Goal: Task Accomplishment & Management: Manage account settings

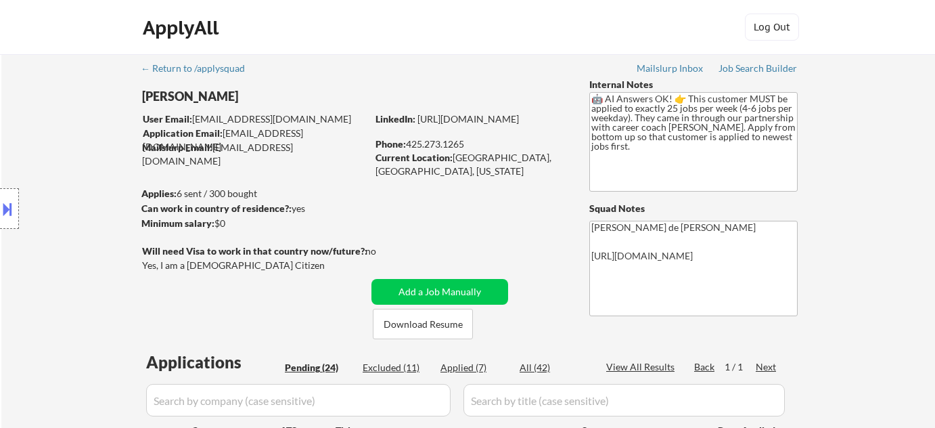
select select ""excluded__bad_match_""
select select ""pending""
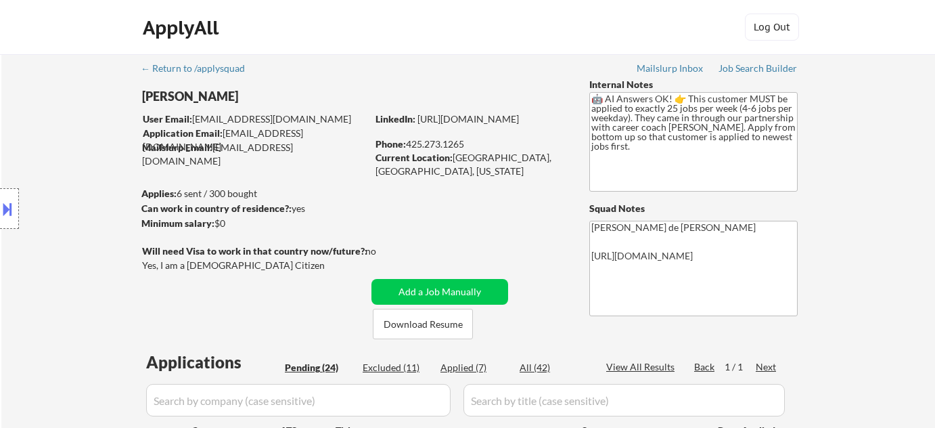
select select ""pending""
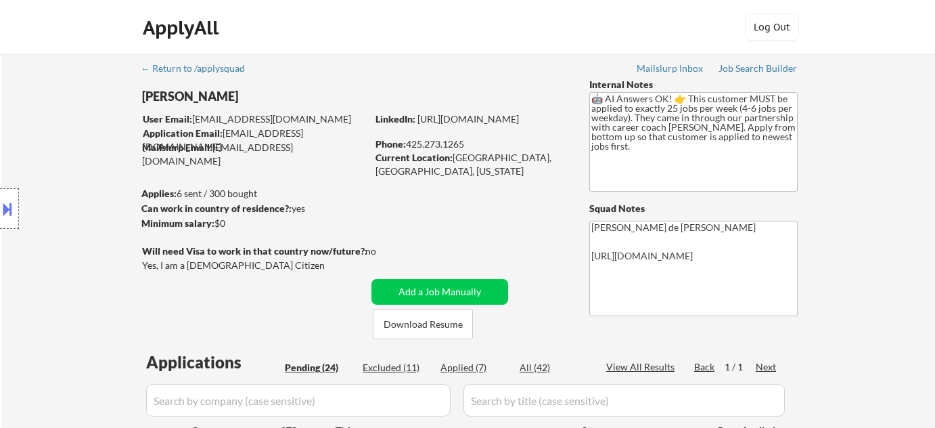
select select ""pending""
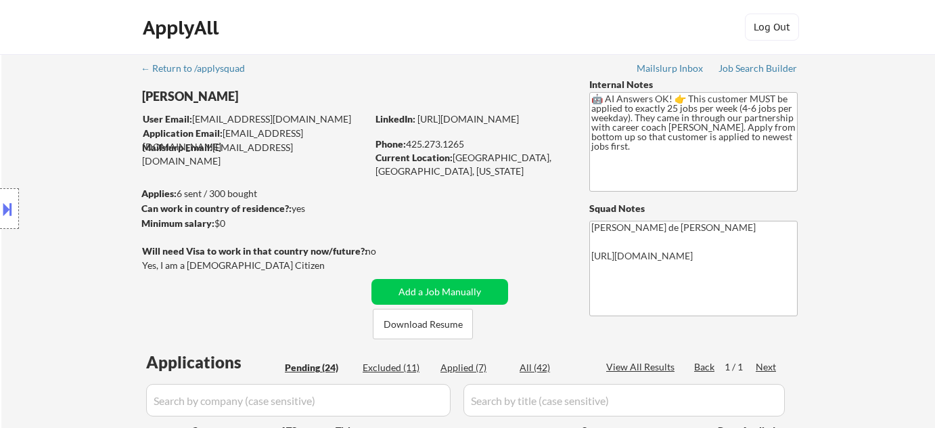
select select ""pending""
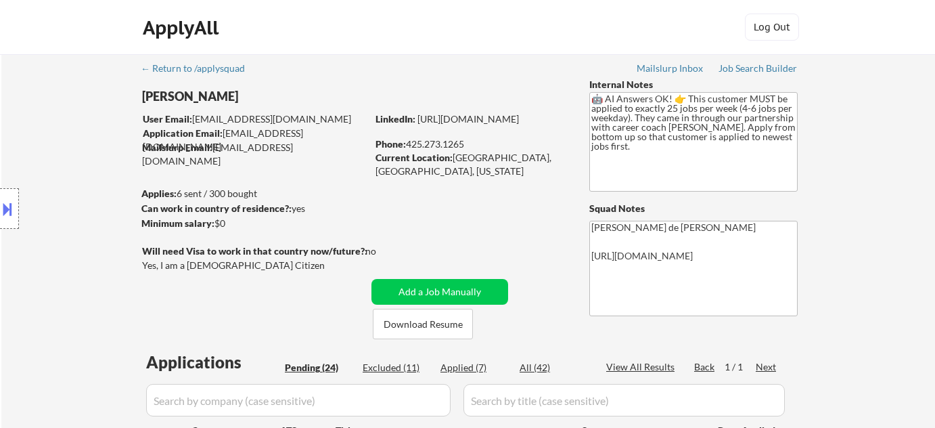
select select ""pending""
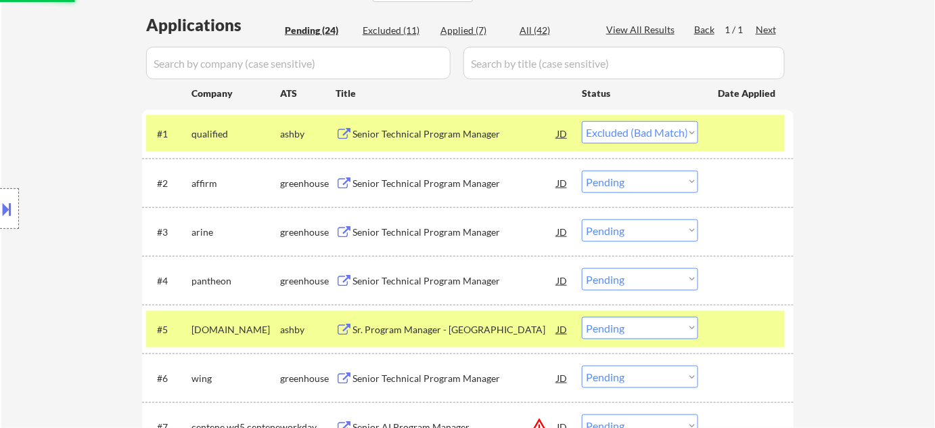
scroll to position [307, 0]
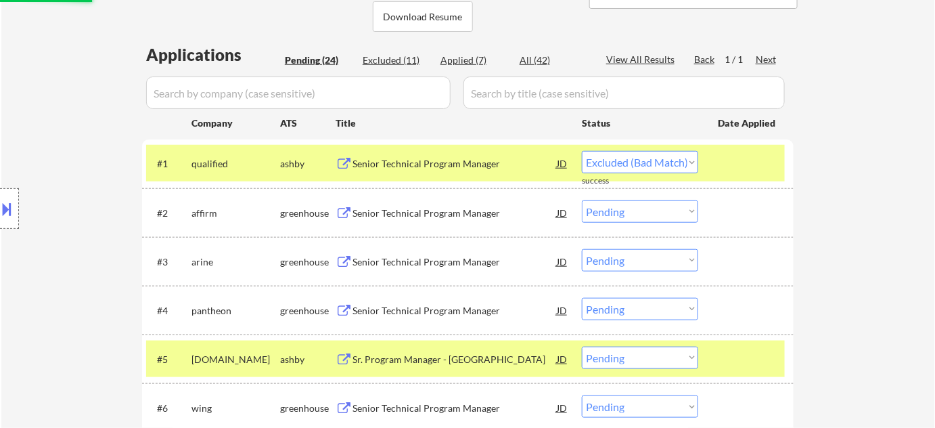
select select ""pending""
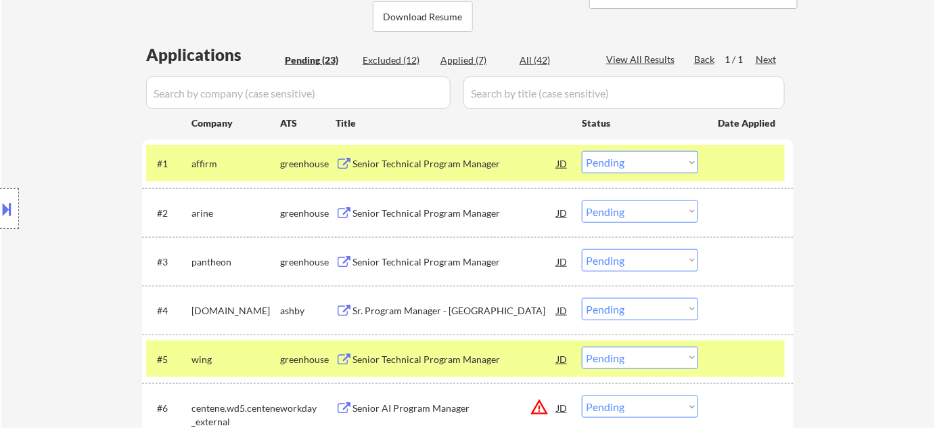
click at [420, 161] on div "Senior Technical Program Manager" at bounding box center [455, 164] width 204 height 14
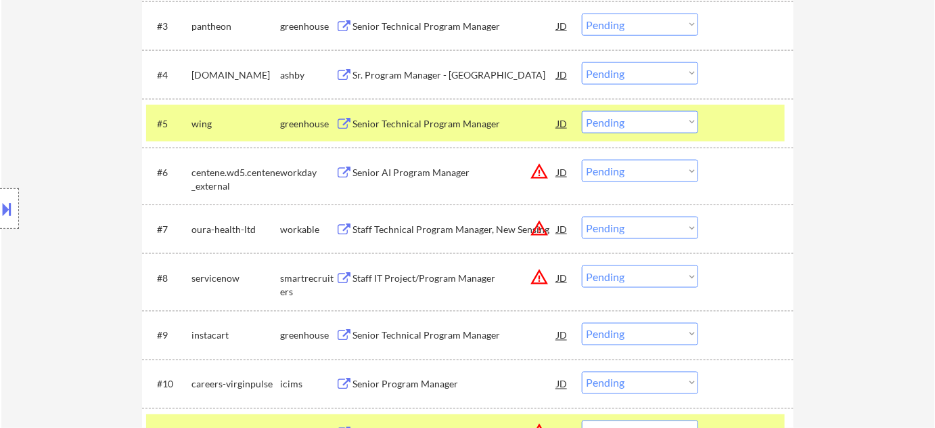
scroll to position [615, 0]
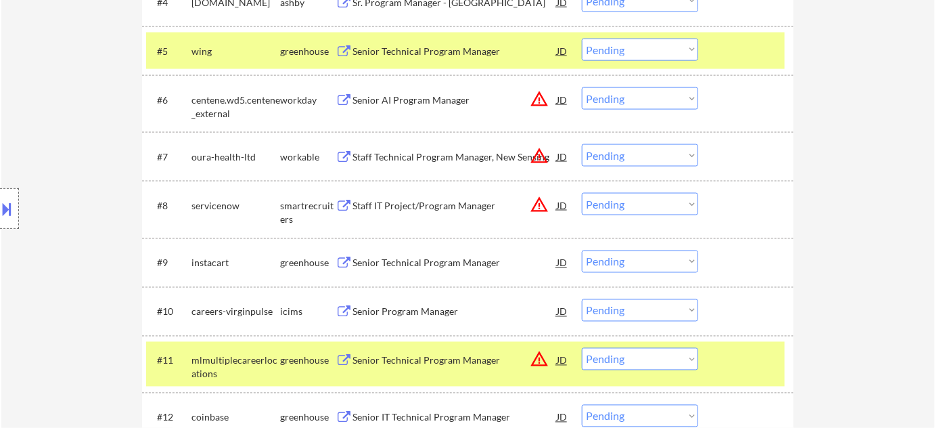
click at [539, 102] on button "warning_amber" at bounding box center [539, 98] width 19 height 19
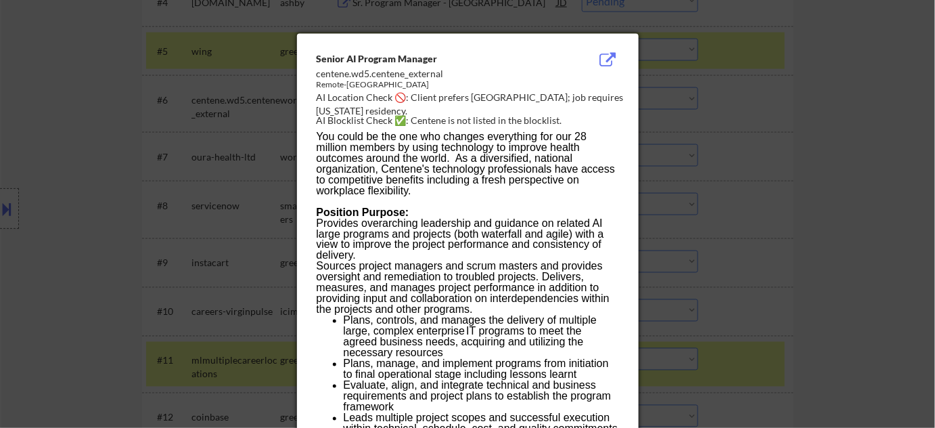
click at [761, 150] on div at bounding box center [467, 214] width 935 height 428
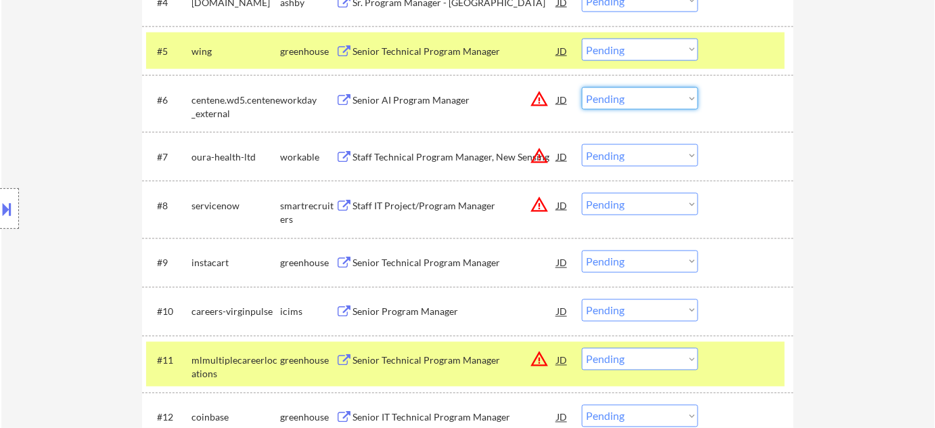
click at [670, 89] on select "Choose an option... Pending Applied Excluded (Questions) Excluded (Expired) Exc…" at bounding box center [640, 98] width 116 height 22
click at [582, 87] on select "Choose an option... Pending Applied Excluded (Questions) Excluded (Expired) Exc…" at bounding box center [640, 98] width 116 height 22
select select ""pending""
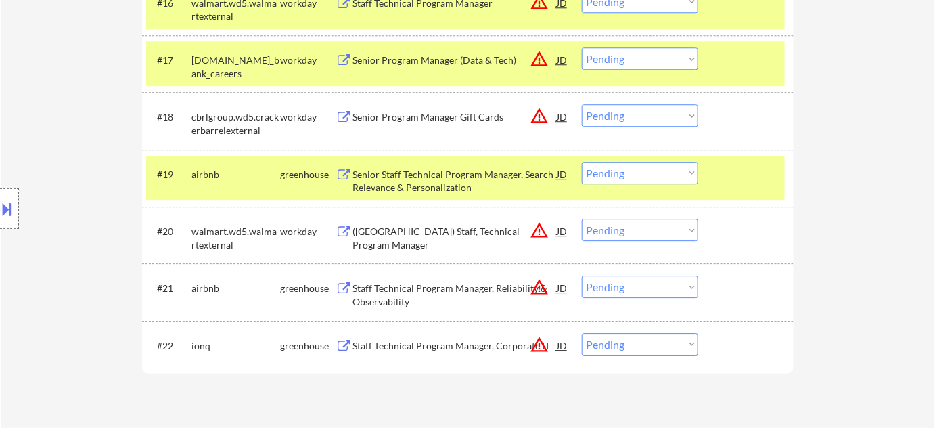
scroll to position [1292, 0]
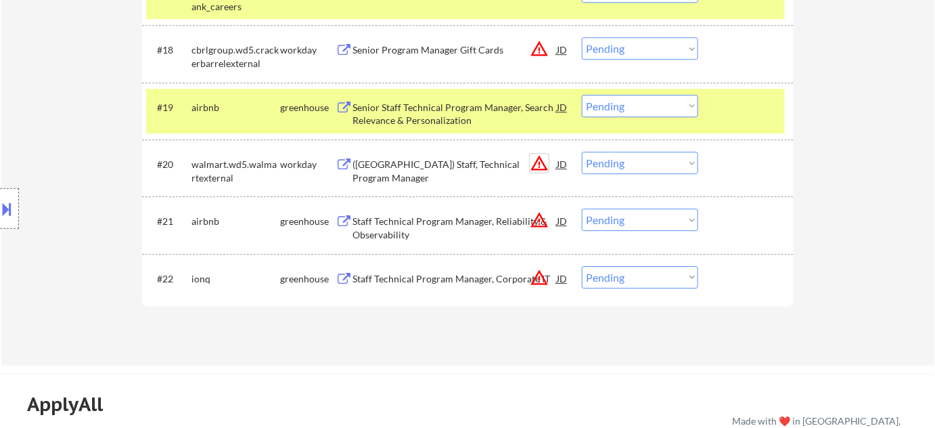
click at [531, 163] on button "warning_amber" at bounding box center [539, 163] width 19 height 19
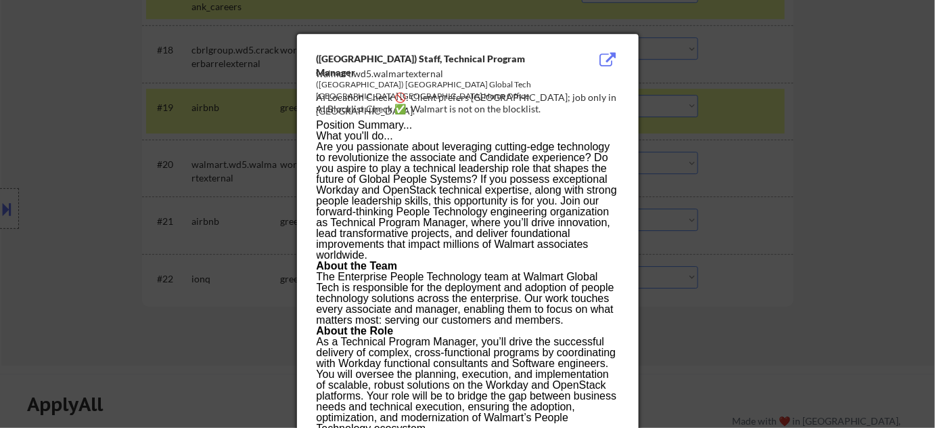
click at [790, 181] on div at bounding box center [467, 214] width 935 height 428
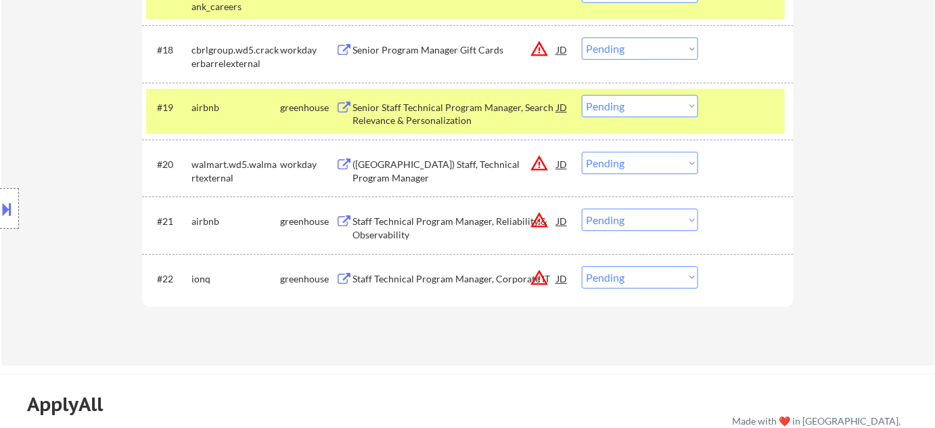
click at [628, 167] on select "Choose an option... Pending Applied Excluded (Questions) Excluded (Expired) Exc…" at bounding box center [640, 163] width 116 height 22
click at [582, 152] on select "Choose an option... Pending Applied Excluded (Questions) Excluded (Expired) Exc…" at bounding box center [640, 163] width 116 height 22
select select ""pending""
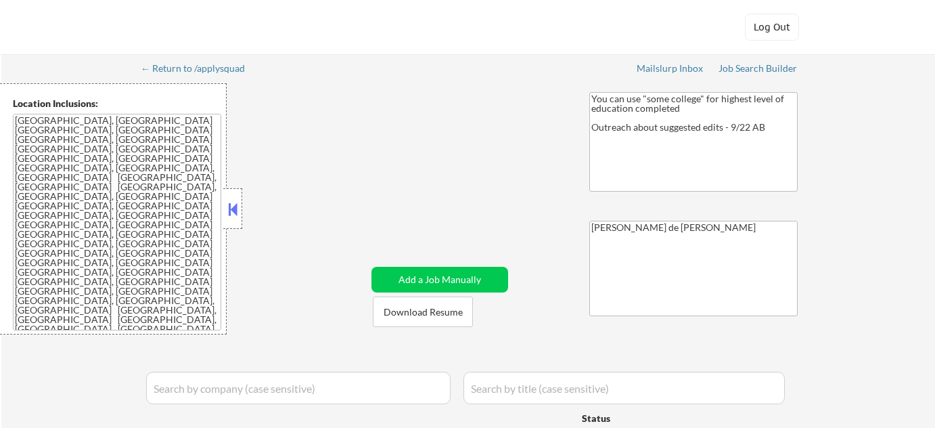
select select ""pending""
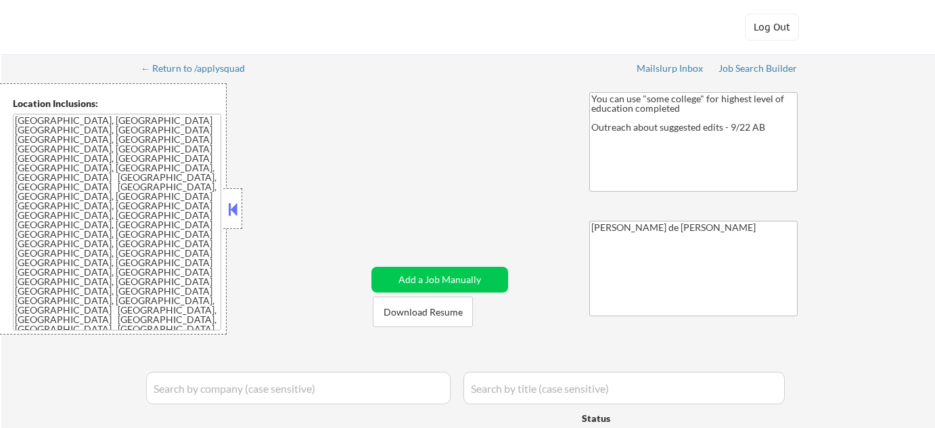
select select ""pending""
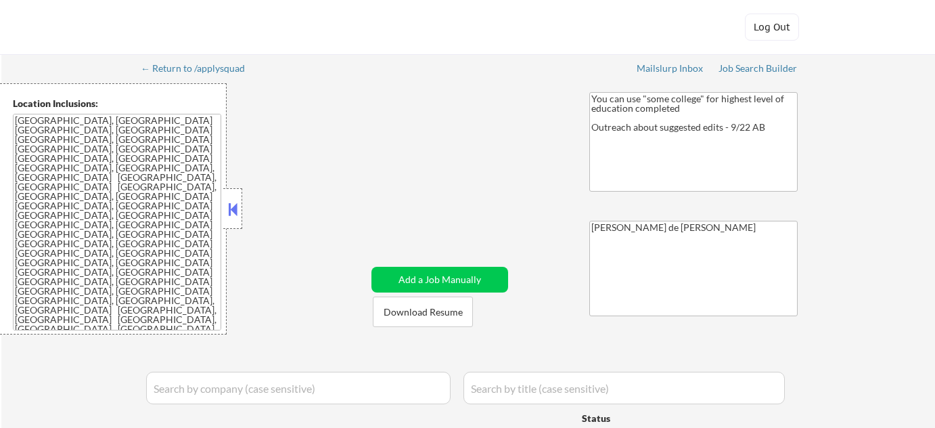
select select ""pending""
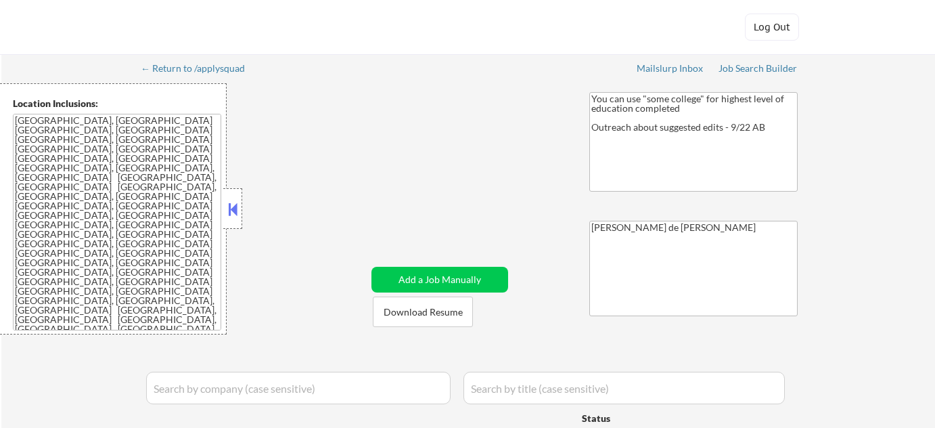
select select ""pending""
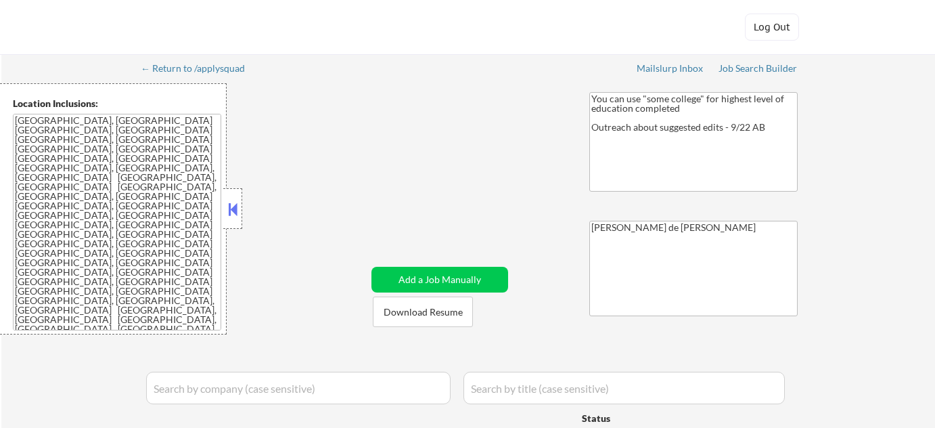
select select ""pending""
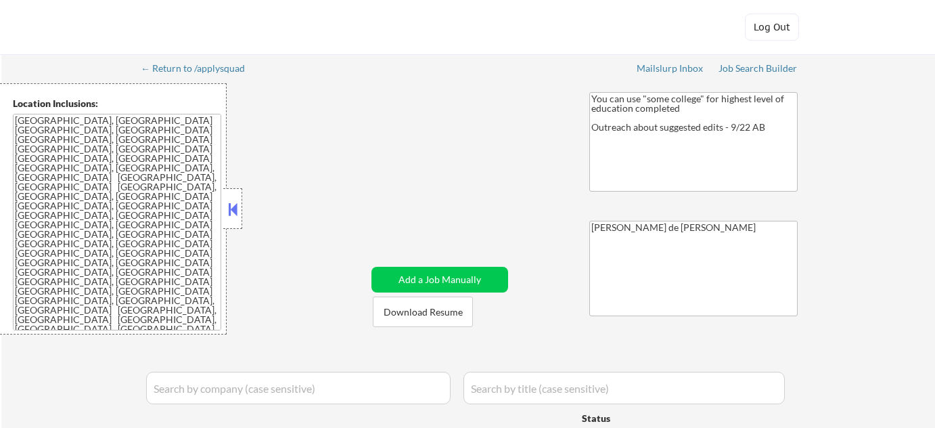
select select ""pending""
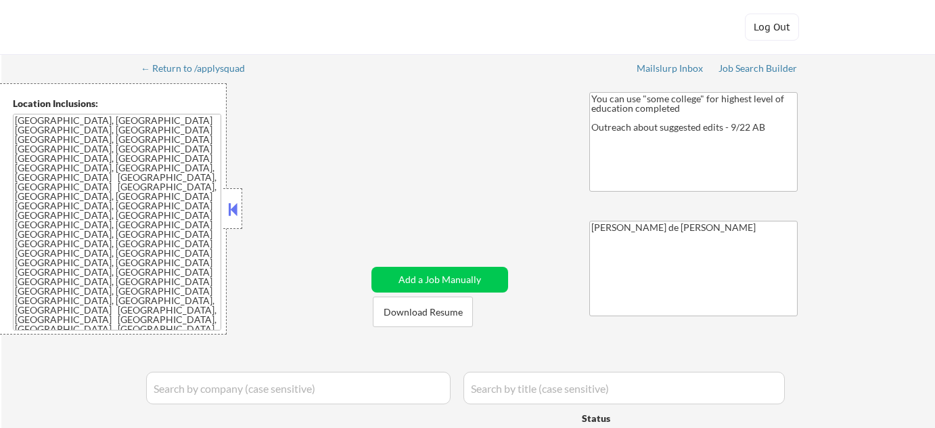
select select ""pending""
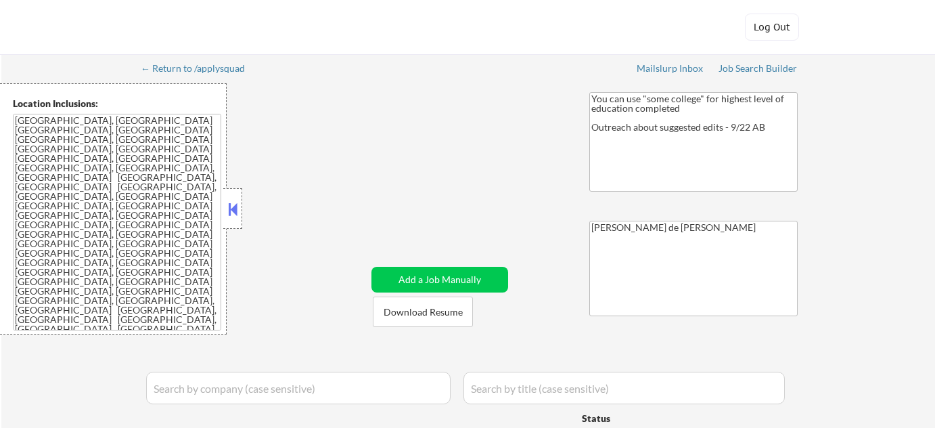
select select ""pending""
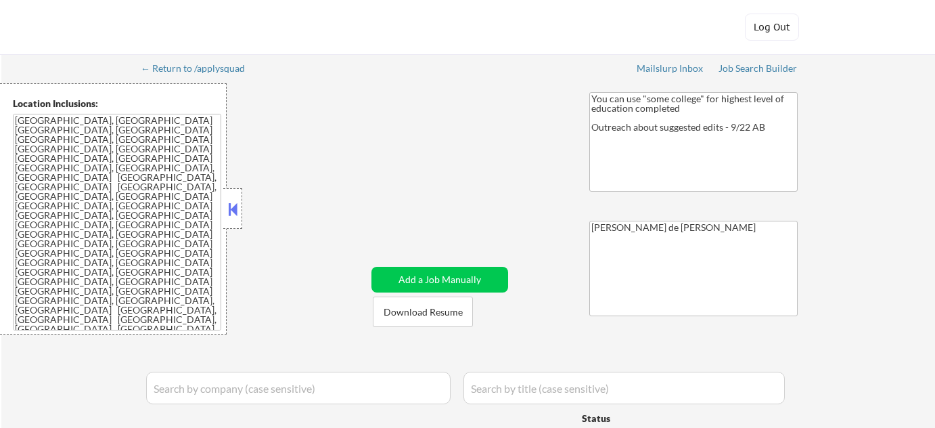
select select ""pending""
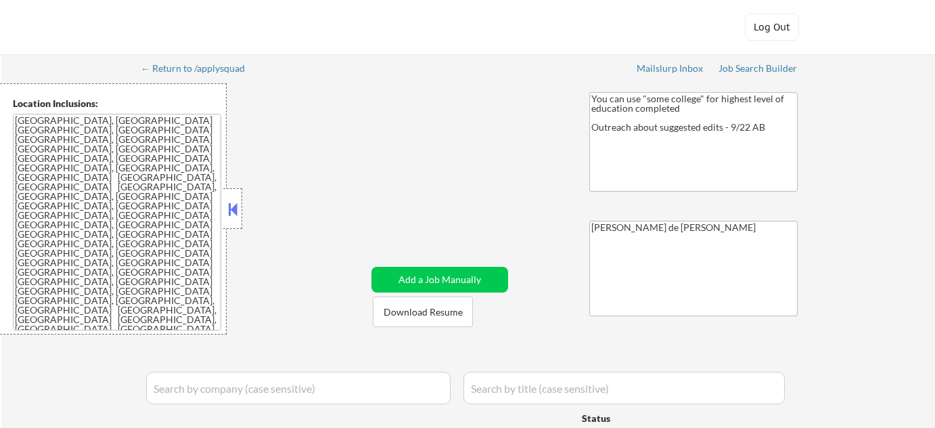
select select ""pending""
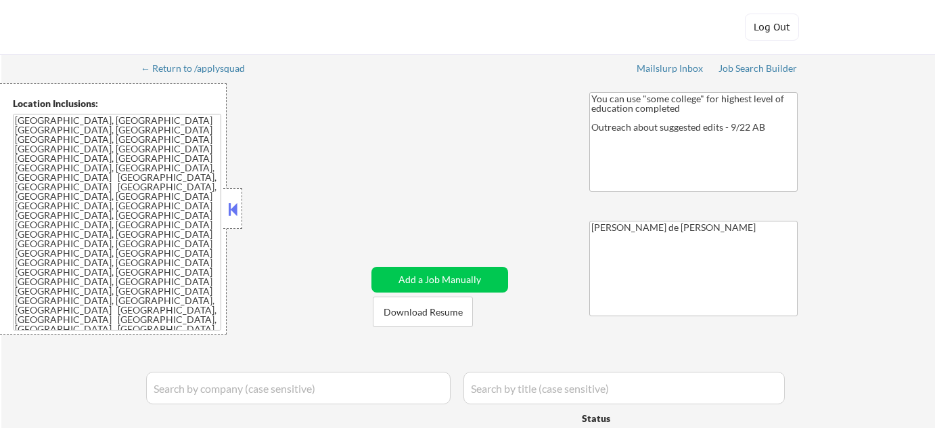
select select ""pending""
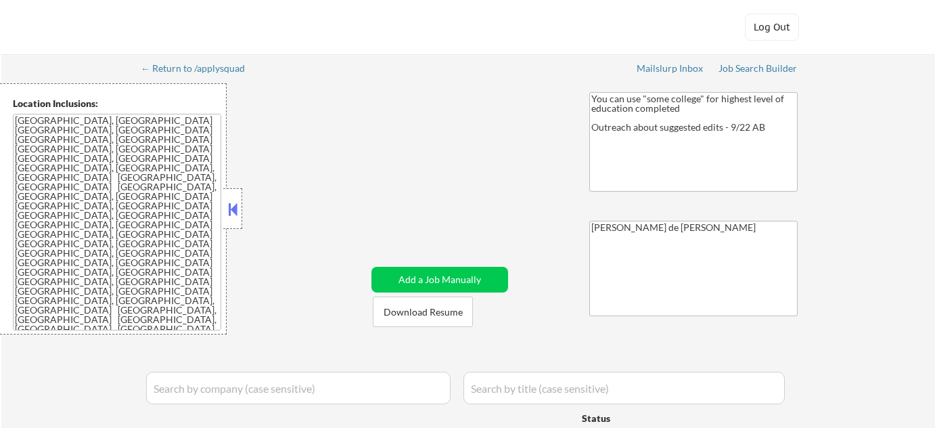
select select ""pending""
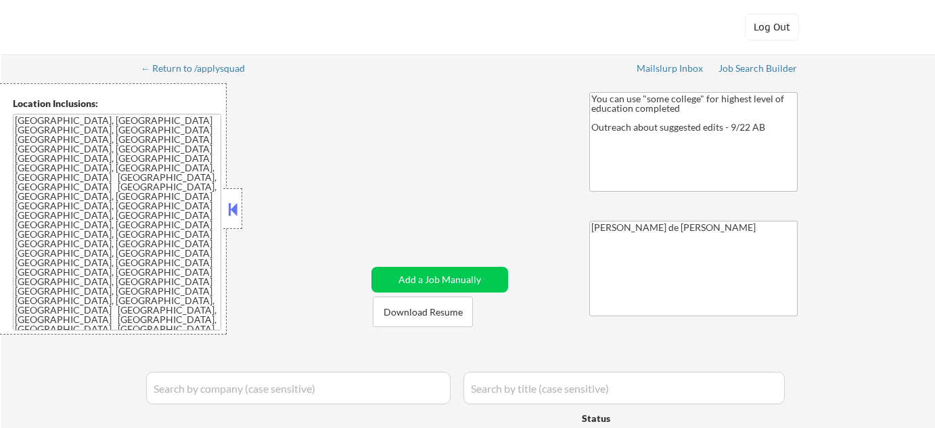
select select ""pending""
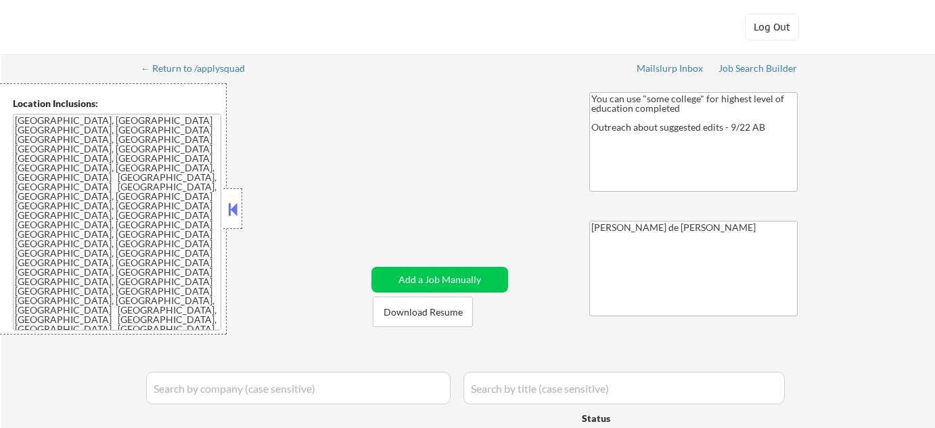
select select ""pending""
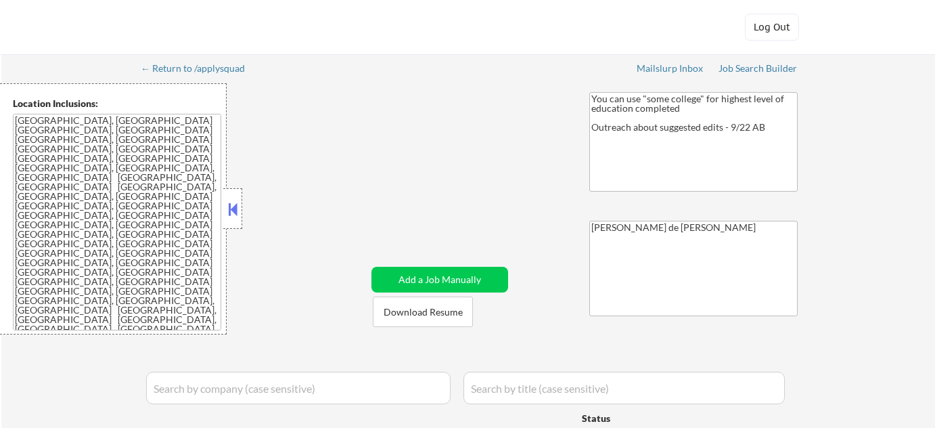
select select ""pending""
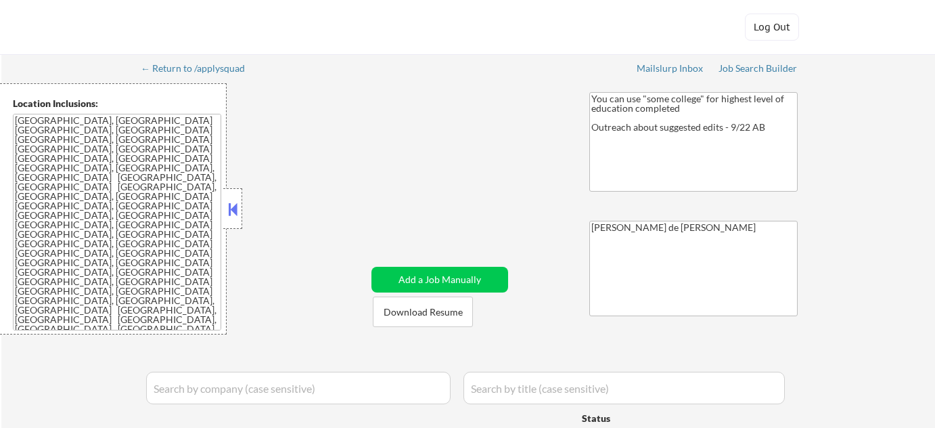
select select ""pending""
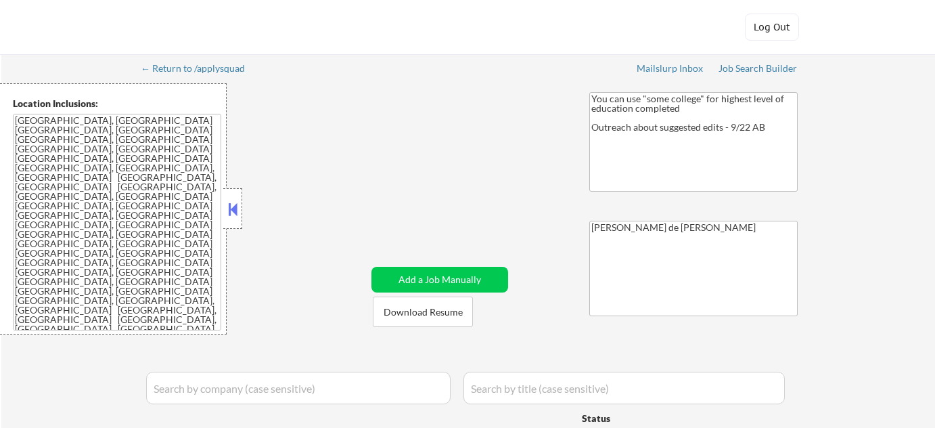
select select ""pending""
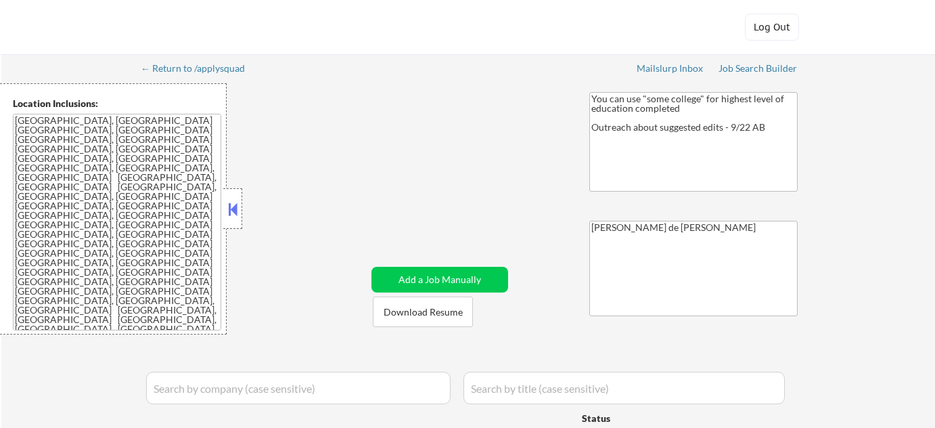
select select ""pending""
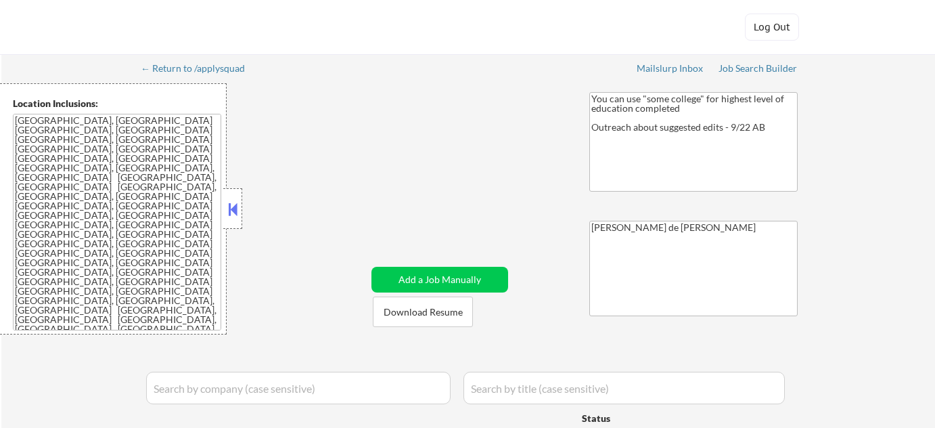
select select ""pending""
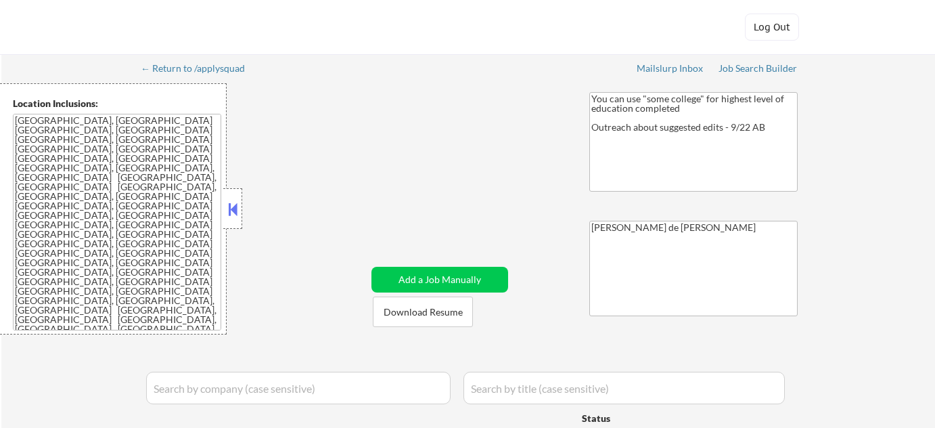
select select ""pending""
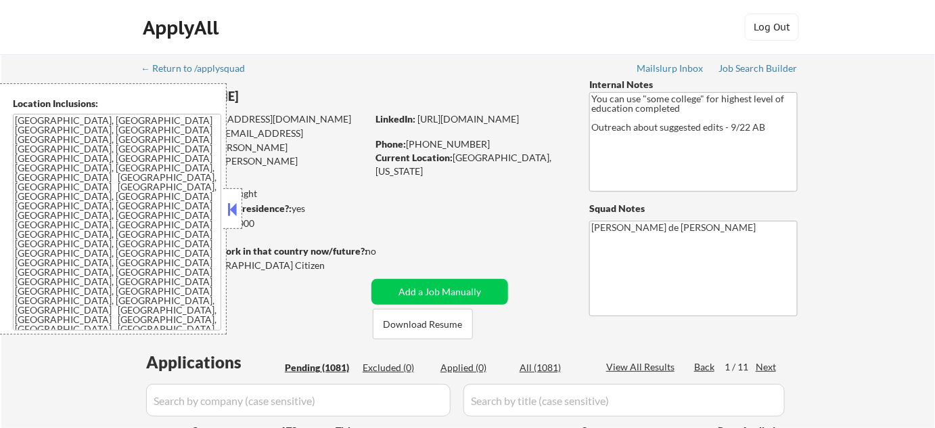
scroll to position [246, 0]
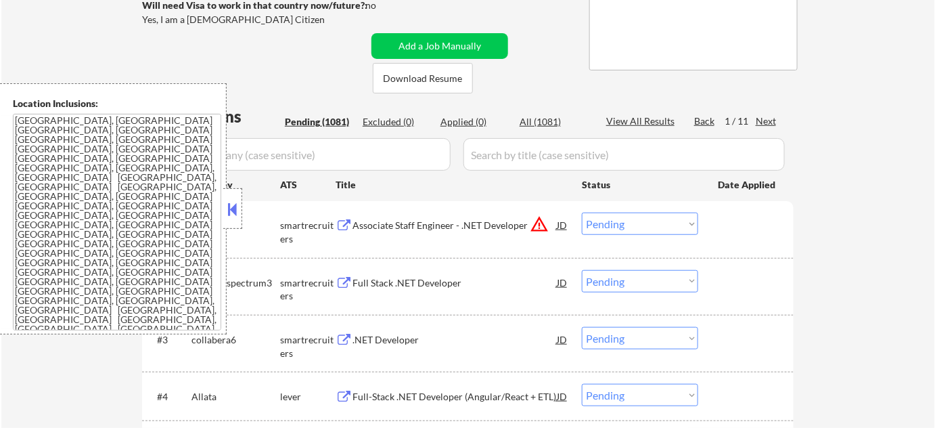
click at [233, 210] on button at bounding box center [232, 209] width 15 height 20
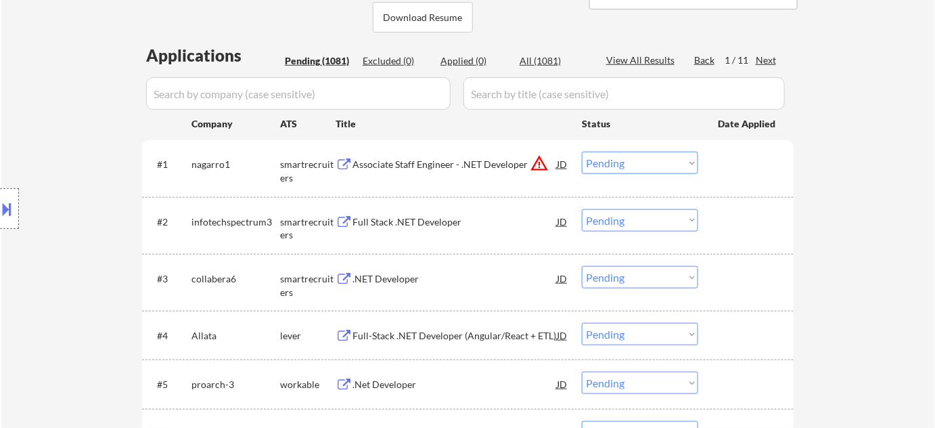
scroll to position [307, 0]
click at [414, 219] on div "Full Stack .NET Developer" at bounding box center [455, 222] width 204 height 14
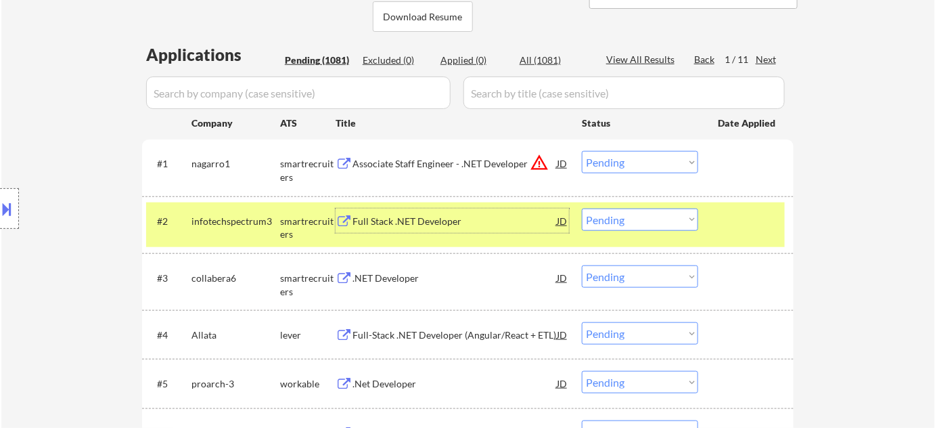
click at [14, 199] on button at bounding box center [7, 209] width 15 height 22
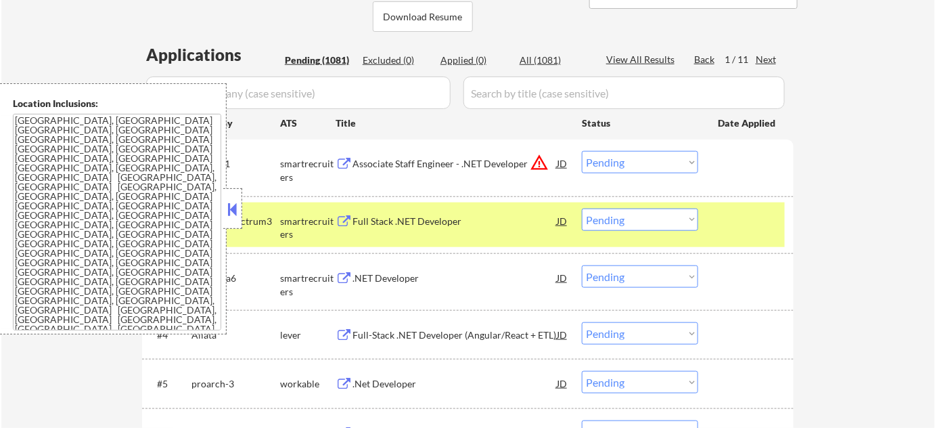
click at [234, 203] on button at bounding box center [232, 209] width 15 height 20
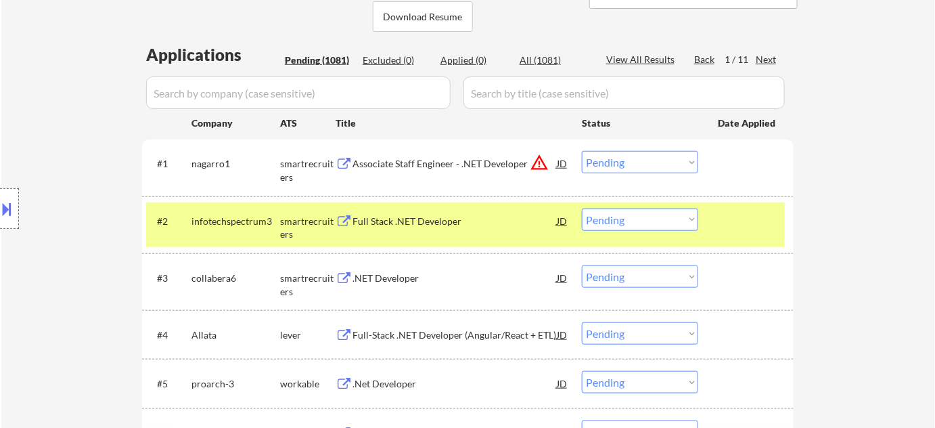
click at [613, 222] on select "Choose an option... Pending Applied Excluded (Questions) Excluded (Expired) Exc…" at bounding box center [640, 219] width 116 height 22
click at [582, 208] on select "Choose an option... Pending Applied Excluded (Questions) Excluded (Expired) Exc…" at bounding box center [640, 219] width 116 height 22
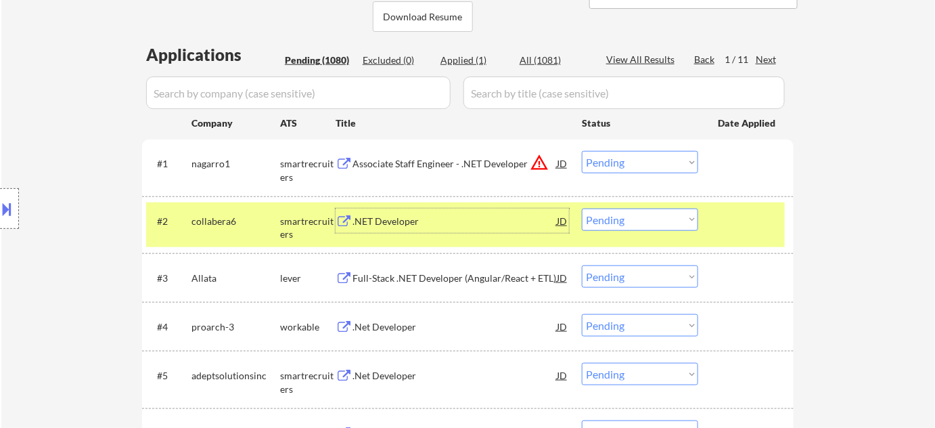
click at [389, 225] on div ".NET Developer" at bounding box center [455, 222] width 204 height 14
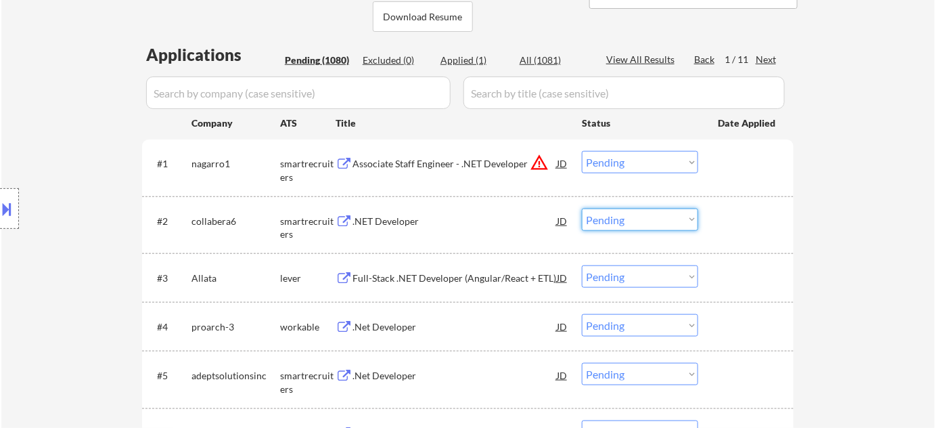
click at [619, 217] on select "Choose an option... Pending Applied Excluded (Questions) Excluded (Expired) Exc…" at bounding box center [640, 219] width 116 height 22
click at [582, 208] on select "Choose an option... Pending Applied Excluded (Questions) Excluded (Expired) Exc…" at bounding box center [640, 219] width 116 height 22
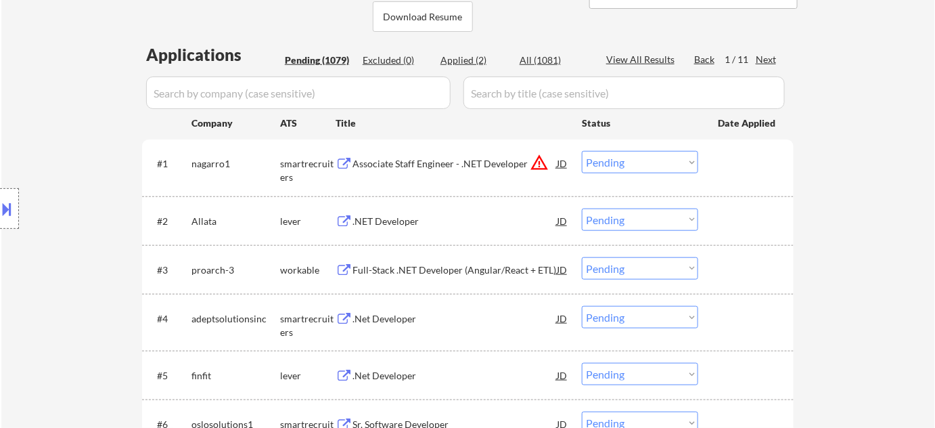
click at [410, 259] on div "Full-Stack .NET Developer (Angular/React + ETL)" at bounding box center [455, 269] width 204 height 24
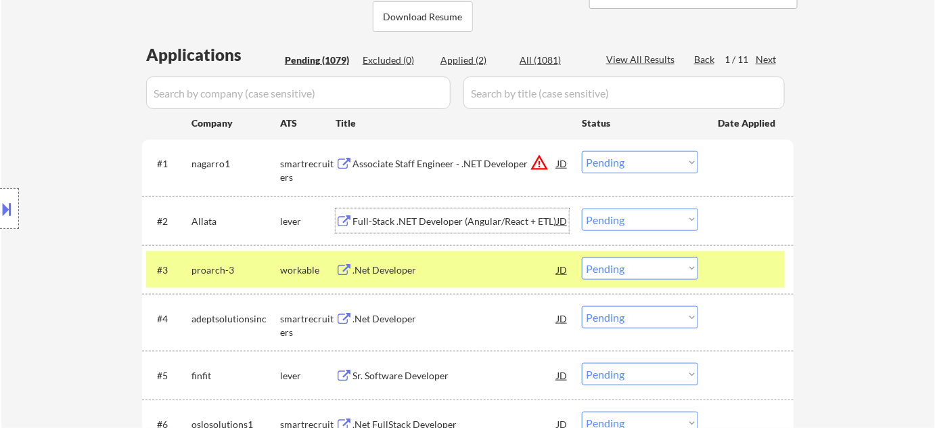
click at [408, 216] on div "Full-Stack .NET Developer (Angular/React + ETL)" at bounding box center [455, 222] width 204 height 14
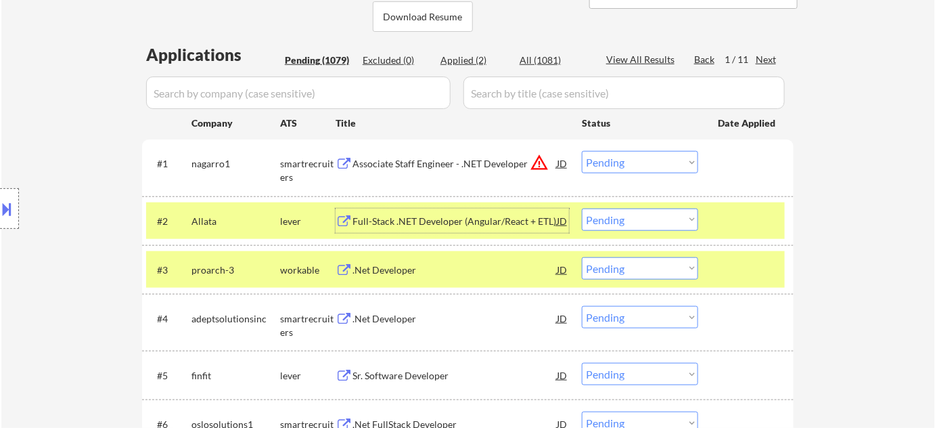
drag, startPoint x: 673, startPoint y: 221, endPoint x: 675, endPoint y: 229, distance: 7.7
click at [673, 221] on select "Choose an option... Pending Applied Excluded (Questions) Excluded (Expired) Exc…" at bounding box center [640, 219] width 116 height 22
click at [582, 208] on select "Choose an option... Pending Applied Excluded (Questions) Excluded (Expired) Exc…" at bounding box center [640, 219] width 116 height 22
select select ""pending""
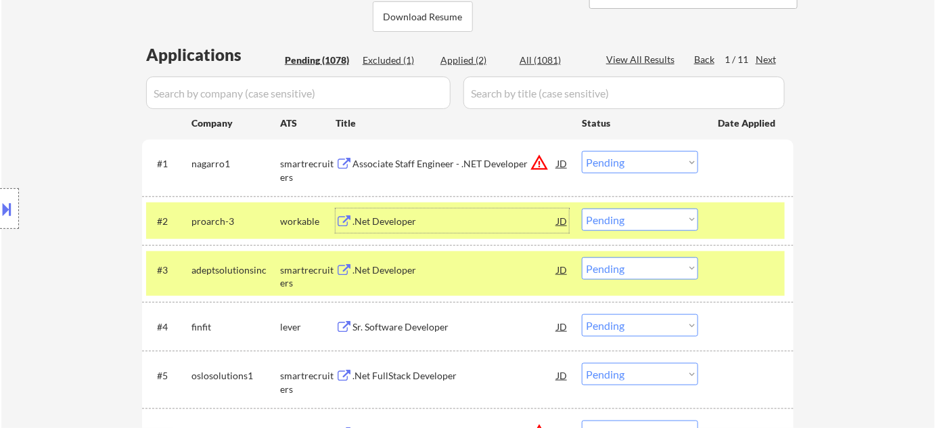
click at [377, 216] on div ".Net Developer" at bounding box center [455, 222] width 204 height 14
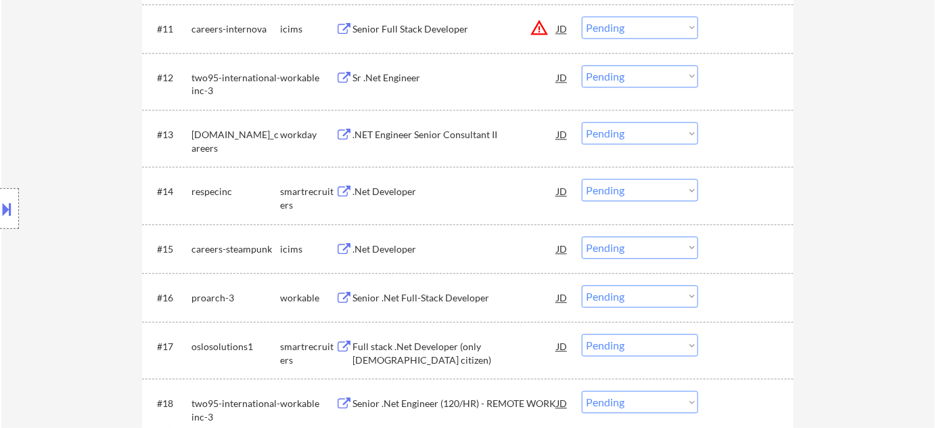
scroll to position [1046, 0]
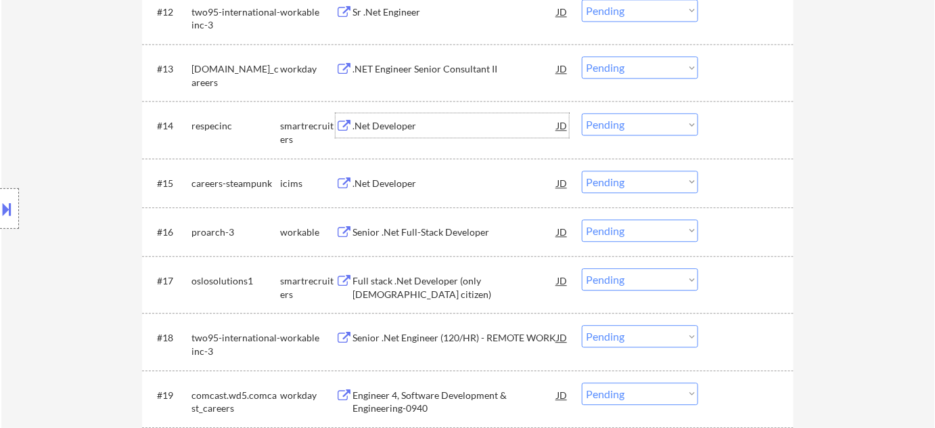
click at [393, 125] on div ".Net Developer" at bounding box center [455, 126] width 204 height 14
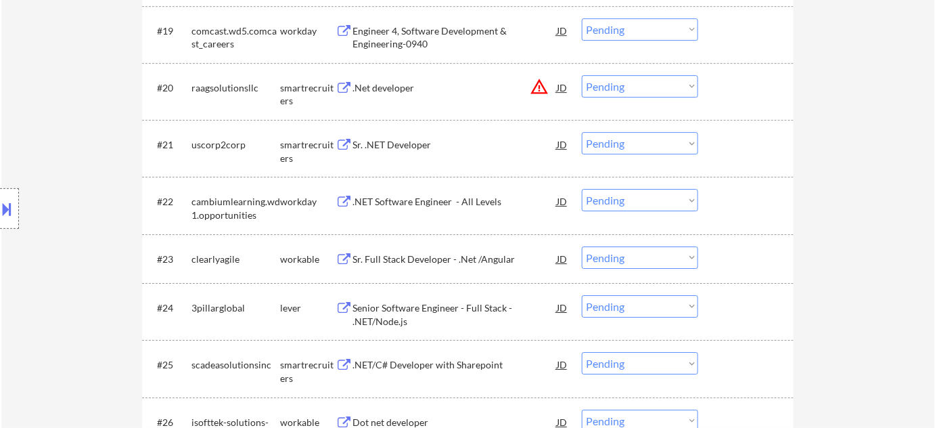
scroll to position [1415, 0]
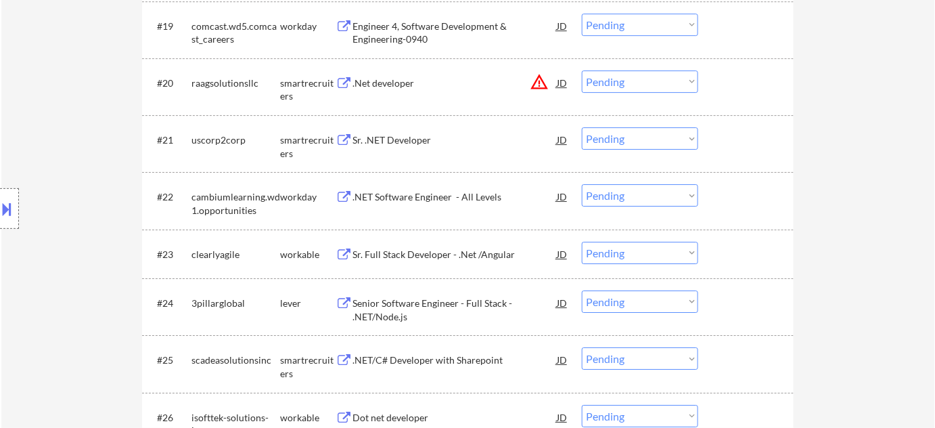
click at [415, 145] on div "Sr. .NET Developer" at bounding box center [455, 140] width 204 height 14
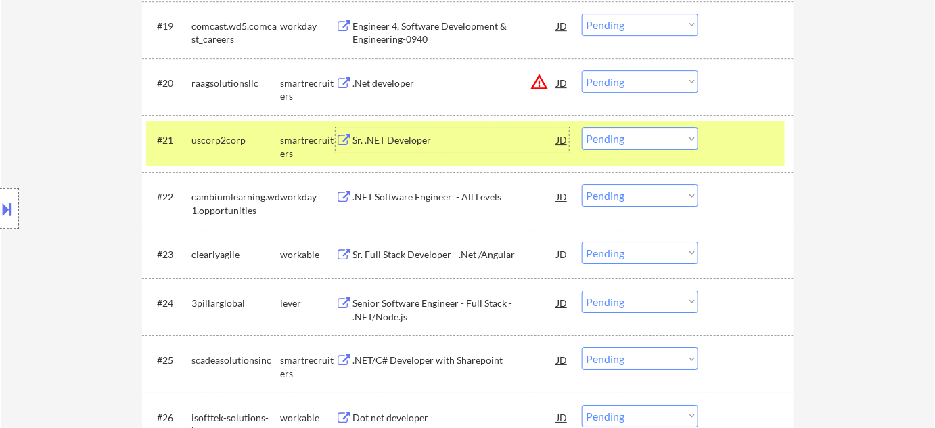
click at [14, 208] on button at bounding box center [7, 209] width 15 height 22
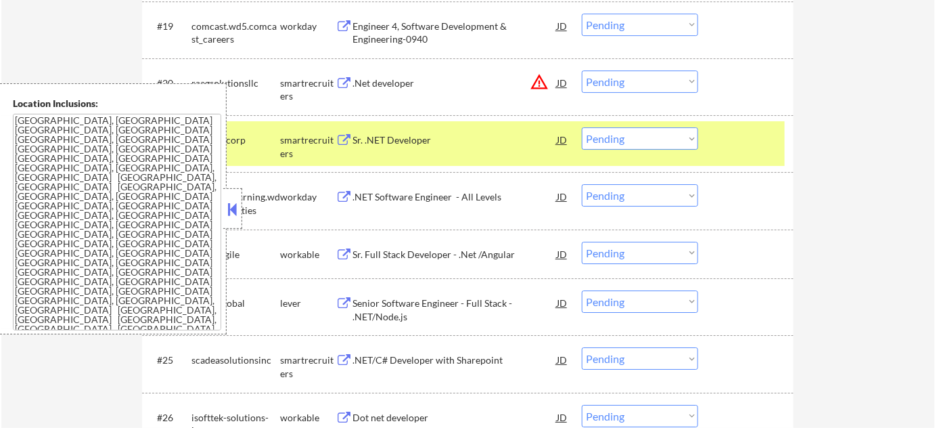
click at [229, 209] on button at bounding box center [232, 209] width 15 height 20
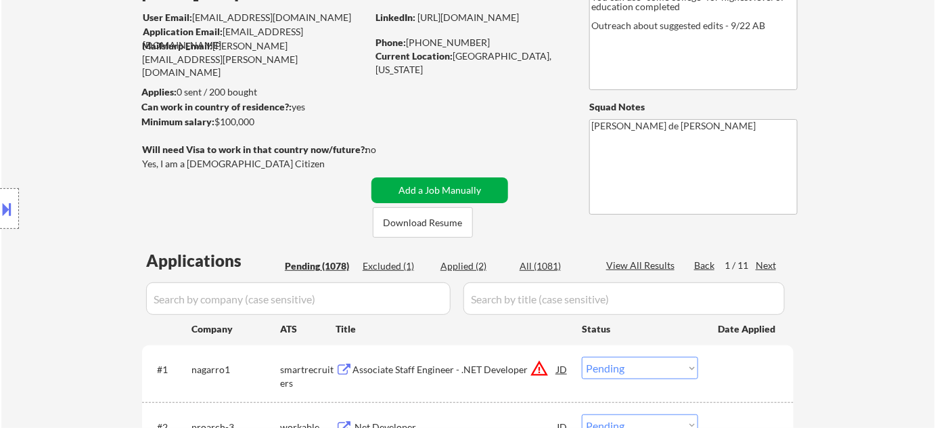
scroll to position [123, 0]
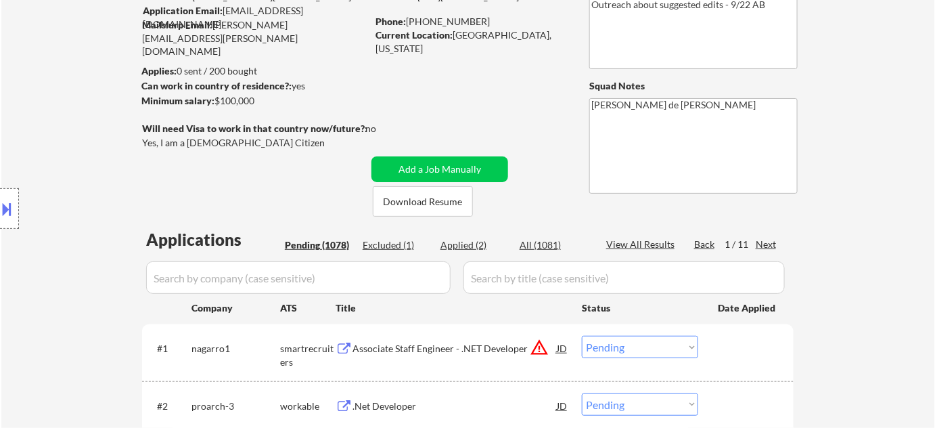
drag, startPoint x: 469, startPoint y: 240, endPoint x: 474, endPoint y: 247, distance: 8.7
click at [469, 241] on div "Applied (2)" at bounding box center [475, 245] width 68 height 14
select select ""applied""
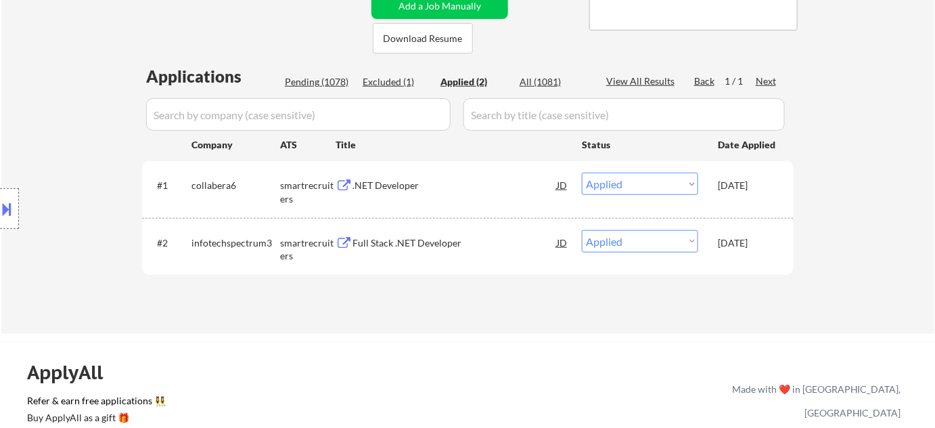
scroll to position [184, 0]
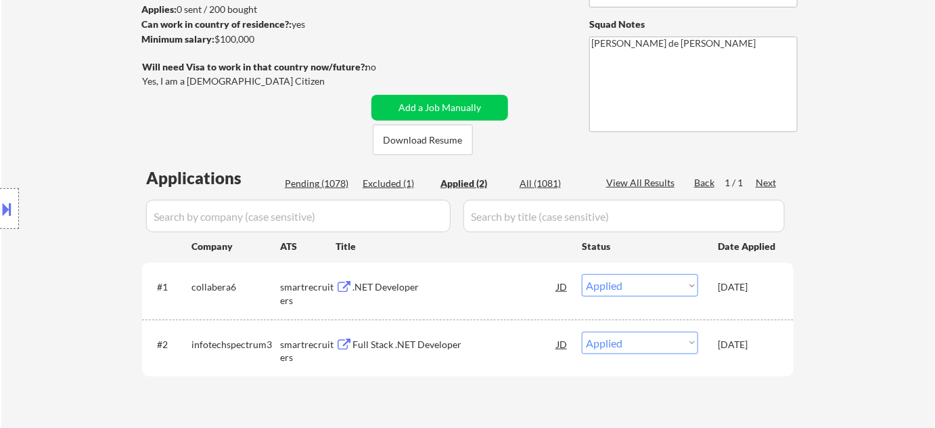
click at [337, 178] on div "Pending (1078)" at bounding box center [319, 184] width 68 height 14
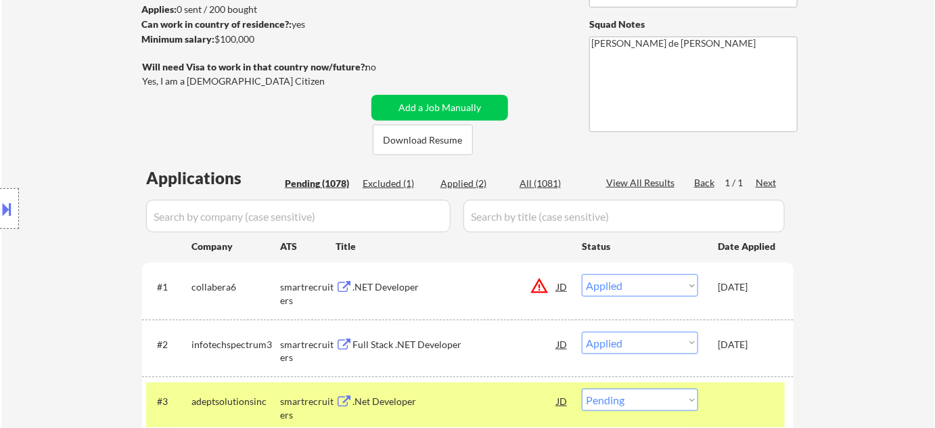
select select ""pending""
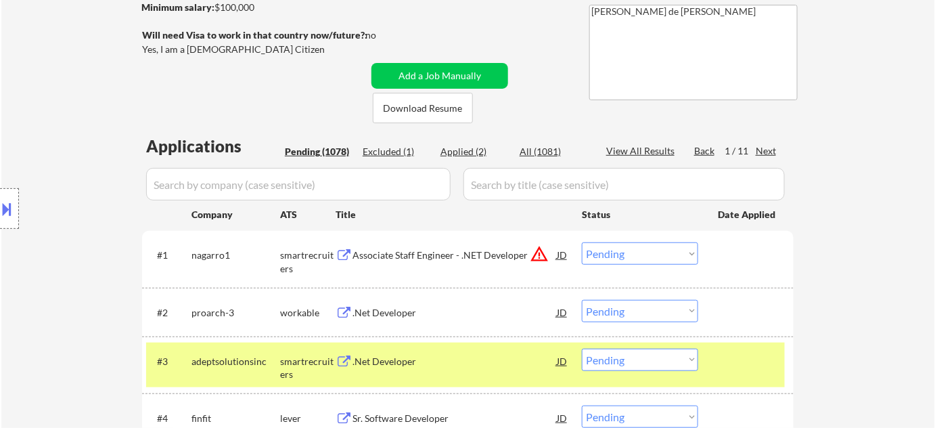
scroll to position [1340, 0]
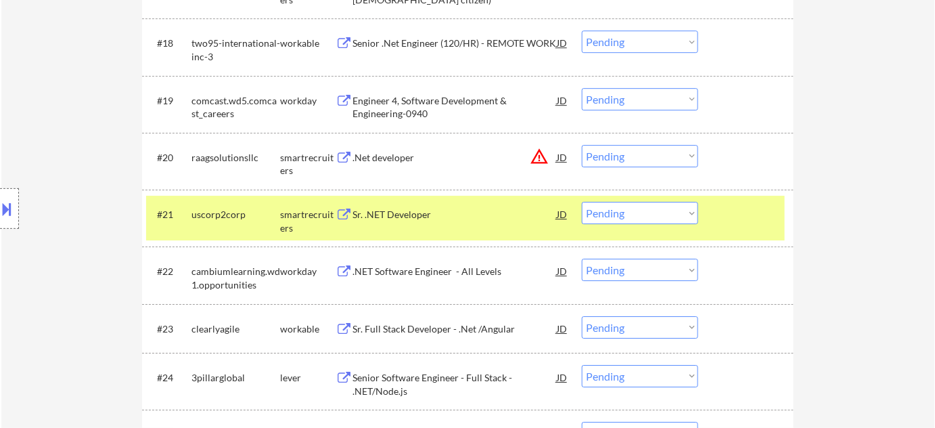
click at [615, 202] on select "Choose an option... Pending Applied Excluded (Questions) Excluded (Expired) Exc…" at bounding box center [640, 213] width 116 height 22
click at [582, 202] on select "Choose an option... Pending Applied Excluded (Questions) Excluded (Expired) Exc…" at bounding box center [640, 213] width 116 height 22
select select ""pending""
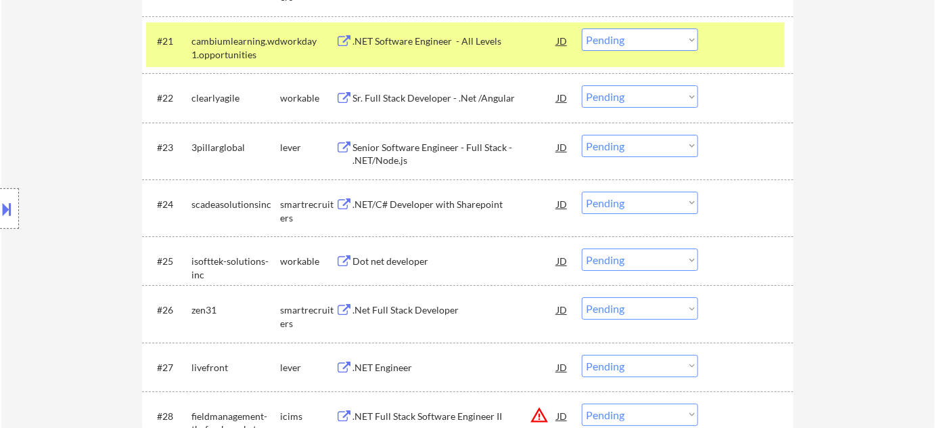
scroll to position [1587, 0]
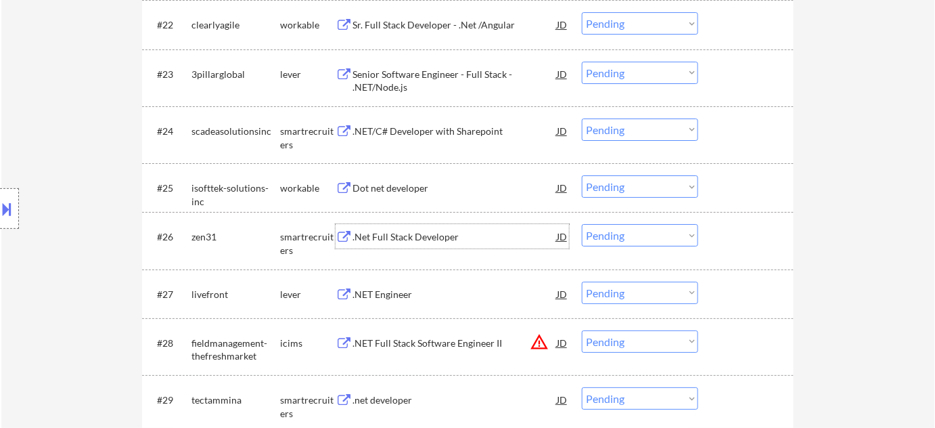
click at [412, 236] on div ".Net Full Stack Developer" at bounding box center [455, 237] width 204 height 14
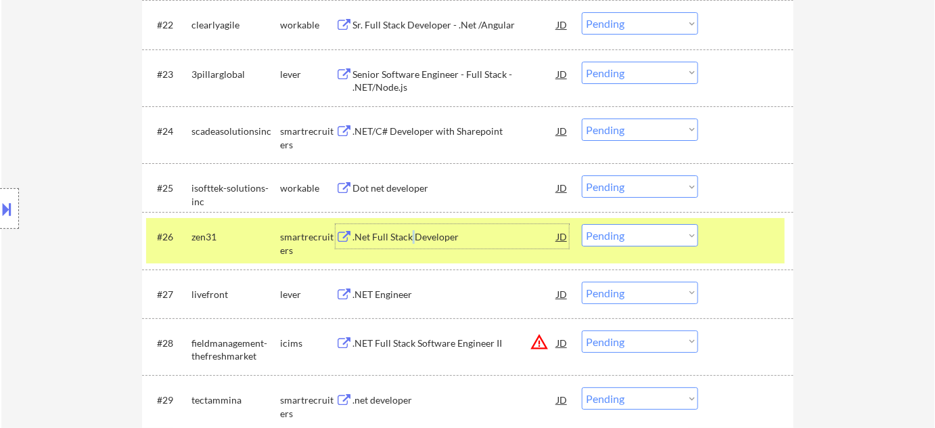
click at [8, 200] on button at bounding box center [7, 209] width 15 height 22
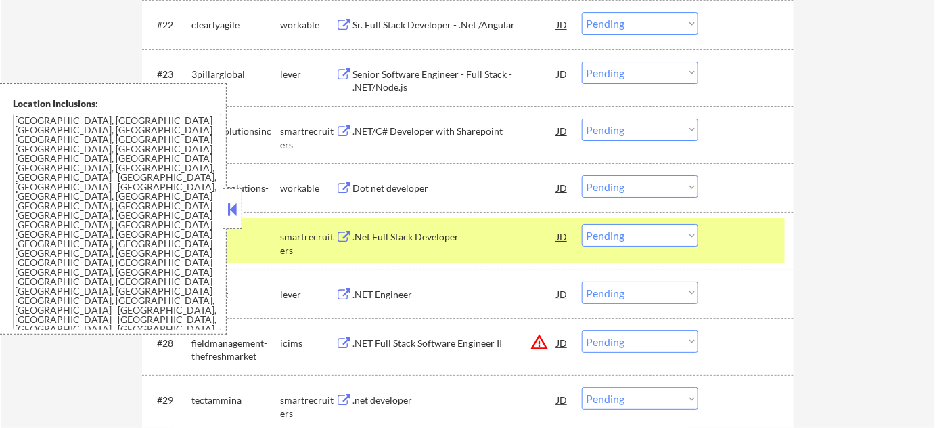
click at [231, 203] on button at bounding box center [232, 209] width 15 height 20
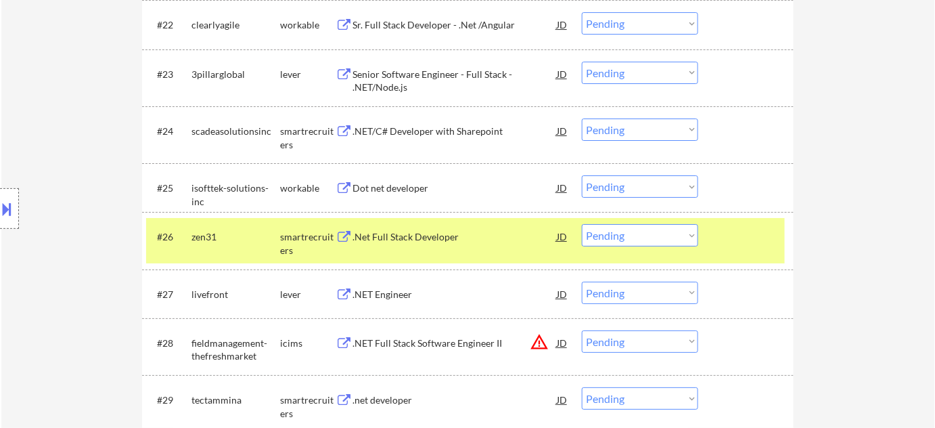
click at [649, 238] on select "Choose an option... Pending Applied Excluded (Questions) Excluded (Expired) Exc…" at bounding box center [640, 235] width 116 height 22
click at [582, 224] on select "Choose an option... Pending Applied Excluded (Questions) Excluded (Expired) Exc…" at bounding box center [640, 235] width 116 height 22
select select ""pending""
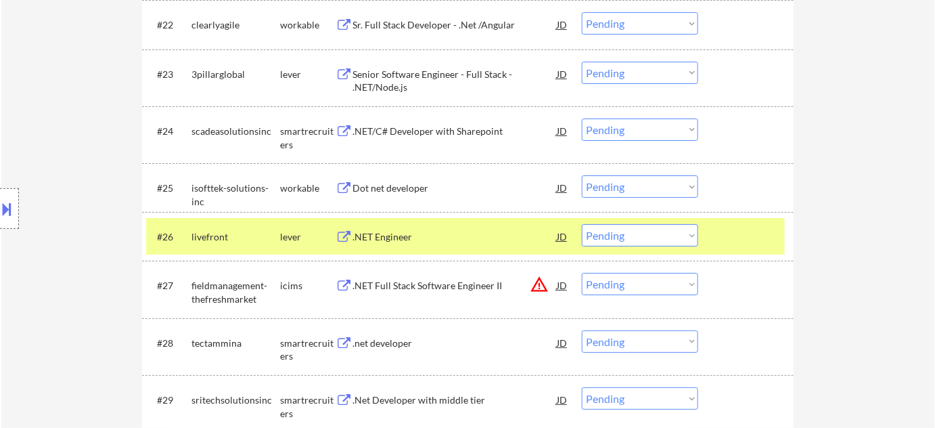
click at [392, 230] on div ".NET Engineer" at bounding box center [455, 237] width 204 height 14
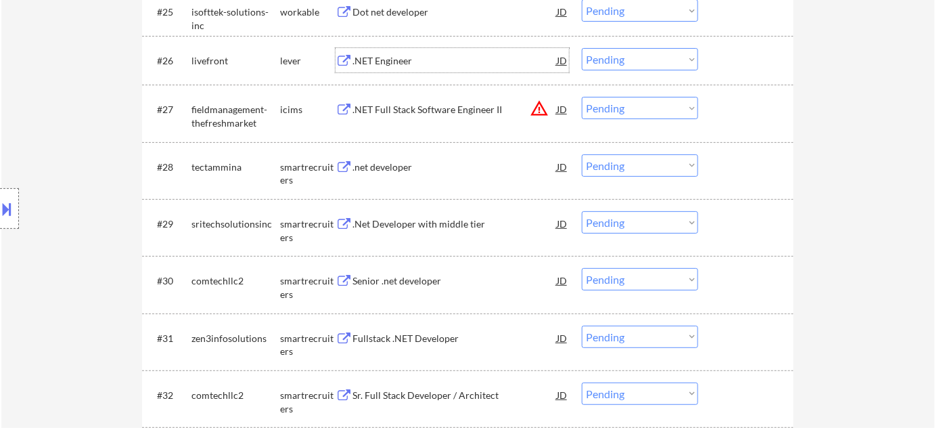
scroll to position [1771, 0]
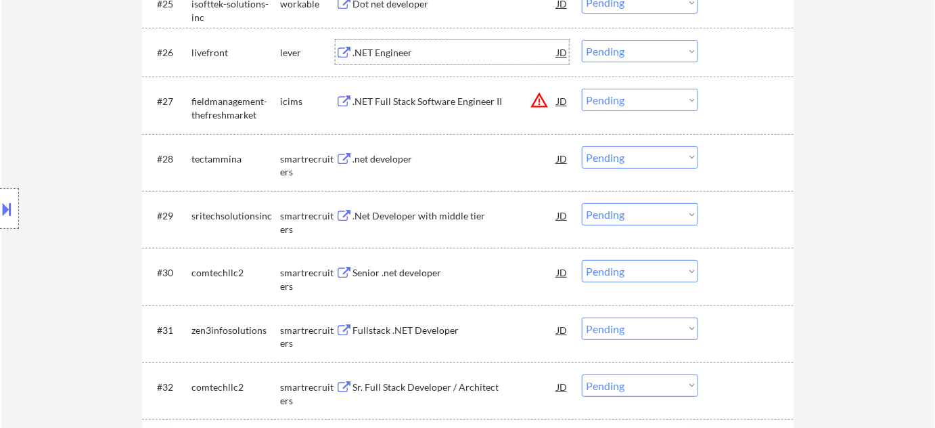
click at [384, 149] on div ".net developer" at bounding box center [455, 158] width 204 height 24
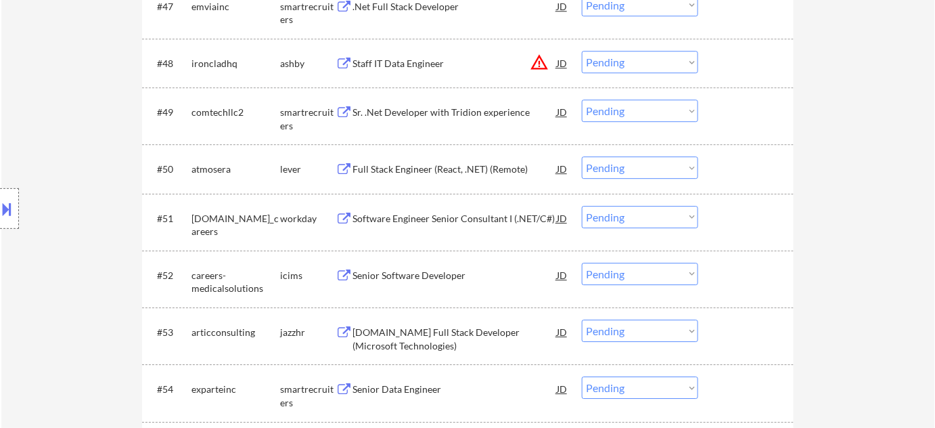
scroll to position [3001, 0]
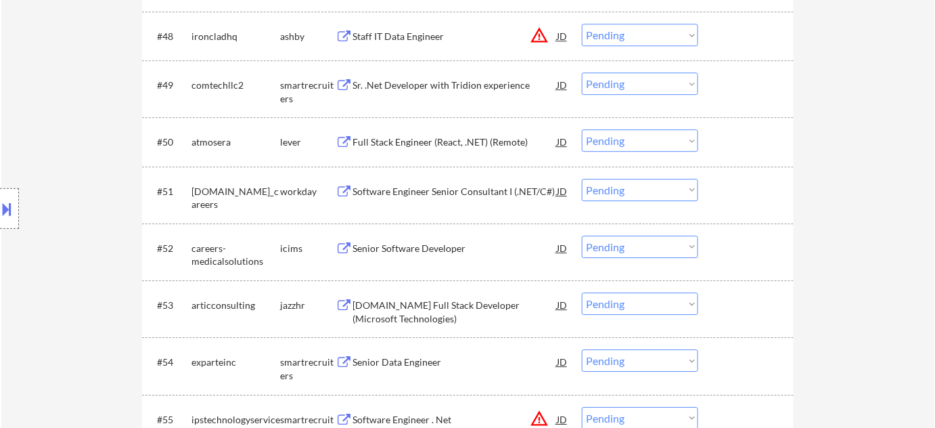
click at [405, 146] on div "Full Stack Engineer (React, .NET) (Remote)" at bounding box center [455, 142] width 204 height 14
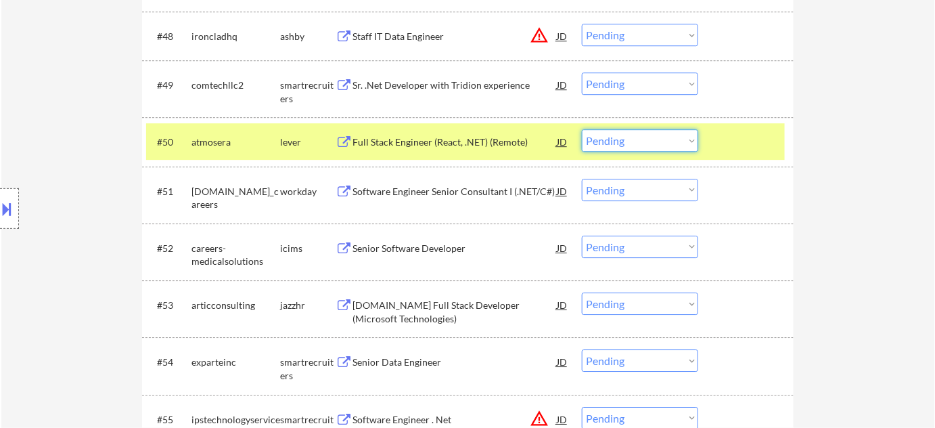
drag, startPoint x: 656, startPoint y: 138, endPoint x: 659, endPoint y: 150, distance: 12.0
click at [656, 138] on select "Choose an option... Pending Applied Excluded (Questions) Excluded (Expired) Exc…" at bounding box center [640, 140] width 116 height 22
click at [582, 129] on select "Choose an option... Pending Applied Excluded (Questions) Excluded (Expired) Exc…" at bounding box center [640, 140] width 116 height 22
select select ""pending""
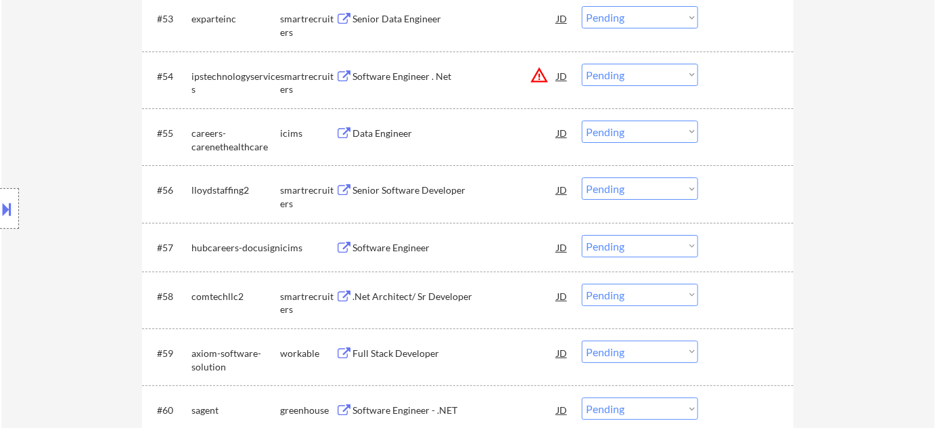
scroll to position [3309, 0]
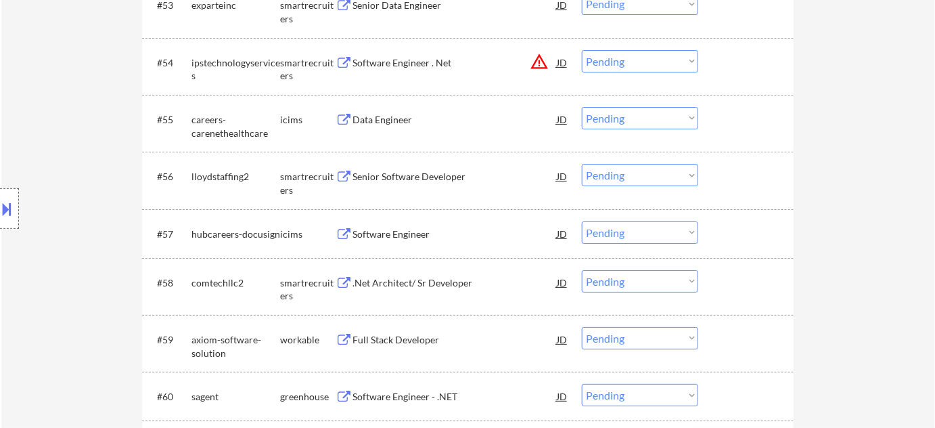
click at [420, 177] on div "Senior Software Developer" at bounding box center [455, 177] width 204 height 14
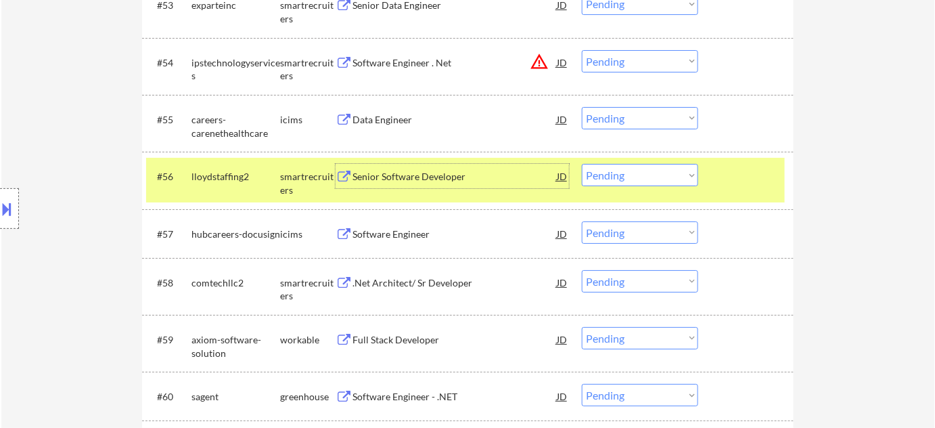
click at [639, 176] on select "Choose an option... Pending Applied Excluded (Questions) Excluded (Expired) Exc…" at bounding box center [640, 175] width 116 height 22
click at [582, 164] on select "Choose an option... Pending Applied Excluded (Questions) Excluded (Expired) Exc…" at bounding box center [640, 175] width 116 height 22
select select ""pending""
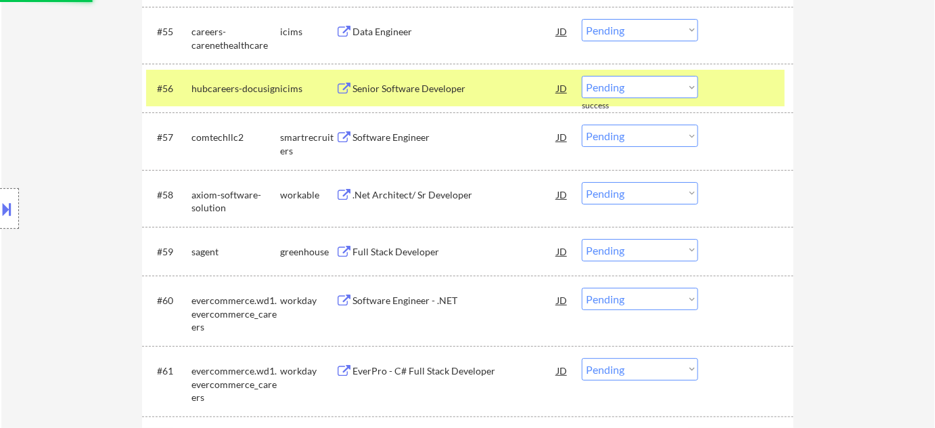
scroll to position [3432, 0]
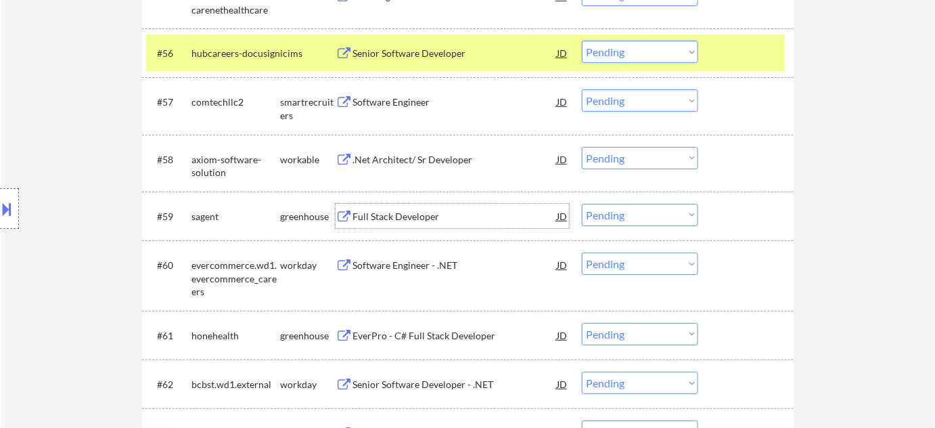
click at [422, 213] on div "Full Stack Developer" at bounding box center [455, 217] width 204 height 14
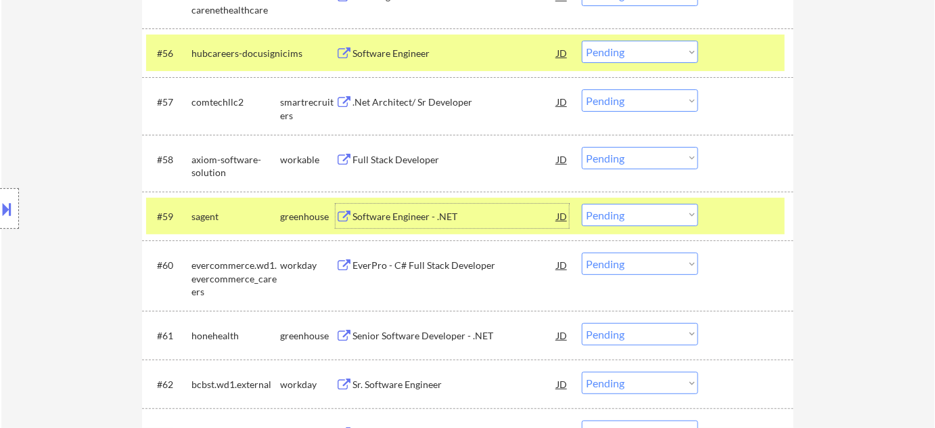
click at [642, 213] on select "Choose an option... Pending Applied Excluded (Questions) Excluded (Expired) Exc…" at bounding box center [640, 215] width 116 height 22
click at [582, 204] on select "Choose an option... Pending Applied Excluded (Questions) Excluded (Expired) Exc…" at bounding box center [640, 215] width 116 height 22
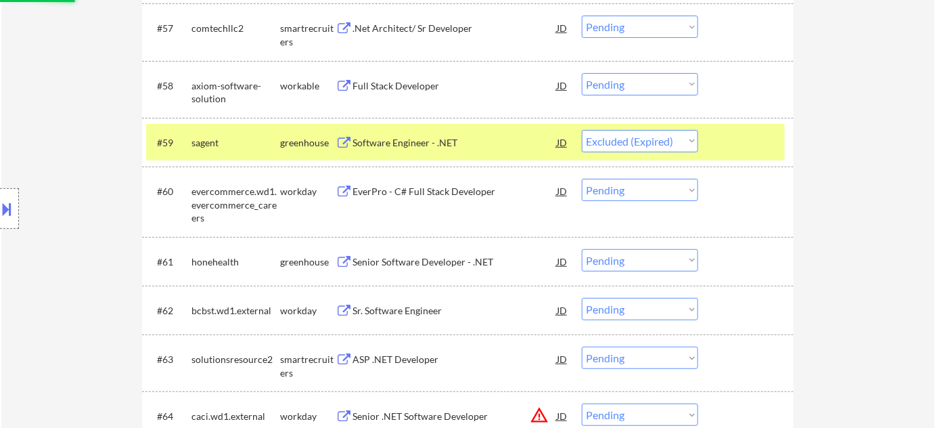
scroll to position [3556, 0]
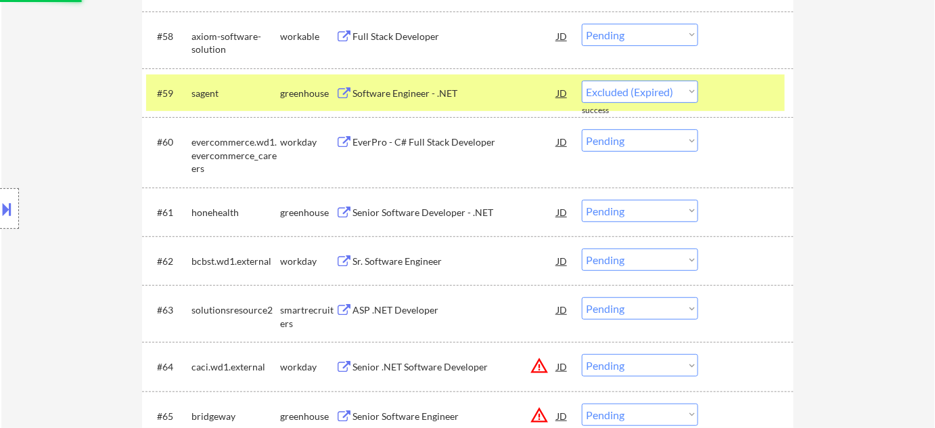
select select ""pending""
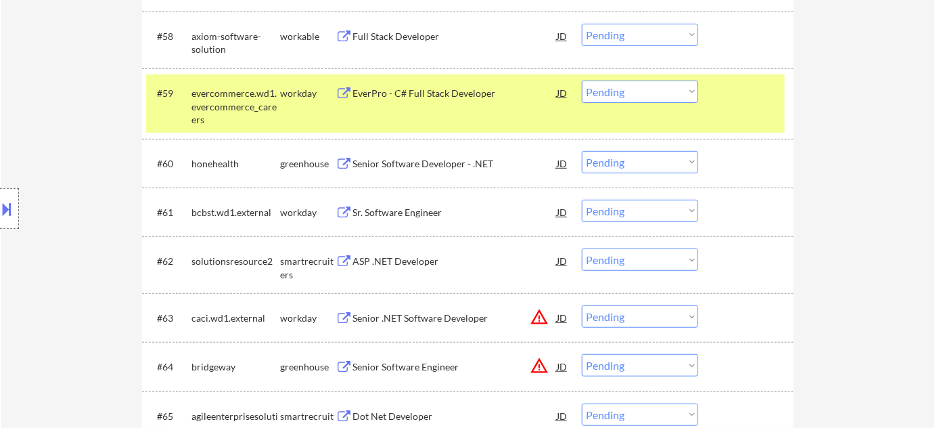
click at [418, 161] on div "Senior Software Developer - .NET" at bounding box center [455, 164] width 204 height 14
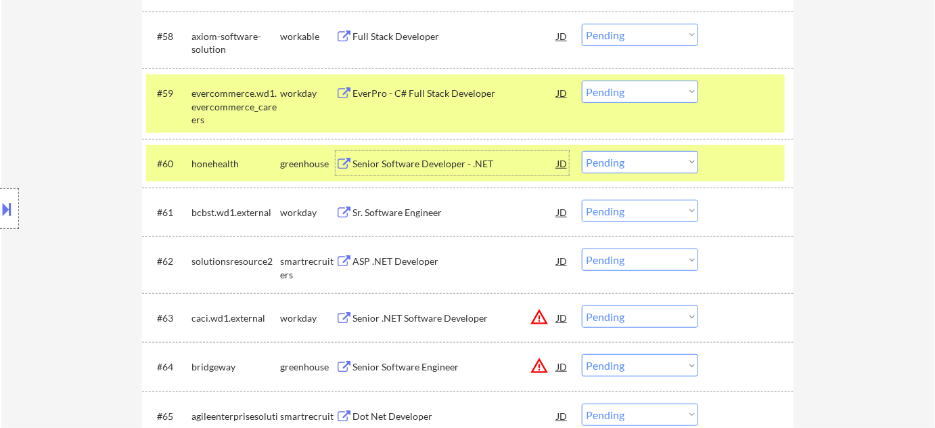
drag, startPoint x: 611, startPoint y: 162, endPoint x: 625, endPoint y: 171, distance: 16.7
click at [611, 162] on select "Choose an option... Pending Applied Excluded (Questions) Excluded (Expired) Exc…" at bounding box center [640, 162] width 116 height 22
click at [582, 151] on select "Choose an option... Pending Applied Excluded (Questions) Excluded (Expired) Exc…" at bounding box center [640, 162] width 116 height 22
select select ""pending""
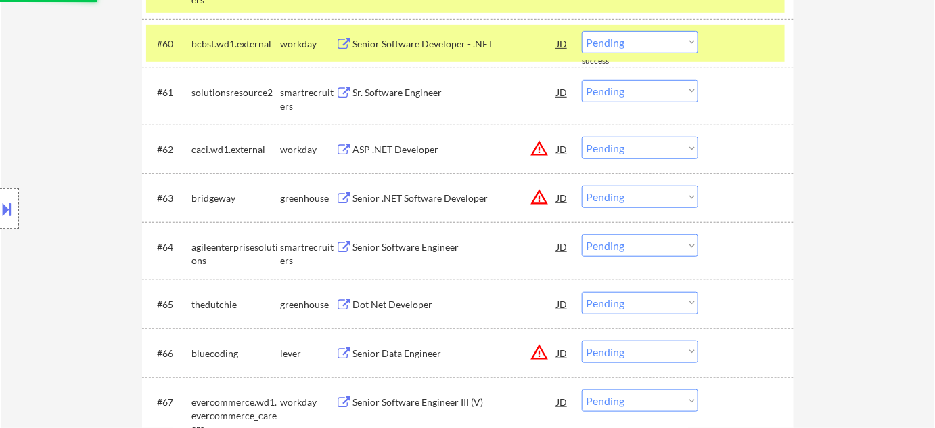
scroll to position [3801, 0]
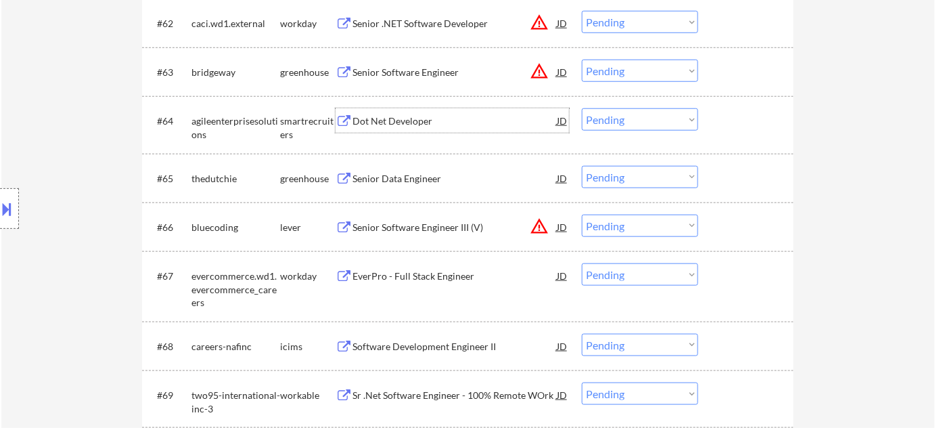
click at [401, 118] on div "Dot Net Developer" at bounding box center [455, 121] width 204 height 14
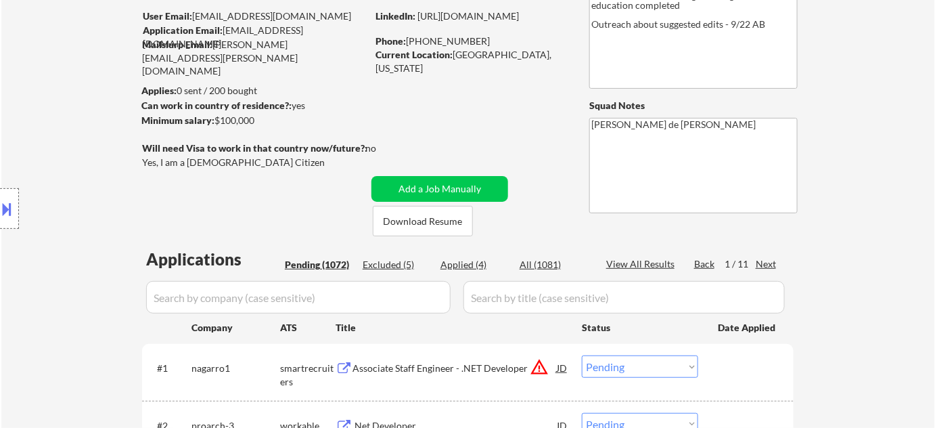
scroll to position [48, 0]
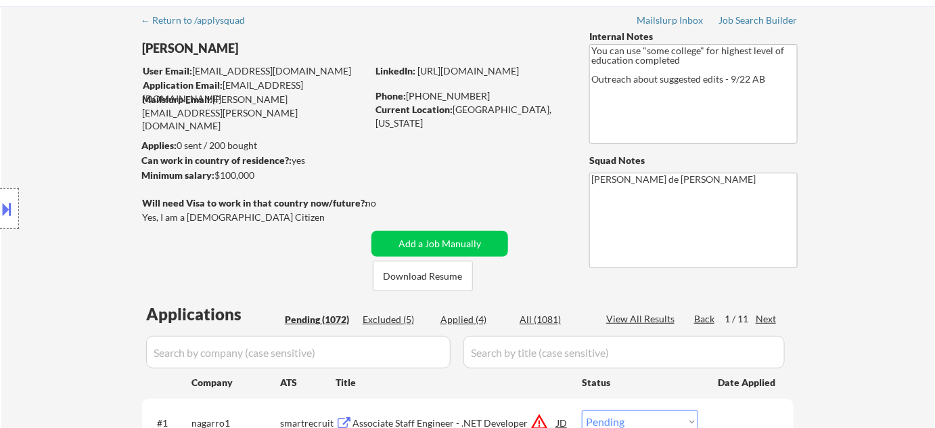
click at [461, 319] on div "Applied (4)" at bounding box center [475, 320] width 68 height 14
select select ""applied""
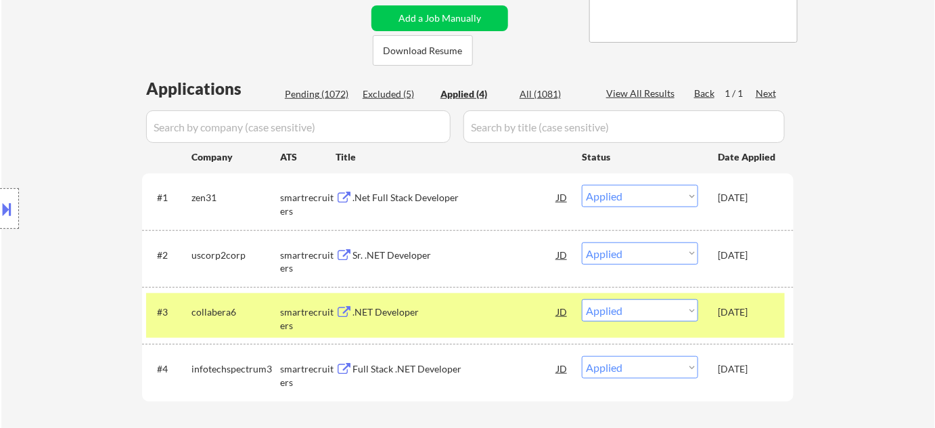
scroll to position [294, 0]
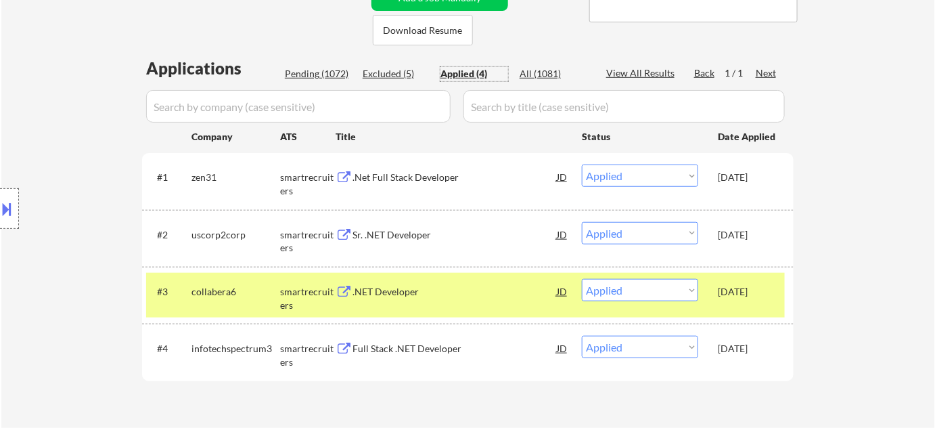
click at [323, 76] on div "Pending (1072)" at bounding box center [319, 74] width 68 height 14
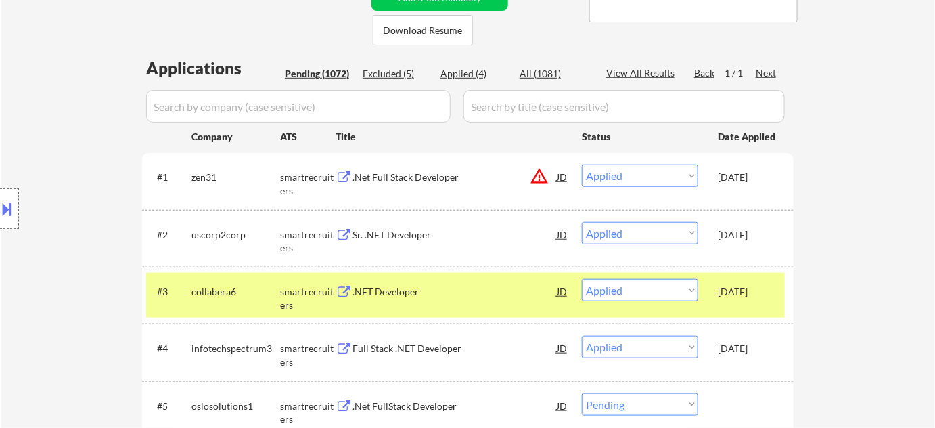
select select ""pending""
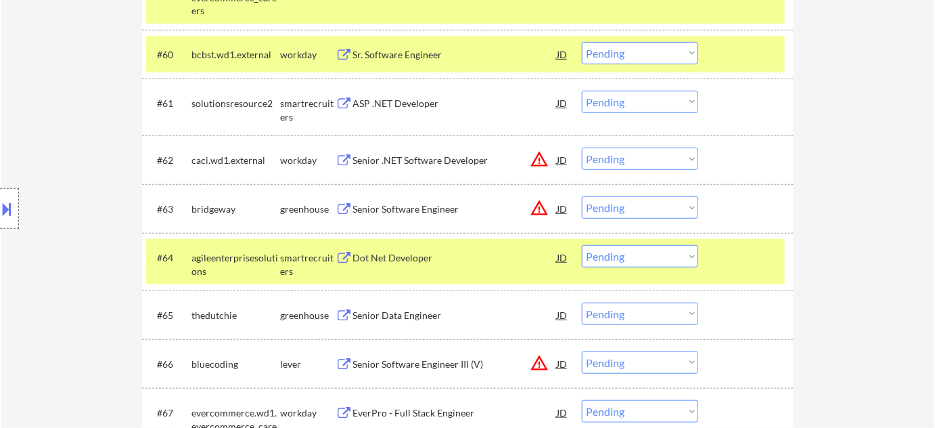
scroll to position [3698, 0]
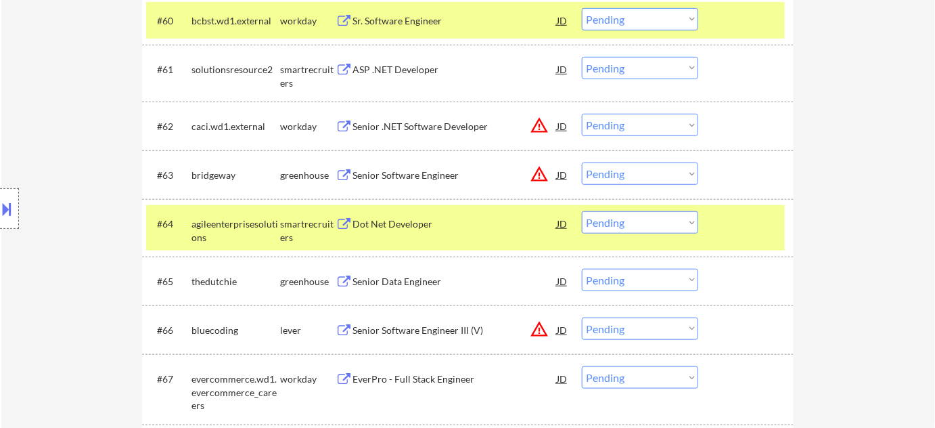
click at [626, 227] on select "Choose an option... Pending Applied Excluded (Questions) Excluded (Expired) Exc…" at bounding box center [640, 222] width 116 height 22
click at [582, 211] on select "Choose an option... Pending Applied Excluded (Questions) Excluded (Expired) Exc…" at bounding box center [640, 222] width 116 height 22
select select ""pending""
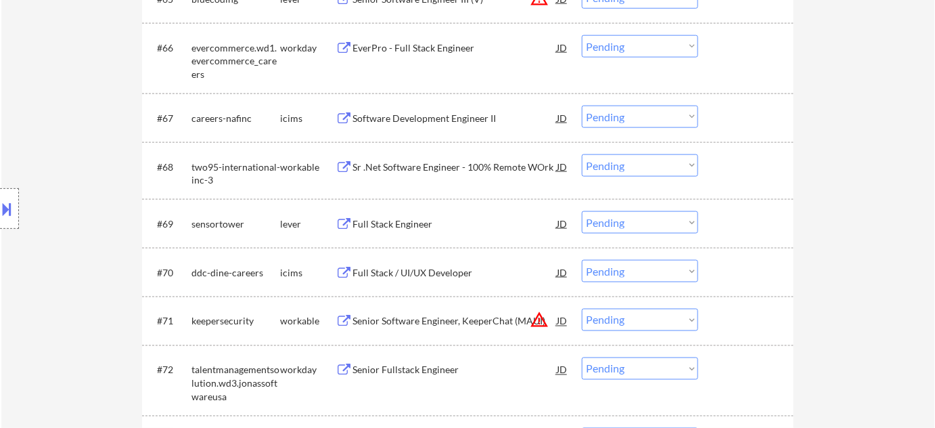
scroll to position [4067, 0]
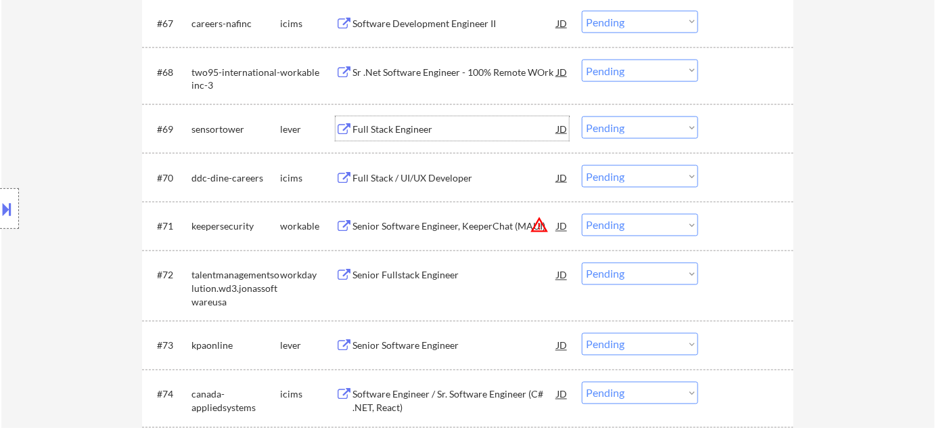
click at [393, 127] on div "Full Stack Engineer" at bounding box center [455, 130] width 204 height 14
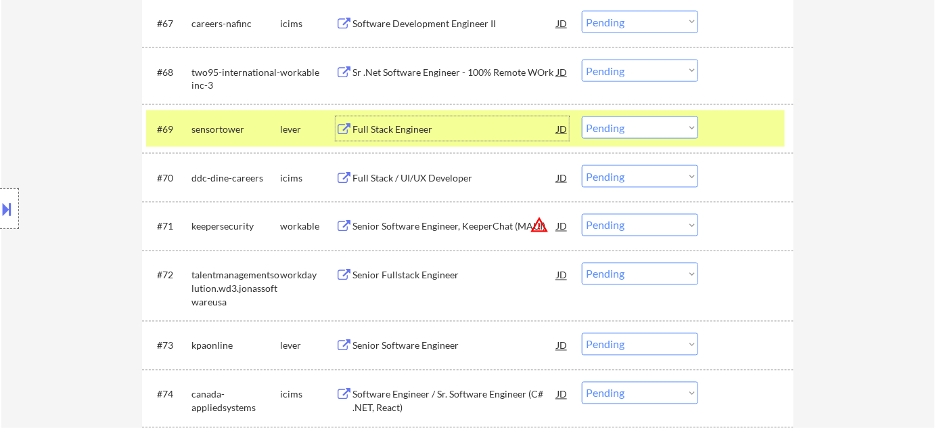
drag, startPoint x: 617, startPoint y: 118, endPoint x: 621, endPoint y: 125, distance: 7.3
click at [617, 118] on select "Choose an option... Pending Applied Excluded (Questions) Excluded (Expired) Exc…" at bounding box center [640, 127] width 116 height 22
click at [582, 116] on select "Choose an option... Pending Applied Excluded (Questions) Excluded (Expired) Exc…" at bounding box center [640, 127] width 116 height 22
select select ""pending""
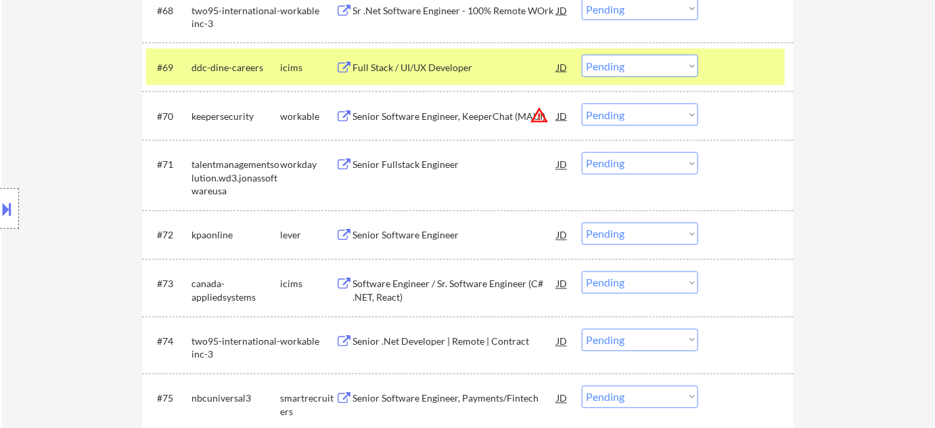
scroll to position [4252, 0]
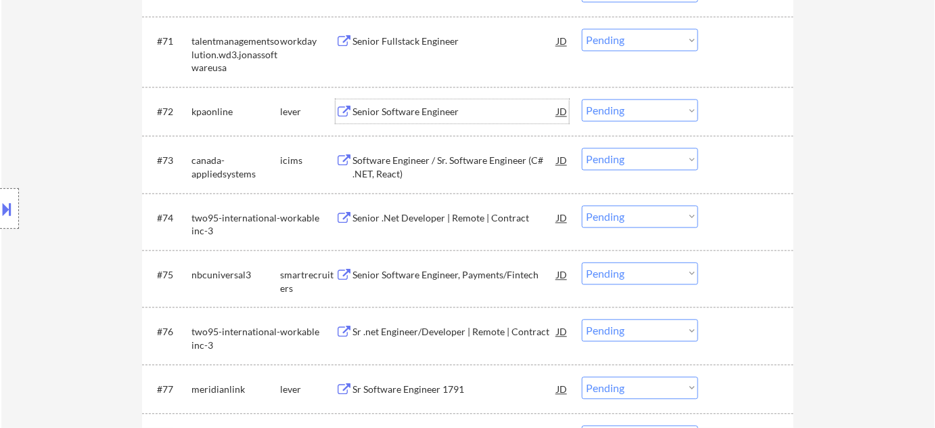
click at [384, 114] on div "Senior Software Engineer" at bounding box center [455, 113] width 204 height 14
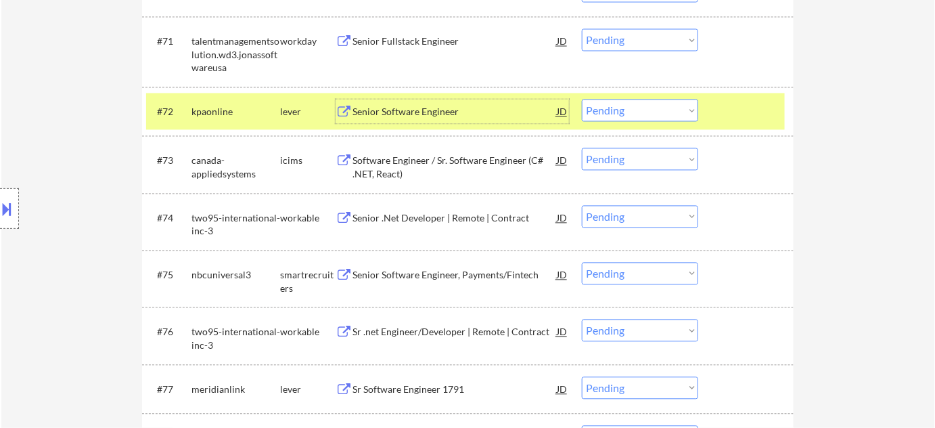
click at [650, 112] on select "Choose an option... Pending Applied Excluded (Questions) Excluded (Expired) Exc…" at bounding box center [640, 110] width 116 height 22
click at [582, 99] on select "Choose an option... Pending Applied Excluded (Questions) Excluded (Expired) Exc…" at bounding box center [640, 110] width 116 height 22
select select ""pending""
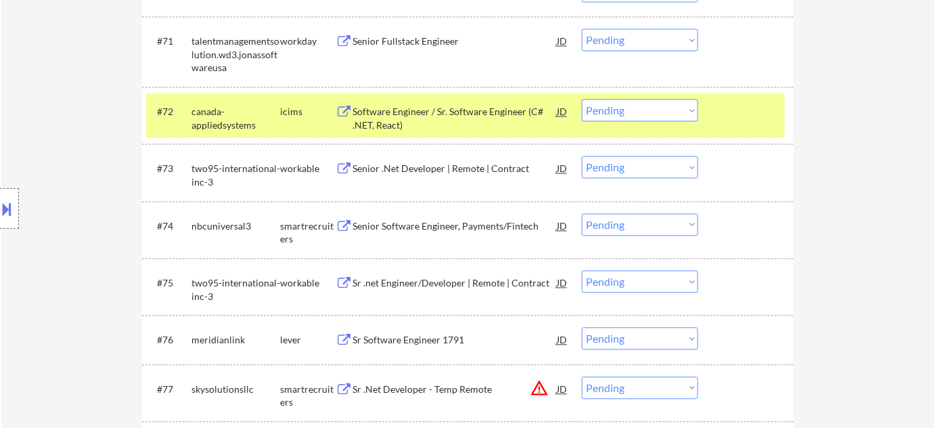
click at [445, 169] on div "Senior .Net Developer | Remote | Contract" at bounding box center [455, 169] width 204 height 14
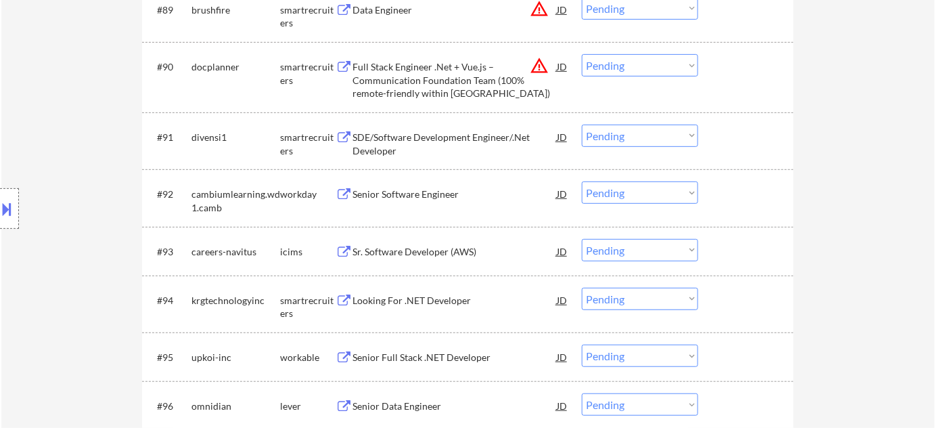
scroll to position [5359, 0]
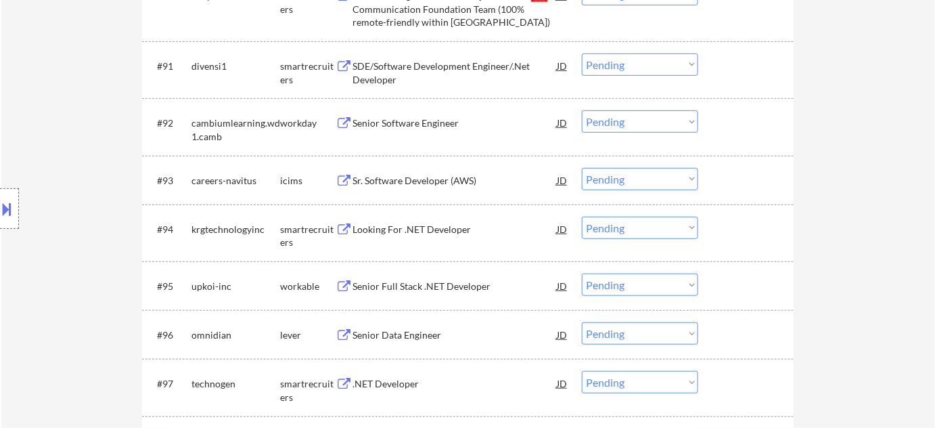
click at [428, 227] on div "Looking For .NET Developer" at bounding box center [455, 230] width 204 height 14
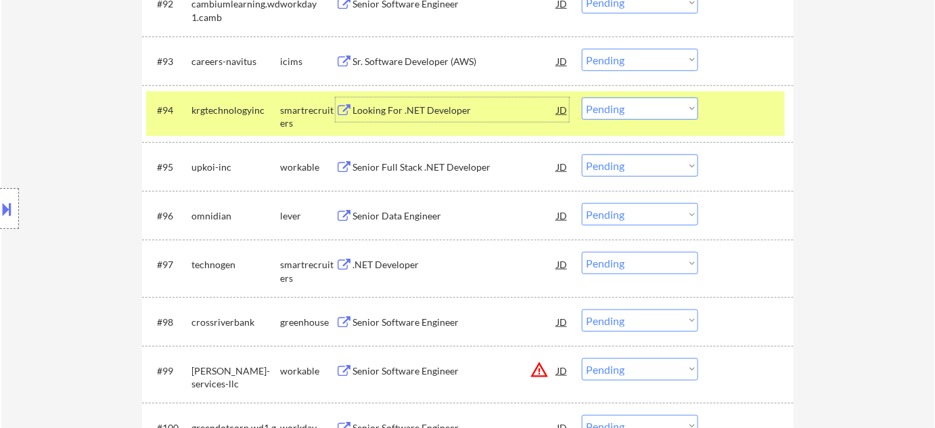
scroll to position [5483, 0]
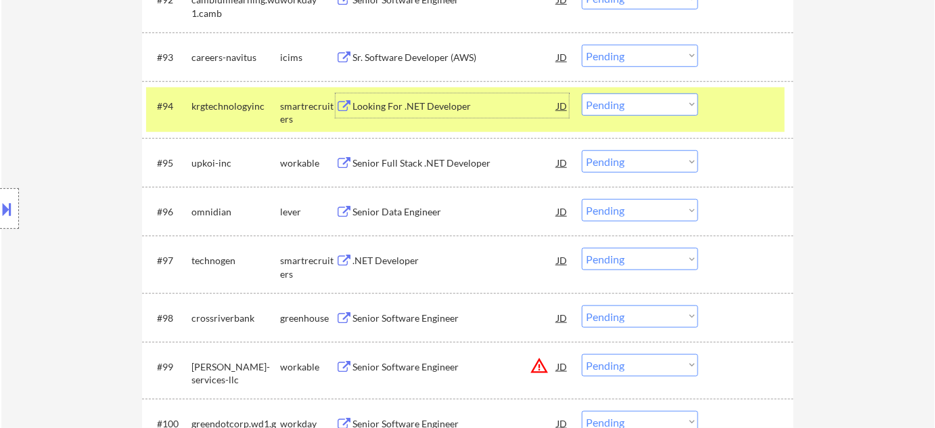
click at [432, 161] on div "Senior Full Stack .NET Developer" at bounding box center [455, 163] width 204 height 14
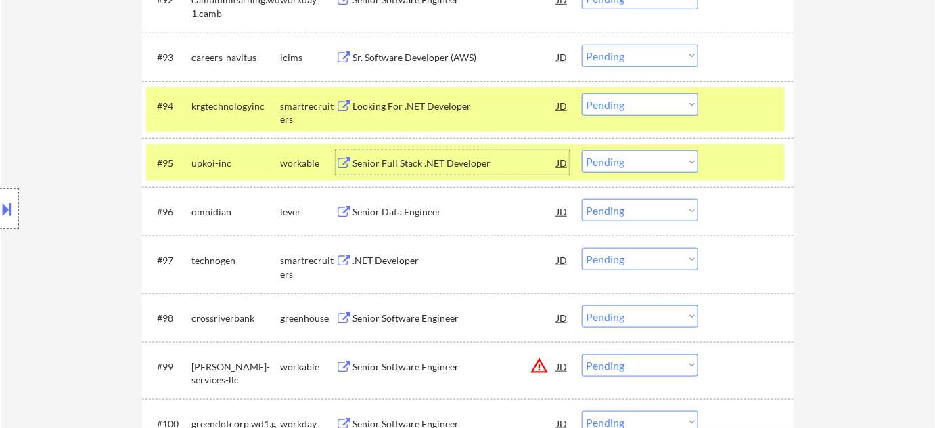
click at [628, 157] on select "Choose an option... Pending Applied Excluded (Questions) Excluded (Expired) Exc…" at bounding box center [640, 161] width 116 height 22
click at [582, 150] on select "Choose an option... Pending Applied Excluded (Questions) Excluded (Expired) Exc…" at bounding box center [640, 161] width 116 height 22
select select ""pending""
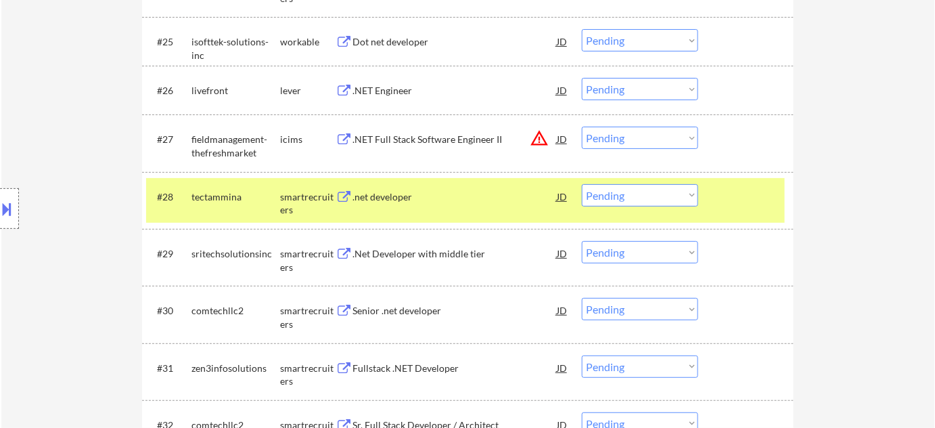
scroll to position [1668, 0]
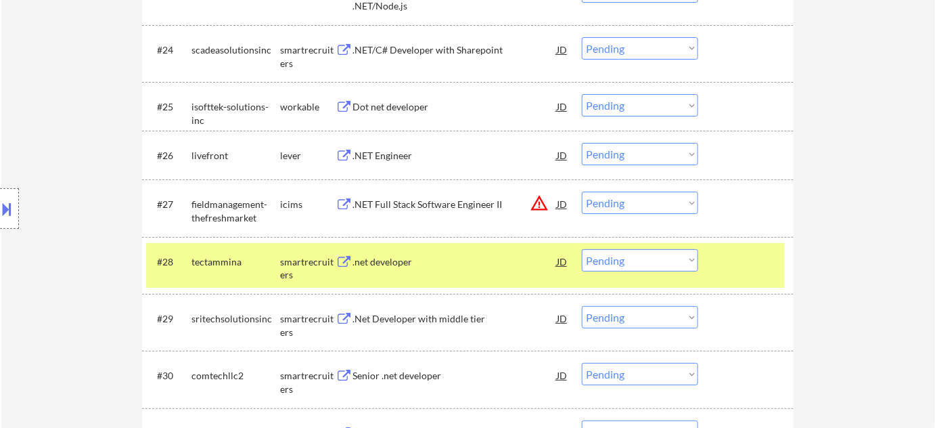
click at [388, 155] on div ".NET Engineer" at bounding box center [455, 156] width 204 height 14
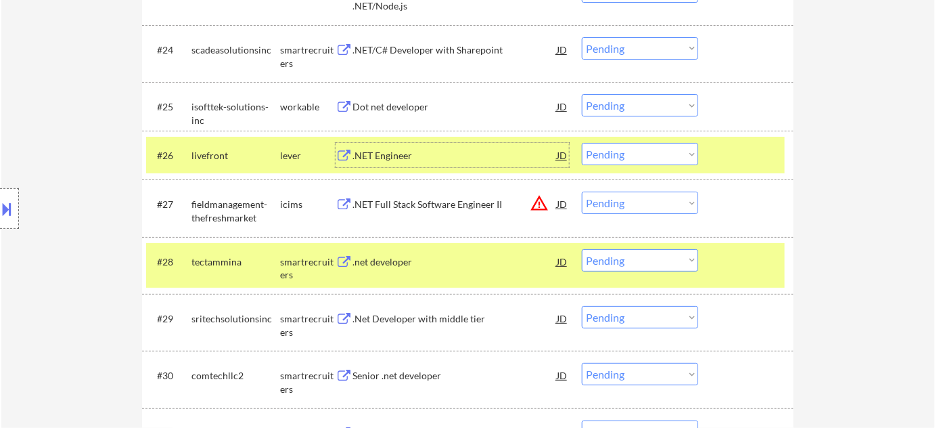
click at [636, 154] on select "Choose an option... Pending Applied Excluded (Questions) Excluded (Expired) Exc…" at bounding box center [640, 154] width 116 height 22
click at [582, 143] on select "Choose an option... Pending Applied Excluded (Questions) Excluded (Expired) Exc…" at bounding box center [640, 154] width 116 height 22
select select ""pending""
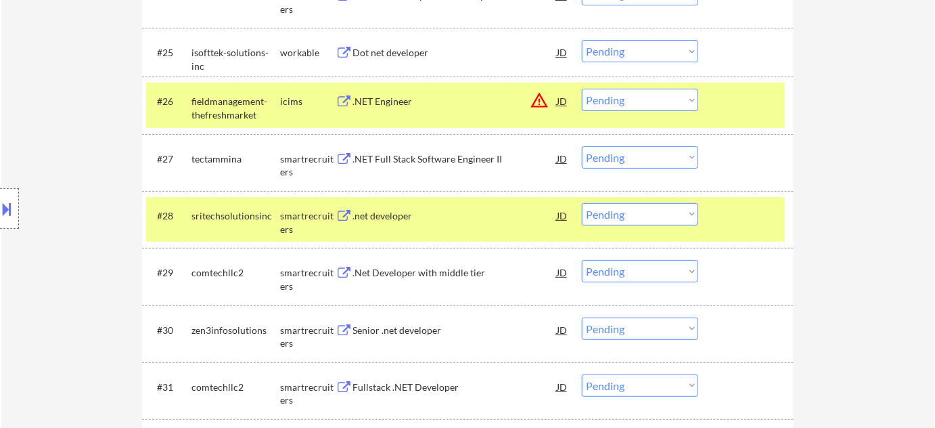
scroll to position [1729, 0]
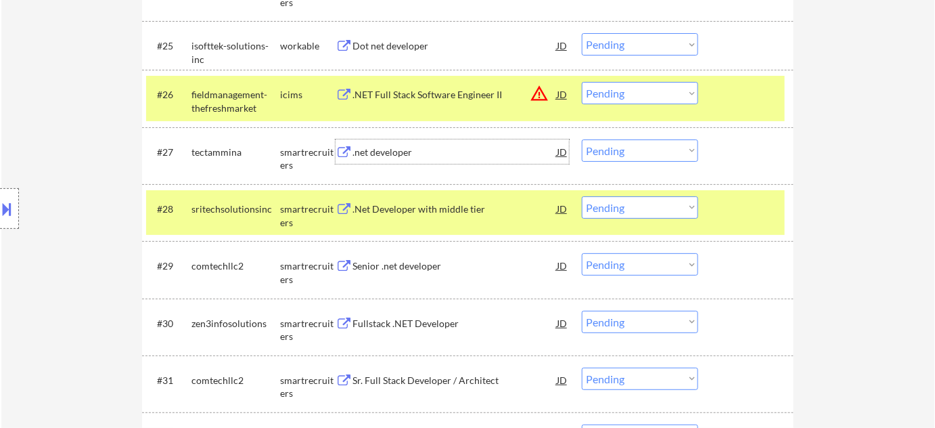
click at [377, 152] on div ".net developer" at bounding box center [455, 153] width 204 height 14
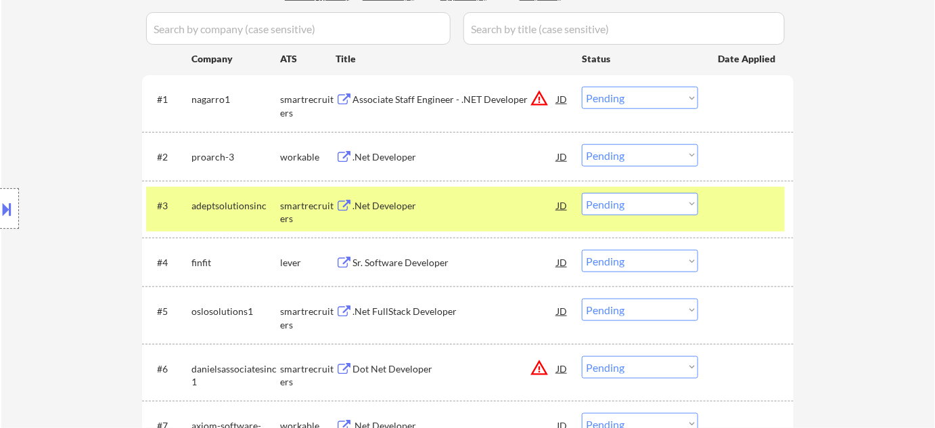
scroll to position [191, 0]
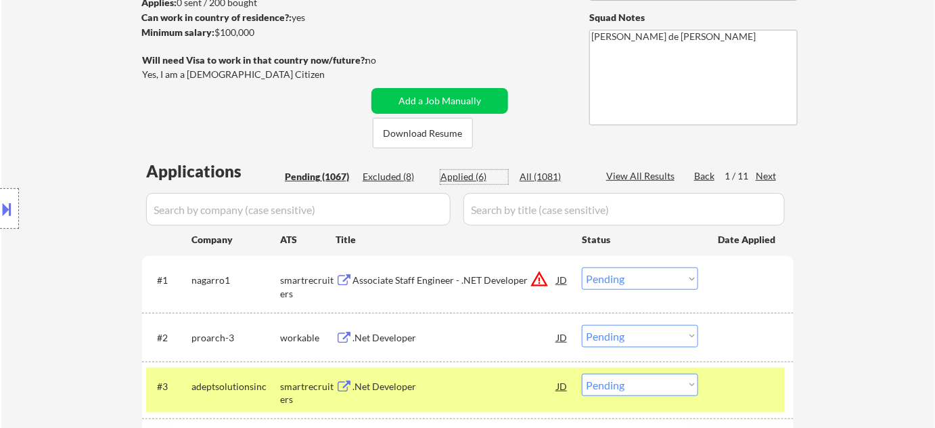
click at [469, 181] on div "Applied (6)" at bounding box center [475, 177] width 68 height 14
select select ""applied""
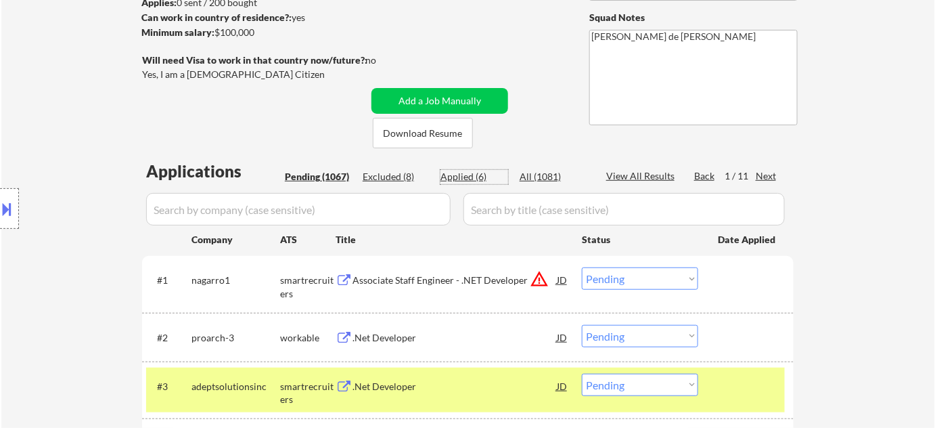
select select ""applied""
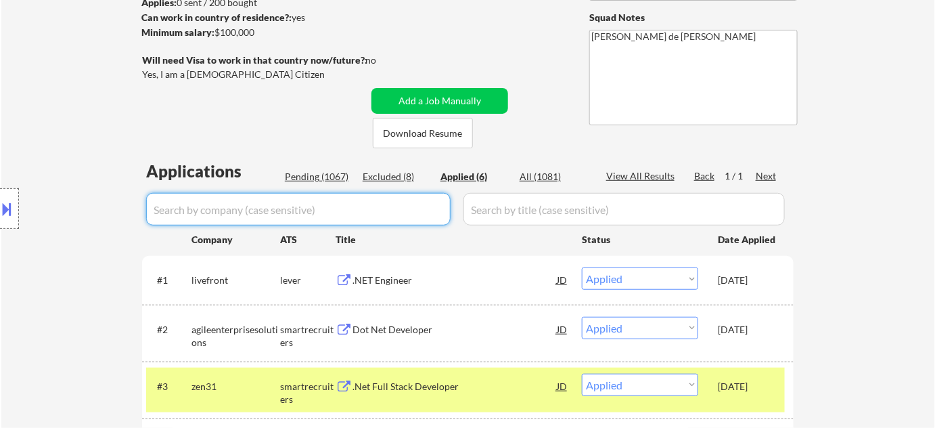
click at [411, 213] on input "input" at bounding box center [298, 209] width 305 height 32
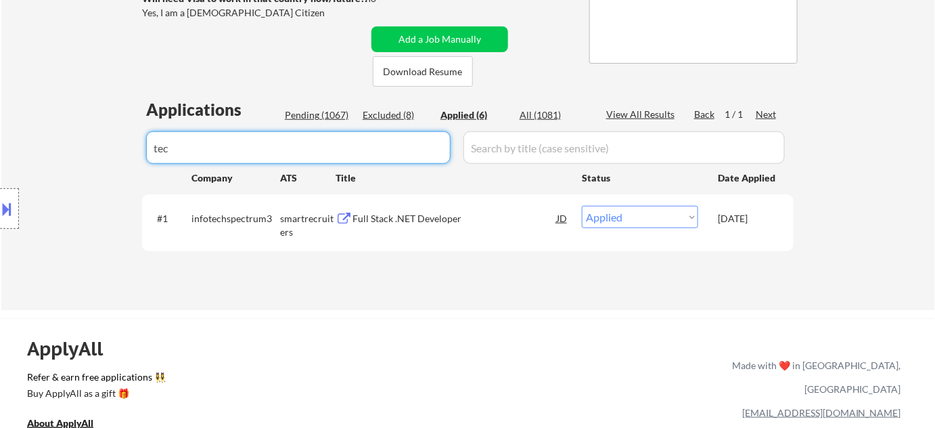
scroll to position [252, 0]
type input "tec"
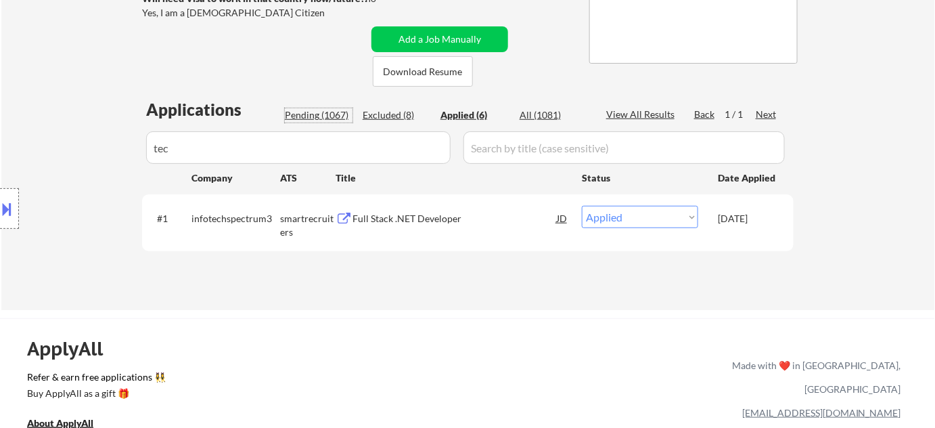
click at [338, 114] on div "Pending (1067)" at bounding box center [319, 115] width 68 height 14
select select ""pending""
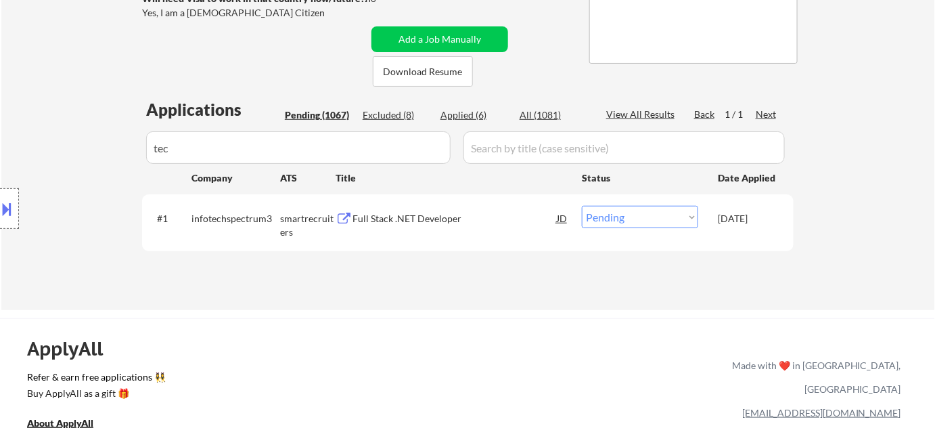
select select ""pending""
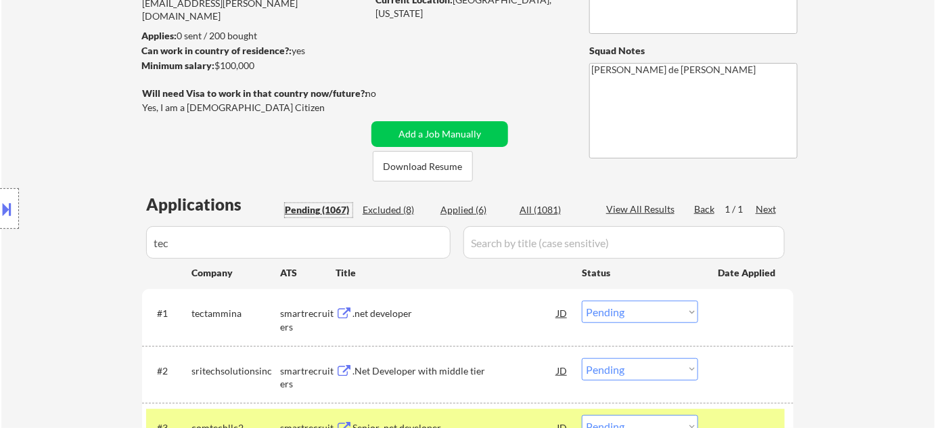
scroll to position [68, 0]
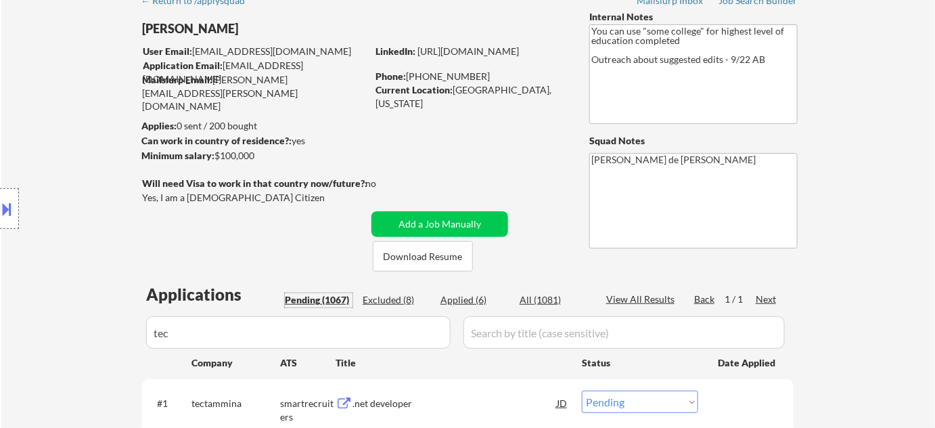
click at [469, 294] on div "Applied (6)" at bounding box center [475, 300] width 68 height 14
select select ""applied""
click at [398, 322] on input "input" at bounding box center [298, 332] width 305 height 32
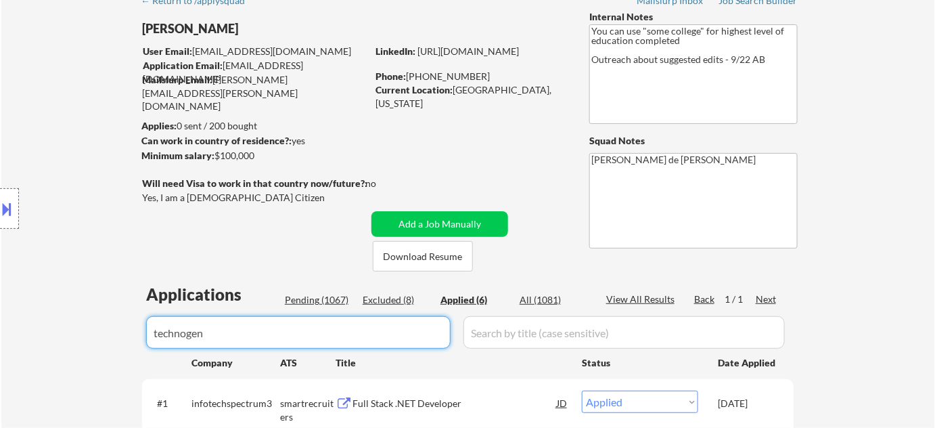
scroll to position [129, 0]
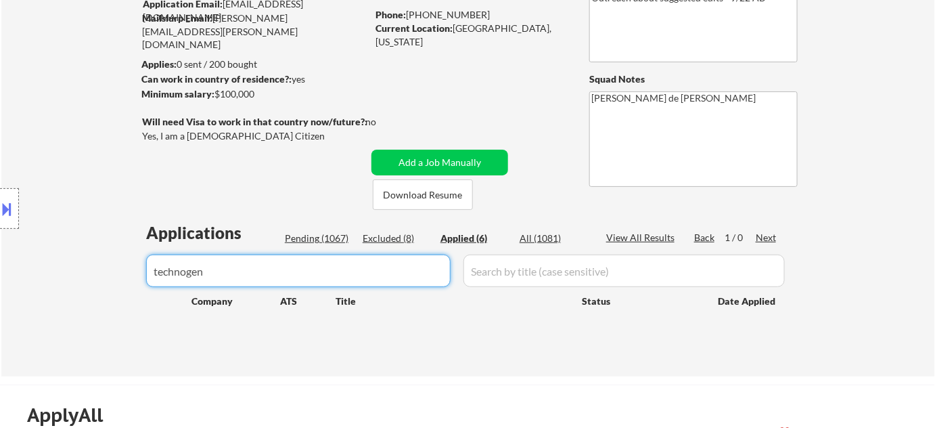
type input "technogen"
click at [326, 238] on div "Pending (1067)" at bounding box center [319, 238] width 68 height 14
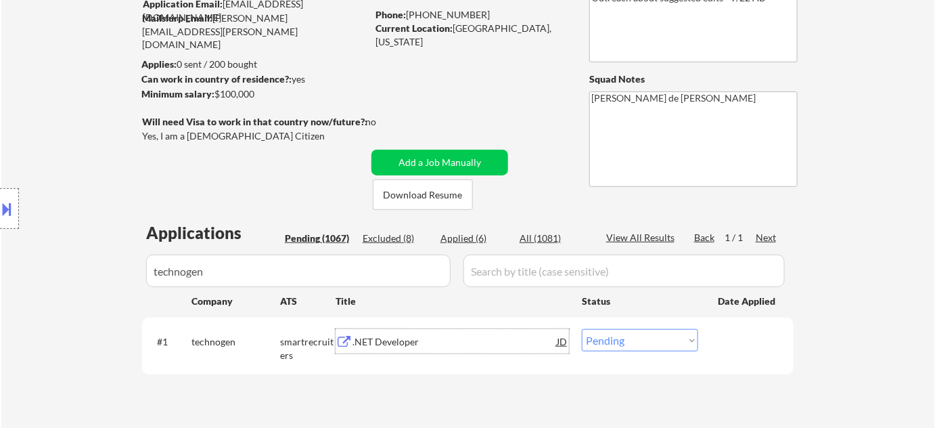
click at [391, 339] on div ".NET Developer" at bounding box center [455, 342] width 204 height 14
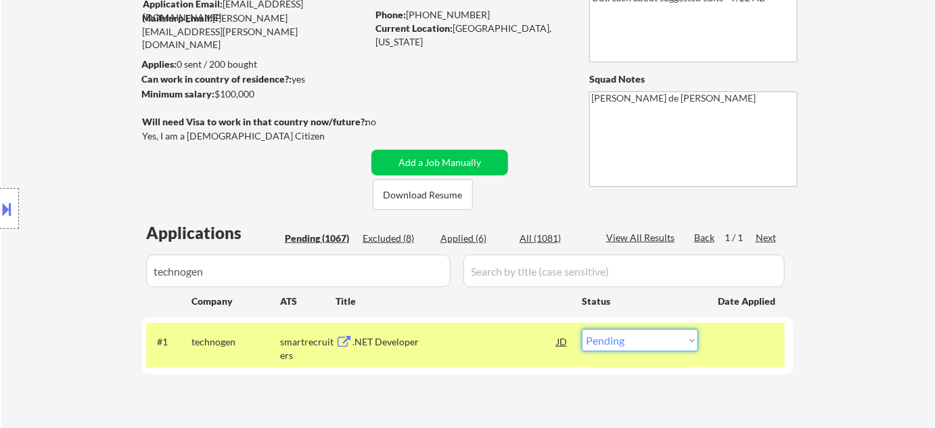
drag, startPoint x: 621, startPoint y: 338, endPoint x: 621, endPoint y: 331, distance: 7.4
click at [621, 338] on select "Choose an option... Pending Applied Excluded (Questions) Excluded (Expired) Exc…" at bounding box center [640, 340] width 116 height 22
select select ""excluded__bad_match_""
click at [582, 329] on select "Choose an option... Pending Applied Excluded (Questions) Excluded (Expired) Exc…" at bounding box center [640, 340] width 116 height 22
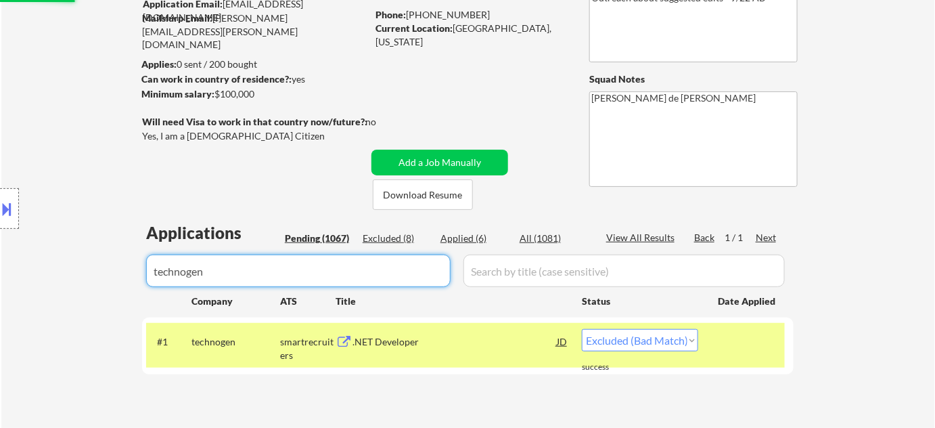
select select ""excluded__bad_match_""
drag, startPoint x: 316, startPoint y: 278, endPoint x: 0, endPoint y: 275, distance: 316.1
click at [0, 278] on body "← Return to /applysquad Mailslurp Inbox Job Search Builder Jimmie Lundie User E…" at bounding box center [467, 85] width 935 height 428
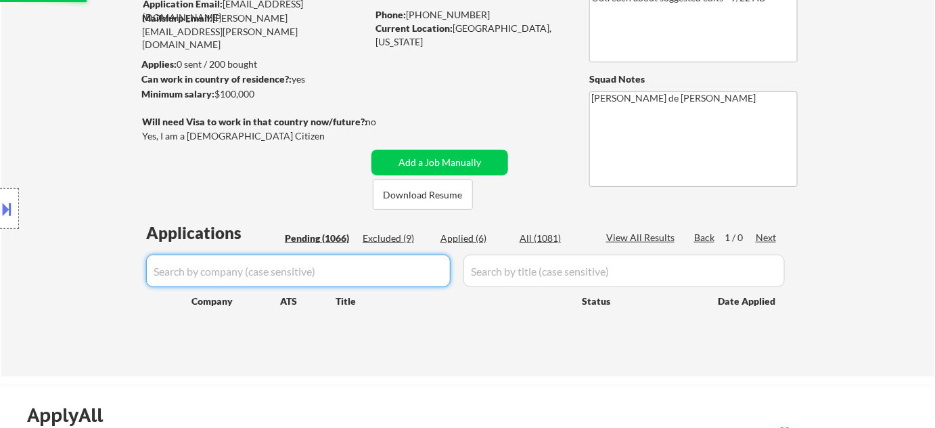
click at [326, 238] on div "Pending (1066)" at bounding box center [319, 238] width 68 height 14
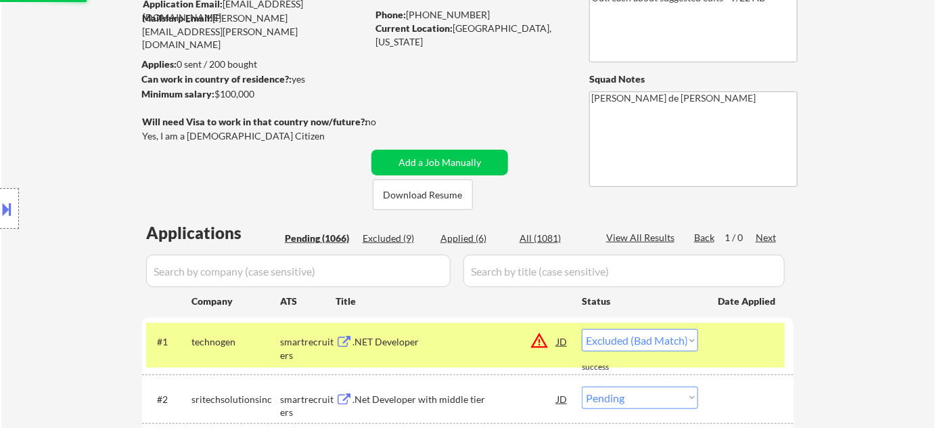
select select ""pending""
click at [341, 237] on div "Pending (1066)" at bounding box center [319, 238] width 68 height 14
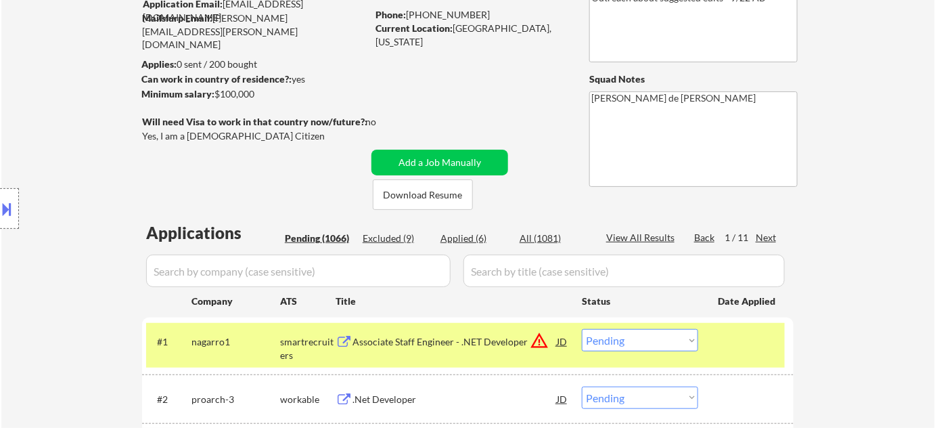
click at [330, 234] on div "Pending (1066)" at bounding box center [319, 238] width 68 height 14
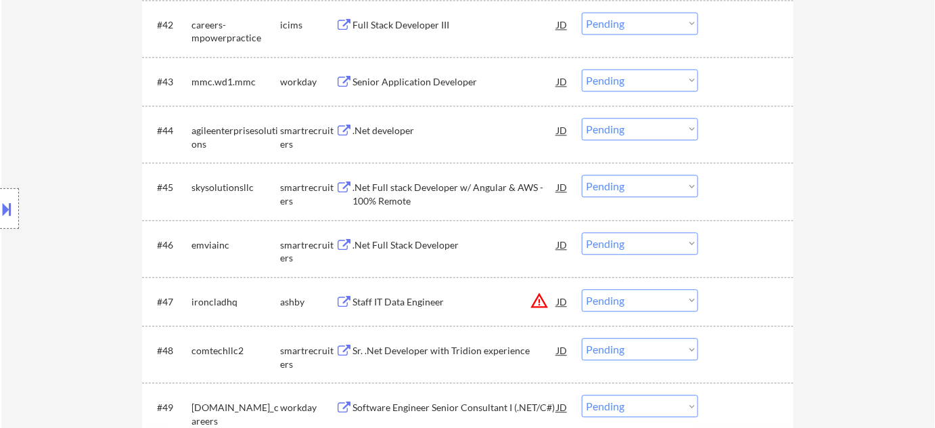
scroll to position [2714, 0]
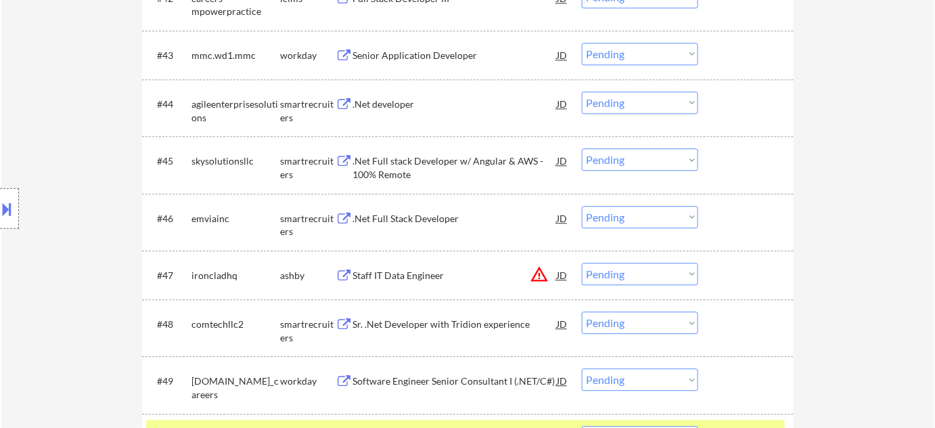
click at [380, 213] on div ".Net Full Stack Developer" at bounding box center [455, 219] width 204 height 14
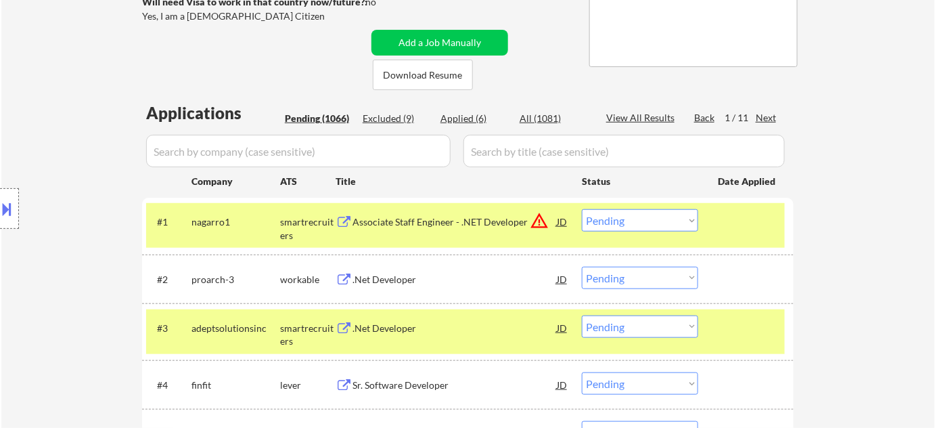
scroll to position [252, 0]
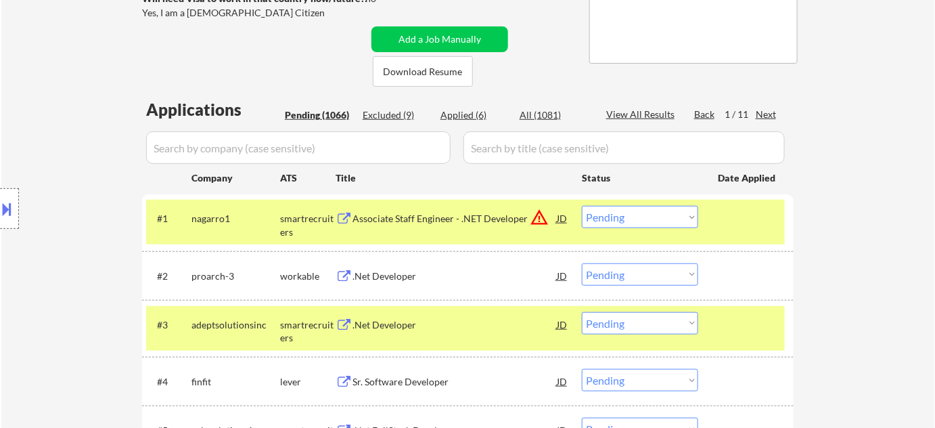
click at [474, 111] on div "Applied (6)" at bounding box center [475, 115] width 68 height 14
select select ""applied""
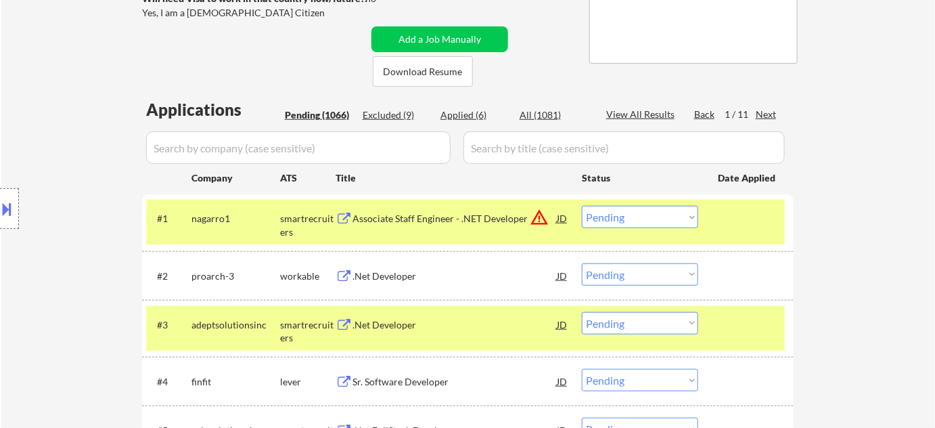
select select ""applied""
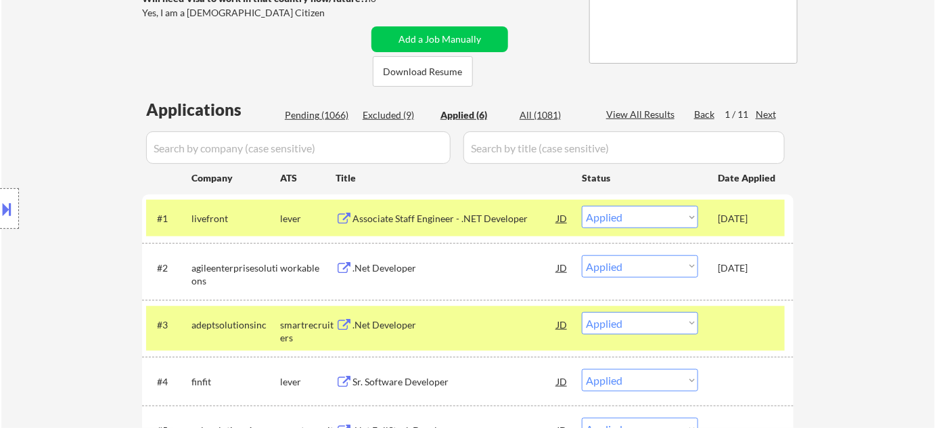
click at [369, 151] on input "input" at bounding box center [298, 147] width 305 height 32
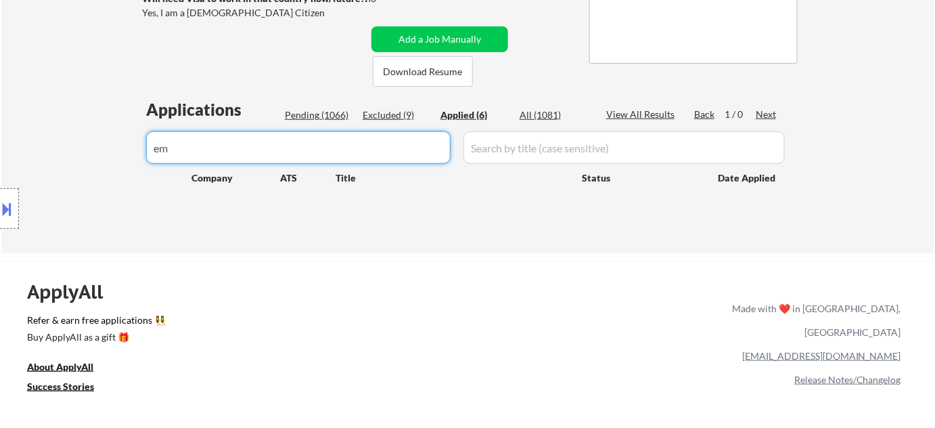
type input "em"
click at [337, 111] on div "Pending (1066)" at bounding box center [319, 115] width 68 height 14
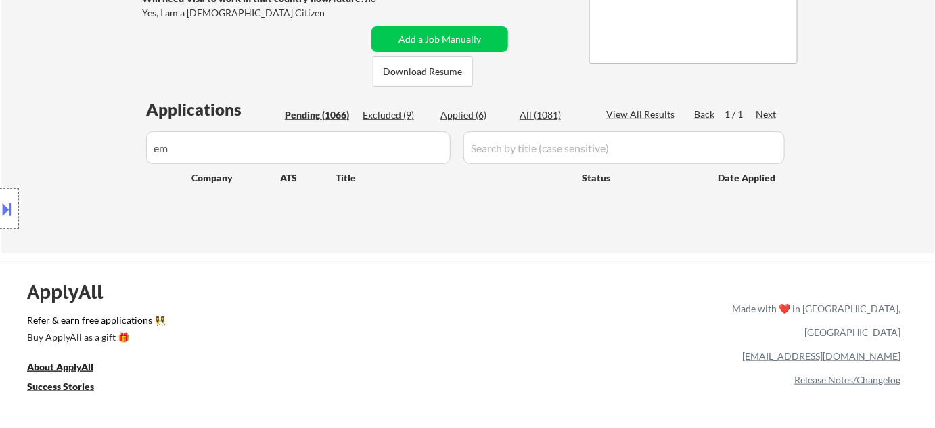
select select ""pending""
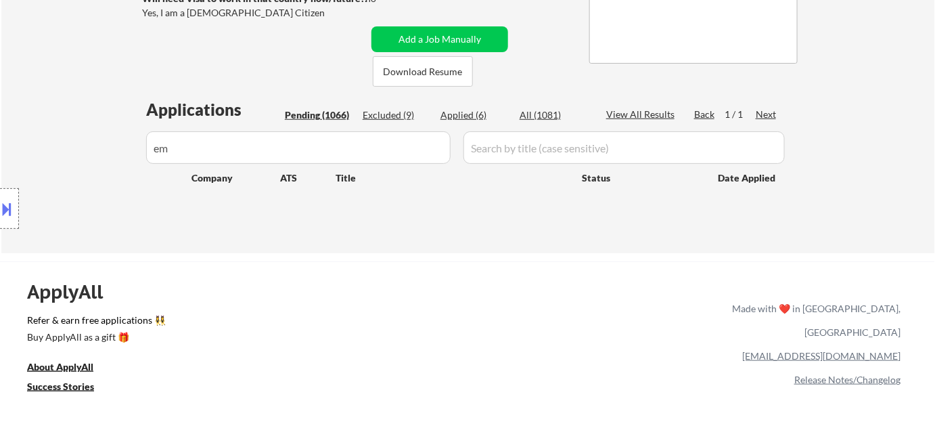
select select ""pending""
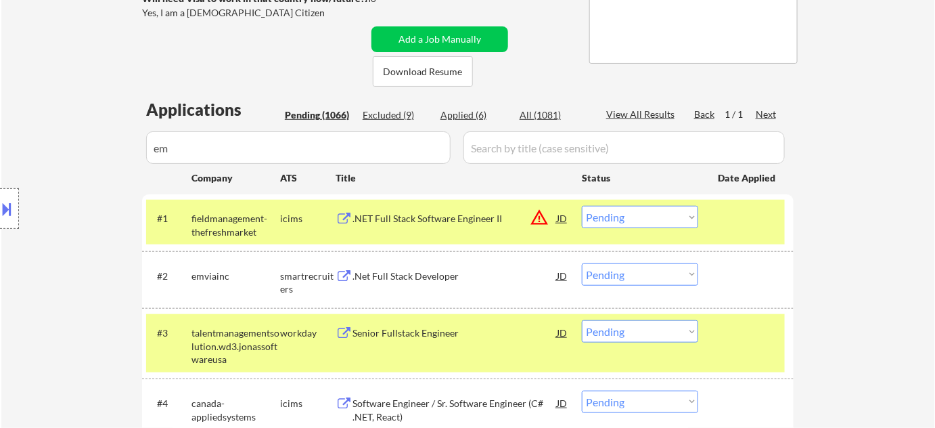
click at [221, 152] on div "Location Inclusions: Seattle, WA Mercer Island, WA Shoreline, WA Tukwila, WA Bu…" at bounding box center [121, 208] width 242 height 251
click at [236, 142] on div "Location Inclusions: Seattle, WA Mercer Island, WA Shoreline, WA Tukwila, WA Bu…" at bounding box center [121, 208] width 242 height 251
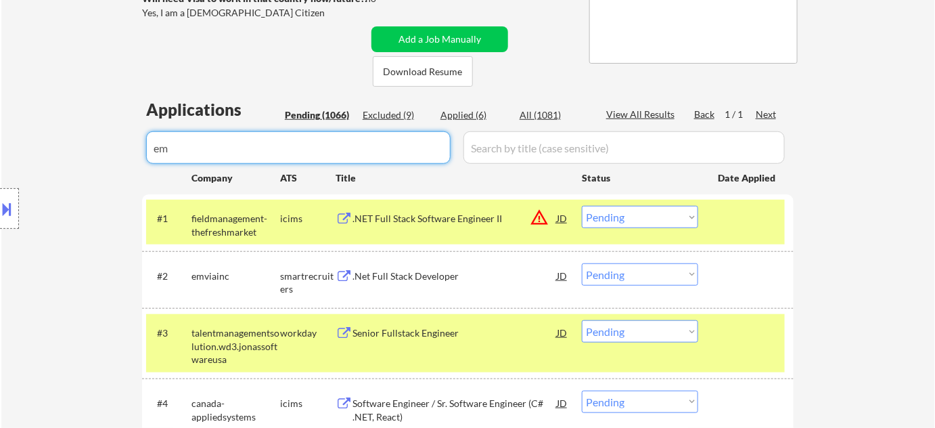
click at [379, 150] on input "input" at bounding box center [298, 147] width 305 height 32
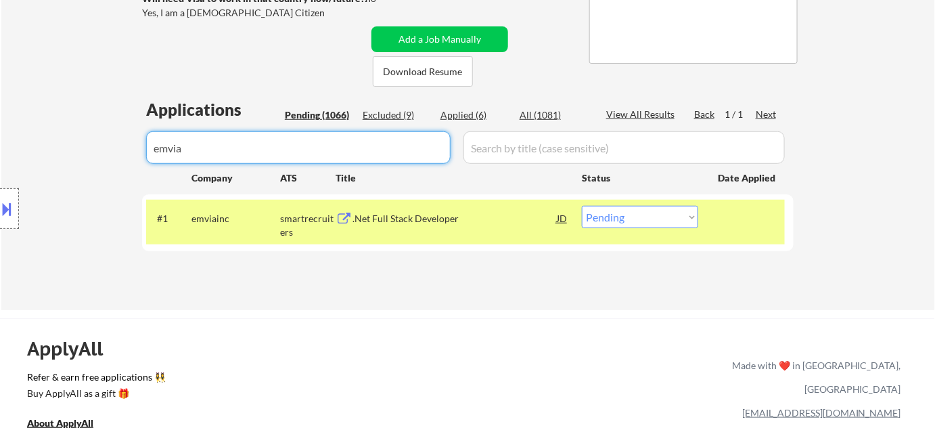
type input "emvia"
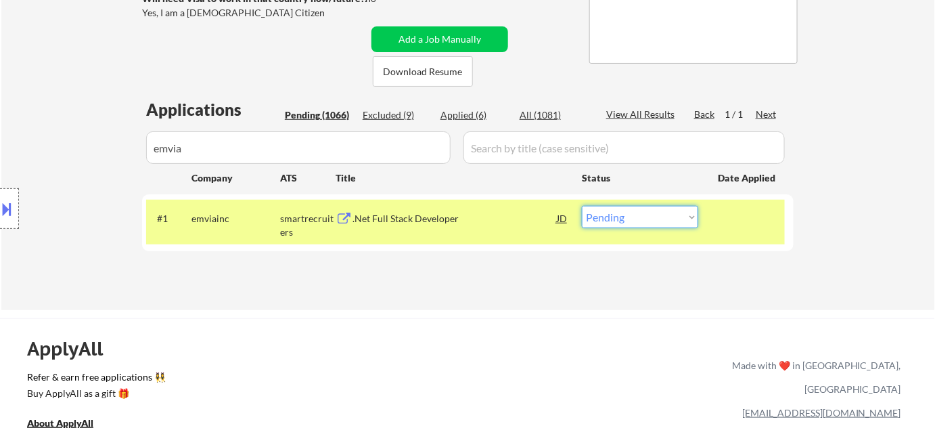
click at [606, 222] on select "Choose an option... Pending Applied Excluded (Questions) Excluded (Expired) Exc…" at bounding box center [640, 217] width 116 height 22
select select ""excluded__bad_match_""
click at [582, 206] on select "Choose an option... Pending Applied Excluded (Questions) Excluded (Expired) Exc…" at bounding box center [640, 217] width 116 height 22
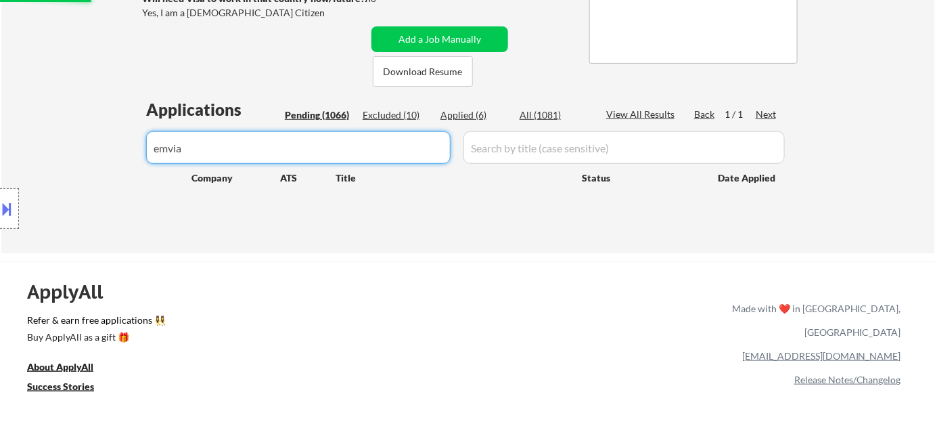
drag, startPoint x: 298, startPoint y: 142, endPoint x: 108, endPoint y: 143, distance: 190.2
click at [309, 116] on div "Pending (1065)" at bounding box center [319, 115] width 68 height 14
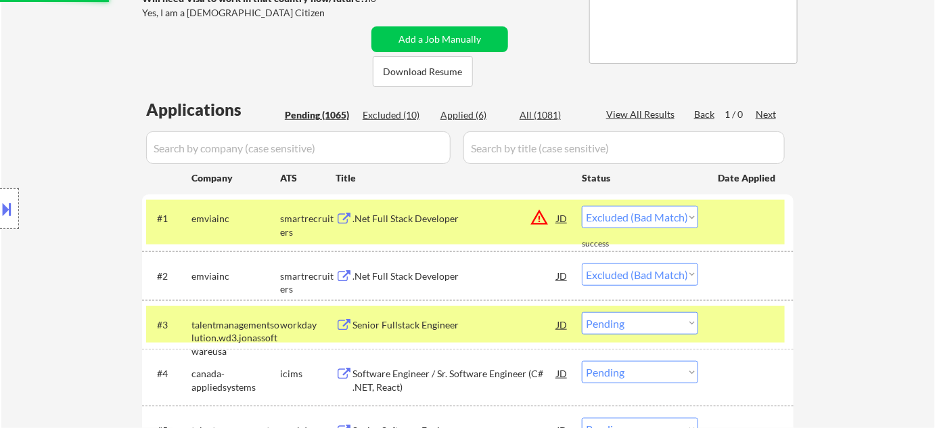
select select ""pending""
click at [321, 112] on div "Pending (1065)" at bounding box center [319, 115] width 68 height 14
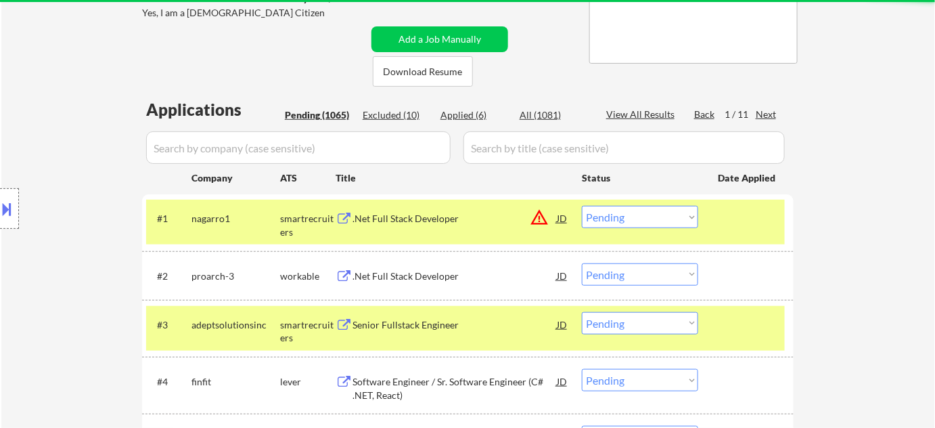
click at [319, 114] on div "Pending (1065)" at bounding box center [319, 115] width 68 height 14
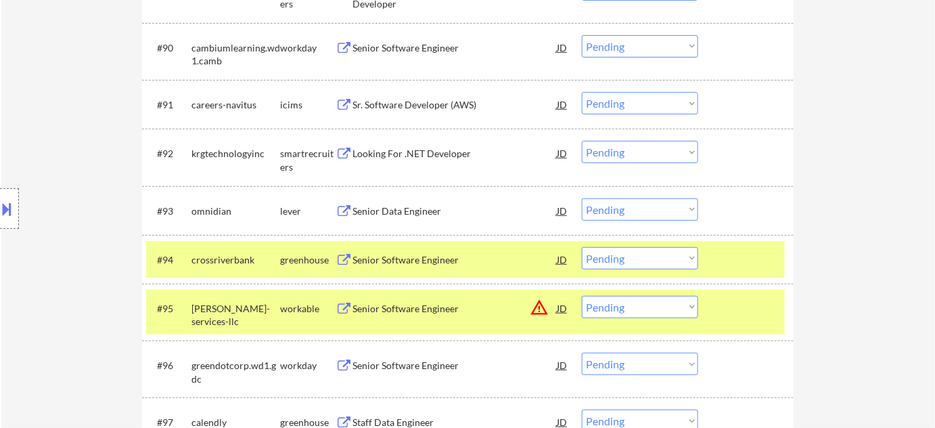
scroll to position [5483, 0]
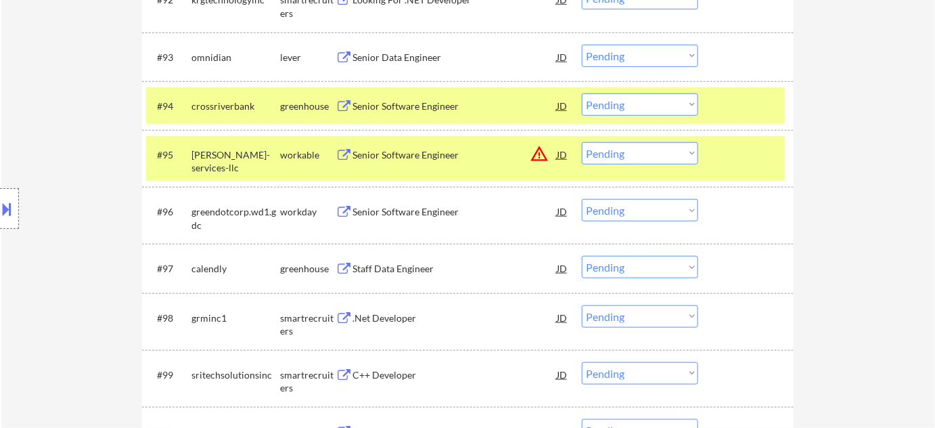
click at [399, 106] on div "Senior Software Engineer" at bounding box center [455, 106] width 204 height 14
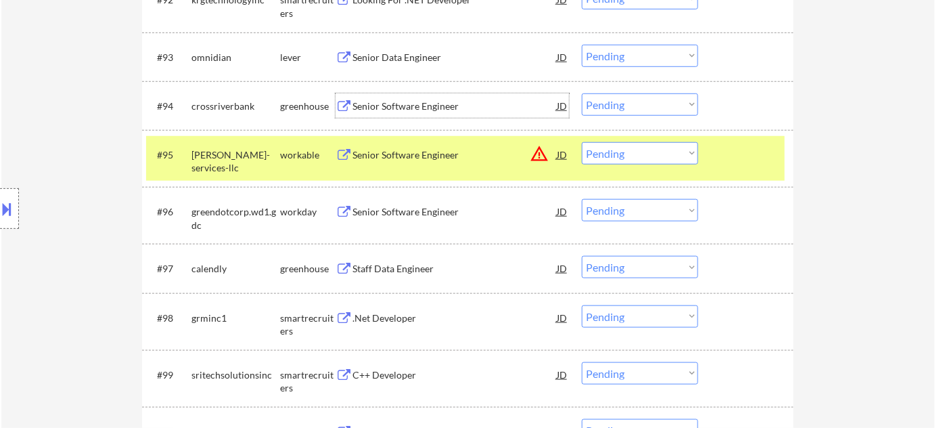
drag, startPoint x: 629, startPoint y: 93, endPoint x: 631, endPoint y: 112, distance: 19.7
click at [629, 93] on select "Choose an option... Pending Applied Excluded (Questions) Excluded (Expired) Exc…" at bounding box center [640, 104] width 116 height 22
click at [582, 93] on select "Choose an option... Pending Applied Excluded (Questions) Excluded (Expired) Exc…" at bounding box center [640, 104] width 116 height 22
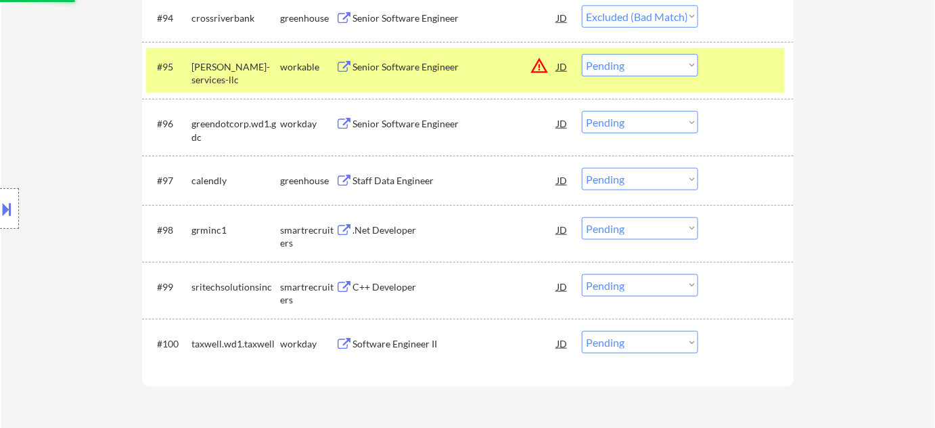
scroll to position [5606, 0]
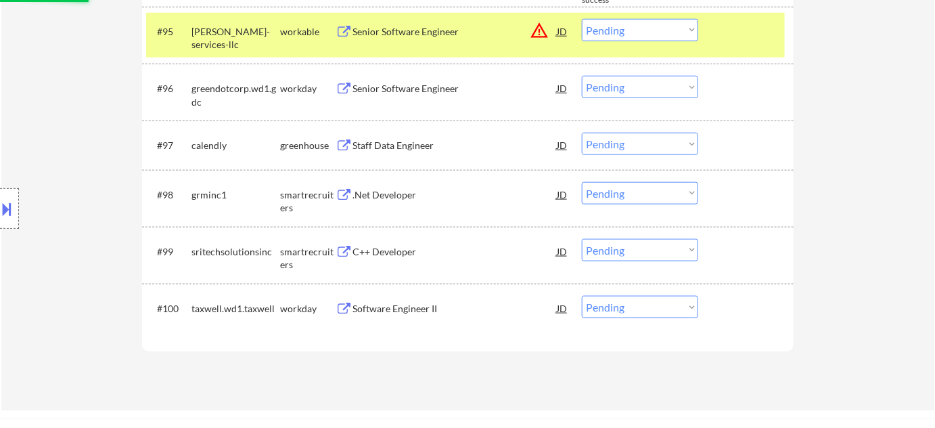
select select ""pending""
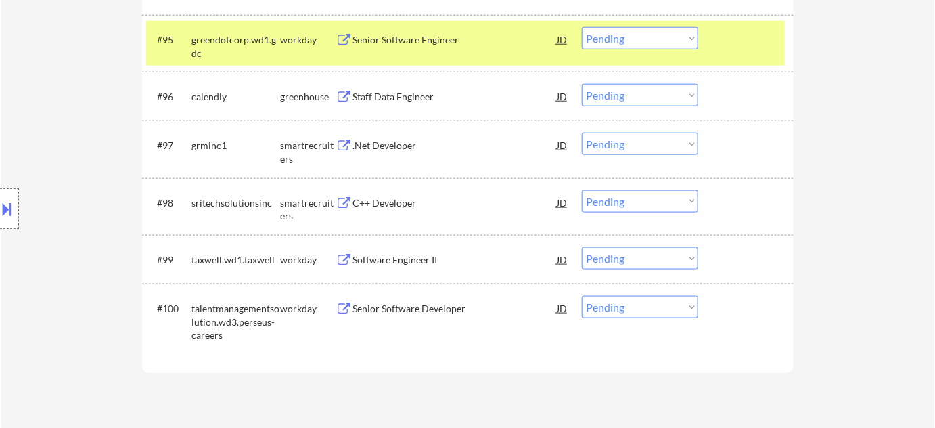
click at [407, 148] on div ".Net Developer" at bounding box center [455, 146] width 204 height 14
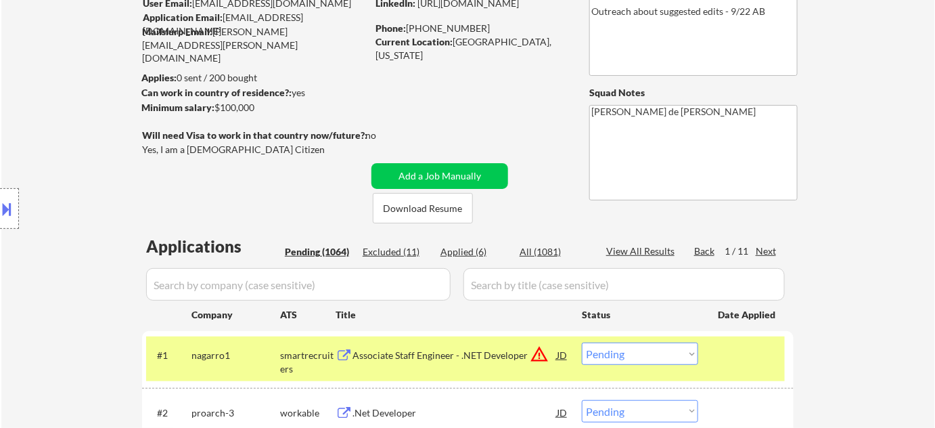
scroll to position [123, 0]
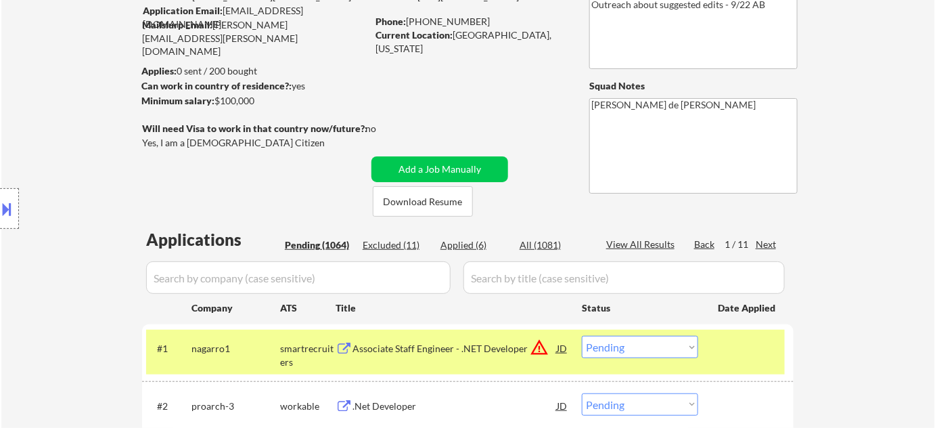
click at [771, 241] on div "Next" at bounding box center [767, 245] width 22 height 14
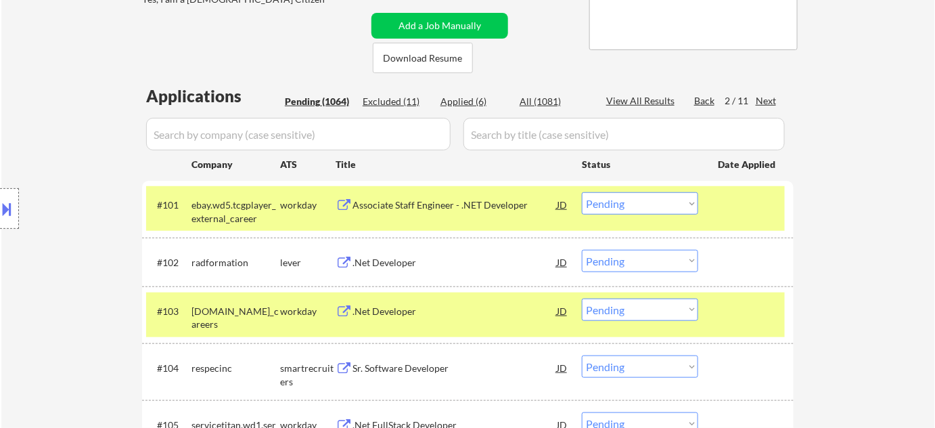
scroll to position [369, 0]
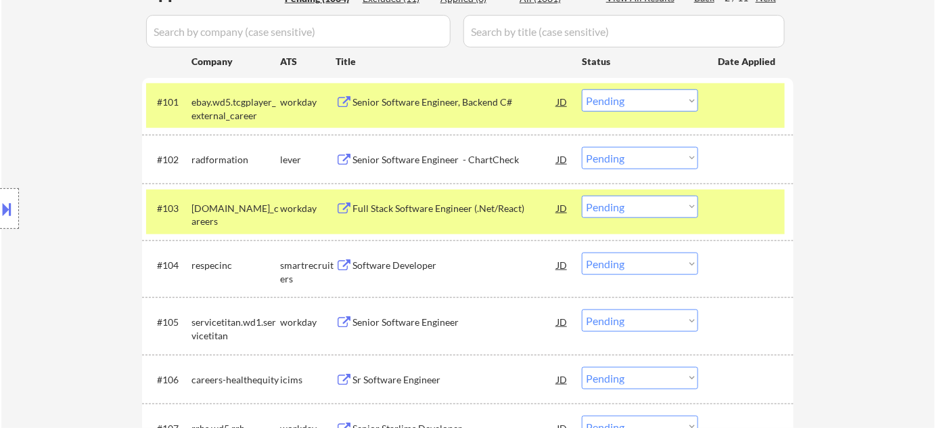
click at [438, 156] on div "Senior Software Engineer - ChartCheck" at bounding box center [455, 160] width 204 height 14
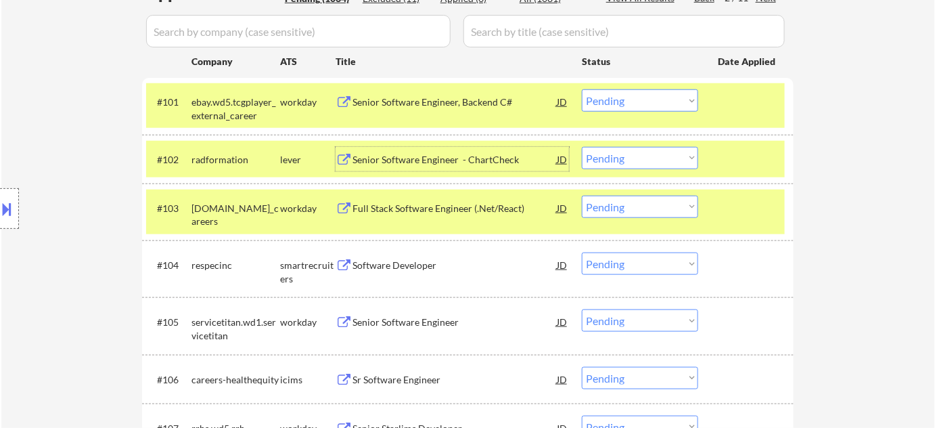
click at [626, 154] on select "Choose an option... Pending Applied Excluded (Questions) Excluded (Expired) Exc…" at bounding box center [640, 158] width 116 height 22
click at [582, 147] on select "Choose an option... Pending Applied Excluded (Questions) Excluded (Expired) Exc…" at bounding box center [640, 158] width 116 height 22
select select ""pending""
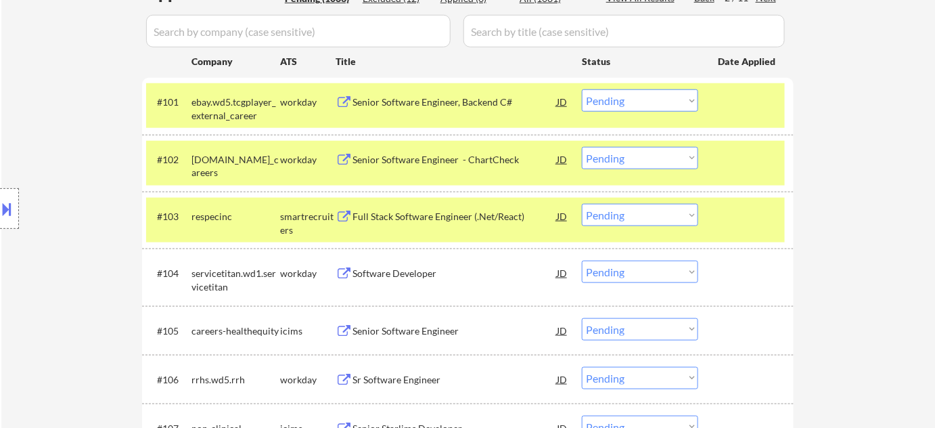
scroll to position [430, 0]
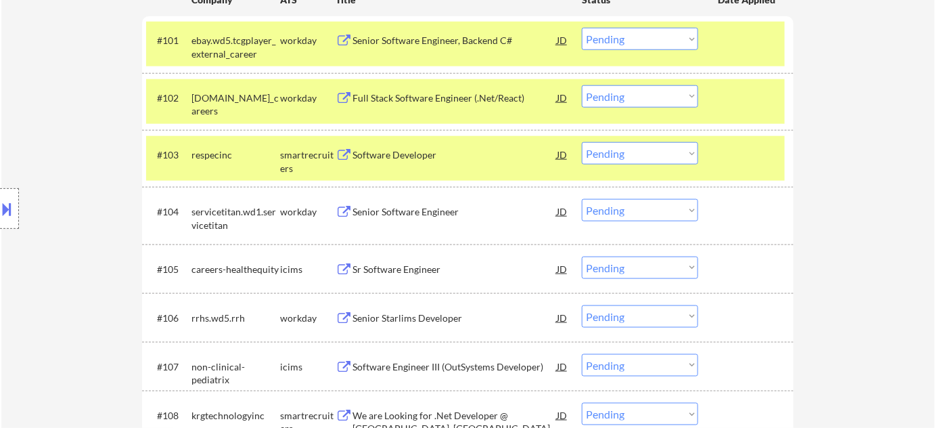
click at [390, 152] on div "Software Developer" at bounding box center [455, 155] width 204 height 14
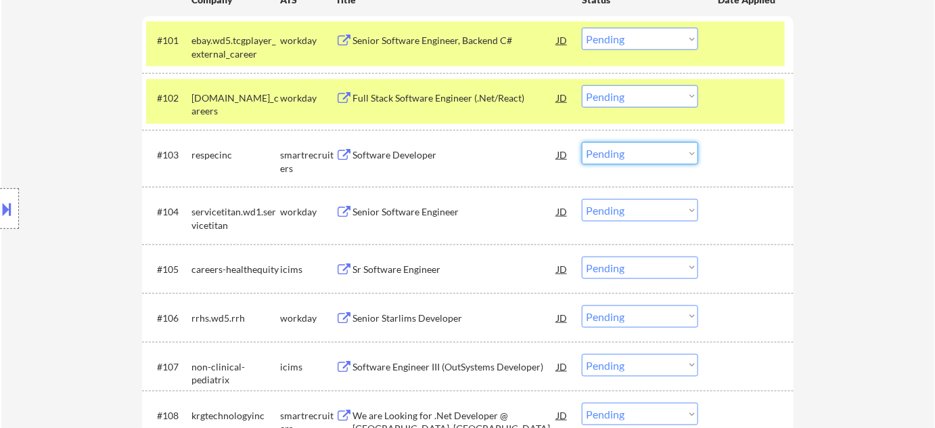
drag, startPoint x: 627, startPoint y: 151, endPoint x: 633, endPoint y: 162, distance: 12.1
click at [627, 151] on select "Choose an option... Pending Applied Excluded (Questions) Excluded (Expired) Exc…" at bounding box center [640, 153] width 116 height 22
click at [582, 142] on select "Choose an option... Pending Applied Excluded (Questions) Excluded (Expired) Exc…" at bounding box center [640, 153] width 116 height 22
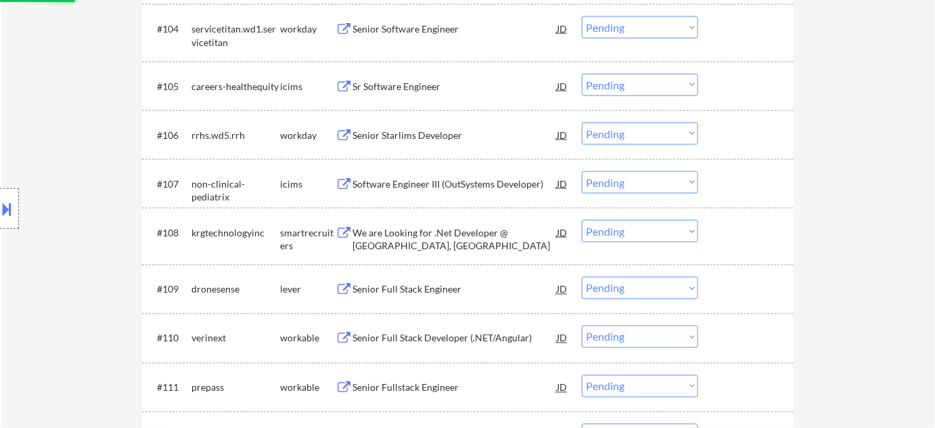
scroll to position [615, 0]
select select ""pending""
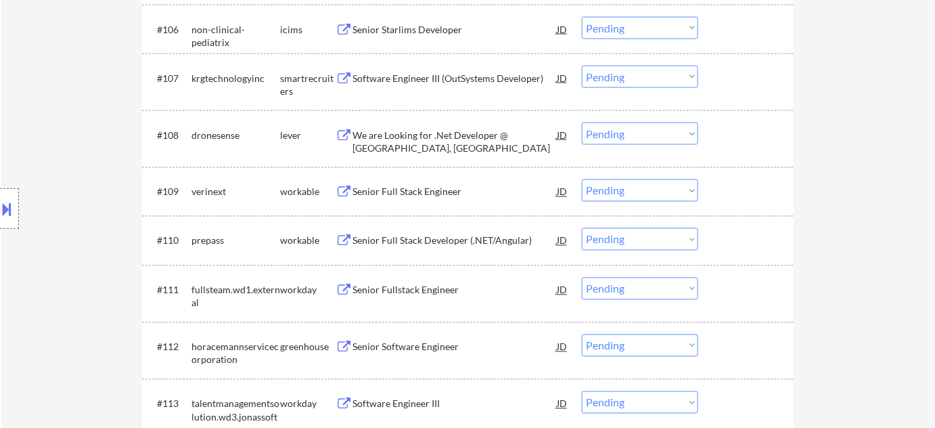
scroll to position [738, 0]
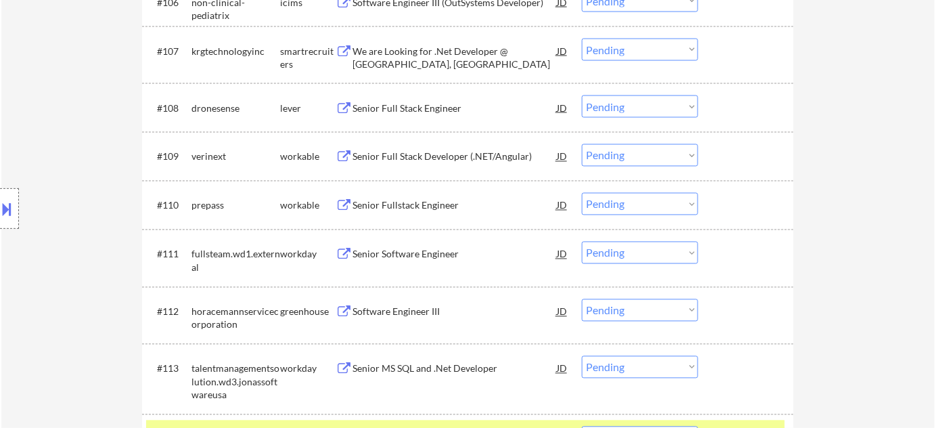
click at [400, 108] on div "Senior Full Stack Engineer" at bounding box center [455, 109] width 204 height 14
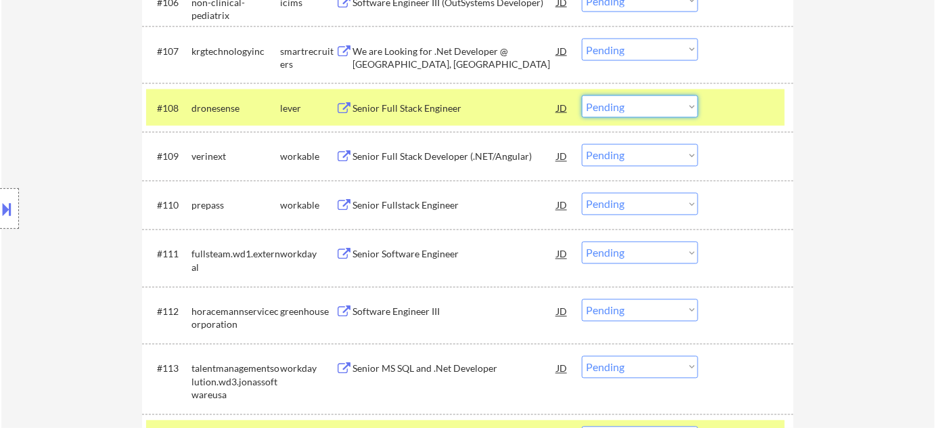
click at [610, 109] on select "Choose an option... Pending Applied Excluded (Questions) Excluded (Expired) Exc…" at bounding box center [640, 106] width 116 height 22
click at [582, 95] on select "Choose an option... Pending Applied Excluded (Questions) Excluded (Expired) Exc…" at bounding box center [640, 106] width 116 height 22
select select ""pending""
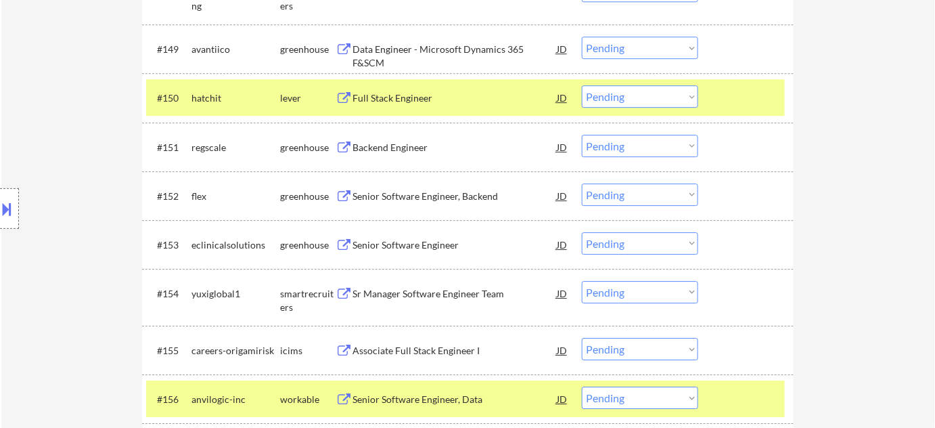
scroll to position [3015, 0]
drag, startPoint x: 395, startPoint y: 94, endPoint x: 380, endPoint y: 81, distance: 19.2
click at [393, 94] on div "Full Stack Engineer" at bounding box center [455, 98] width 204 height 14
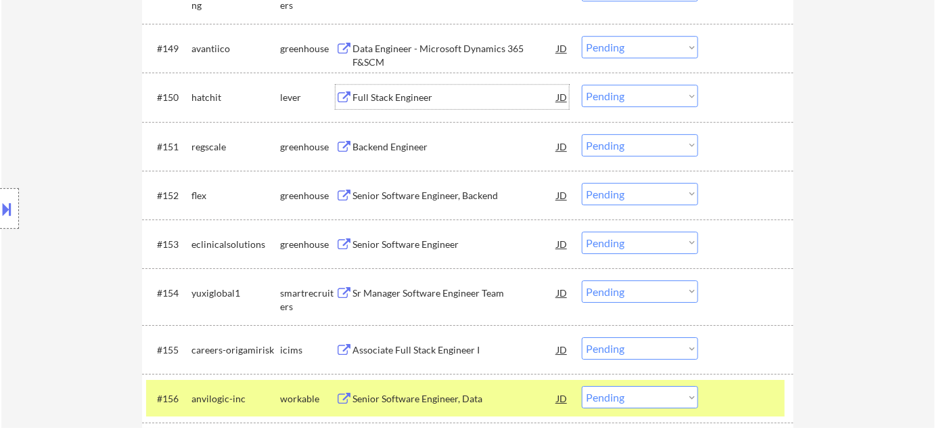
click at [634, 93] on select "Choose an option... Pending Applied Excluded (Questions) Excluded (Expired) Exc…" at bounding box center [640, 96] width 116 height 22
click at [582, 85] on select "Choose an option... Pending Applied Excluded (Questions) Excluded (Expired) Exc…" at bounding box center [640, 96] width 116 height 22
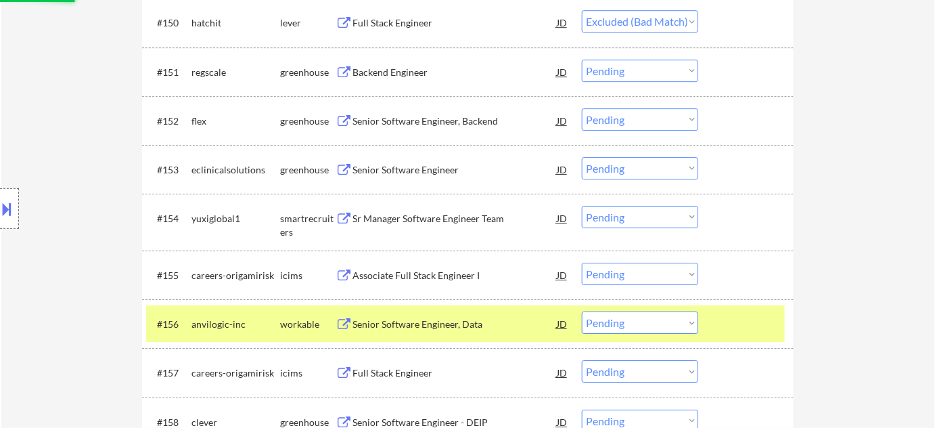
scroll to position [3200, 0]
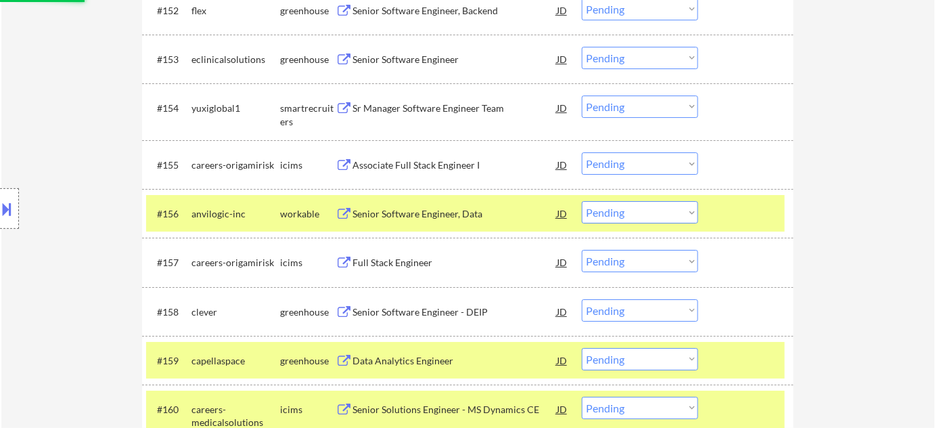
select select ""pending""
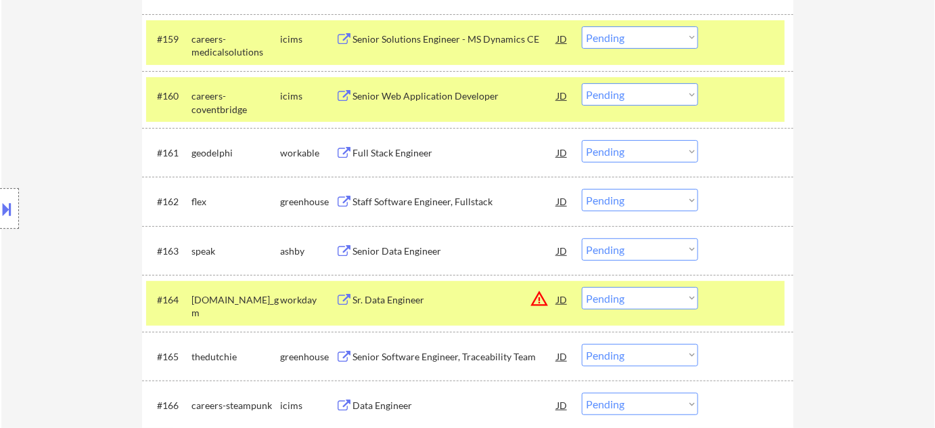
scroll to position [3568, 0]
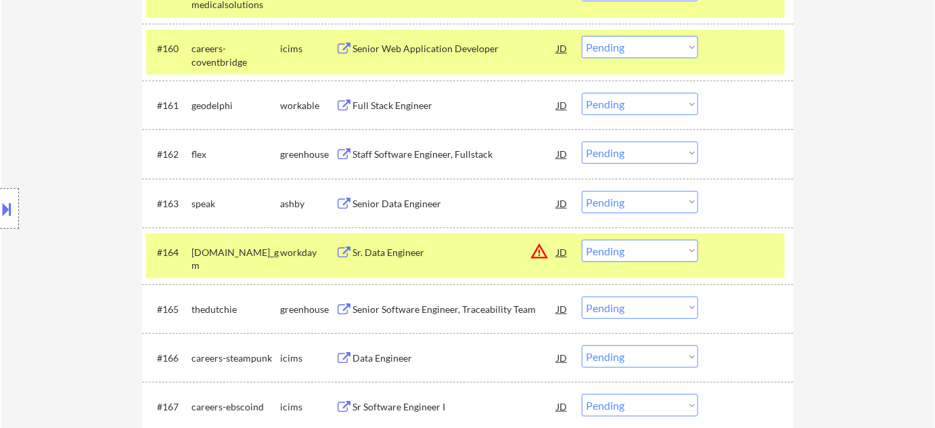
click at [390, 205] on div "Senior Data Engineer" at bounding box center [455, 204] width 204 height 14
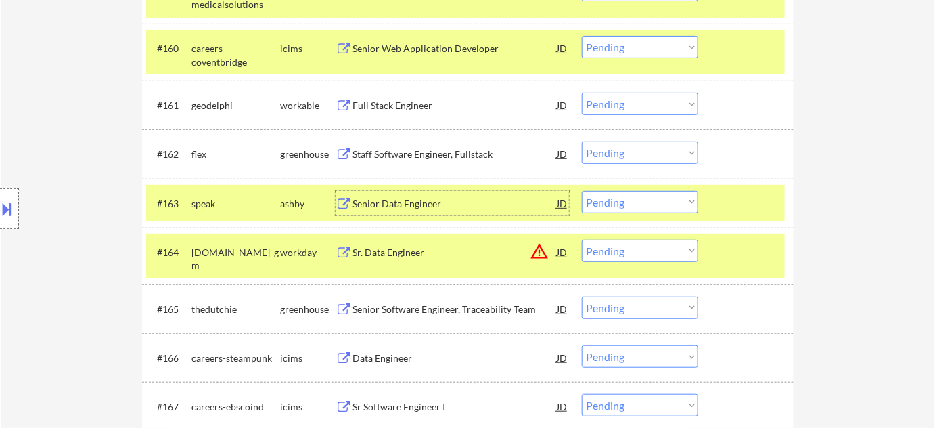
click at [626, 207] on select "Choose an option... Pending Applied Excluded (Questions) Excluded (Expired) Exc…" at bounding box center [640, 202] width 116 height 22
click at [582, 191] on select "Choose an option... Pending Applied Excluded (Questions) Excluded (Expired) Exc…" at bounding box center [640, 202] width 116 height 22
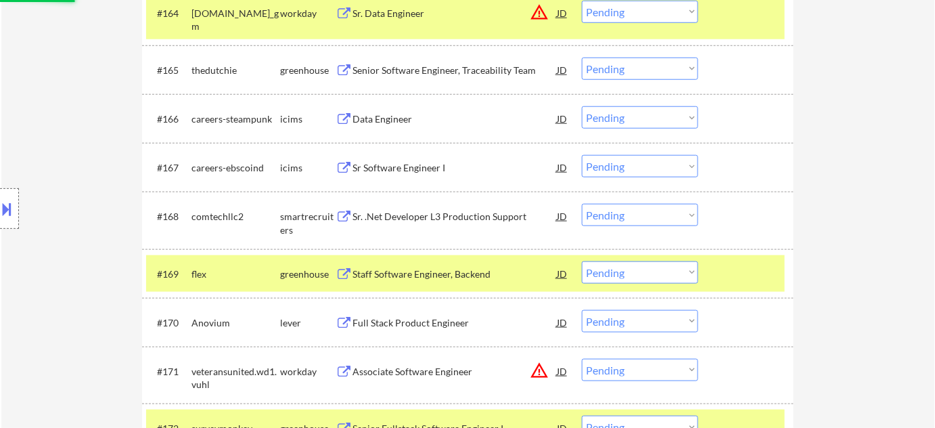
scroll to position [3815, 0]
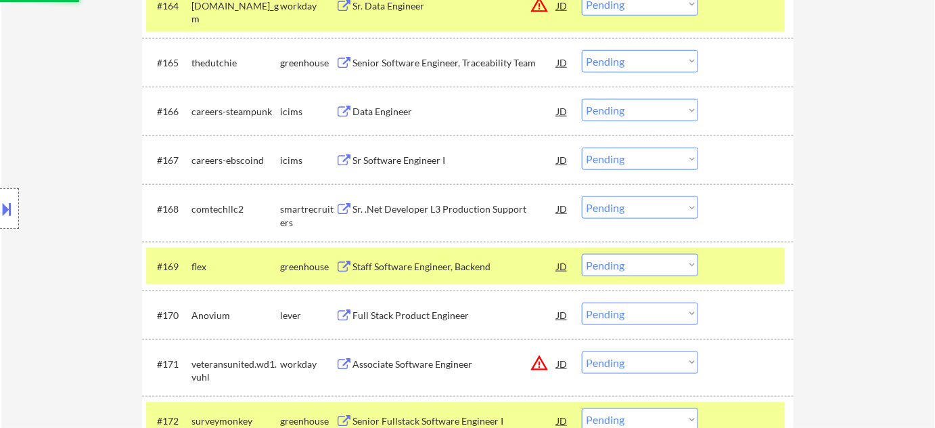
select select ""pending""
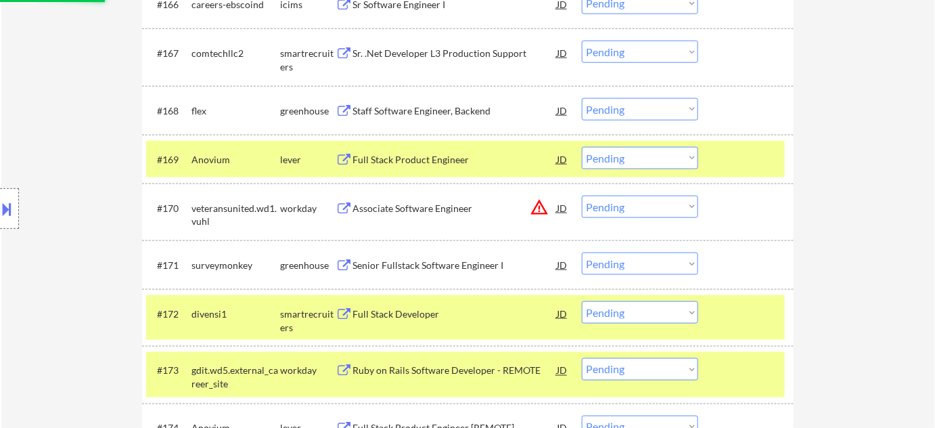
scroll to position [4000, 0]
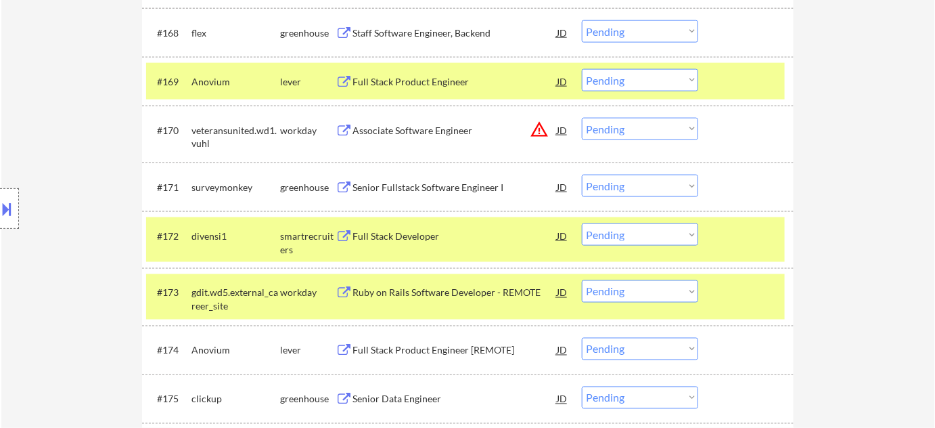
click at [417, 236] on div "Full Stack Developer" at bounding box center [455, 236] width 204 height 14
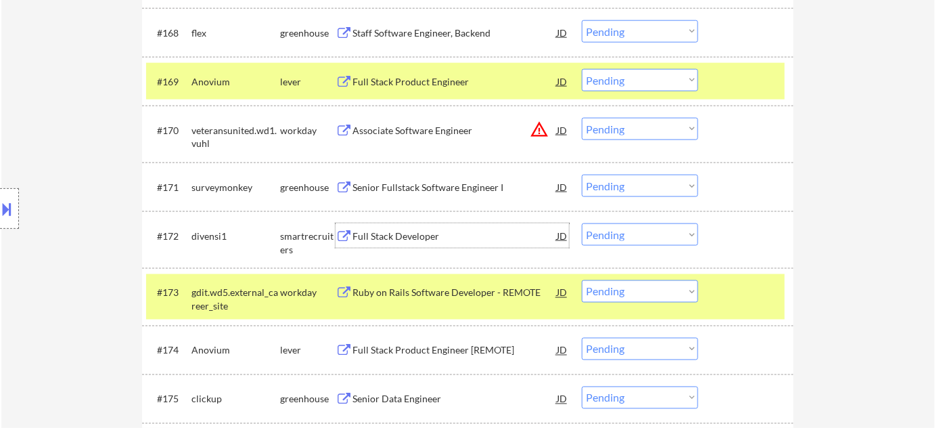
click at [663, 236] on select "Choose an option... Pending Applied Excluded (Questions) Excluded (Expired) Exc…" at bounding box center [640, 234] width 116 height 22
click at [582, 223] on select "Choose an option... Pending Applied Excluded (Questions) Excluded (Expired) Exc…" at bounding box center [640, 234] width 116 height 22
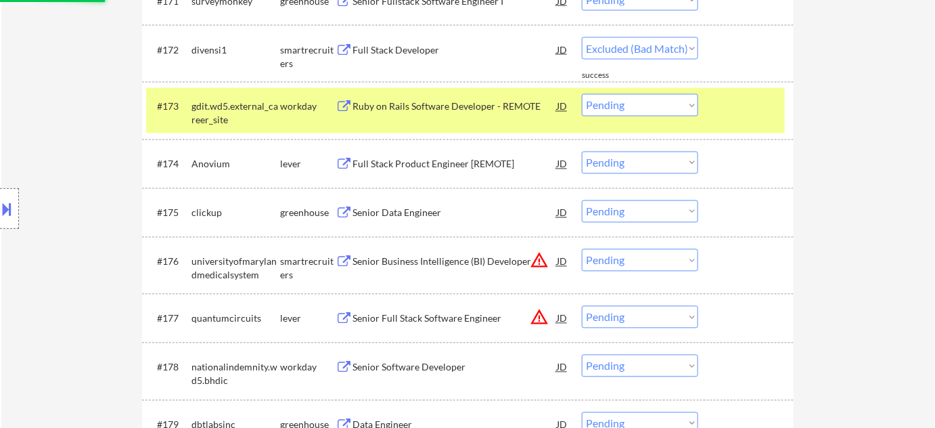
scroll to position [4245, 0]
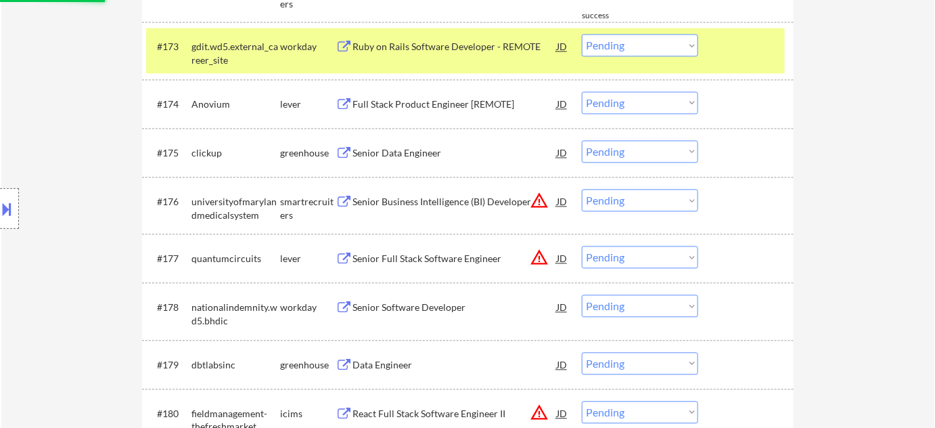
select select ""pending""
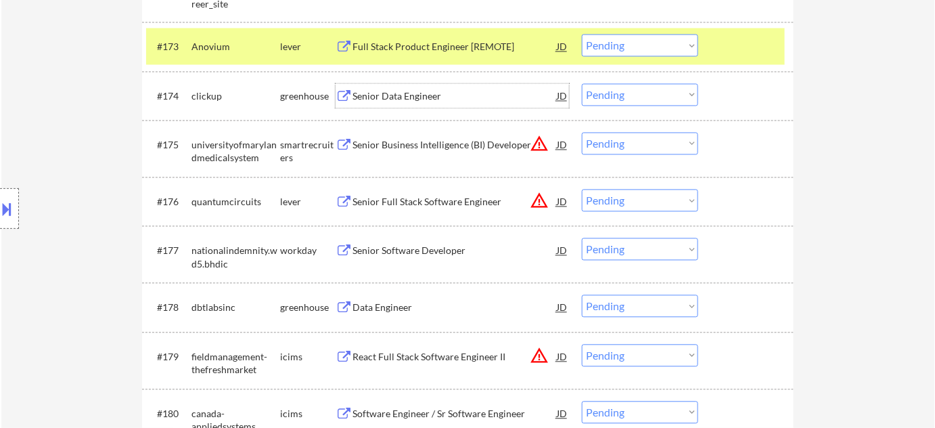
click at [422, 93] on div "Senior Data Engineer" at bounding box center [455, 97] width 204 height 14
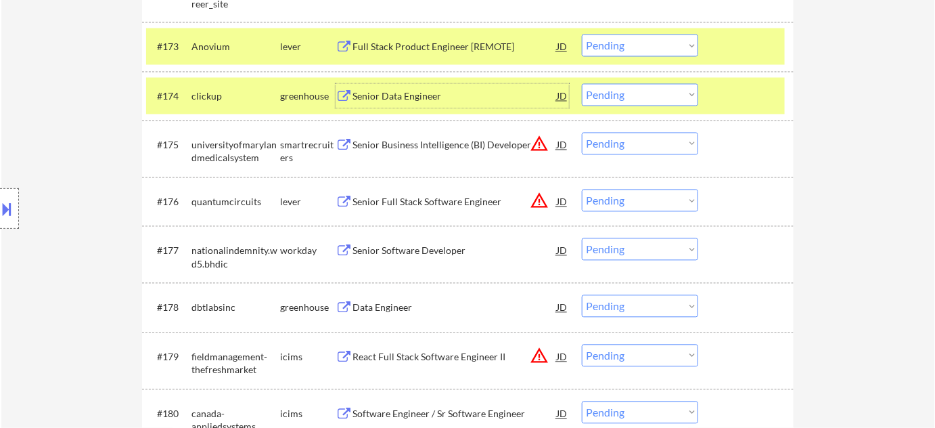
click at [657, 95] on select "Choose an option... Pending Applied Excluded (Questions) Excluded (Expired) Exc…" at bounding box center [640, 95] width 116 height 22
click at [582, 84] on select "Choose an option... Pending Applied Excluded (Questions) Excluded (Expired) Exc…" at bounding box center [640, 95] width 116 height 22
select select ""pending""
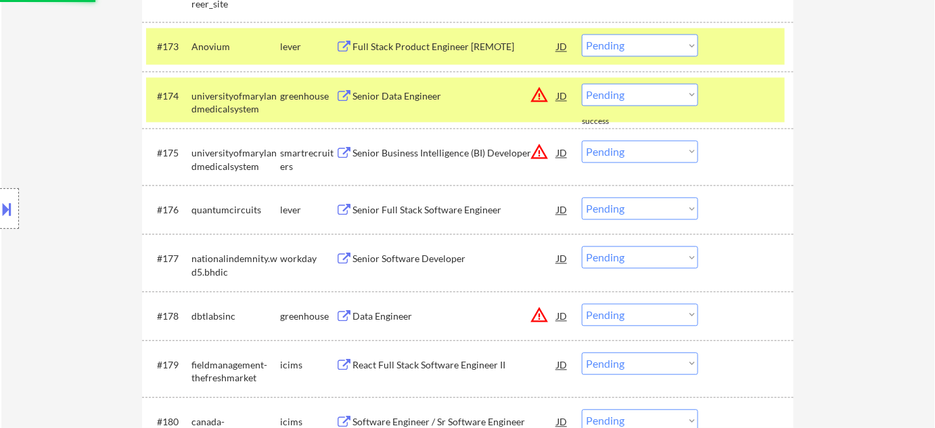
scroll to position [4430, 0]
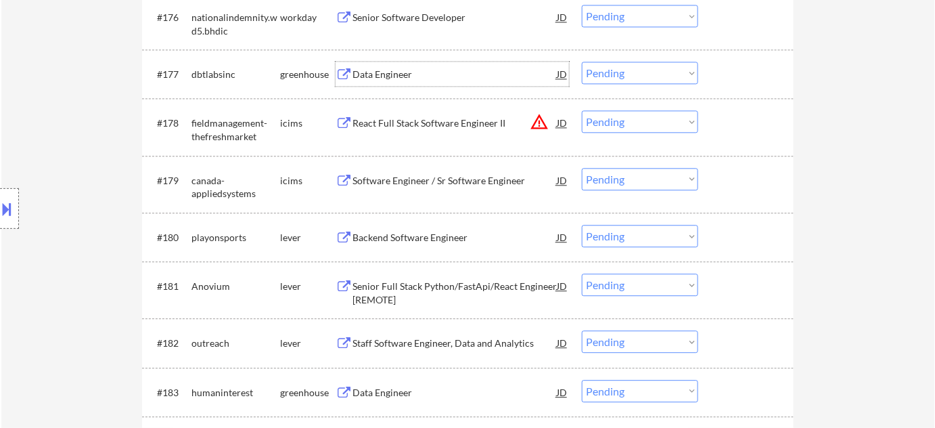
click at [399, 68] on div "Data Engineer" at bounding box center [455, 75] width 204 height 14
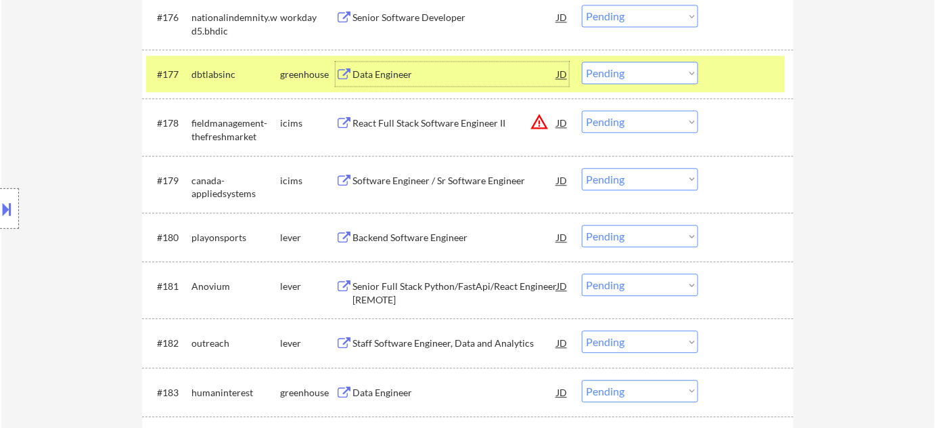
click at [619, 77] on select "Choose an option... Pending Applied Excluded (Questions) Excluded (Expired) Exc…" at bounding box center [640, 73] width 116 height 22
click at [582, 62] on select "Choose an option... Pending Applied Excluded (Questions) Excluded (Expired) Exc…" at bounding box center [640, 73] width 116 height 22
select select ""pending""
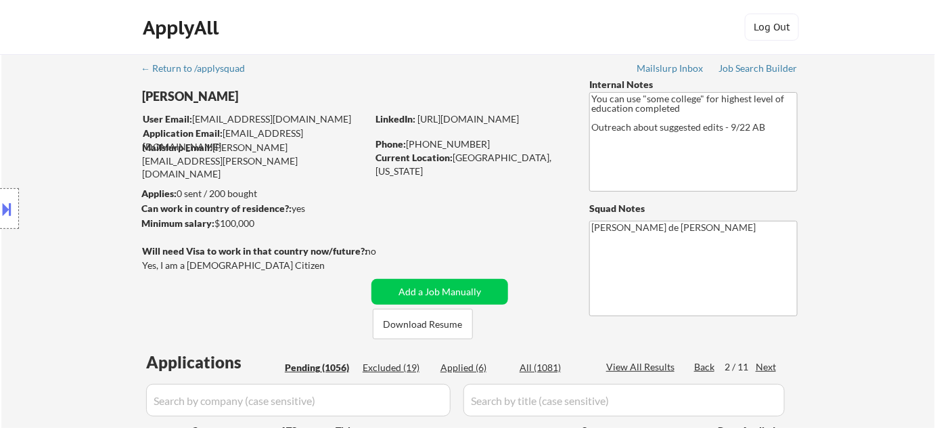
scroll to position [123, 0]
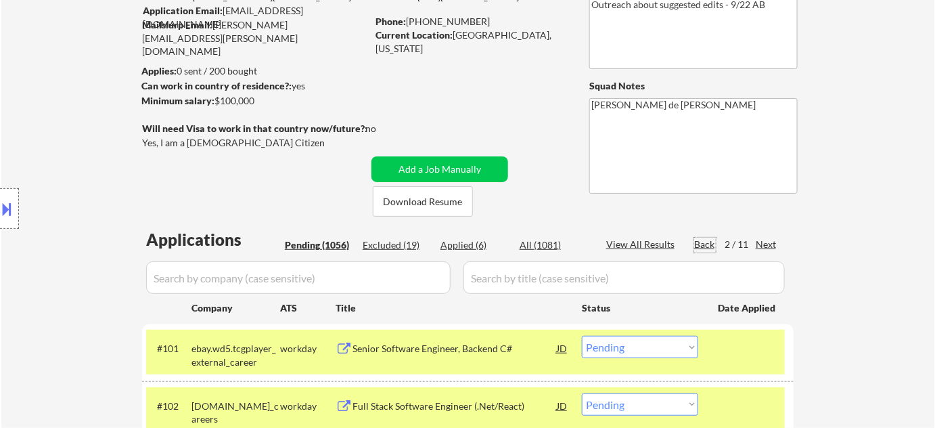
click at [705, 241] on div "Back" at bounding box center [705, 245] width 22 height 14
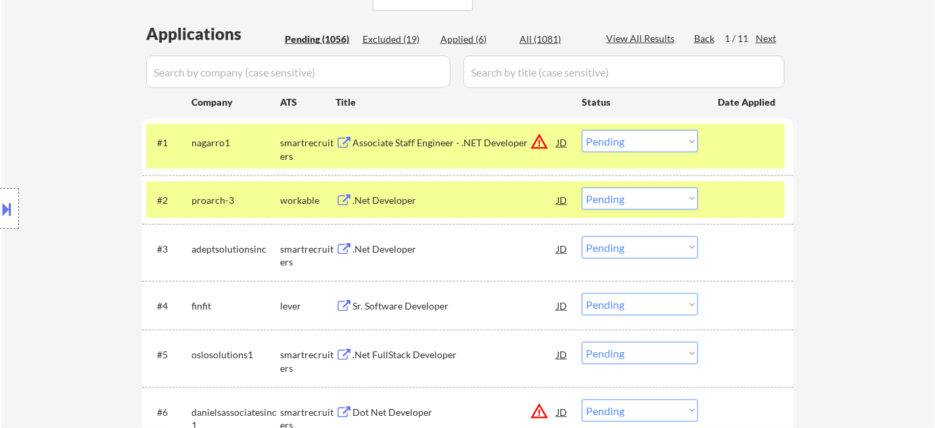
scroll to position [307, 0]
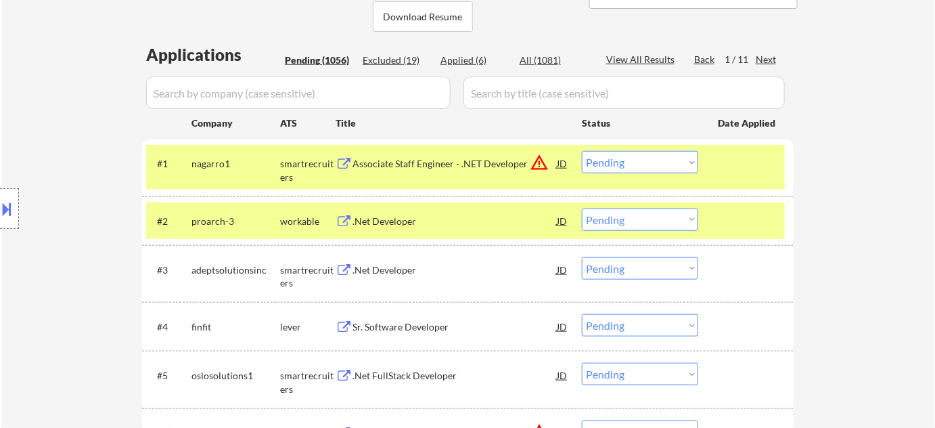
click at [476, 62] on div "Applied (6)" at bounding box center [475, 60] width 68 height 14
select select ""applied""
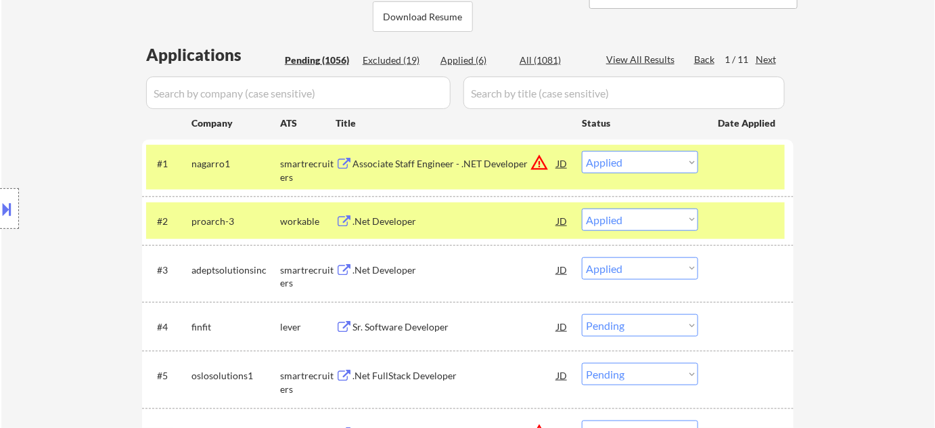
select select ""applied""
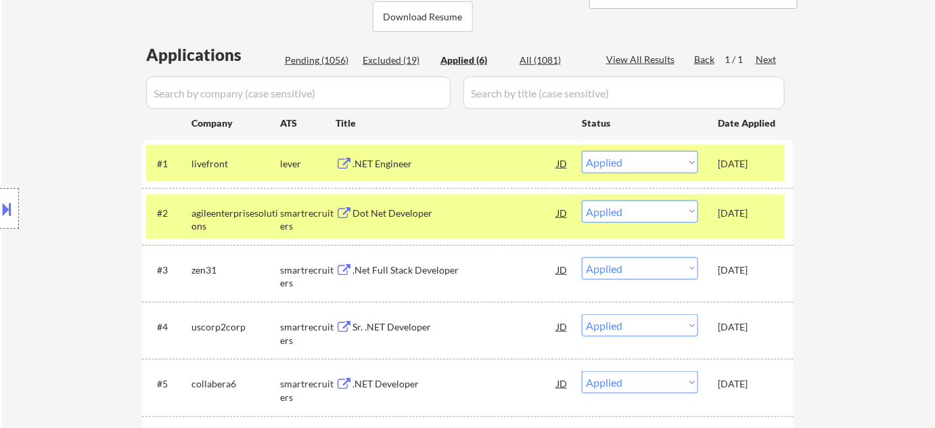
click at [322, 57] on div "Pending (1056)" at bounding box center [319, 60] width 68 height 14
select select ""pending""
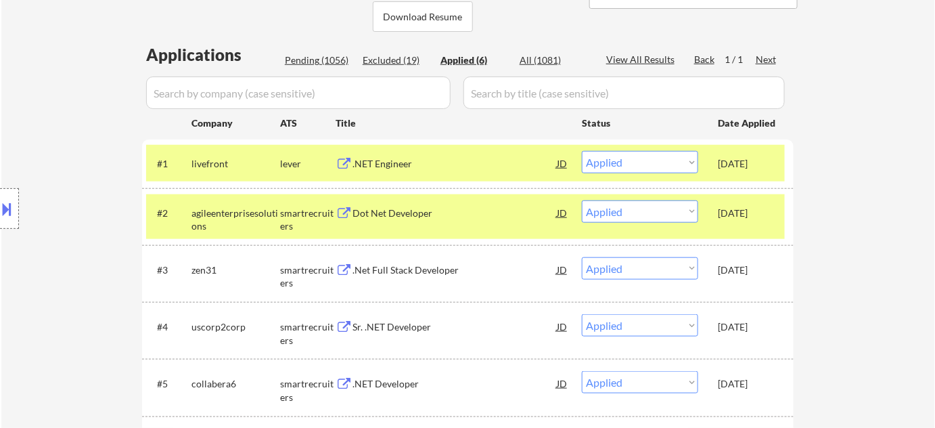
select select ""pending""
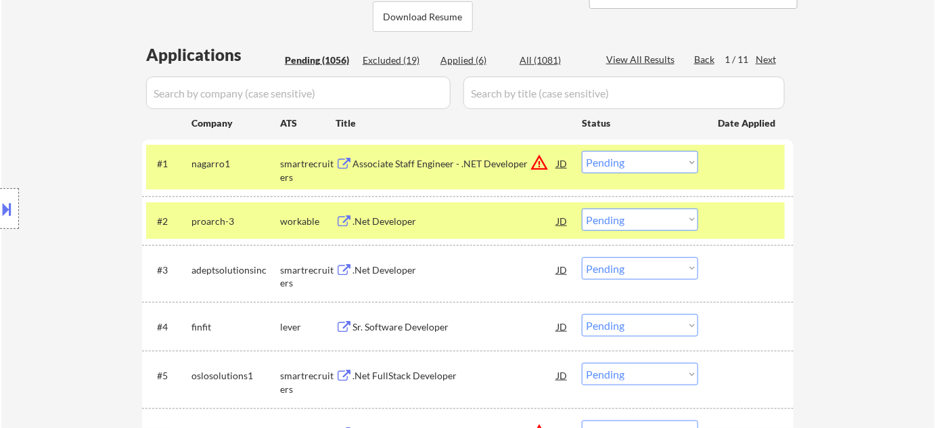
click at [397, 265] on div ".Net Developer" at bounding box center [455, 270] width 204 height 14
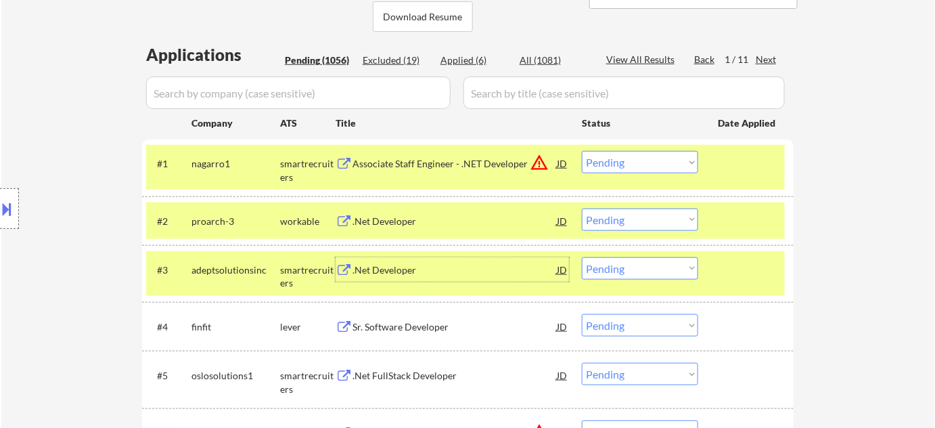
click at [615, 265] on select "Choose an option... Pending Applied Excluded (Questions) Excluded (Expired) Exc…" at bounding box center [640, 268] width 116 height 22
click at [582, 257] on select "Choose an option... Pending Applied Excluded (Questions) Excluded (Expired) Exc…" at bounding box center [640, 268] width 116 height 22
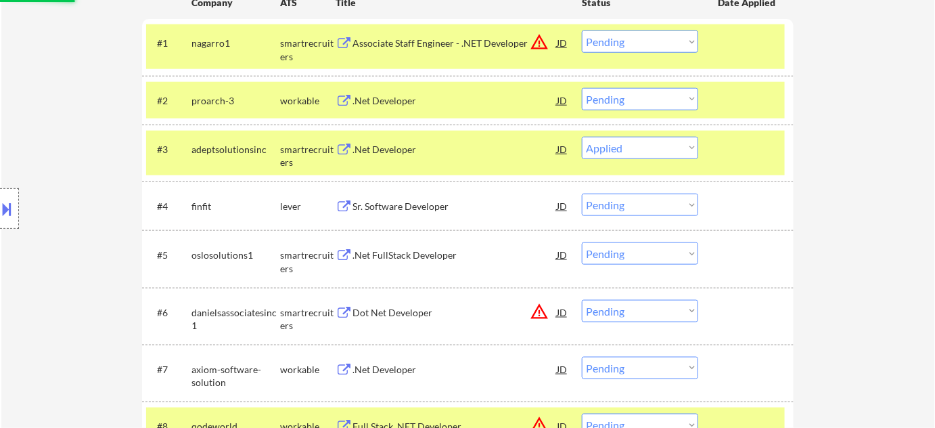
scroll to position [430, 0]
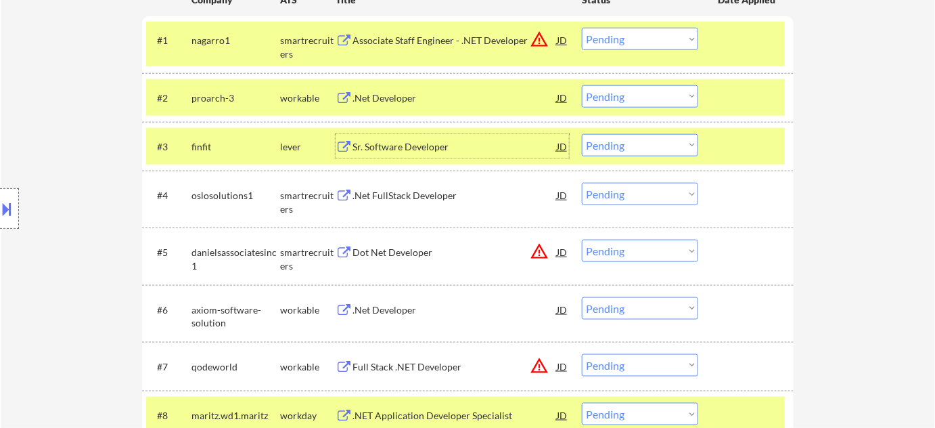
click at [404, 146] on div "Sr. Software Developer" at bounding box center [455, 147] width 204 height 14
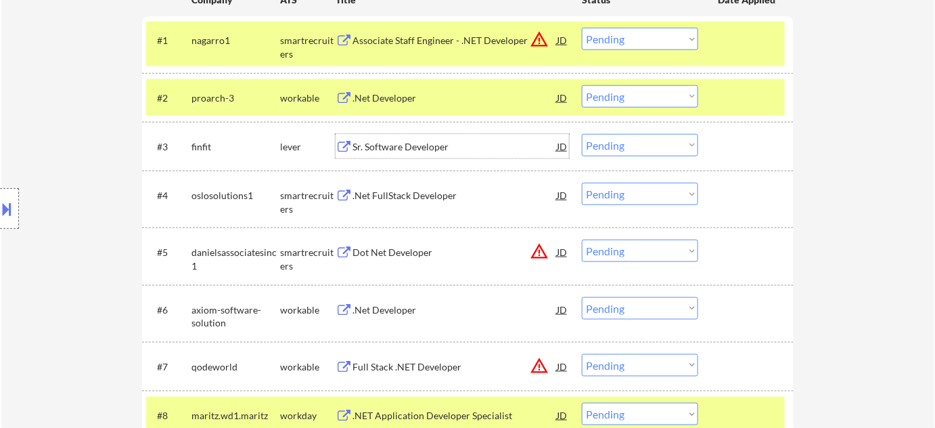
click at [626, 148] on select "Choose an option... Pending Applied Excluded (Questions) Excluded (Expired) Exc…" at bounding box center [640, 145] width 116 height 22
click at [582, 134] on select "Choose an option... Pending Applied Excluded (Questions) Excluded (Expired) Exc…" at bounding box center [640, 145] width 116 height 22
select select ""pending""
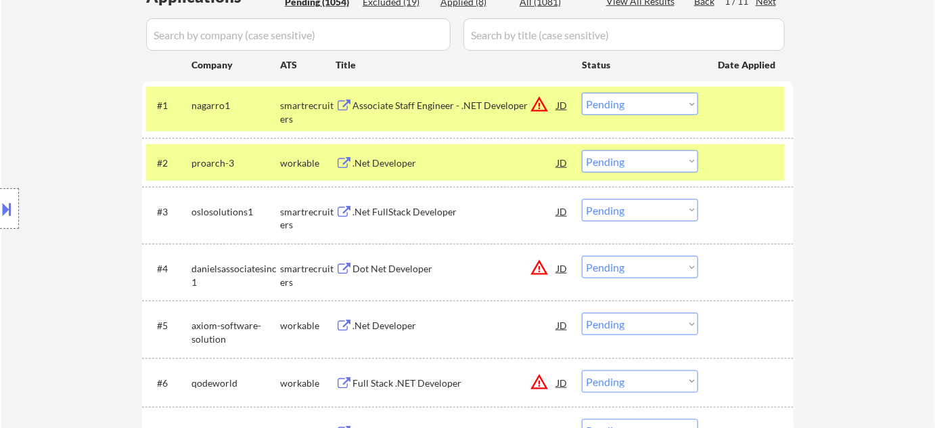
scroll to position [307, 0]
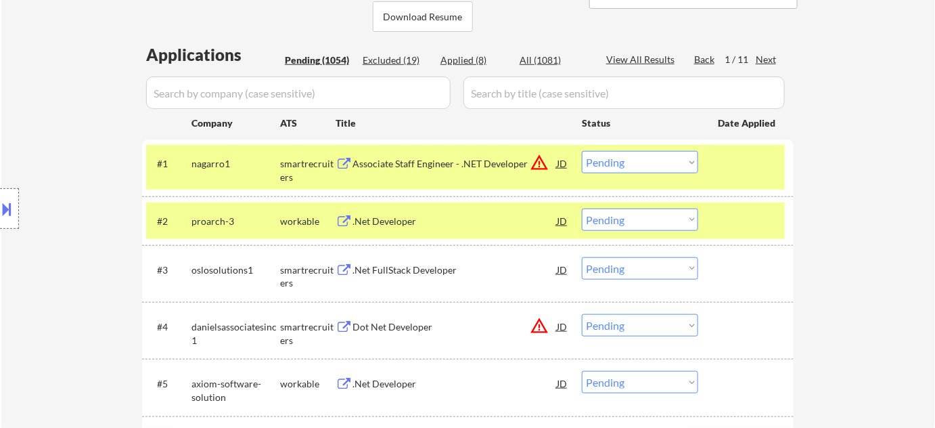
click at [449, 60] on div "Applied (8)" at bounding box center [475, 60] width 68 height 14
select select ""applied""
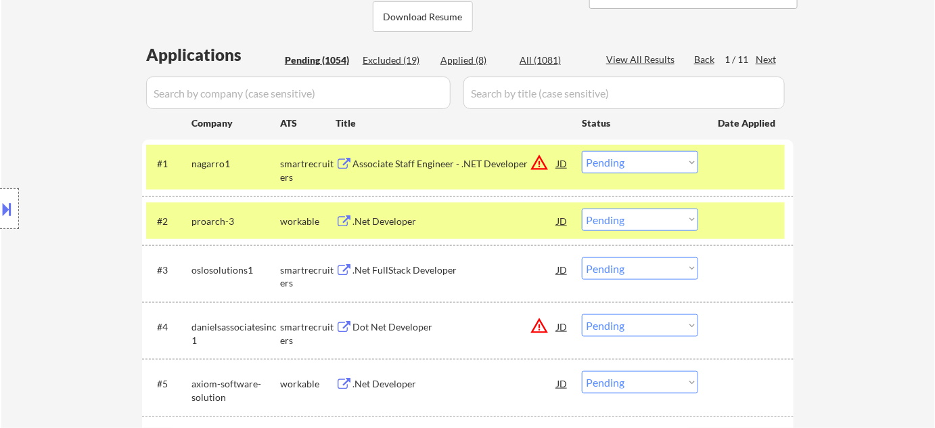
select select ""applied""
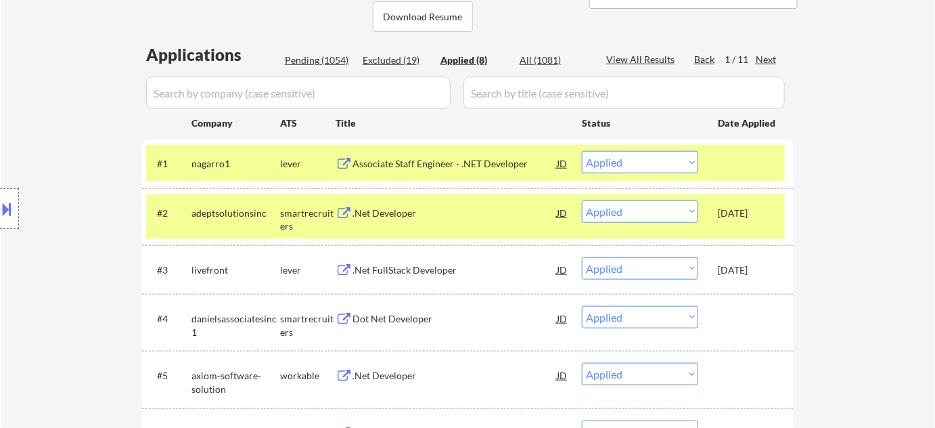
click at [383, 97] on input "input" at bounding box center [298, 92] width 305 height 32
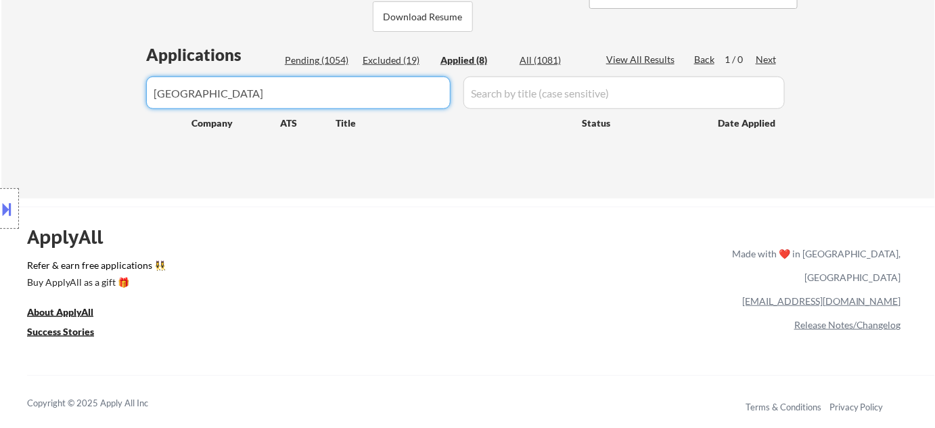
type input "oslo"
click at [330, 60] on div "Pending (1054)" at bounding box center [319, 60] width 68 height 14
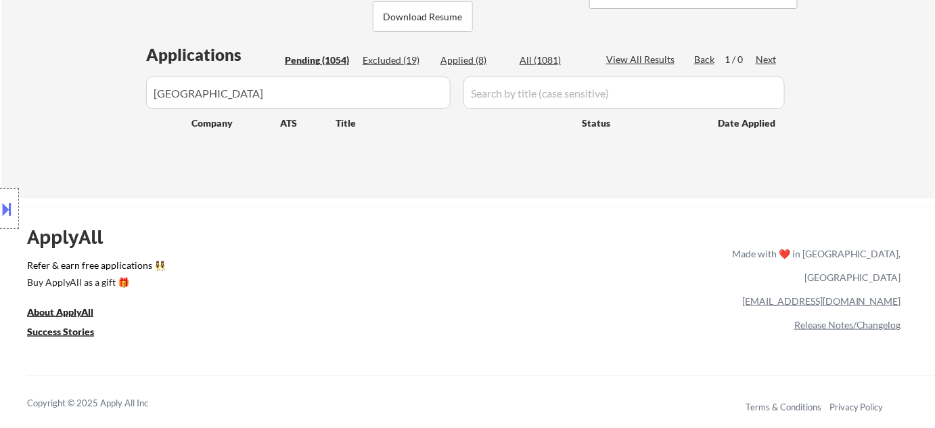
select select ""pending""
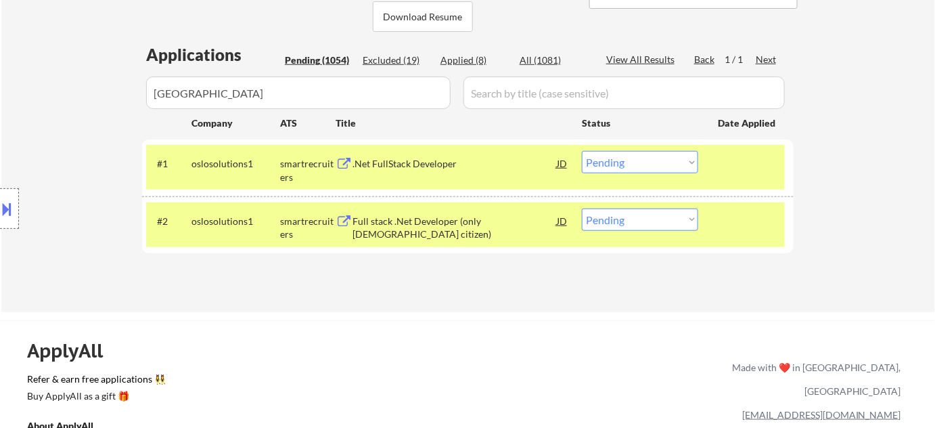
click at [412, 162] on div ".Net FullStack Developer" at bounding box center [455, 164] width 204 height 14
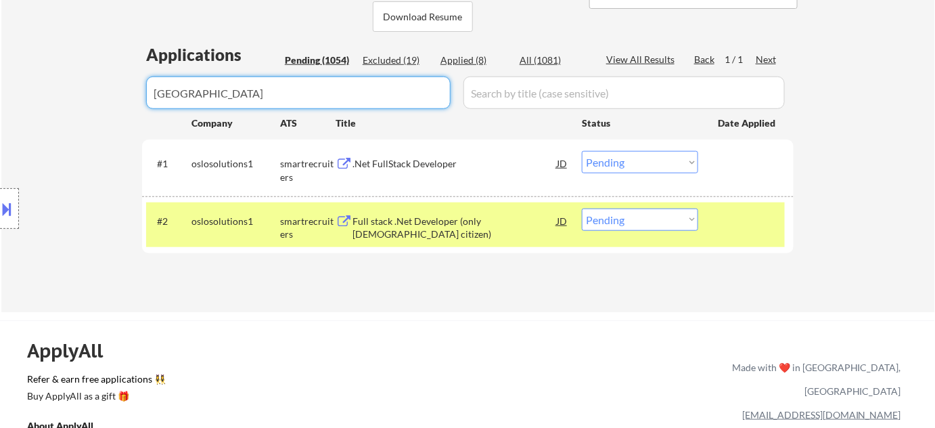
drag, startPoint x: 290, startPoint y: 92, endPoint x: 0, endPoint y: 89, distance: 290.4
click at [305, 62] on div "Pending (1054)" at bounding box center [319, 60] width 68 height 14
select select ""pending""
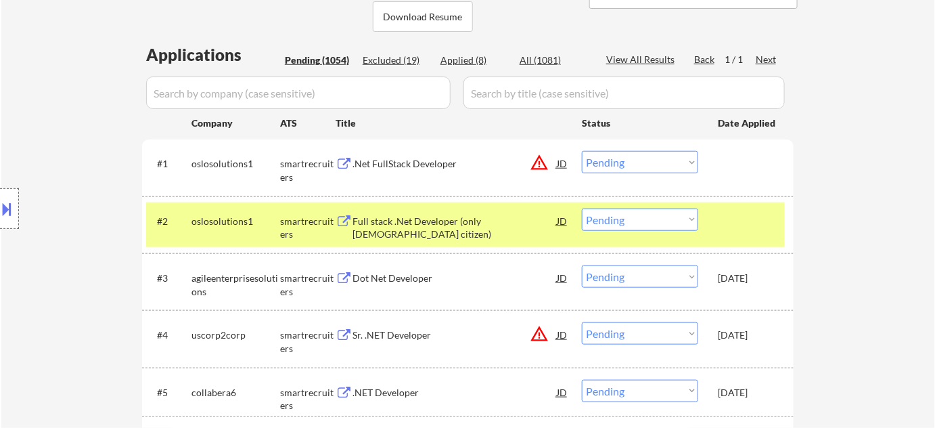
click at [314, 58] on div "Pending (1054)" at bounding box center [319, 60] width 68 height 14
click at [322, 56] on div "Pending (1054)" at bounding box center [319, 60] width 68 height 14
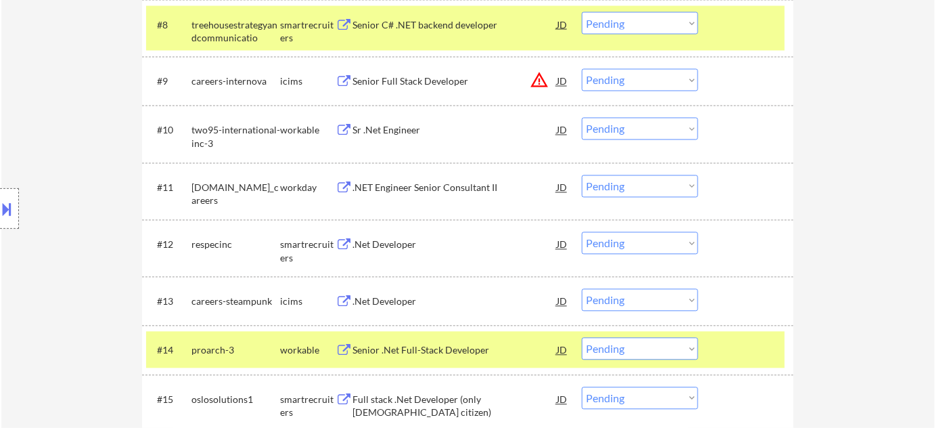
scroll to position [861, 0]
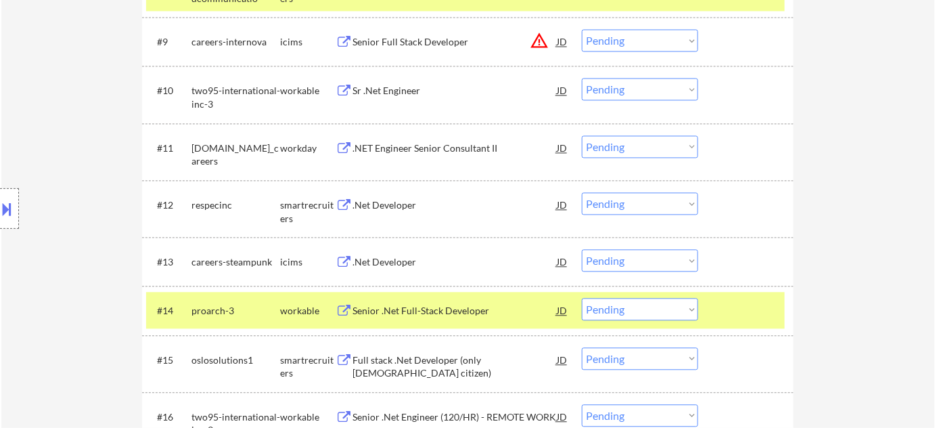
click at [375, 208] on div ".Net Developer" at bounding box center [455, 205] width 204 height 14
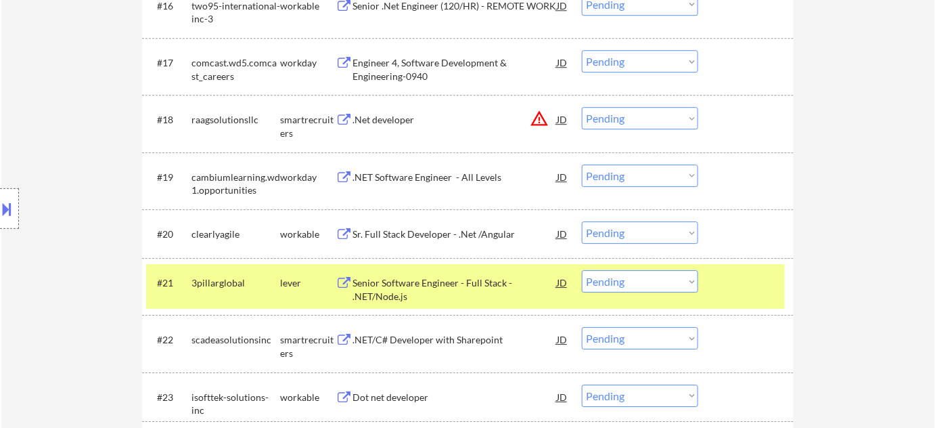
scroll to position [1292, 0]
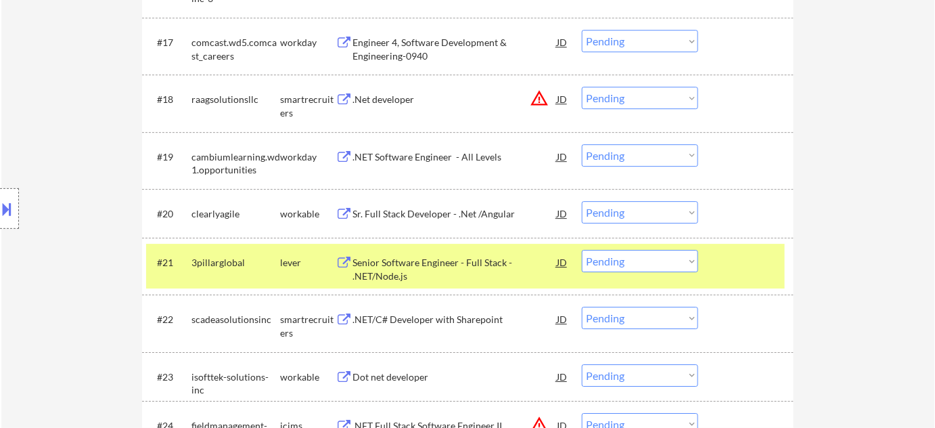
click at [386, 278] on div "Senior Software Engineer - Full Stack - .NET/Node.js" at bounding box center [455, 269] width 204 height 26
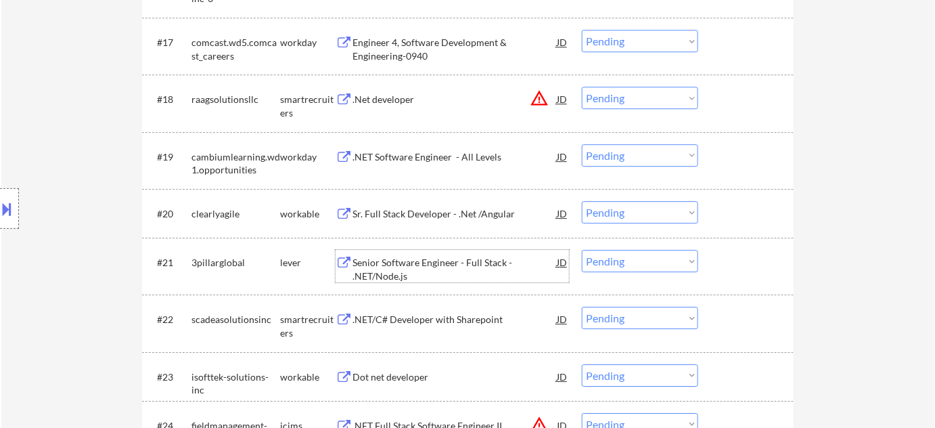
drag, startPoint x: 619, startPoint y: 263, endPoint x: 619, endPoint y: 256, distance: 6.8
click at [619, 263] on select "Choose an option... Pending Applied Excluded (Questions) Excluded (Expired) Exc…" at bounding box center [640, 261] width 116 height 22
click at [582, 250] on select "Choose an option... Pending Applied Excluded (Questions) Excluded (Expired) Exc…" at bounding box center [640, 261] width 116 height 22
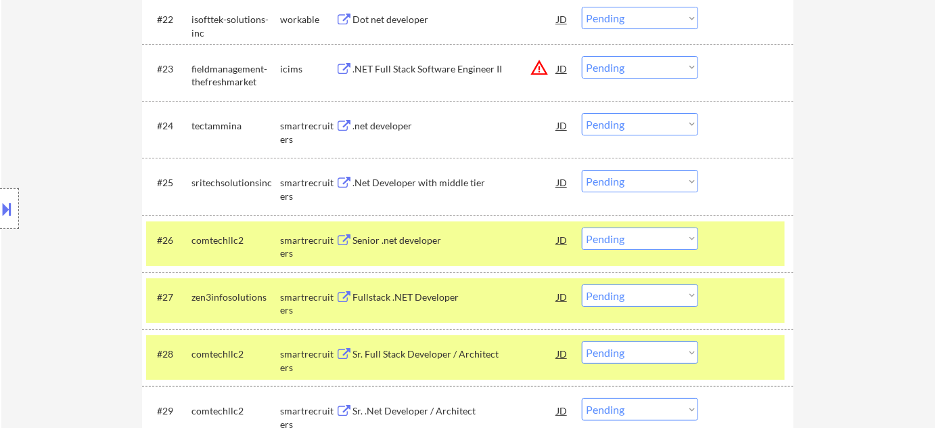
scroll to position [1599, 0]
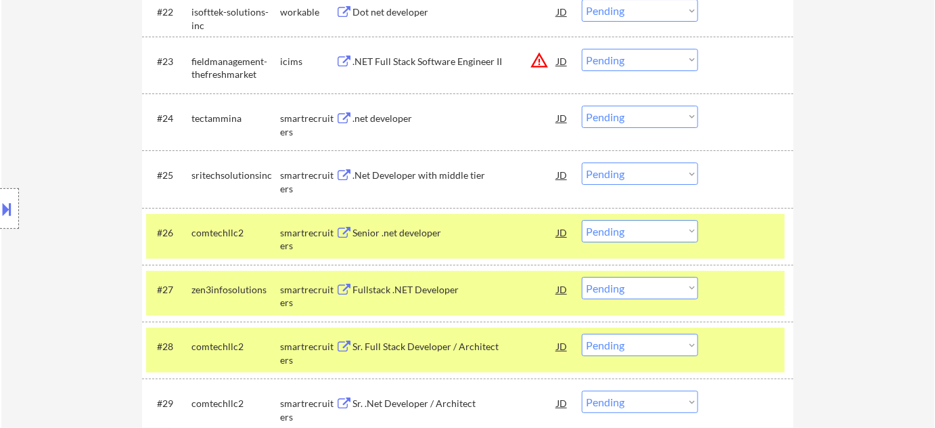
click at [394, 122] on div ".net developer" at bounding box center [455, 119] width 204 height 14
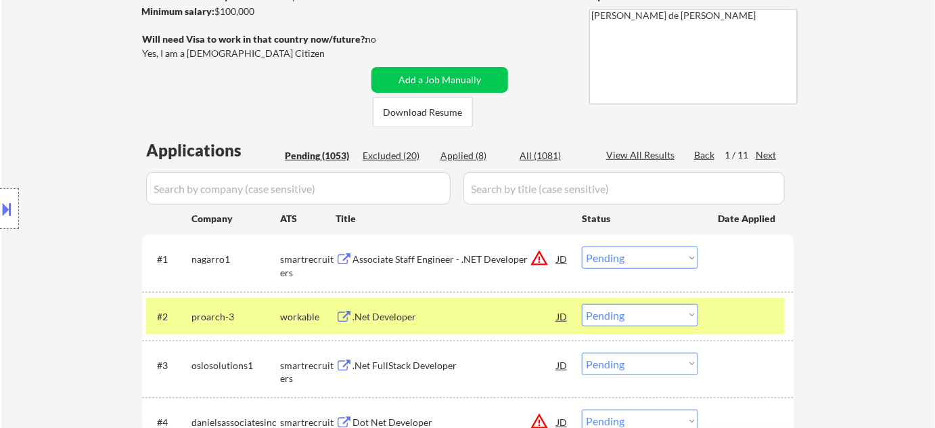
scroll to position [123, 0]
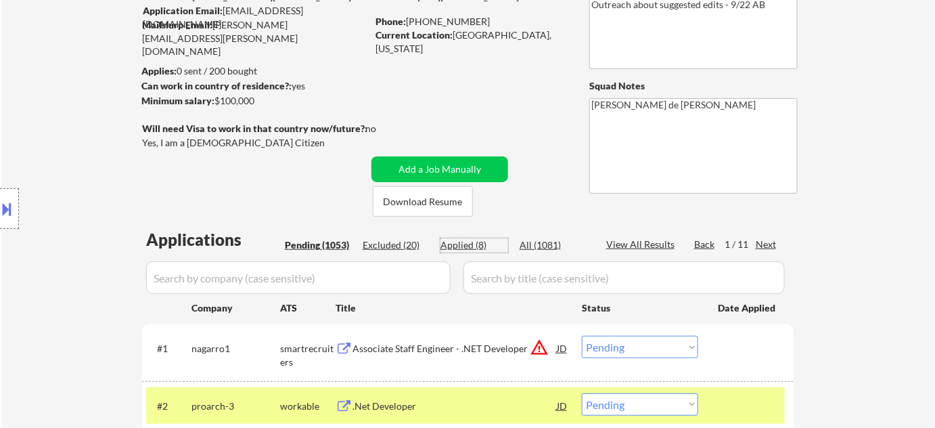
click at [462, 243] on div "Applied (8)" at bounding box center [475, 245] width 68 height 14
click at [387, 287] on input "input" at bounding box center [298, 277] width 305 height 32
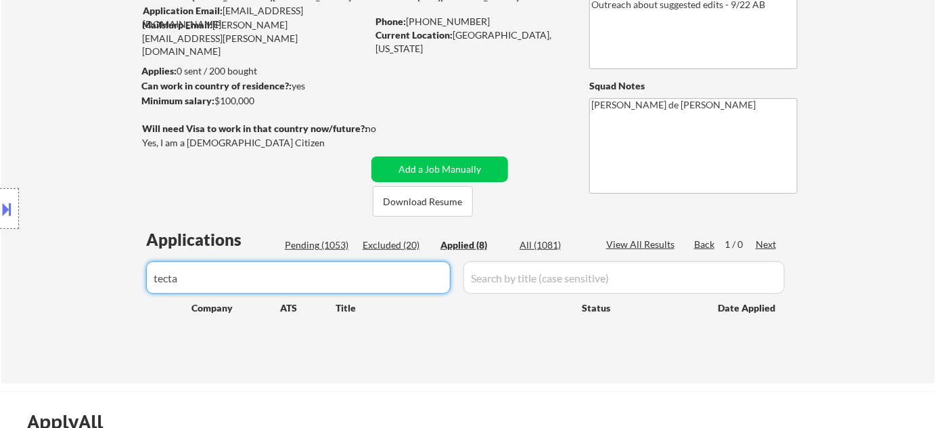
click at [328, 252] on div "Applications Pending (1053) Excluded (20) Applied (8) All (1081) View All Resul…" at bounding box center [468, 292] width 652 height 129
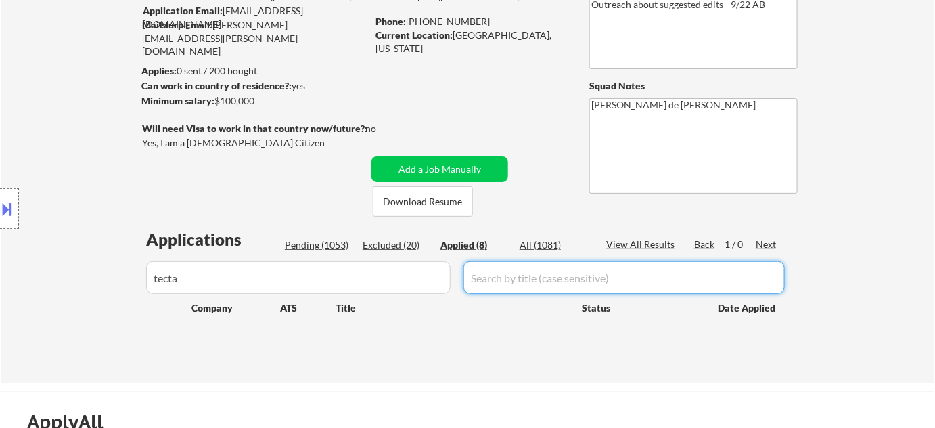
click at [336, 239] on div "Pending (1053)" at bounding box center [319, 245] width 68 height 14
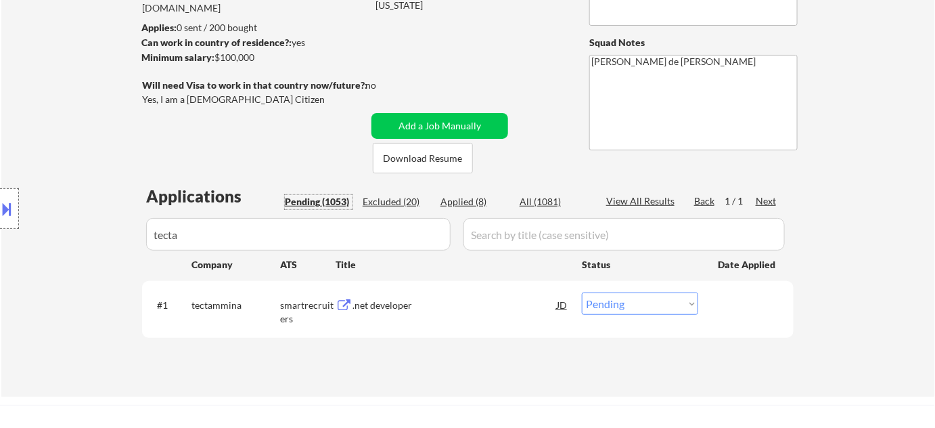
scroll to position [184, 0]
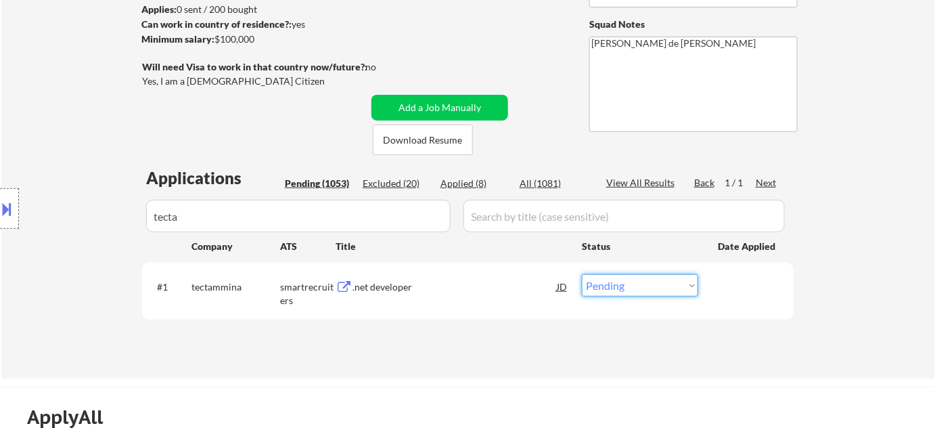
click at [600, 286] on select "Choose an option... Pending Applied Excluded (Questions) Excluded (Expired) Exc…" at bounding box center [640, 285] width 116 height 22
click at [582, 274] on select "Choose an option... Pending Applied Excluded (Questions) Excluded (Expired) Exc…" at bounding box center [640, 285] width 116 height 22
drag, startPoint x: 322, startPoint y: 196, endPoint x: 14, endPoint y: 196, distance: 308.0
click at [14, 196] on body "← Return to /applysquad Mailslurp Inbox Job Search Builder Jimmie Lundie User E…" at bounding box center [467, 30] width 935 height 428
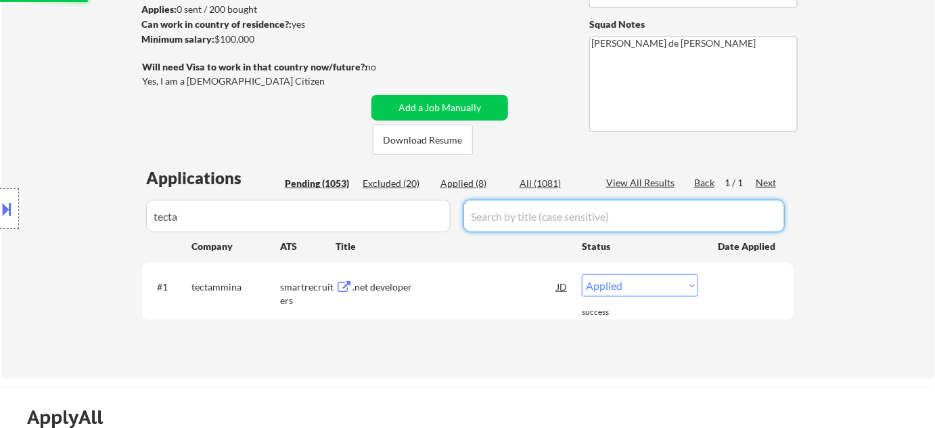
click at [43, 223] on body "← Return to /applysquad Mailslurp Inbox Job Search Builder Jimmie Lundie User E…" at bounding box center [467, 30] width 935 height 428
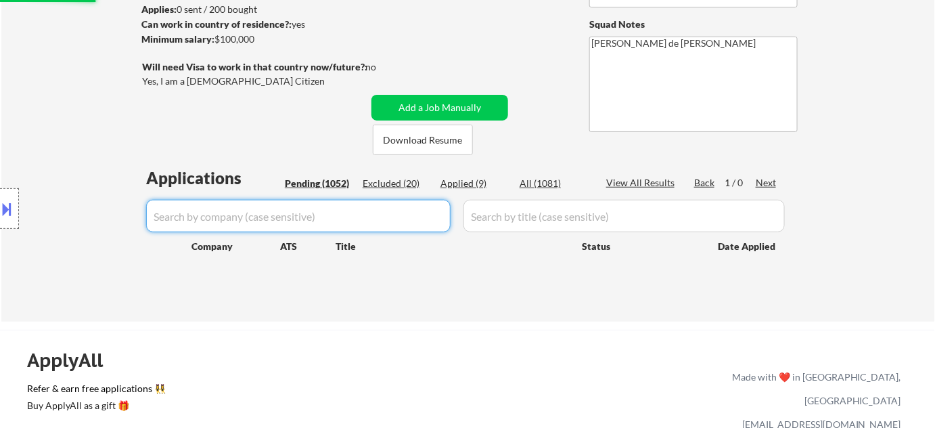
click at [326, 185] on div "Pending (1052)" at bounding box center [319, 184] width 68 height 14
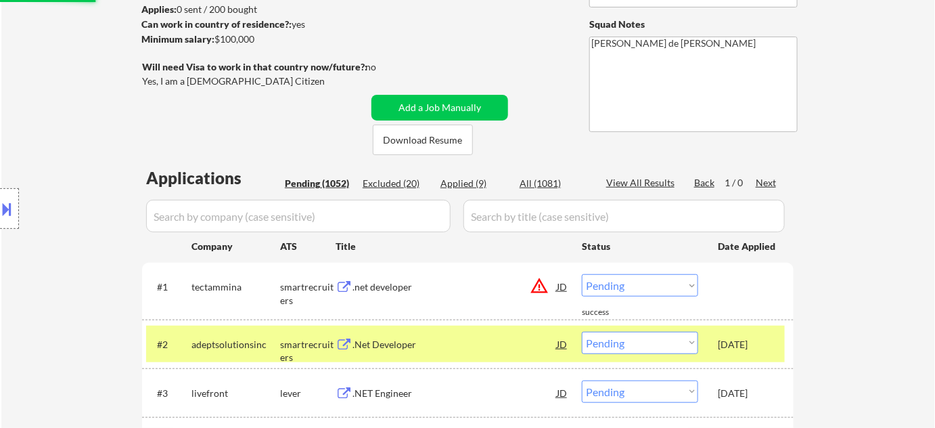
click at [336, 179] on div "Pending (1052)" at bounding box center [319, 184] width 68 height 14
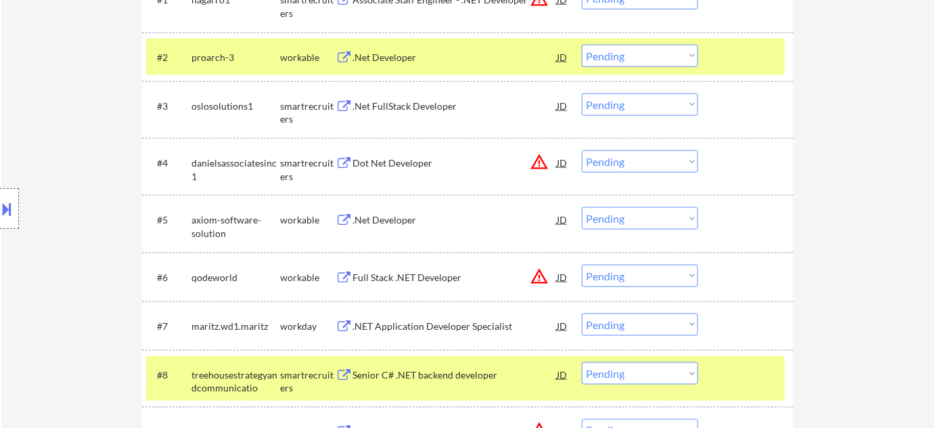
scroll to position [492, 0]
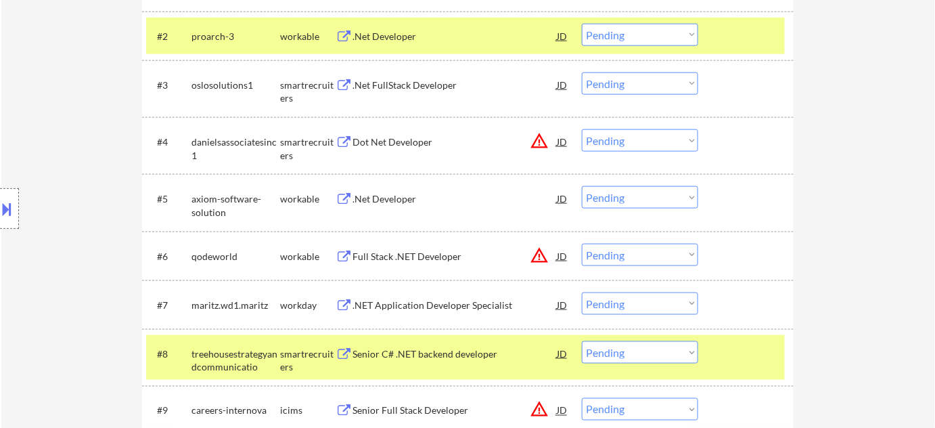
click at [395, 197] on div ".Net Developer" at bounding box center [455, 199] width 204 height 14
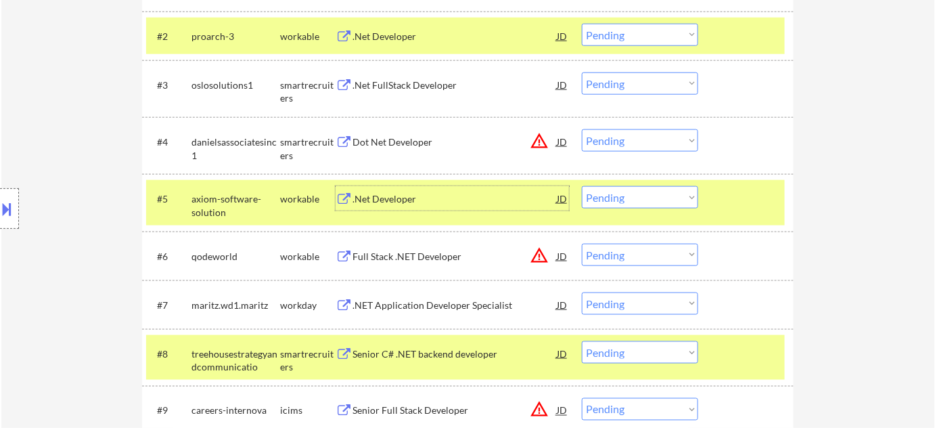
click at [644, 194] on select "Choose an option... Pending Applied Excluded (Questions) Excluded (Expired) Exc…" at bounding box center [640, 197] width 116 height 22
click at [582, 186] on select "Choose an option... Pending Applied Excluded (Questions) Excluded (Expired) Exc…" at bounding box center [640, 197] width 116 height 22
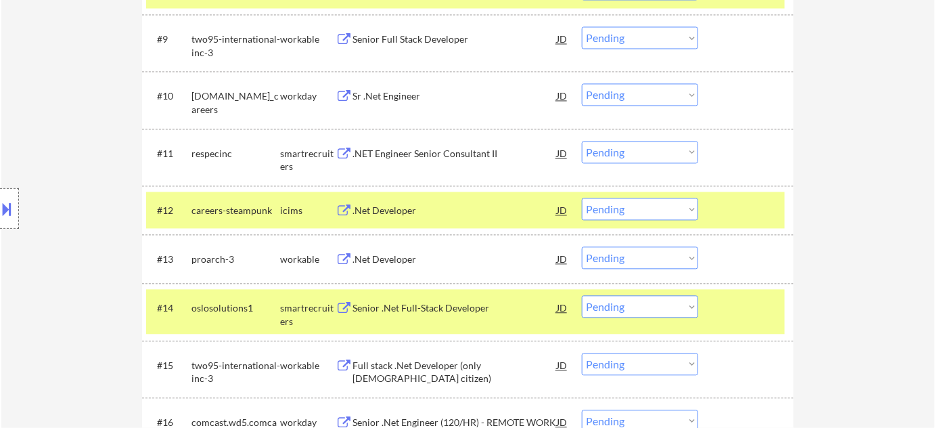
scroll to position [923, 0]
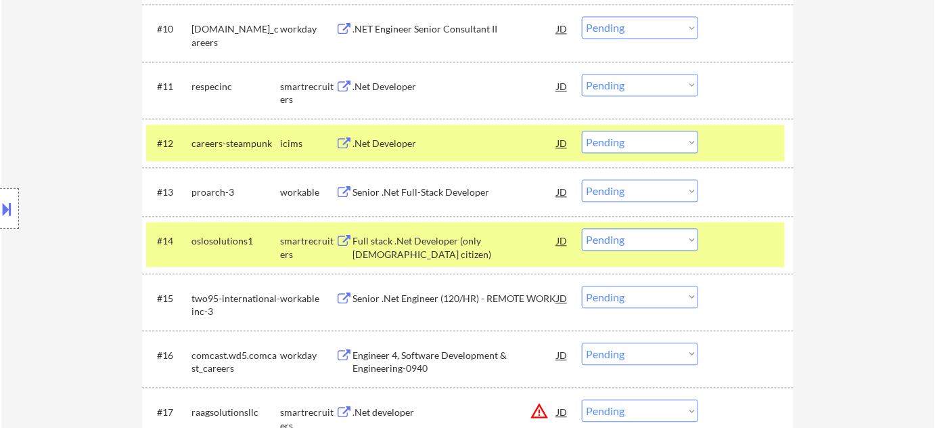
click at [439, 188] on div "Senior .Net Full-Stack Developer" at bounding box center [455, 192] width 204 height 14
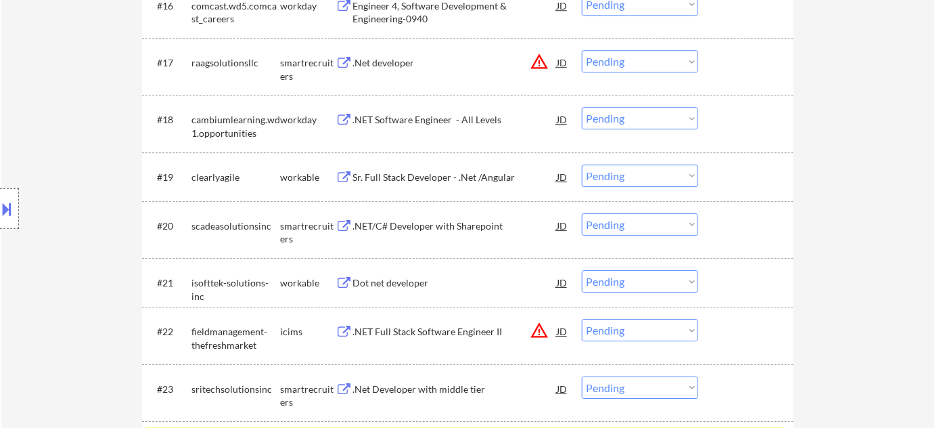
scroll to position [1292, 0]
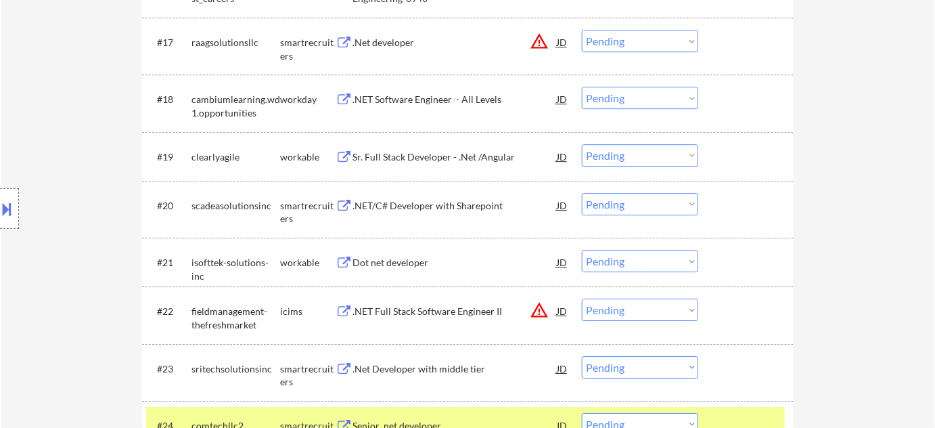
click at [430, 202] on div ".NET/C# Developer with Sharepoint" at bounding box center [455, 206] width 204 height 14
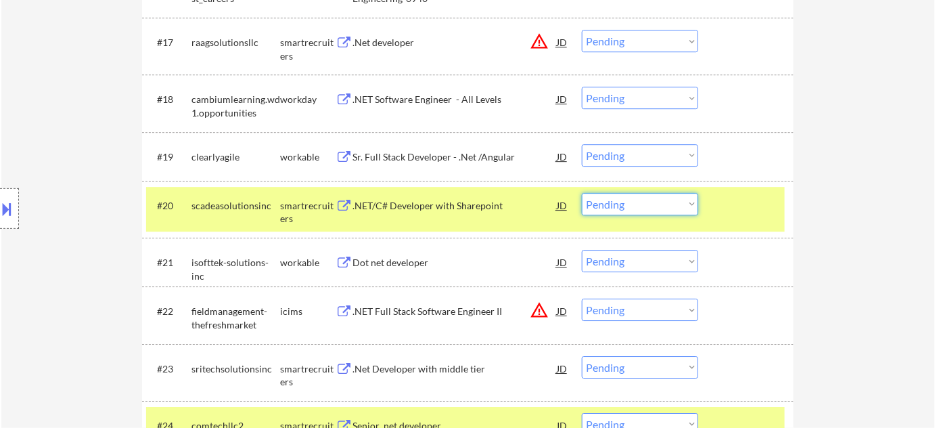
drag, startPoint x: 648, startPoint y: 199, endPoint x: 651, endPoint y: 211, distance: 12.6
click at [648, 199] on select "Choose an option... Pending Applied Excluded (Questions) Excluded (Expired) Exc…" at bounding box center [640, 204] width 116 height 22
click at [582, 193] on select "Choose an option... Pending Applied Excluded (Questions) Excluded (Expired) Exc…" at bounding box center [640, 204] width 116 height 22
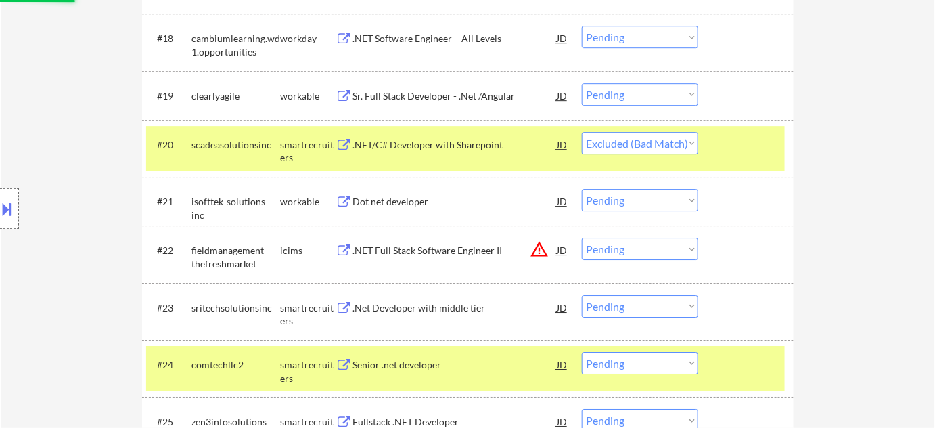
scroll to position [1476, 0]
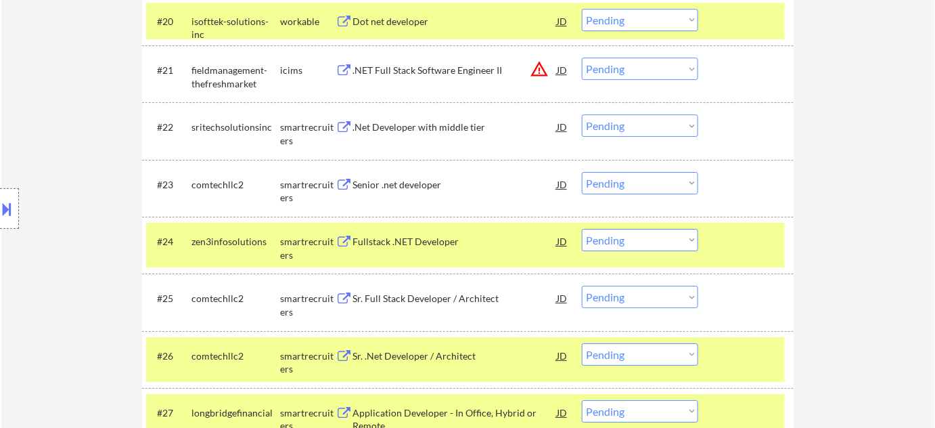
click at [434, 127] on div ".Net Developer with middle tier" at bounding box center [455, 127] width 204 height 14
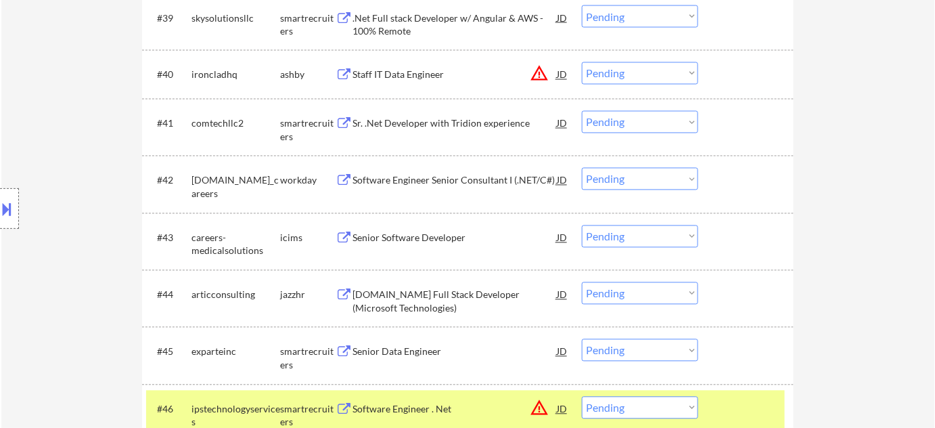
scroll to position [2584, 0]
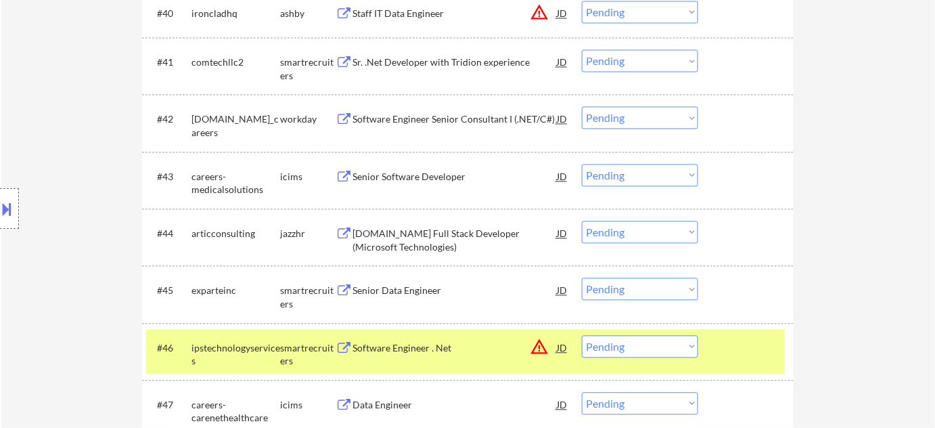
click at [398, 245] on div "Senior.NET Full Stack Developer (Microsoft Technologies)" at bounding box center [455, 240] width 204 height 26
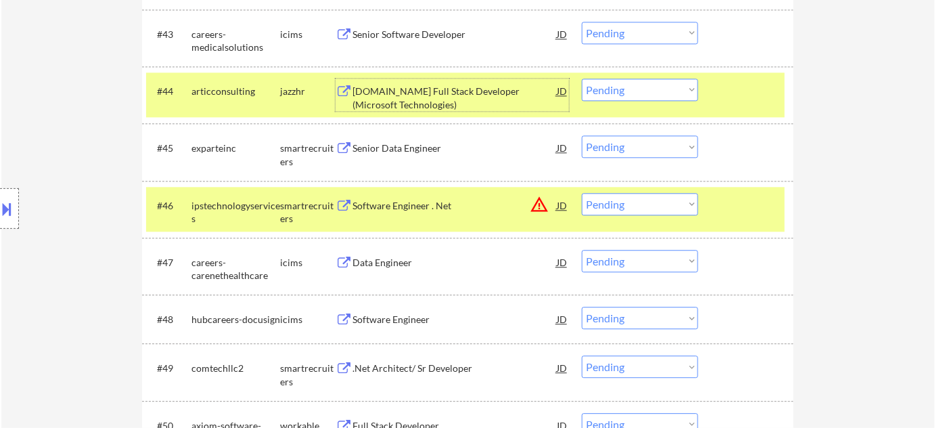
scroll to position [2707, 0]
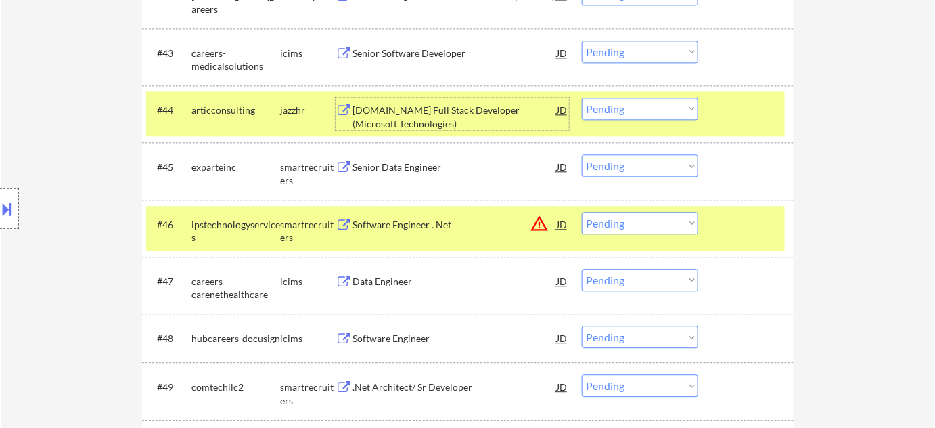
click at [406, 170] on div "Senior Data Engineer" at bounding box center [455, 167] width 204 height 14
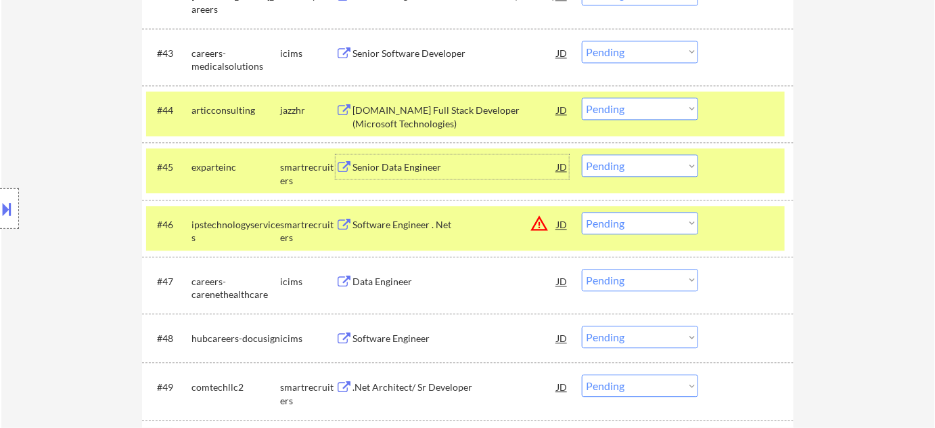
click at [657, 173] on select "Choose an option... Pending Applied Excluded (Questions) Excluded (Expired) Exc…" at bounding box center [640, 165] width 116 height 22
click at [582, 154] on select "Choose an option... Pending Applied Excluded (Questions) Excluded (Expired) Exc…" at bounding box center [640, 165] width 116 height 22
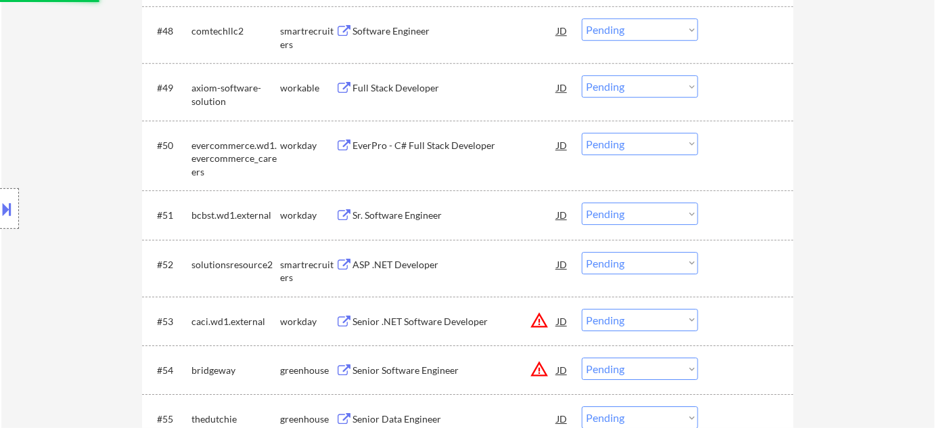
scroll to position [3015, 0]
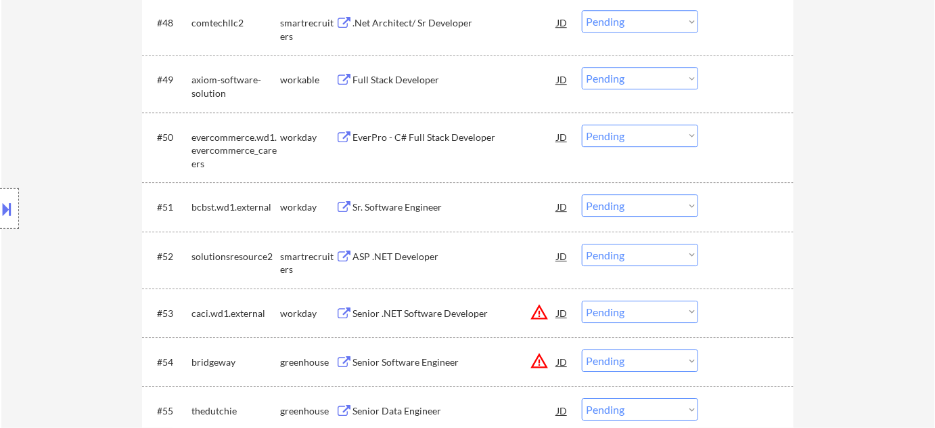
click at [412, 85] on div "Full Stack Developer" at bounding box center [455, 80] width 204 height 14
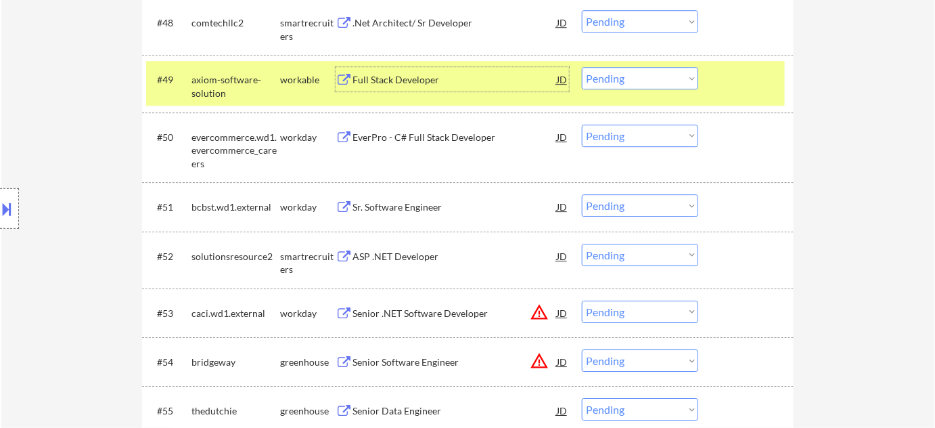
drag, startPoint x: 642, startPoint y: 72, endPoint x: 648, endPoint y: 78, distance: 7.7
click at [642, 72] on select "Choose an option... Pending Applied Excluded (Questions) Excluded (Expired) Exc…" at bounding box center [640, 78] width 116 height 22
click at [582, 67] on select "Choose an option... Pending Applied Excluded (Questions) Excluded (Expired) Exc…" at bounding box center [640, 78] width 116 height 22
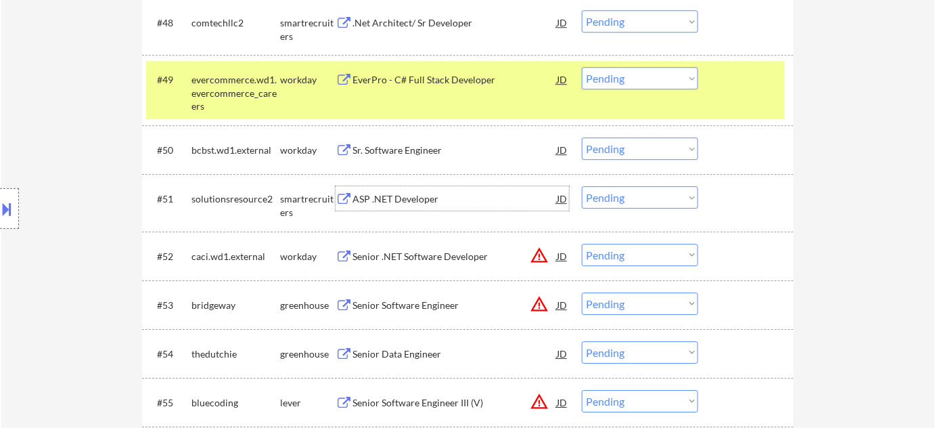
click at [412, 196] on div "ASP .NET Developer" at bounding box center [455, 199] width 204 height 14
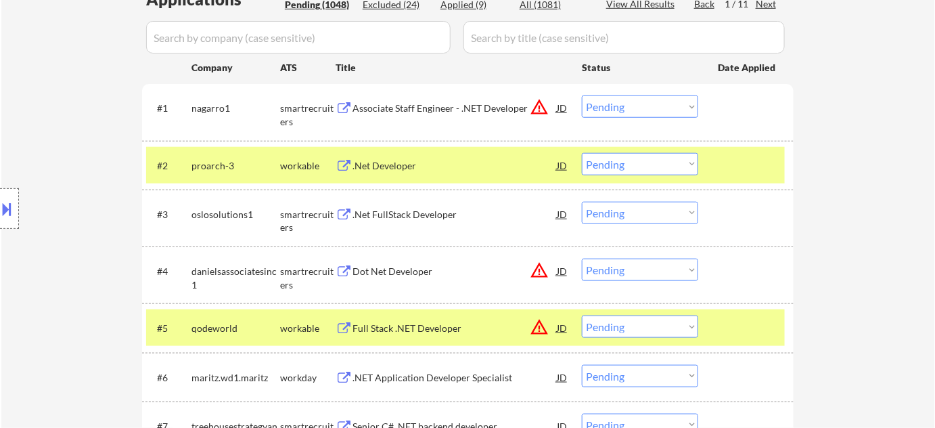
scroll to position [246, 0]
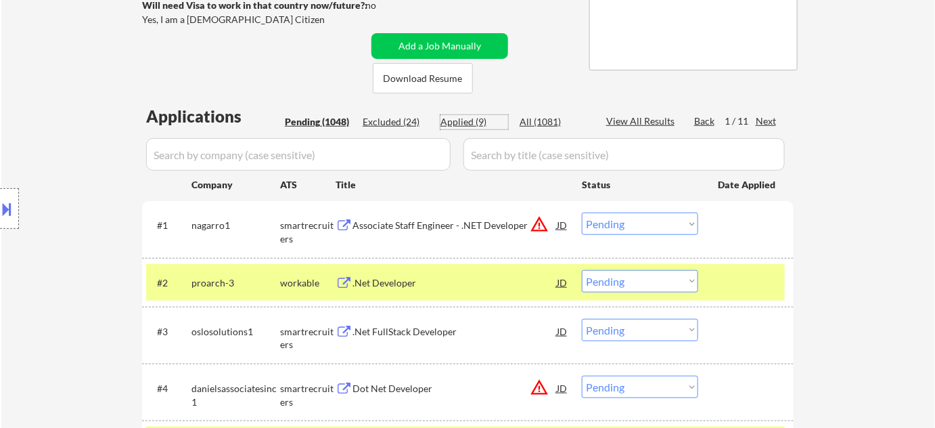
click at [452, 118] on div "Applied (9)" at bounding box center [475, 122] width 68 height 14
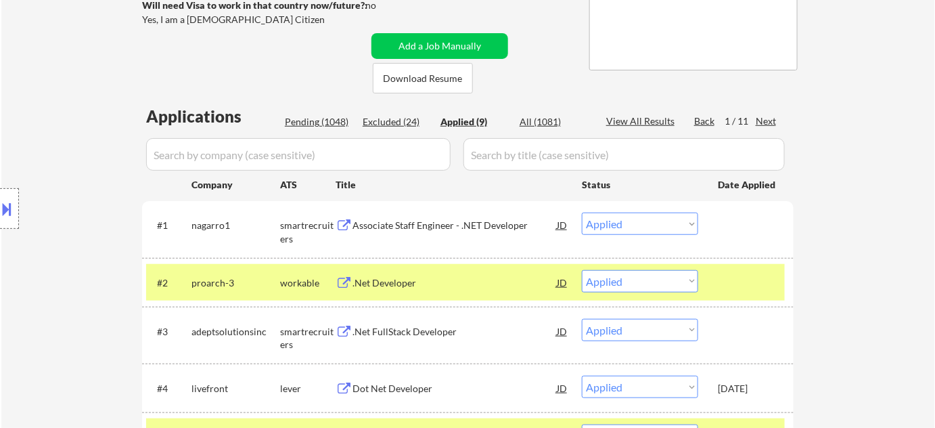
click at [413, 154] on input "input" at bounding box center [298, 154] width 305 height 32
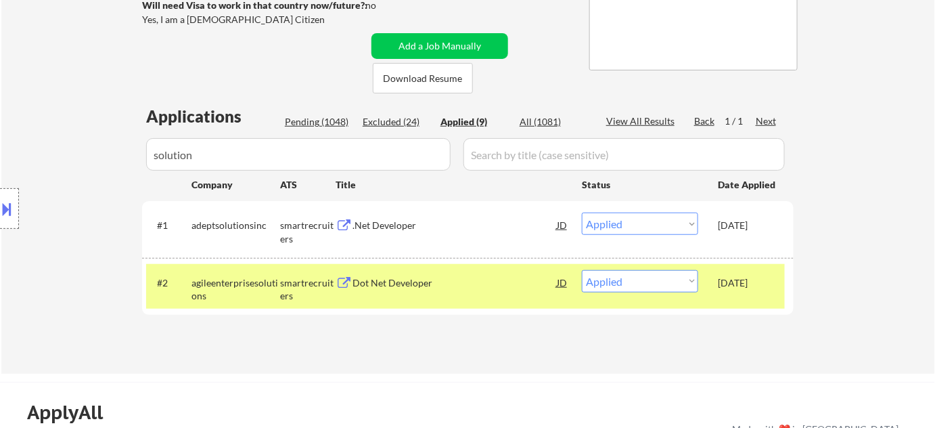
click at [328, 126] on div "Pending (1048)" at bounding box center [319, 122] width 68 height 14
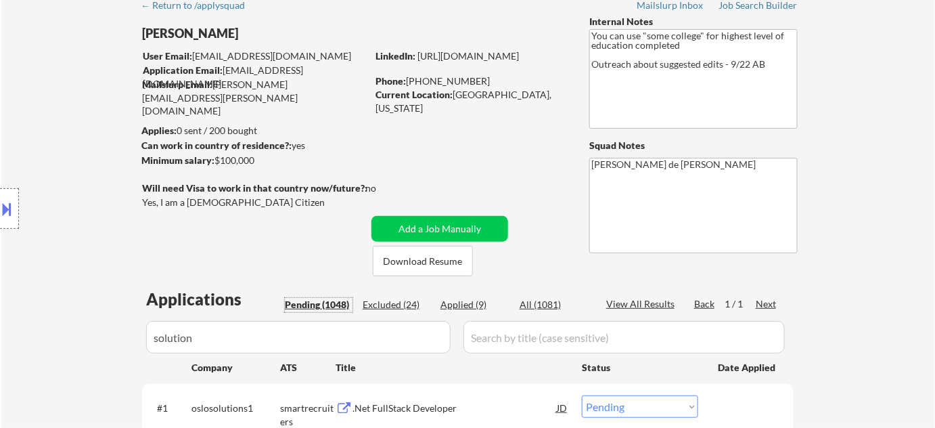
scroll to position [184, 0]
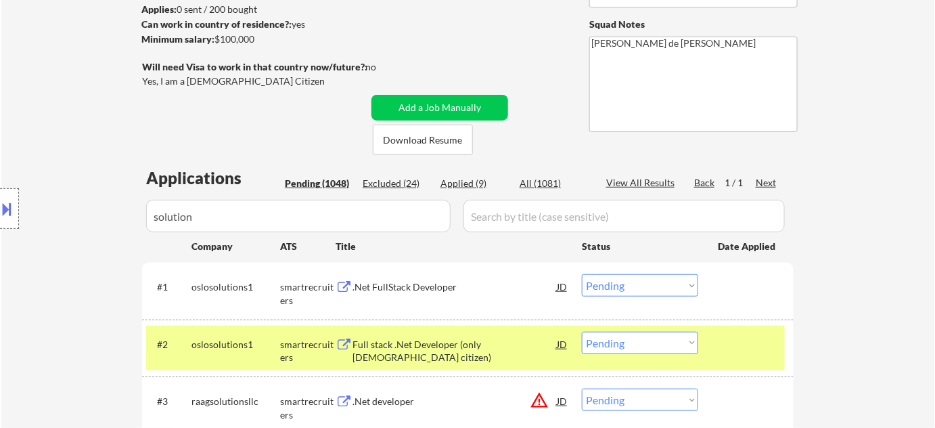
click at [242, 208] on div "Location Inclusions: Seattle, WA Mercer Island, WA Shoreline, WA Tukwila, WA Bu…" at bounding box center [121, 208] width 242 height 251
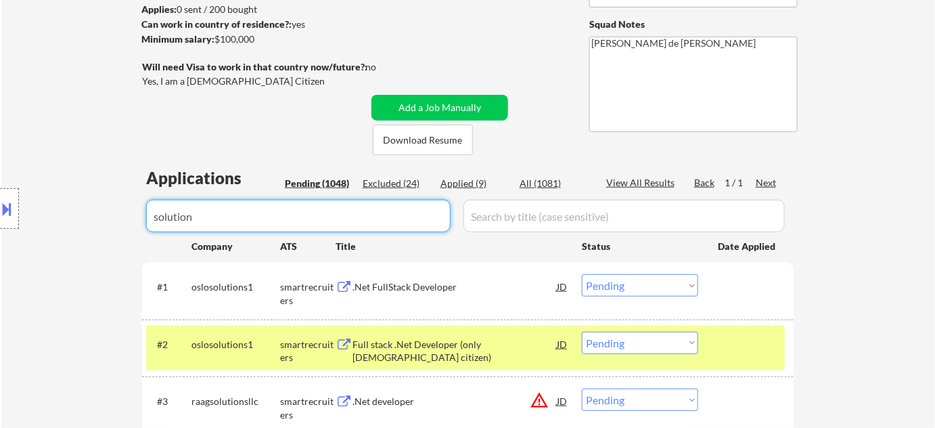
click at [289, 221] on input "input" at bounding box center [298, 216] width 305 height 32
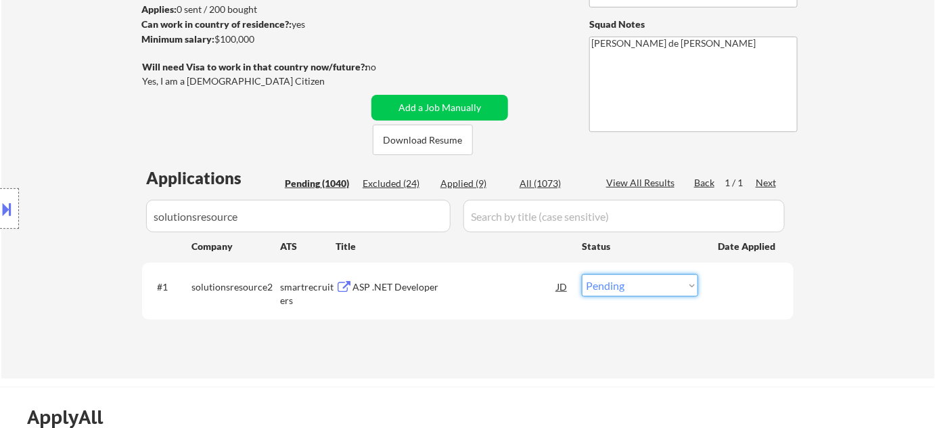
click at [604, 275] on select "Choose an option... Pending Applied Excluded (Questions) Excluded (Expired) Exc…" at bounding box center [640, 285] width 116 height 22
click at [582, 274] on select "Choose an option... Pending Applied Excluded (Questions) Excluded (Expired) Exc…" at bounding box center [640, 285] width 116 height 22
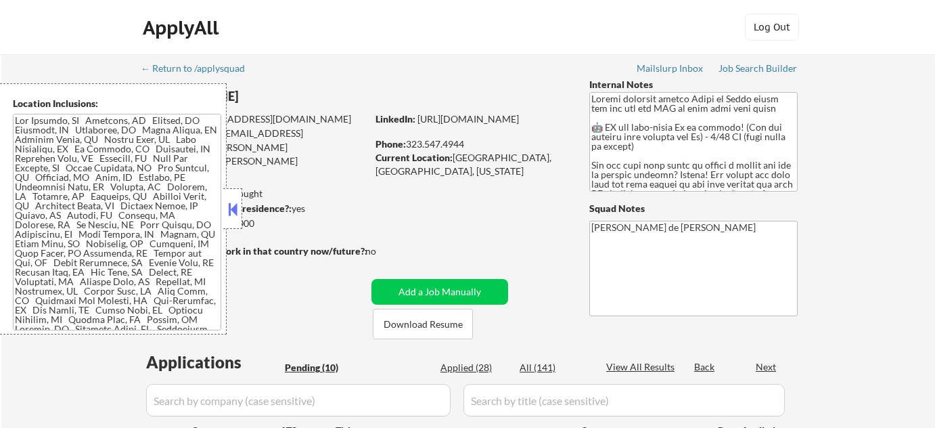
select select ""pending""
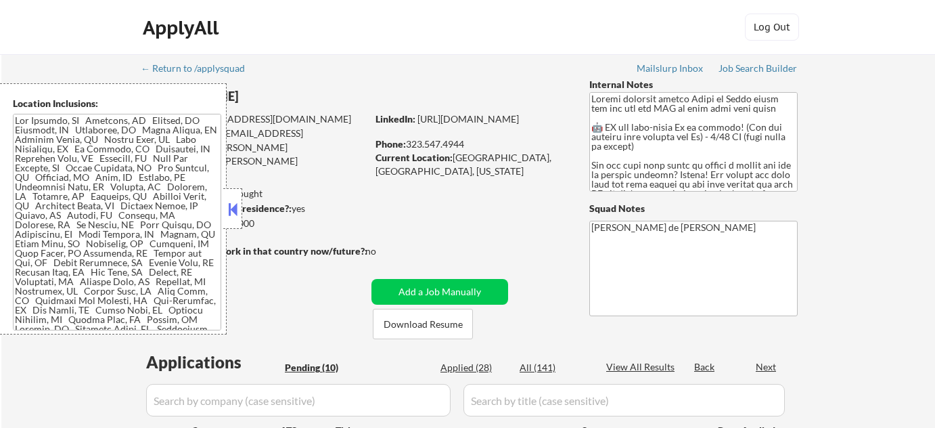
select select ""pending""
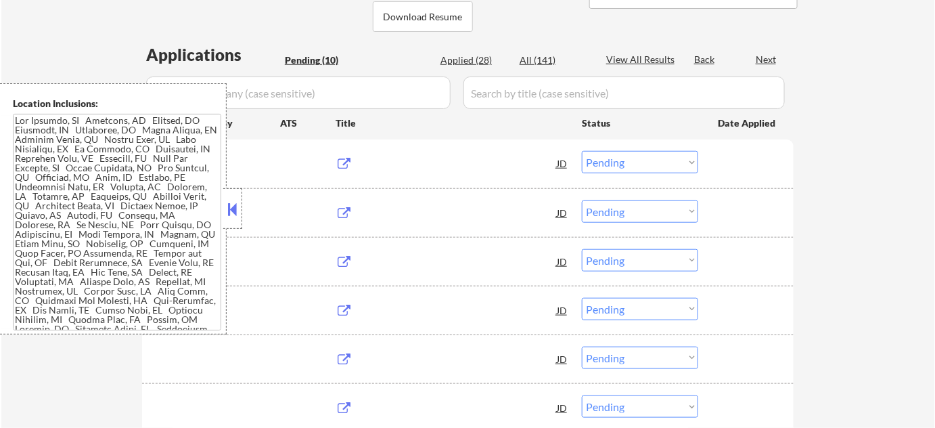
scroll to position [307, 0]
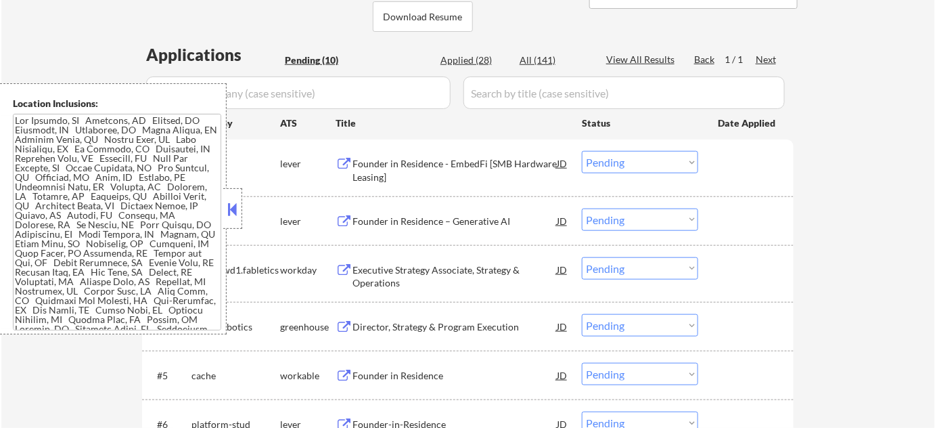
click at [236, 211] on button at bounding box center [232, 209] width 15 height 20
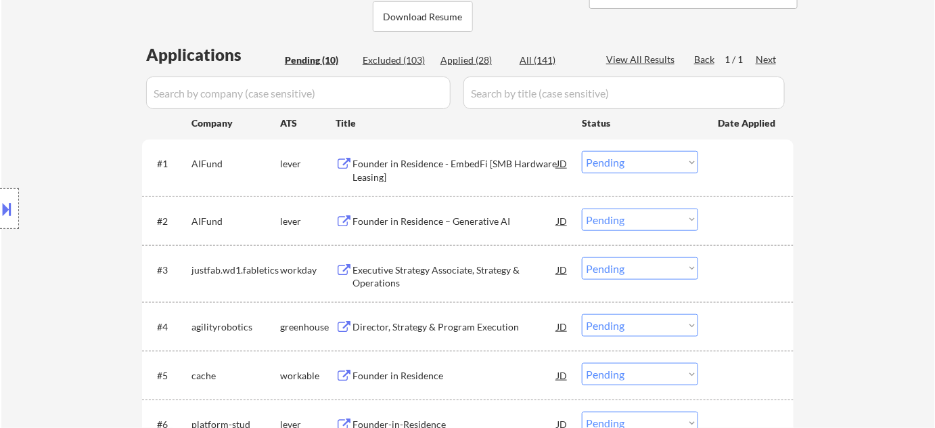
click at [470, 56] on div "Applied (28)" at bounding box center [475, 60] width 68 height 14
select select ""applied""
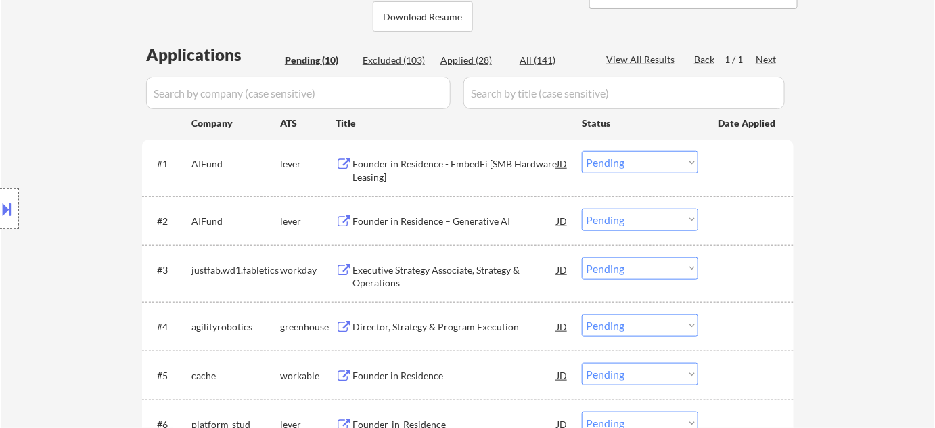
select select ""applied""
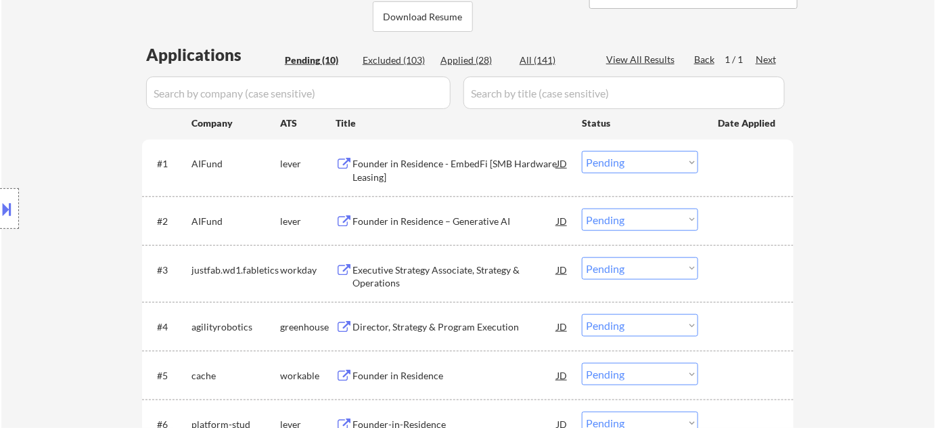
select select ""applied""
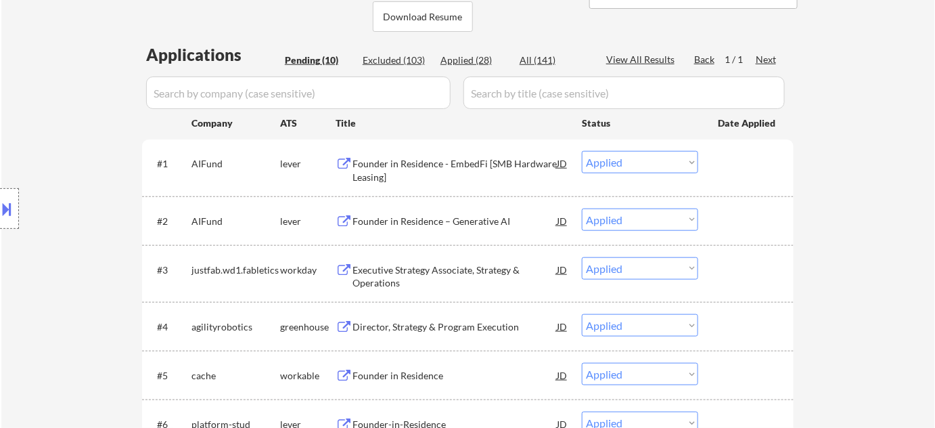
select select ""applied""
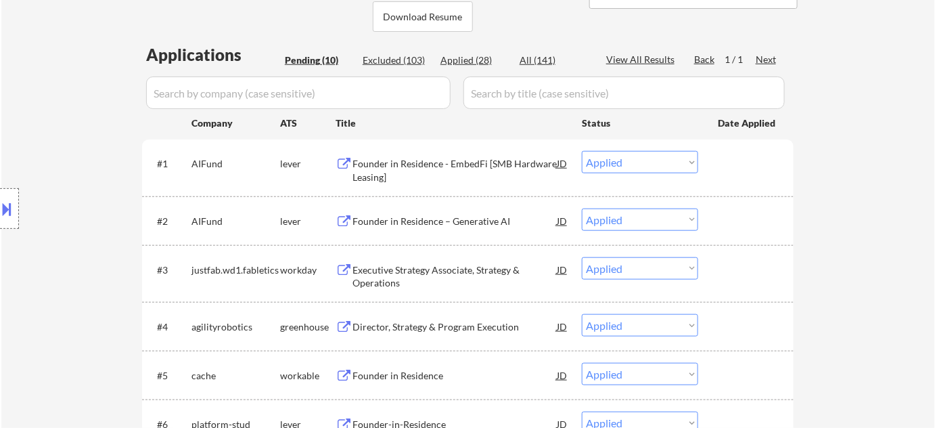
select select ""applied""
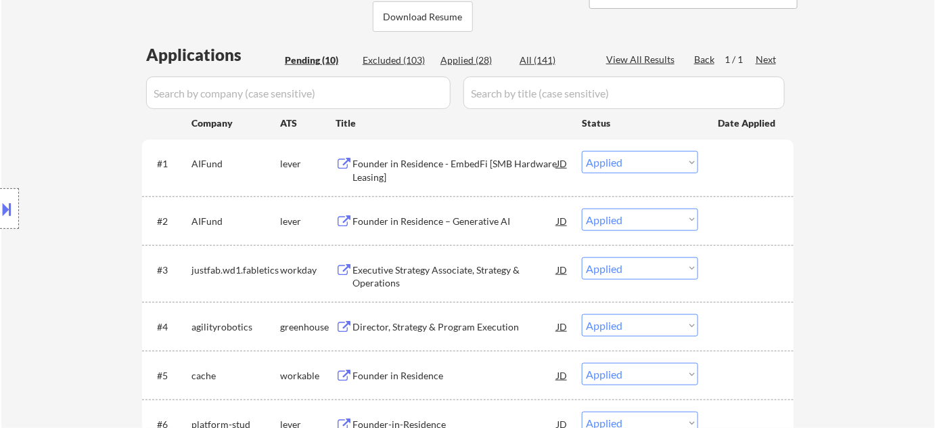
select select ""applied""
click at [470, 56] on div "Applied (28)" at bounding box center [475, 60] width 68 height 14
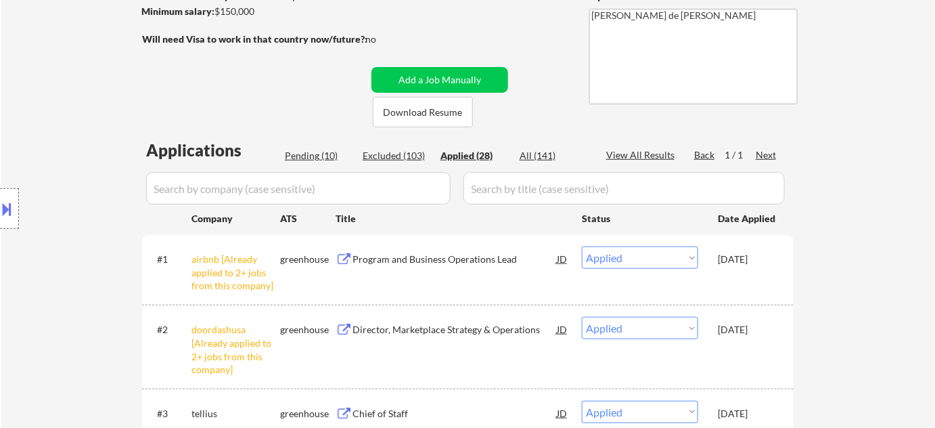
scroll to position [123, 0]
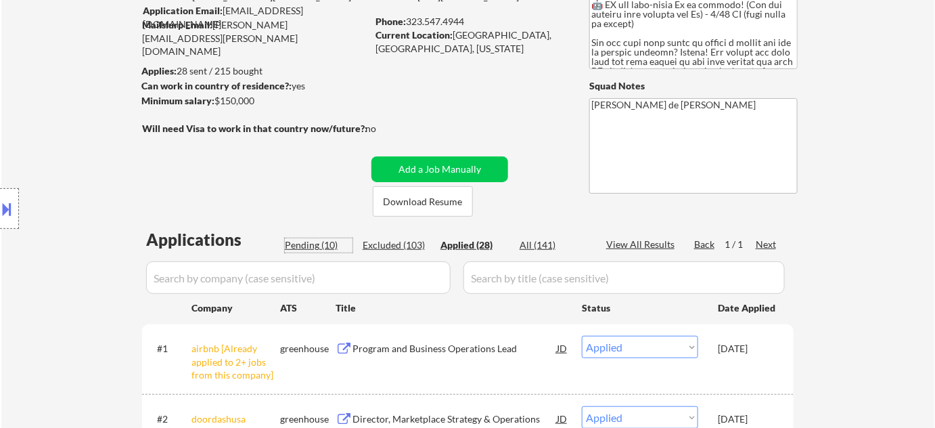
click at [328, 245] on div "Pending (10)" at bounding box center [319, 245] width 68 height 14
select select ""pending""
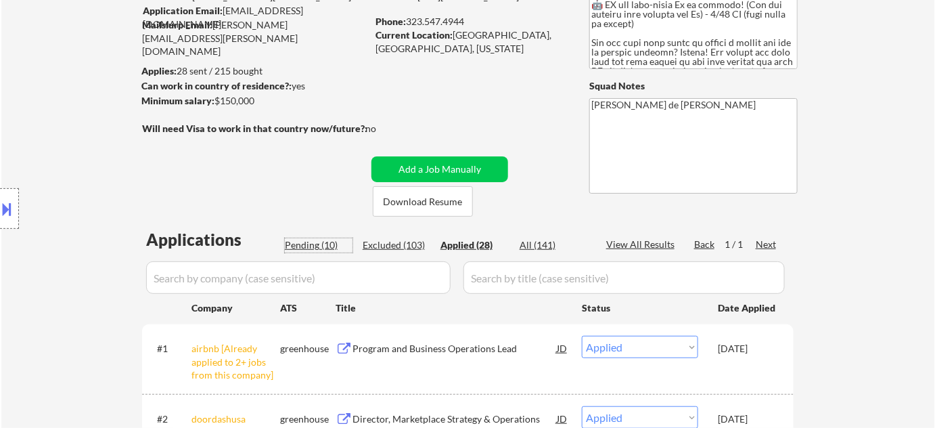
select select ""pending""
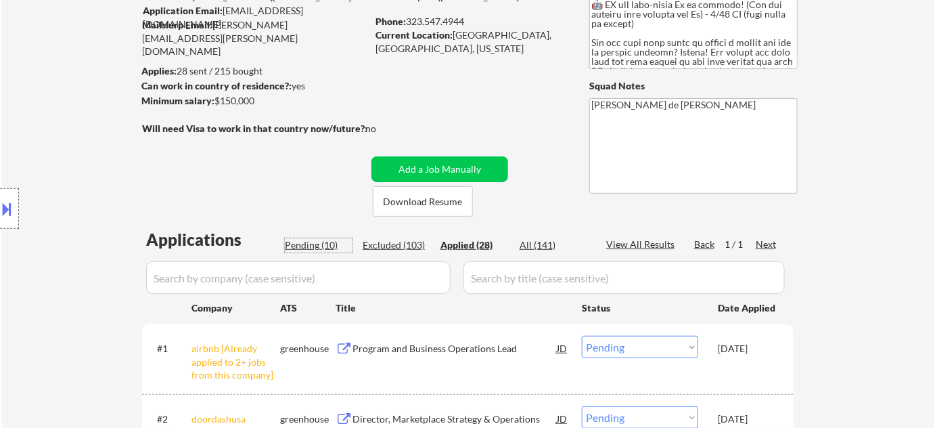
select select ""pending""
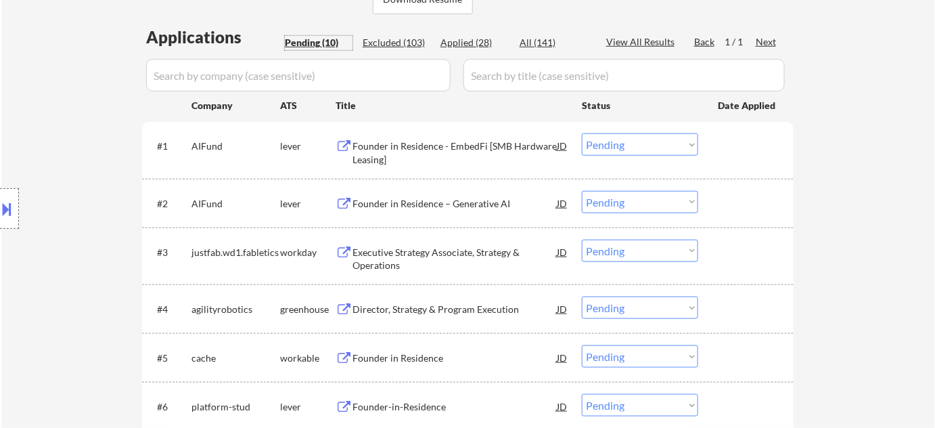
scroll to position [307, 0]
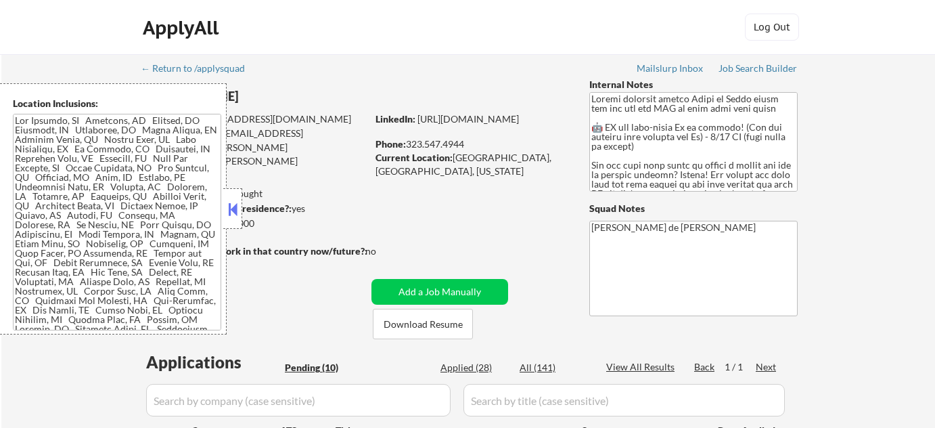
select select ""pending""
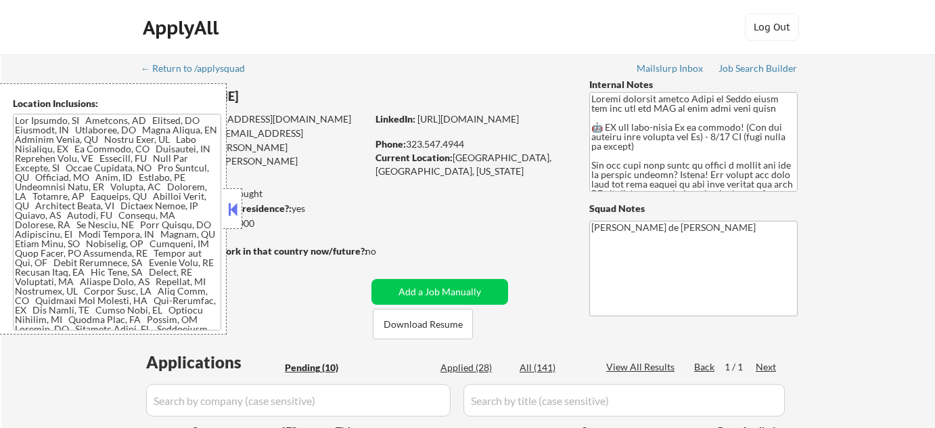
select select ""pending""
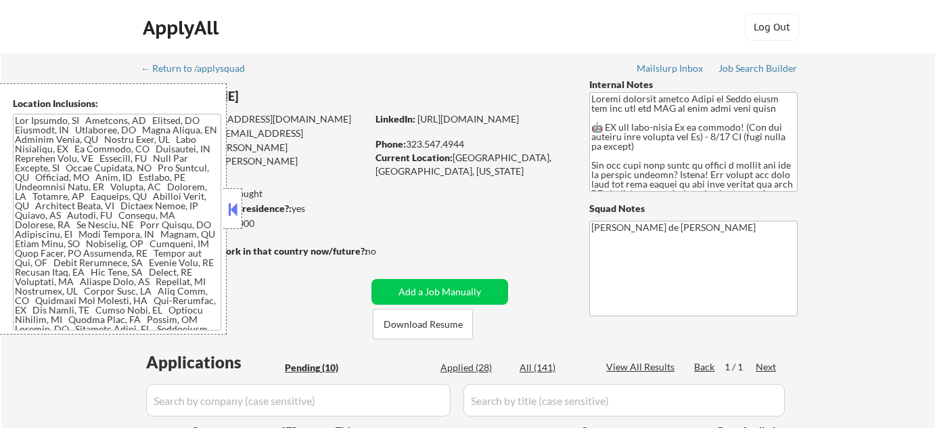
scroll to position [184, 0]
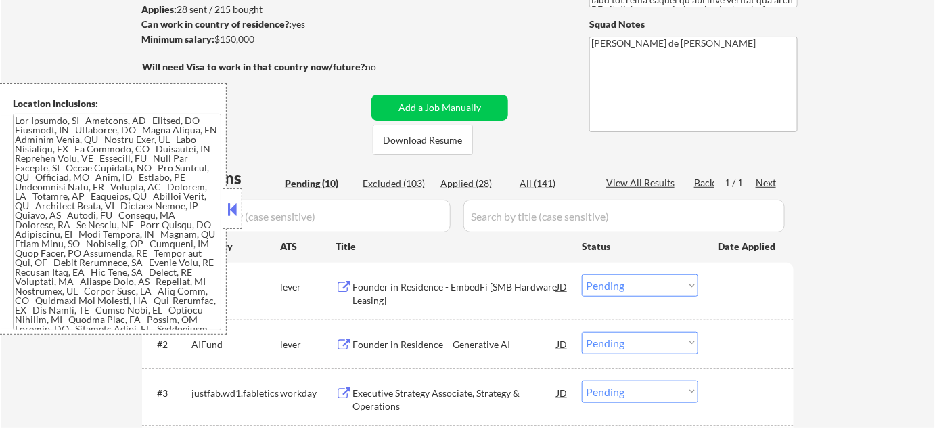
click at [233, 203] on button at bounding box center [232, 209] width 15 height 20
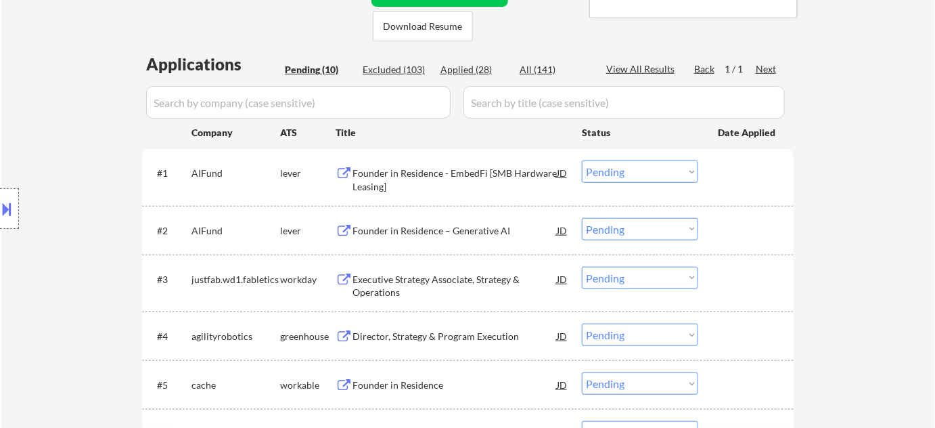
scroll to position [307, 0]
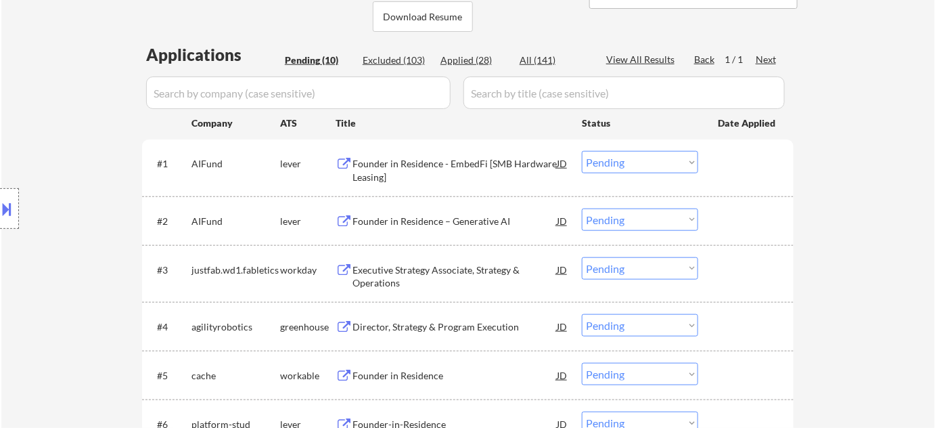
click at [378, 163] on div "Founder in Residence - EmbedFi [SMB Hardware Leasing]" at bounding box center [455, 170] width 204 height 26
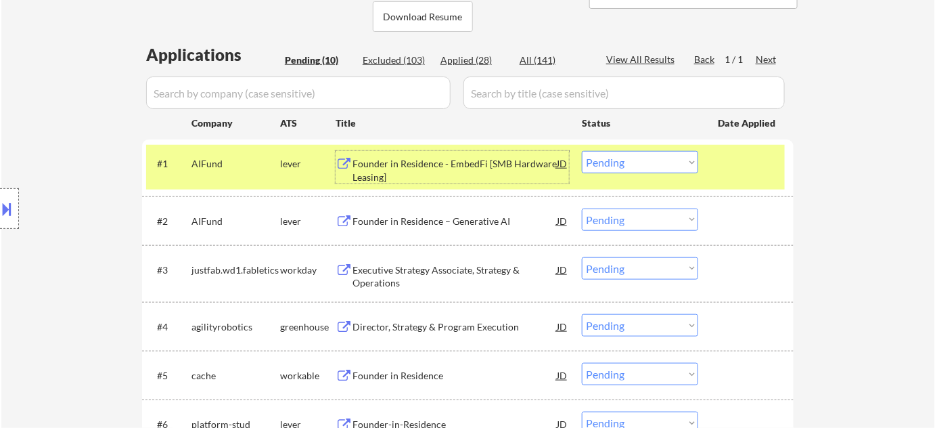
click at [666, 158] on select "Choose an option... Pending Applied Excluded (Questions) Excluded (Expired) Exc…" at bounding box center [640, 162] width 116 height 22
click at [582, 151] on select "Choose an option... Pending Applied Excluded (Questions) Excluded (Expired) Exc…" at bounding box center [640, 162] width 116 height 22
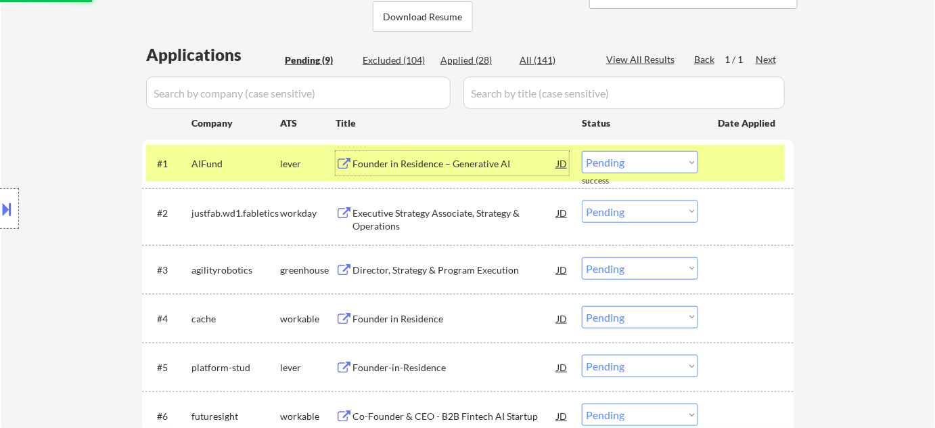
click at [463, 165] on div "Founder in Residence – Generative AI" at bounding box center [455, 164] width 204 height 14
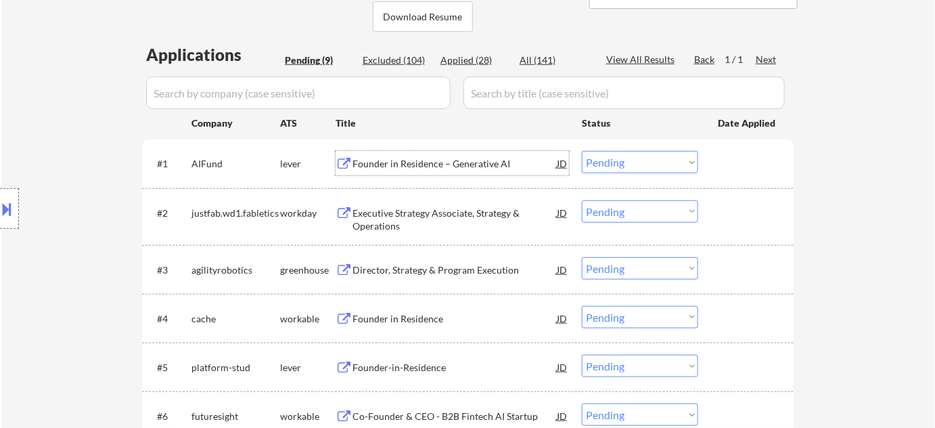
click at [617, 160] on select "Choose an option... Pending Applied Excluded (Questions) Excluded (Expired) Exc…" at bounding box center [640, 162] width 116 height 22
click at [582, 151] on select "Choose an option... Pending Applied Excluded (Questions) Excluded (Expired) Exc…" at bounding box center [640, 162] width 116 height 22
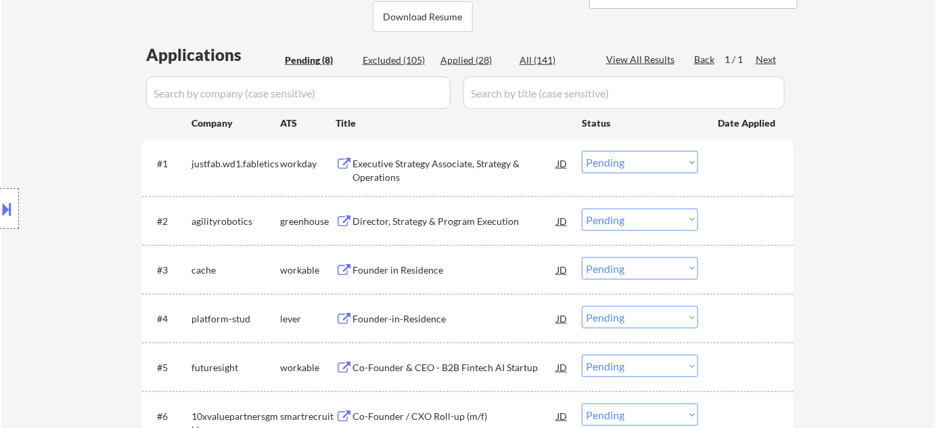
click at [378, 172] on div "Executive Strategy Associate, Strategy & Operations" at bounding box center [455, 170] width 204 height 26
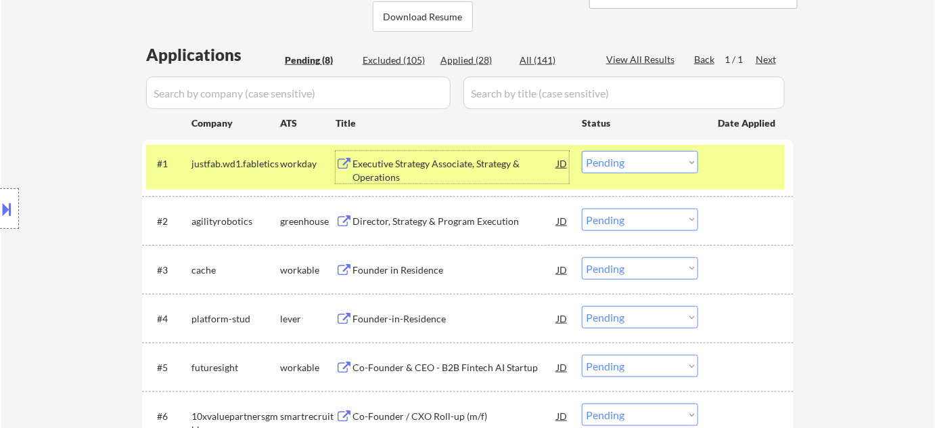
click at [627, 172] on select "Choose an option... Pending Applied Excluded (Questions) Excluded (Expired) Exc…" at bounding box center [640, 162] width 116 height 22
click at [582, 151] on select "Choose an option... Pending Applied Excluded (Questions) Excluded (Expired) Exc…" at bounding box center [640, 162] width 116 height 22
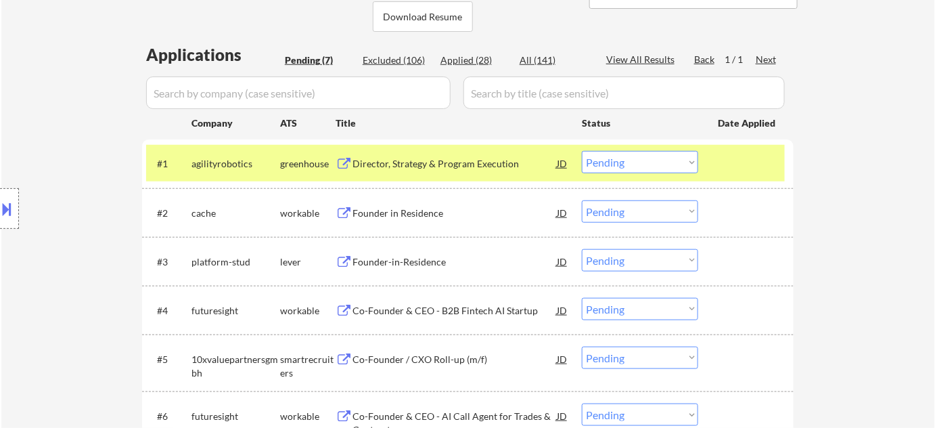
click at [430, 167] on div "Director, Strategy & Program Execution" at bounding box center [455, 164] width 204 height 14
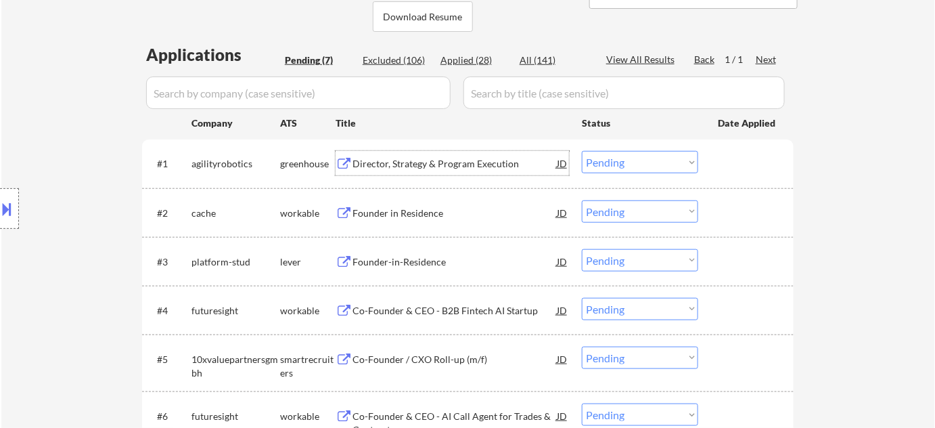
click at [627, 160] on select "Choose an option... Pending Applied Excluded (Questions) Excluded (Expired) Exc…" at bounding box center [640, 162] width 116 height 22
click at [582, 151] on select "Choose an option... Pending Applied Excluded (Questions) Excluded (Expired) Exc…" at bounding box center [640, 162] width 116 height 22
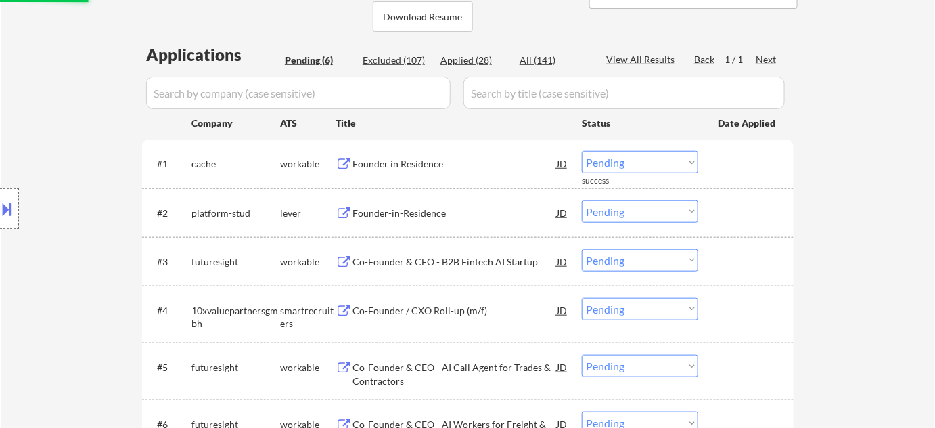
click at [397, 167] on div "Founder in Residence" at bounding box center [455, 164] width 204 height 14
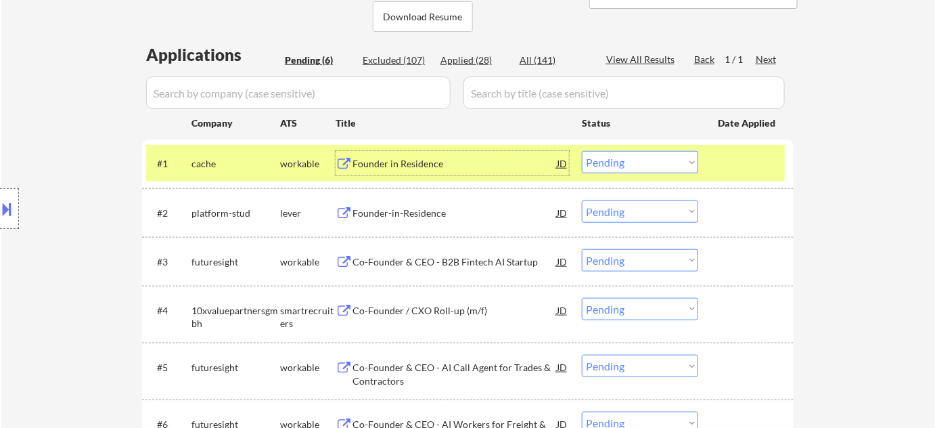
click at [655, 166] on select "Choose an option... Pending Applied Excluded (Questions) Excluded (Expired) Exc…" at bounding box center [640, 162] width 116 height 22
click at [582, 151] on select "Choose an option... Pending Applied Excluded (Questions) Excluded (Expired) Exc…" at bounding box center [640, 162] width 116 height 22
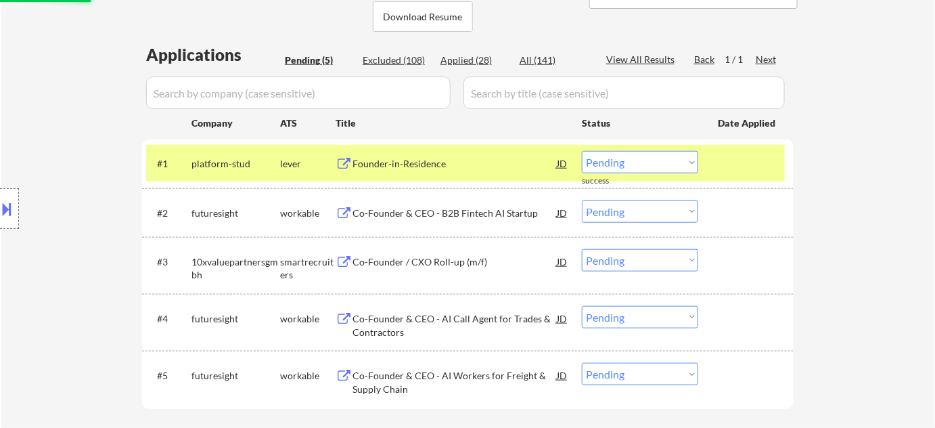
click at [401, 160] on div "Founder-in-Residence" at bounding box center [455, 164] width 204 height 14
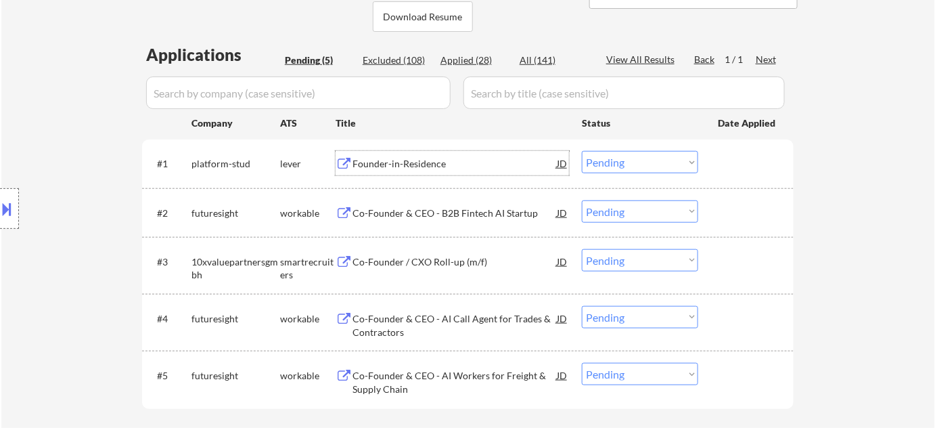
click at [642, 173] on select "Choose an option... Pending Applied Excluded (Questions) Excluded (Expired) Exc…" at bounding box center [640, 162] width 116 height 22
click at [582, 151] on select "Choose an option... Pending Applied Excluded (Questions) Excluded (Expired) Exc…" at bounding box center [640, 162] width 116 height 22
click at [644, 209] on select "Choose an option... Pending Applied Excluded (Questions) Excluded (Expired) Exc…" at bounding box center [640, 211] width 116 height 22
click at [755, 177] on div "#1 platform-stud lever Founder-in-Residence JD Choose an option... Pending Appl…" at bounding box center [465, 163] width 639 height 37
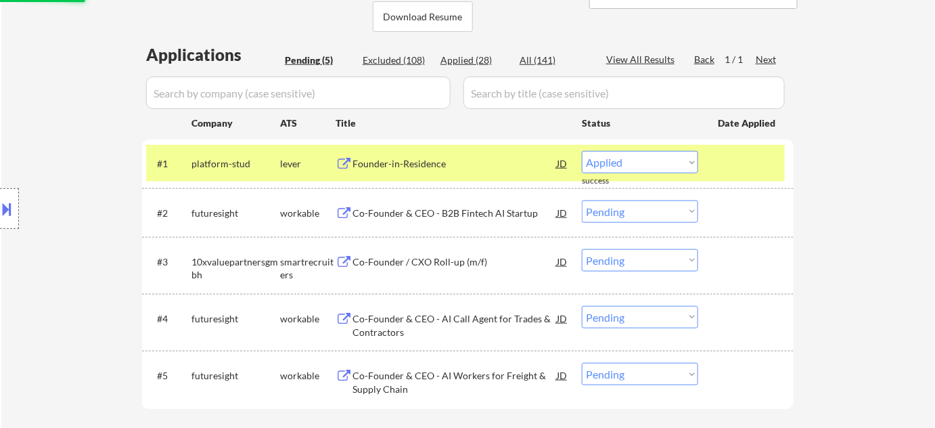
select select ""pending""
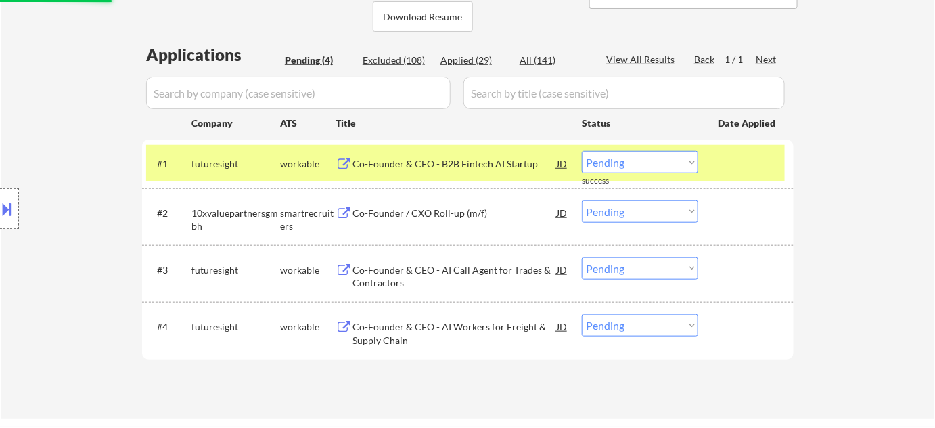
click at [466, 56] on div "Applied (29)" at bounding box center [475, 60] width 68 height 14
click at [617, 162] on select "Choose an option... Pending Applied Excluded (Questions) Excluded (Expired) Exc…" at bounding box center [640, 162] width 116 height 22
select select ""applied""
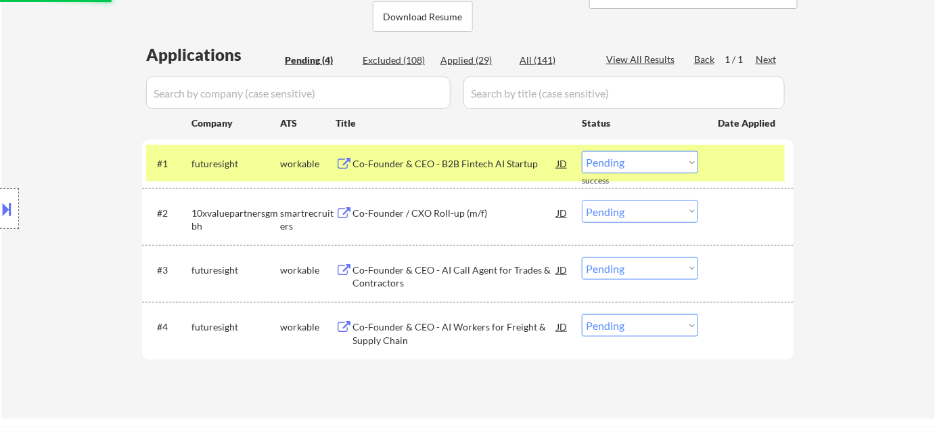
select select ""applied""
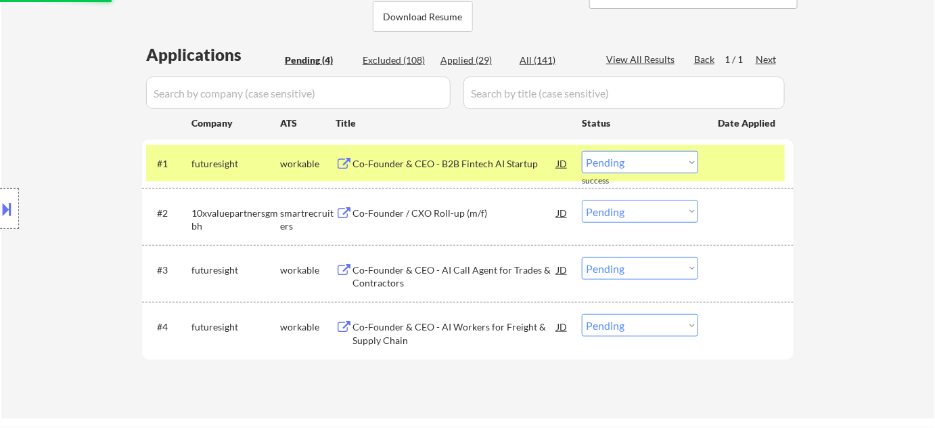
select select ""applied""
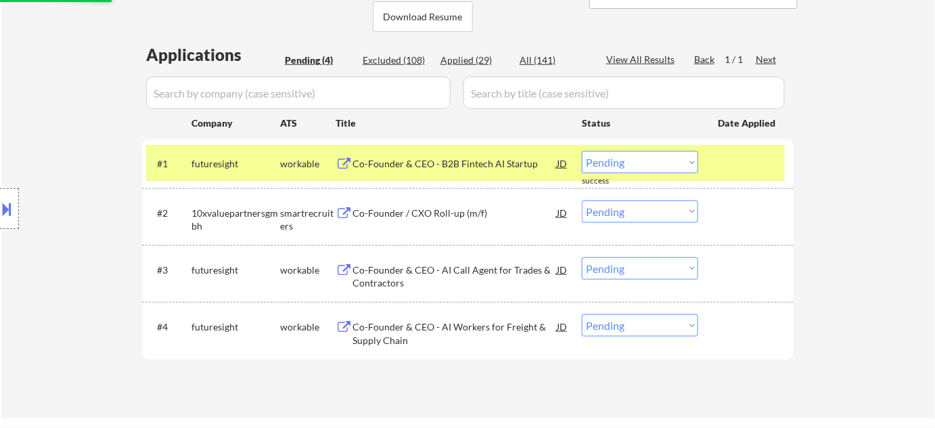
select select ""applied""
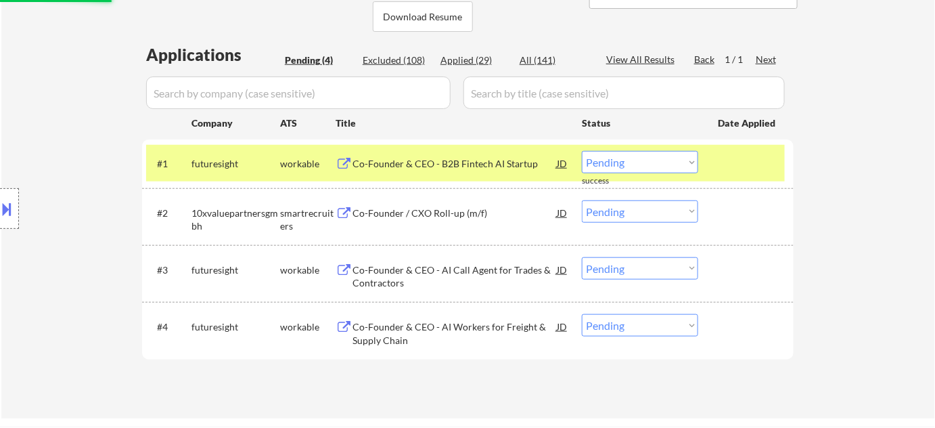
select select ""applied""
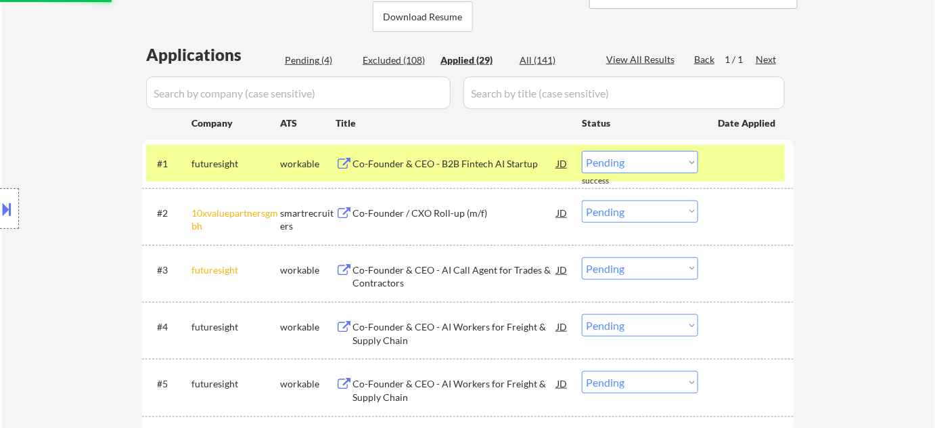
select select ""applied""
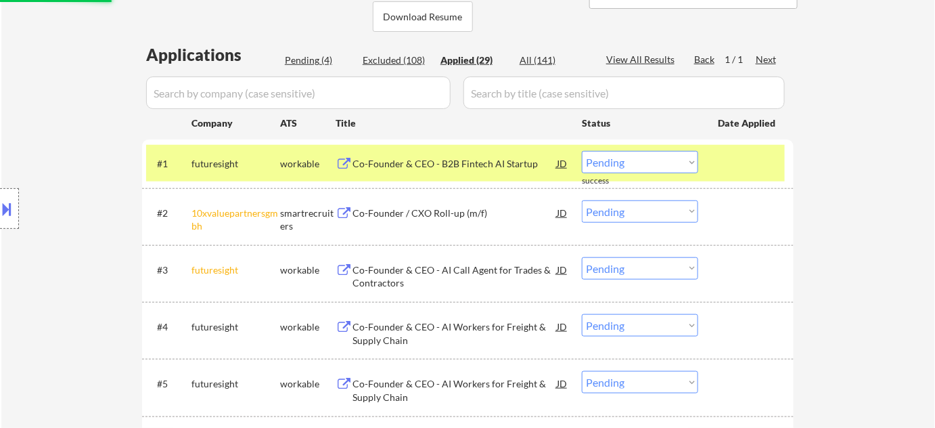
select select ""applied""
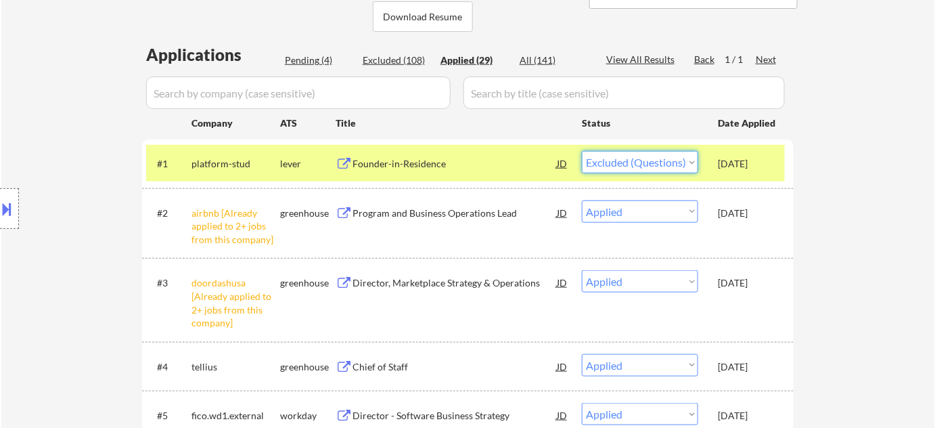
click at [582, 151] on select "Choose an option... Pending Applied Excluded (Questions) Excluded (Expired) Exc…" at bounding box center [640, 162] width 116 height 22
select select ""applied""
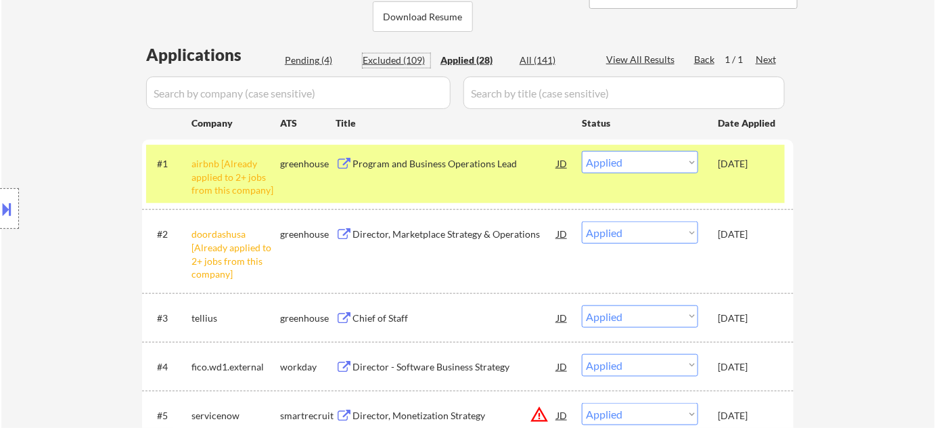
click at [393, 59] on div "Excluded (109)" at bounding box center [397, 60] width 68 height 14
click at [407, 63] on div "Excluded (109)" at bounding box center [397, 60] width 68 height 14
select select ""excluded__expired_""
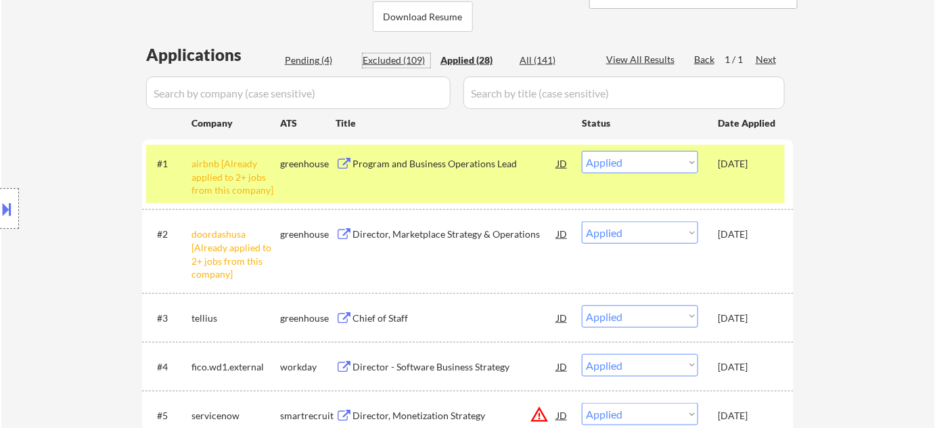
select select ""excluded__expired_""
select select ""excluded__other_""
select select ""excluded__bad_match_""
select select ""excluded""
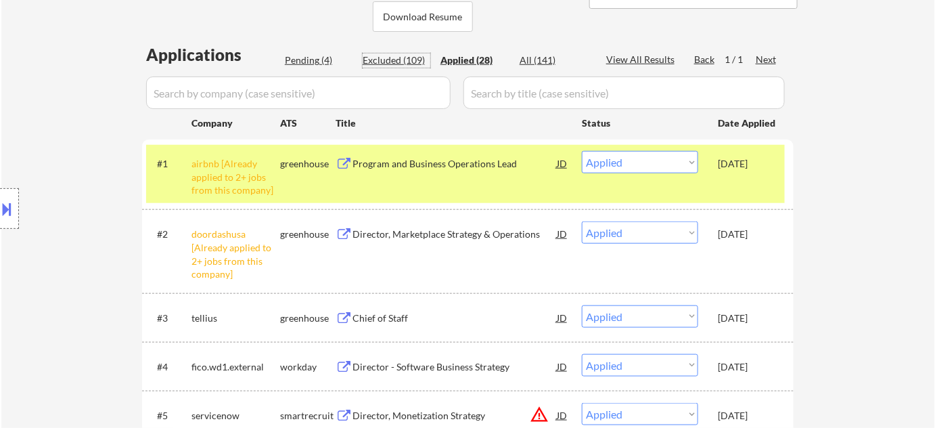
select select ""excluded""
select select ""excluded__location_""
select select ""excluded__other_""
select select ""excluded__salary_""
select select ""excluded__expired_""
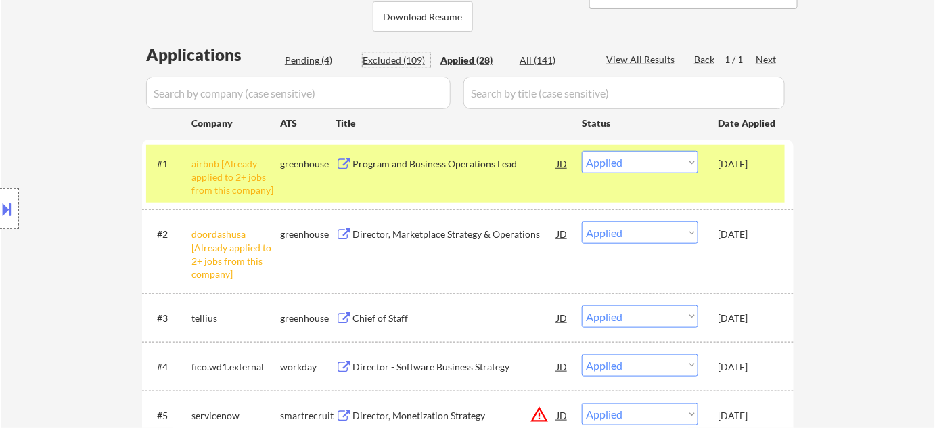
select select ""excluded__location_""
select select ""excluded__expired_""
select select ""excluded__bad_match_""
select select ""excluded__salary_""
select select ""excluded__bad_match_""
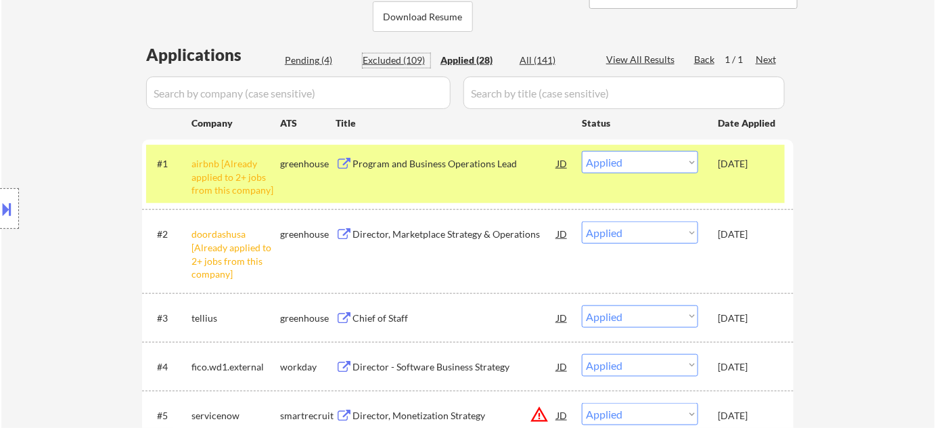
select select ""excluded__expired_""
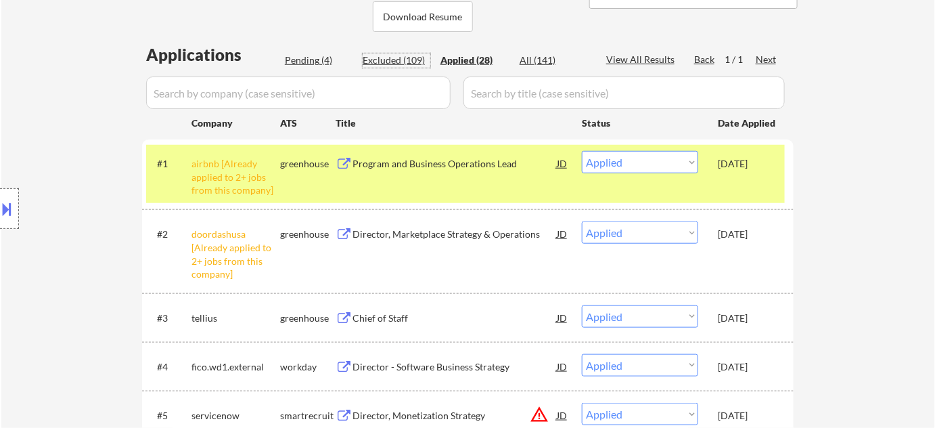
select select ""excluded__expired_""
select select ""excluded__location_""
select select ""excluded__expired_""
select select ""excluded__bad_match_""
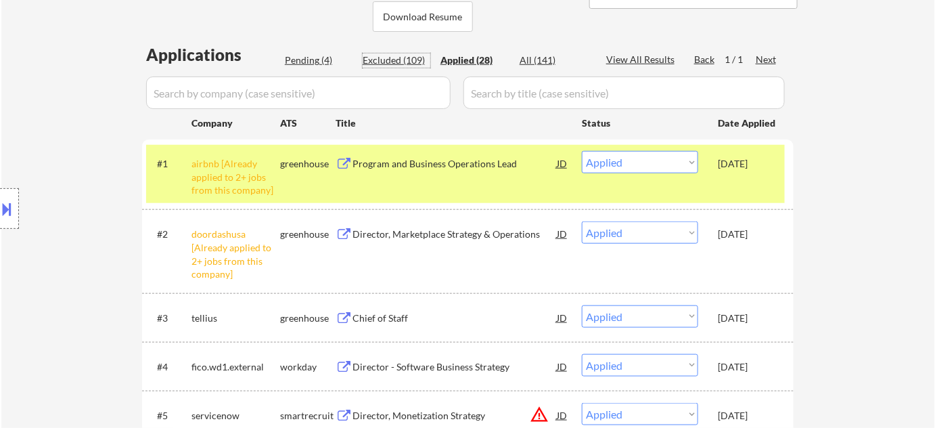
select select ""excluded__other_""
select select ""excluded__location_""
select select ""excluded__expired_""
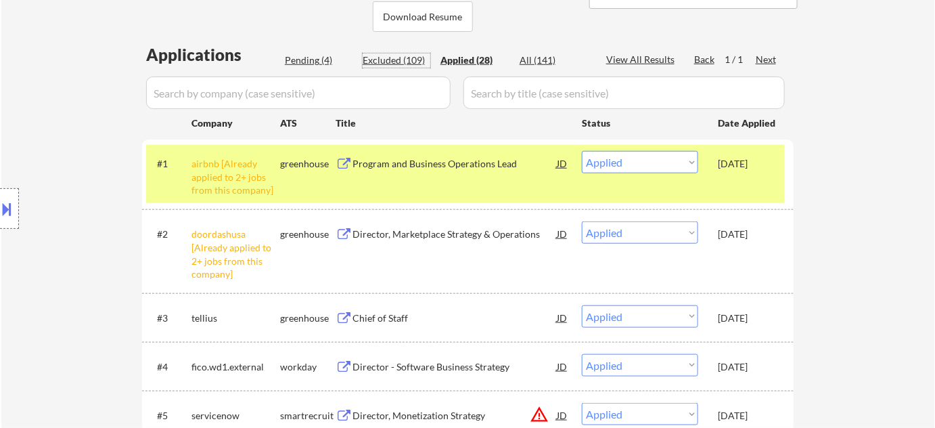
select select ""excluded__expired_""
select select ""excluded__other_""
select select ""excluded__bad_match_""
select select ""excluded__location_""
select select ""excluded__bad_match_""
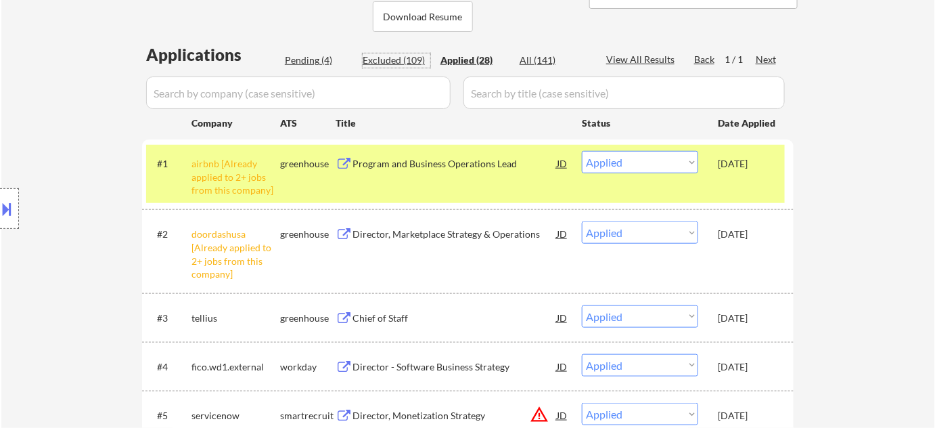
select select ""excluded__other_""
select select ""excluded__bad_match_""
select select ""excluded__expired_""
select select ""excluded__bad_match_""
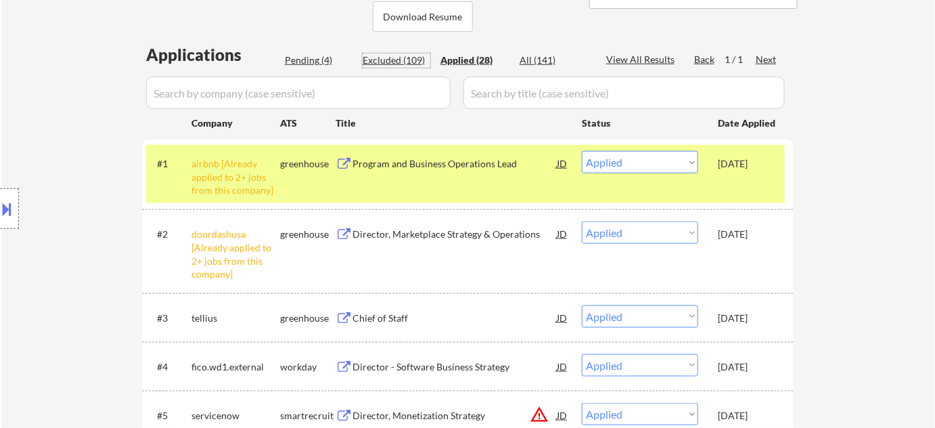
select select ""excluded__expired_""
select select ""excluded__salary_""
select select ""excluded__bad_match_""
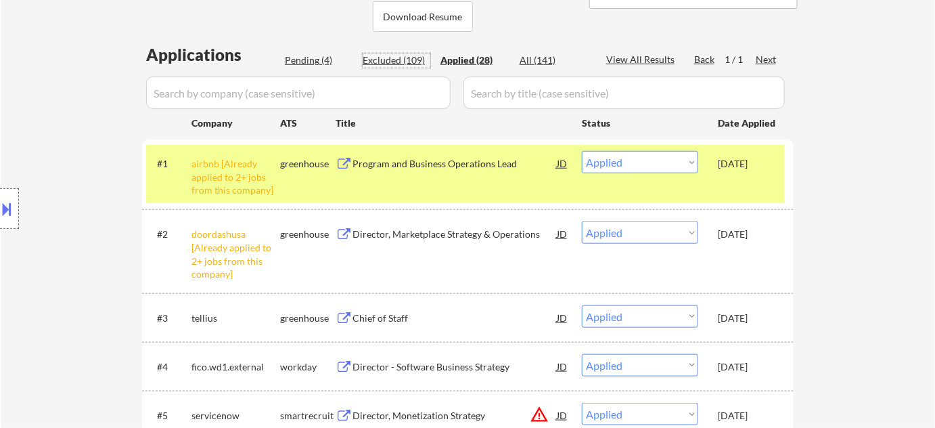
select select ""excluded""
select select ""excluded__bad_match_""
select select ""excluded__expired_""
select select ""excluded__salary_""
select select ""excluded__expired_""
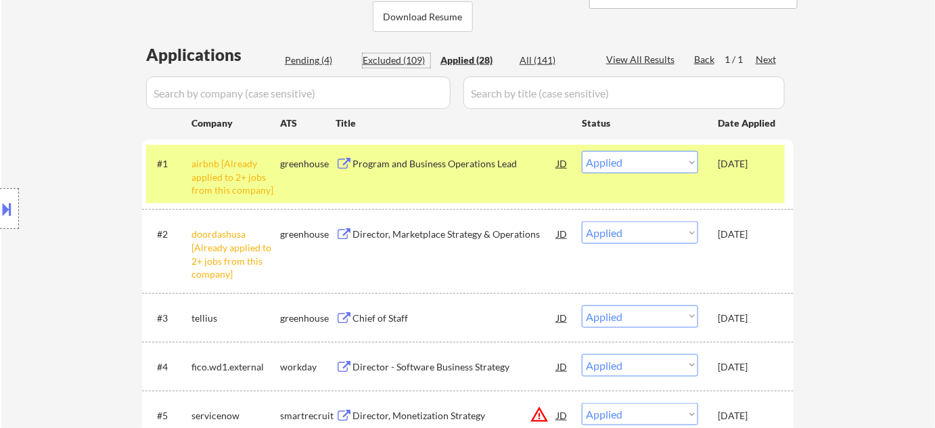
select select ""excluded__expired_""
select select ""excluded__bad_match_""
select select ""excluded__location_""
select select ""excluded__bad_match_""
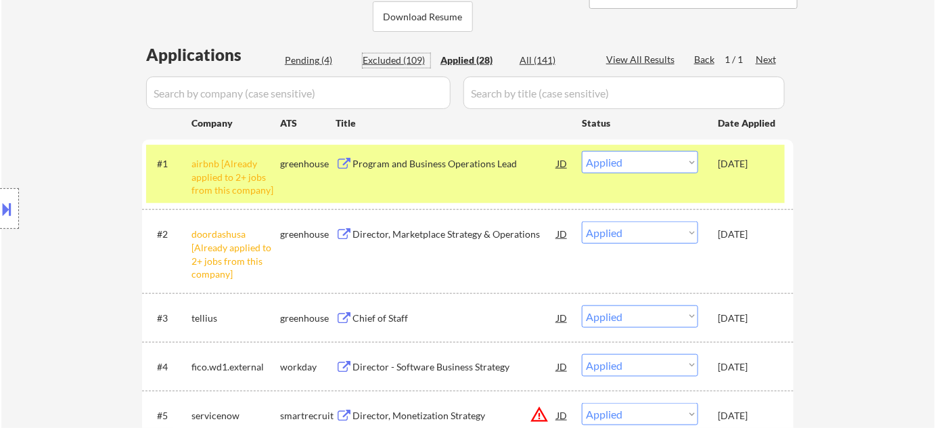
select select ""excluded__bad_match_""
select select ""excluded__expired_""
select select ""excluded__bad_match_""
select select ""excluded__expired_""
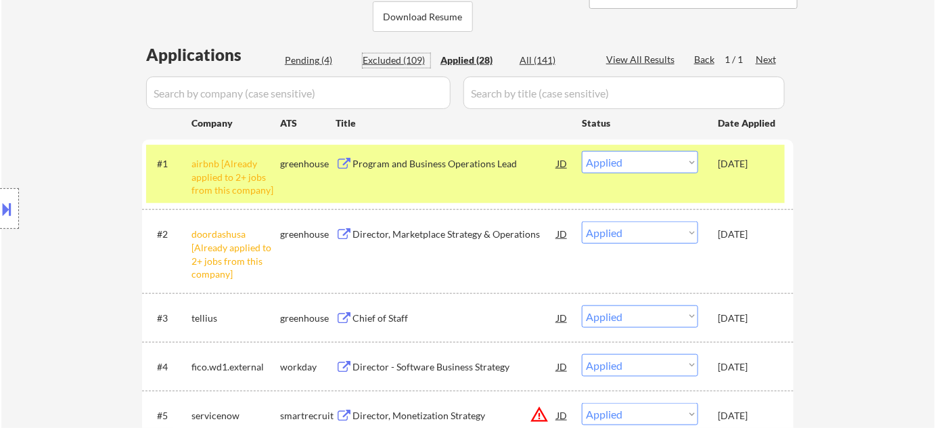
select select ""excluded__expired_""
select select ""excluded""
select select ""excluded__bad_match_""
select select ""excluded__salary_""
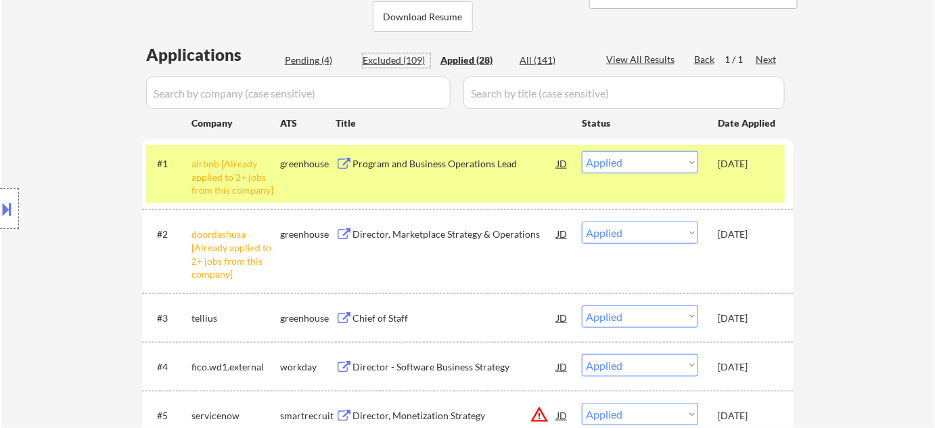
select select ""excluded__salary_""
select select ""excluded__expired_""
select select ""excluded__salary_""
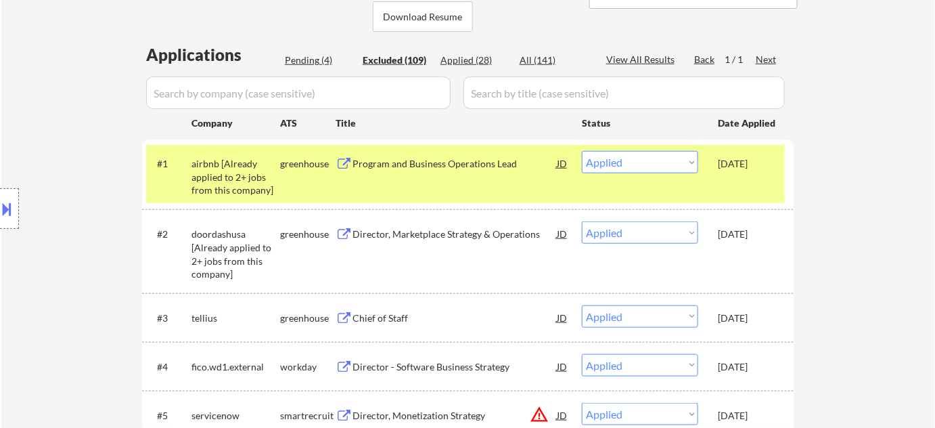
select select ""excluded""
select select ""excluded__expired_""
select select ""excluded__bad_match_""
select select ""excluded__expired_""
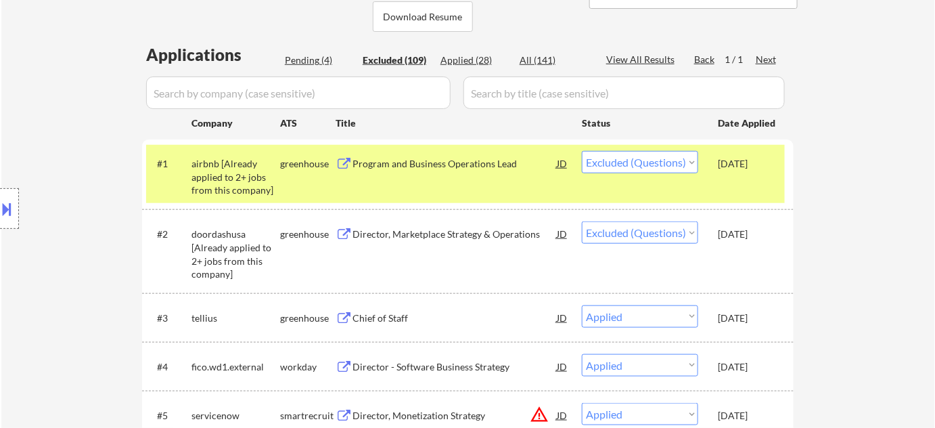
select select ""excluded__bad_match_""
select select ""excluded__expired_""
select select ""excluded""
select select ""excluded__expired_""
select select ""excluded""
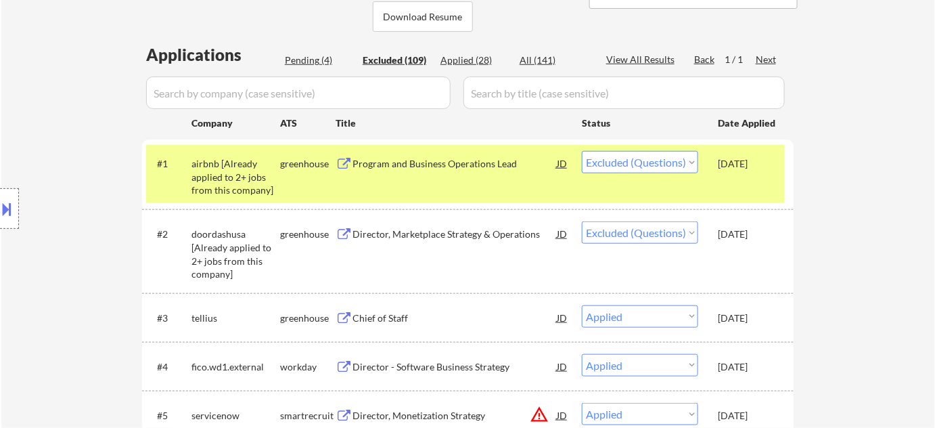
select select ""excluded__bad_match_""
select select ""excluded__location_""
select select ""excluded""
select select ""excluded__other_""
select select ""excluded__expired_""
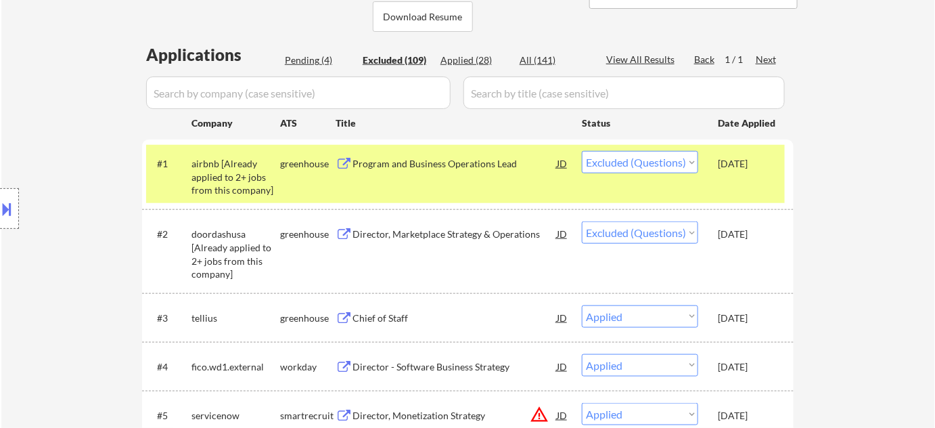
select select ""excluded__salary_""
select select ""excluded__expired_""
select select ""excluded__location_""
select select ""excluded__blocklist_""
select select ""excluded""
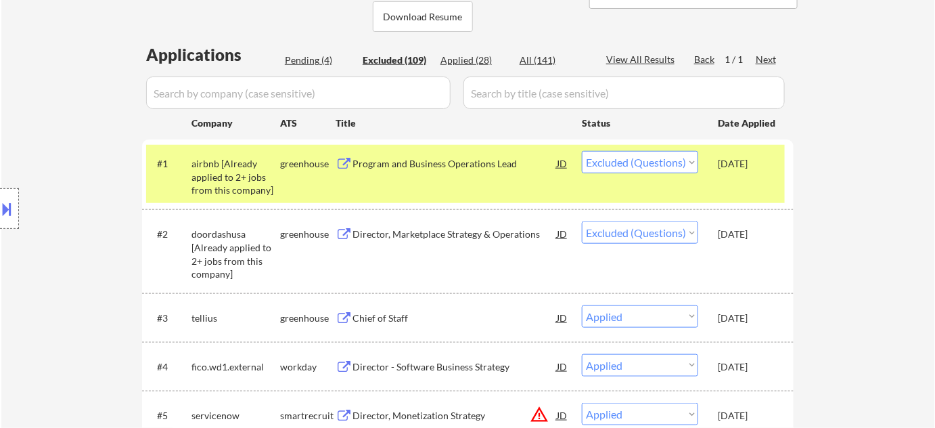
select select ""excluded__expired_""
select select ""excluded__bad_match_""
select select ""excluded__location_""
select select ""excluded__expired_""
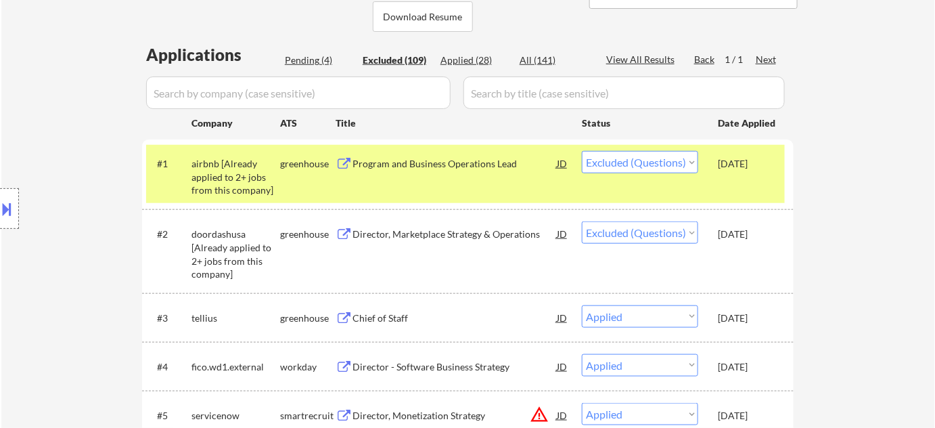
select select ""excluded""
select select ""excluded__location_""
select select ""excluded__other_""
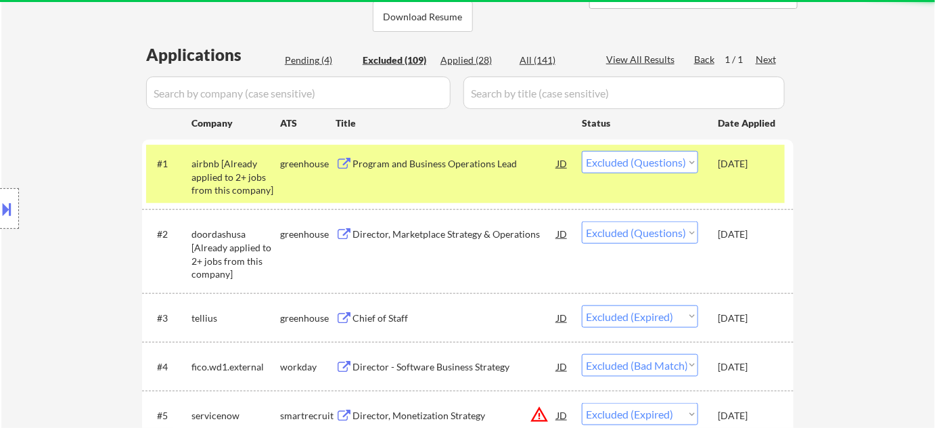
click at [408, 63] on div "Excluded (109)" at bounding box center [397, 60] width 68 height 14
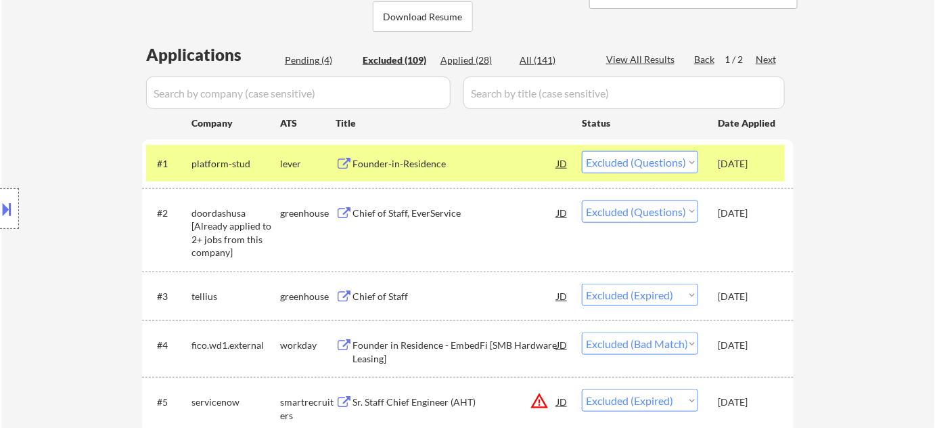
click at [315, 58] on div "Pending (4)" at bounding box center [319, 60] width 68 height 14
select select ""pending""
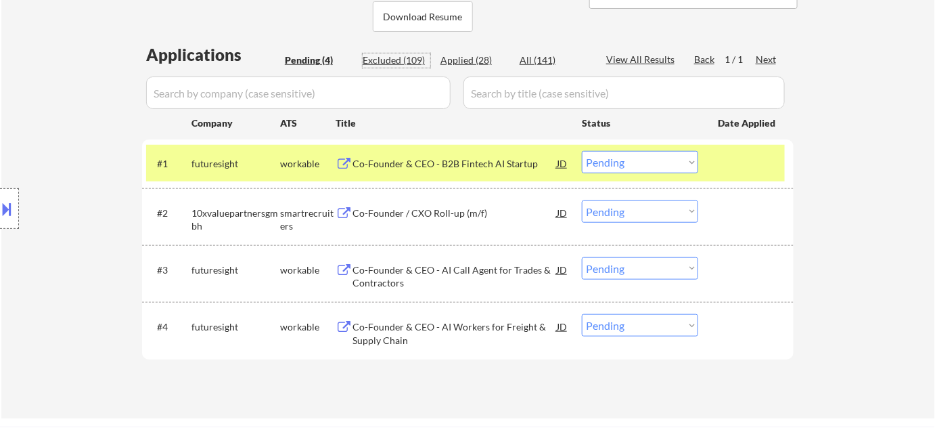
click at [414, 56] on div "Excluded (109)" at bounding box center [397, 60] width 68 height 14
select select ""excluded""
select select ""excluded__expired_""
select select ""excluded__bad_match_""
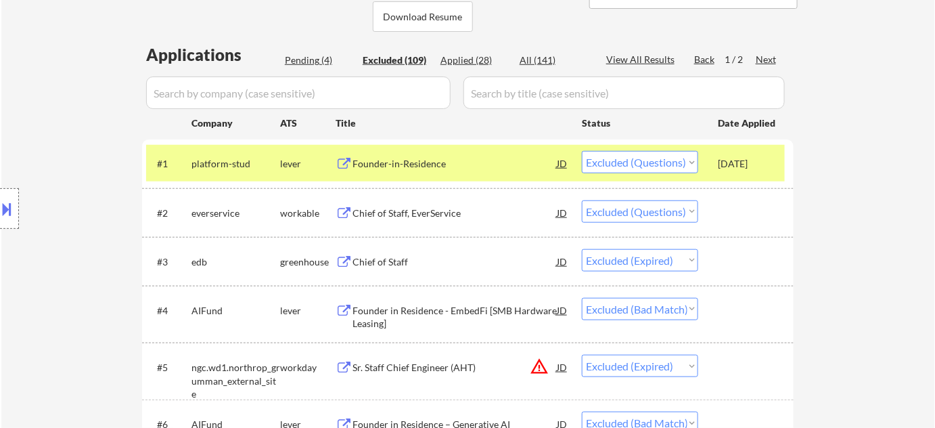
click at [326, 57] on div "Pending (4)" at bounding box center [319, 60] width 68 height 14
select select ""pending""
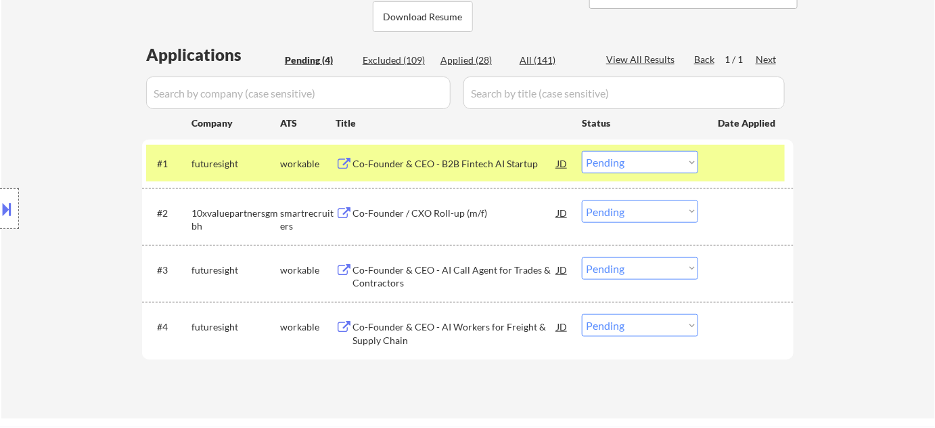
type textarea "Flor de Mae AI Answers: https://docs.google.com/spreadsheets/d/1dh3mb-RMlfLFI4x…"
click at [428, 160] on div "Co-Founder & CEO - B2B Fintech AI Startup" at bounding box center [455, 164] width 204 height 14
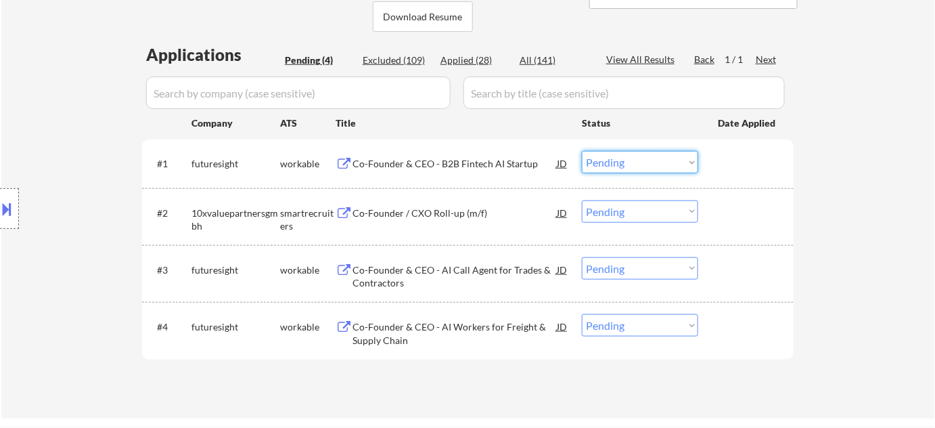
click at [623, 152] on select "Choose an option... Pending Applied Excluded (Questions) Excluded (Expired) Exc…" at bounding box center [640, 162] width 116 height 22
click at [582, 151] on select "Choose an option... Pending Applied Excluded (Questions) Excluded (Expired) Exc…" at bounding box center [640, 162] width 116 height 22
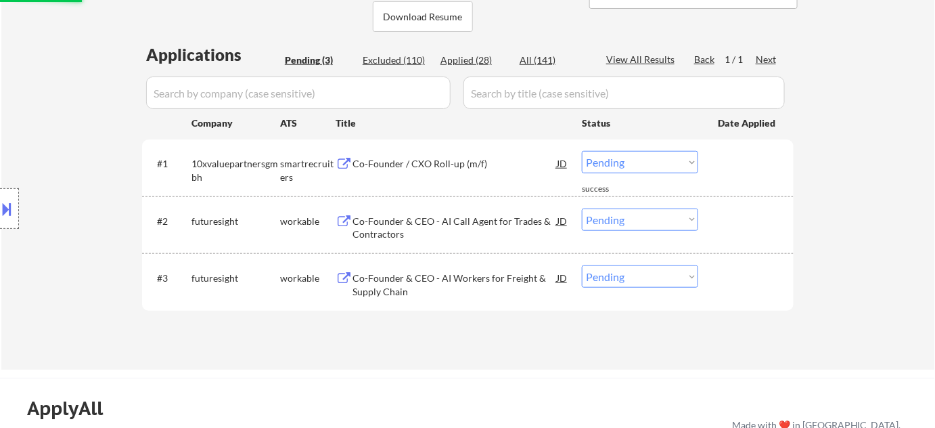
click at [422, 157] on div "Co-Founder / CXO Roll-up (m/f)" at bounding box center [455, 164] width 204 height 14
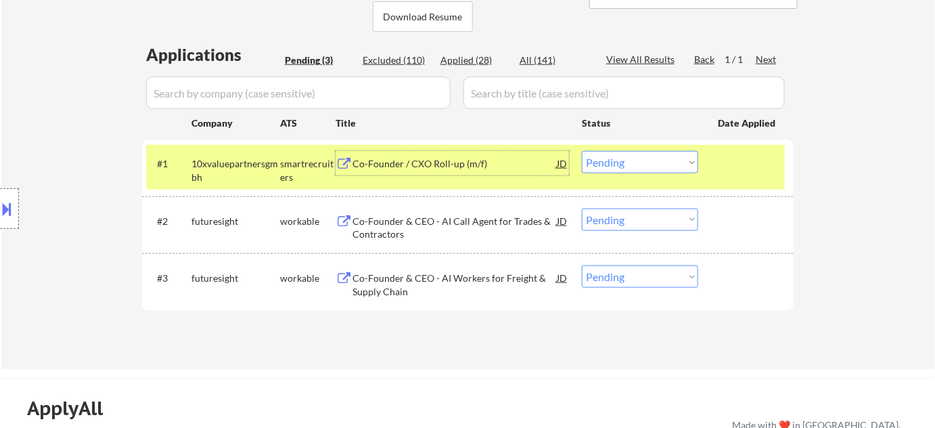
click at [673, 158] on select "Choose an option... Pending Applied Excluded (Questions) Excluded (Expired) Exc…" at bounding box center [640, 162] width 116 height 22
click at [582, 151] on select "Choose an option... Pending Applied Excluded (Questions) Excluded (Expired) Exc…" at bounding box center [640, 162] width 116 height 22
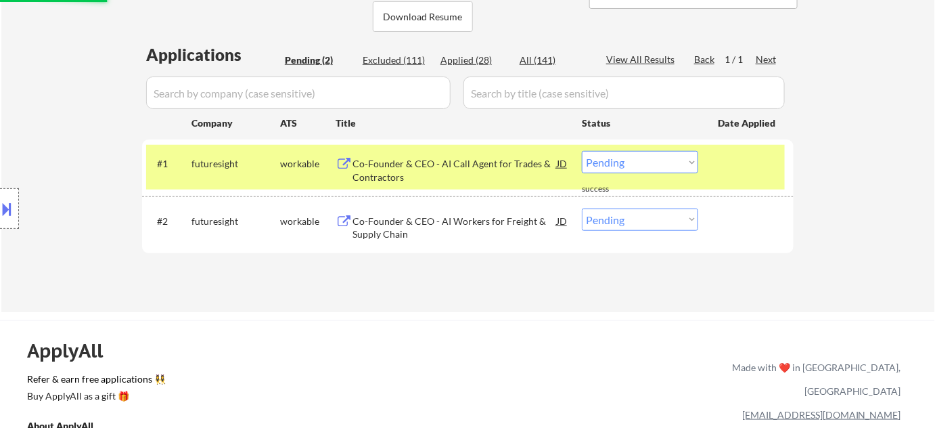
click at [397, 167] on div "Co-Founder & CEO - AI Call Agent for Trades & Contractors" at bounding box center [455, 170] width 204 height 26
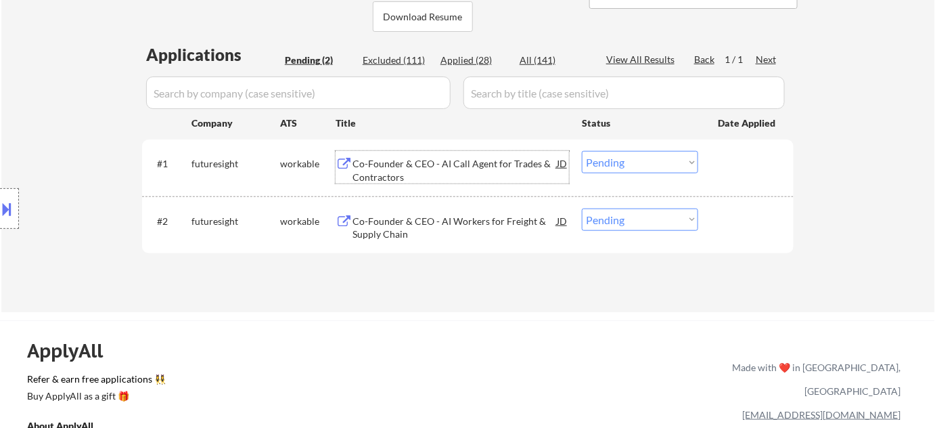
click at [629, 167] on select "Choose an option... Pending Applied Excluded (Questions) Excluded (Expired) Exc…" at bounding box center [640, 162] width 116 height 22
click at [582, 151] on select "Choose an option... Pending Applied Excluded (Questions) Excluded (Expired) Exc…" at bounding box center [640, 162] width 116 height 22
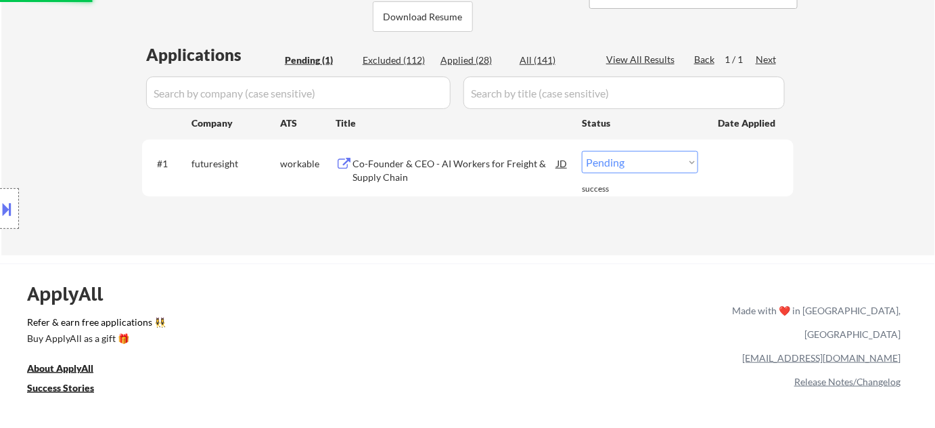
click at [391, 169] on div "Co-Founder & CEO - AI Workers for Freight & Supply Chain" at bounding box center [455, 170] width 204 height 26
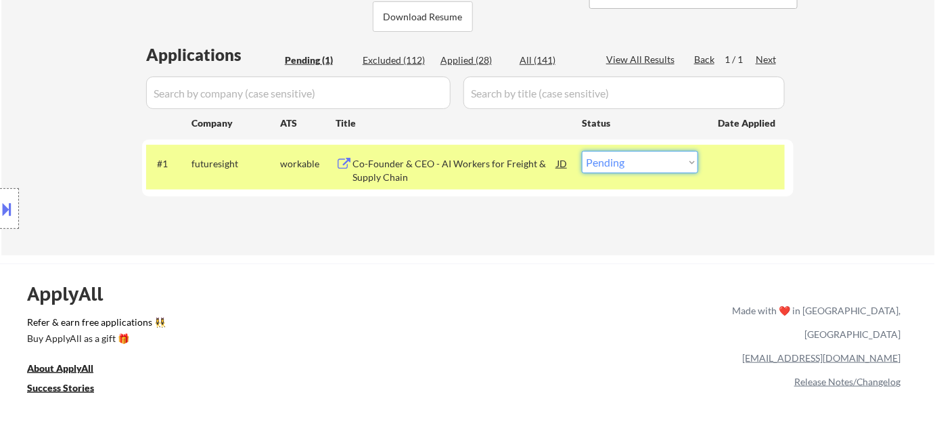
drag, startPoint x: 613, startPoint y: 164, endPoint x: 620, endPoint y: 171, distance: 9.6
click at [613, 164] on select "Choose an option... Pending Applied Excluded (Questions) Excluded (Expired) Exc…" at bounding box center [640, 162] width 116 height 22
click at [582, 151] on select "Choose an option... Pending Applied Excluded (Questions) Excluded (Expired) Exc…" at bounding box center [640, 162] width 116 height 22
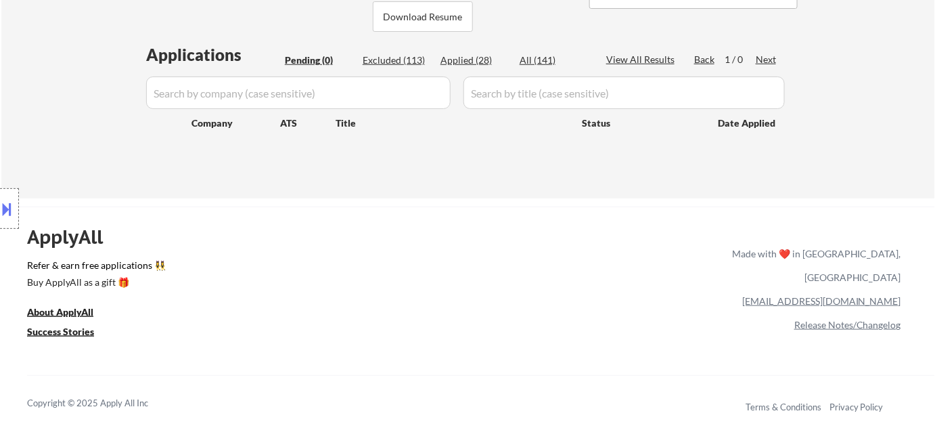
scroll to position [61, 0]
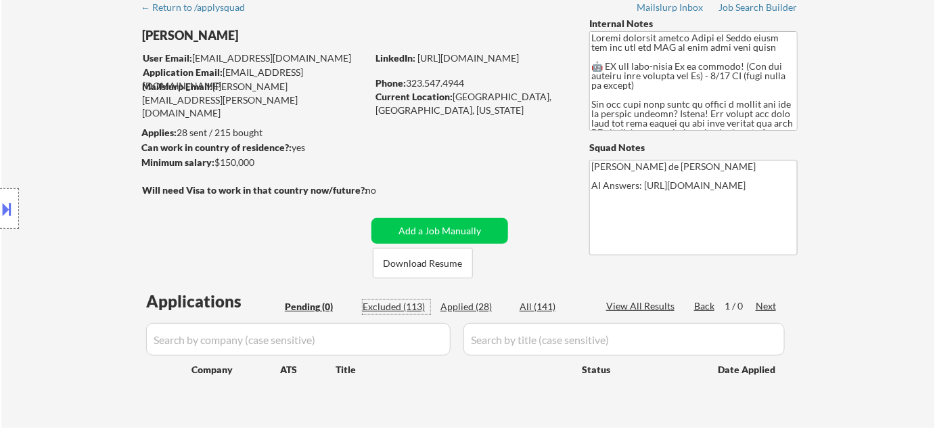
click at [410, 303] on div "Excluded (113)" at bounding box center [397, 307] width 68 height 14
select select ""excluded""
select select ""excluded__expired_""
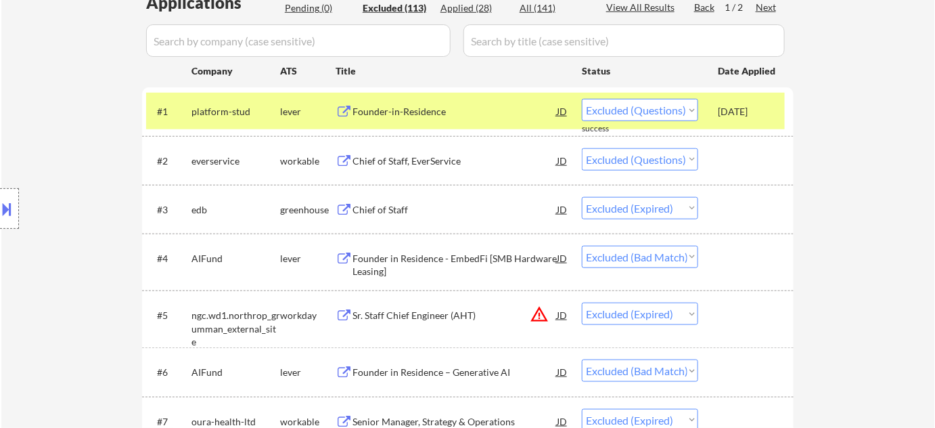
scroll to position [369, 0]
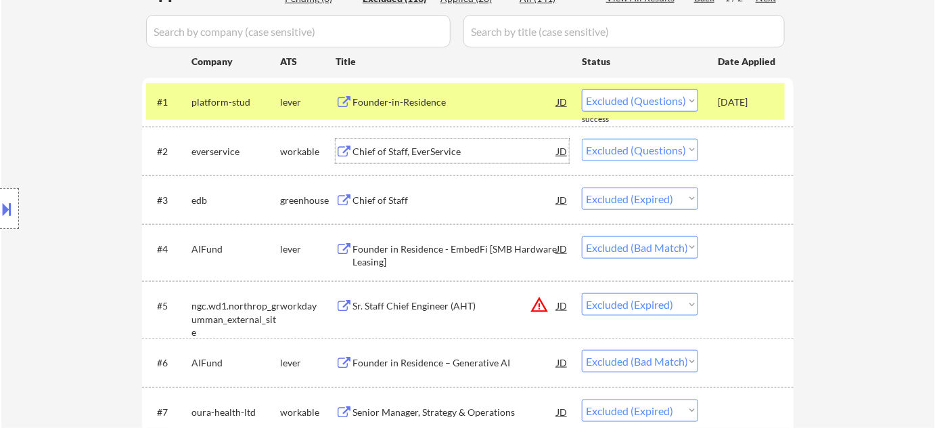
click at [428, 148] on div "Chief of Staff, EverService" at bounding box center [455, 152] width 204 height 14
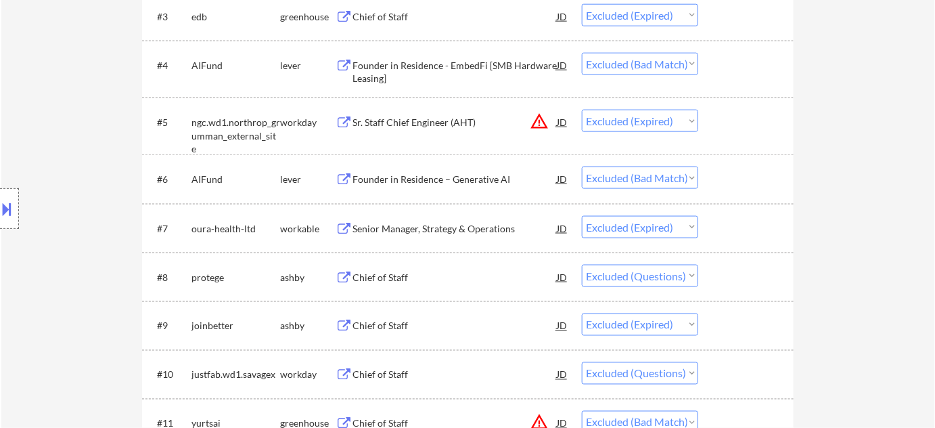
scroll to position [554, 0]
click at [395, 272] on div "Chief of Staff" at bounding box center [455, 276] width 204 height 14
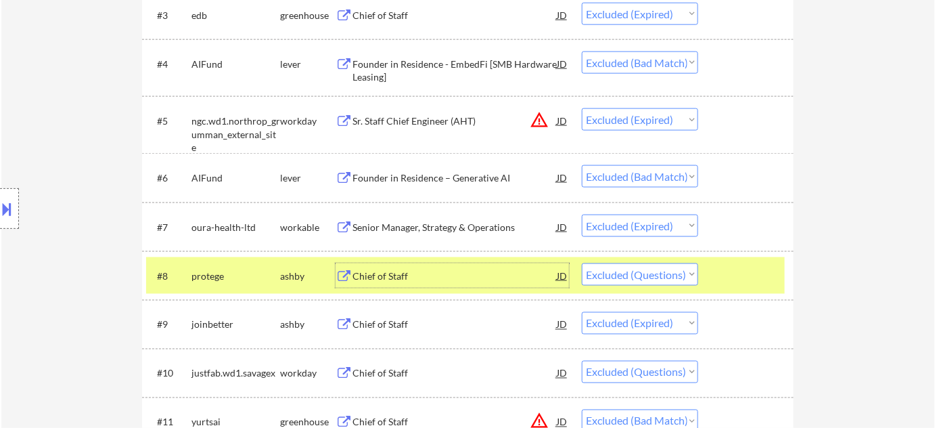
click at [632, 271] on select "Choose an option... Pending Applied Excluded (Questions) Excluded (Expired) Exc…" at bounding box center [640, 274] width 116 height 22
click at [582, 263] on select "Choose an option... Pending Applied Excluded (Questions) Excluded (Expired) Exc…" at bounding box center [640, 274] width 116 height 22
select select ""excluded__expired_""
select select ""excluded""
select select ""excluded__bad_match_""
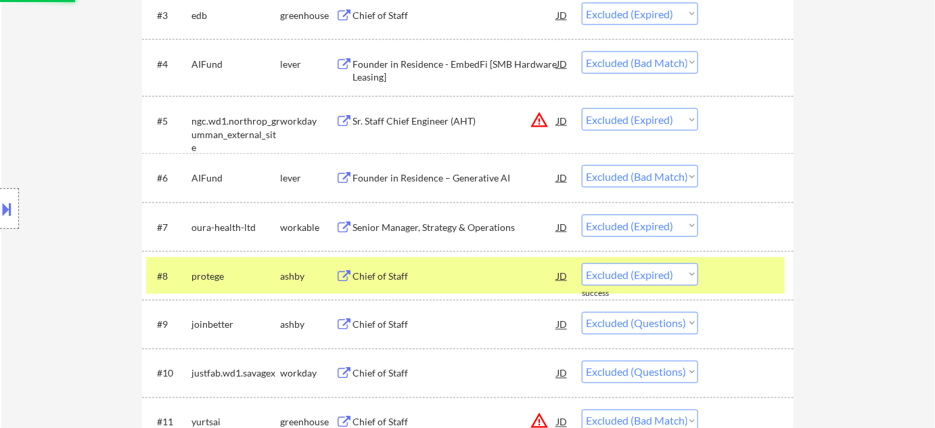
select select ""excluded__location_""
select select ""excluded""
select select ""excluded__other_""
select select ""excluded__expired_""
select select ""excluded__salary_""
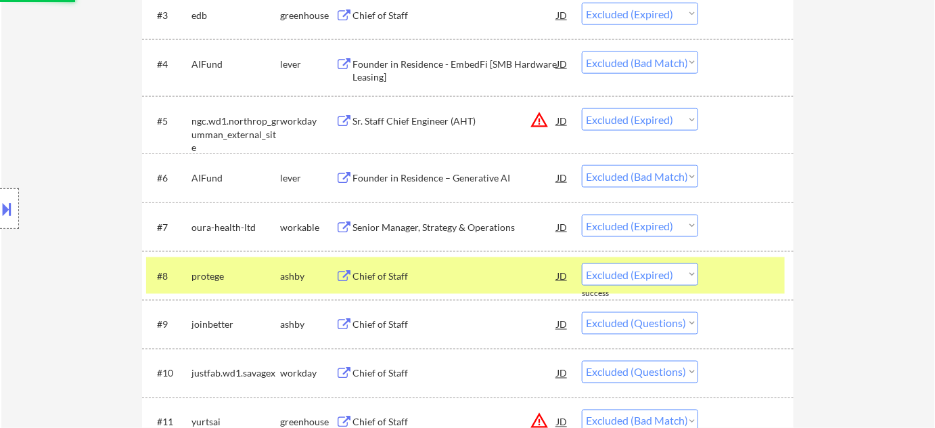
select select ""excluded__expired_""
select select ""excluded__location_""
select select ""excluded__blocklist_""
select select ""excluded""
select select ""excluded__expired_""
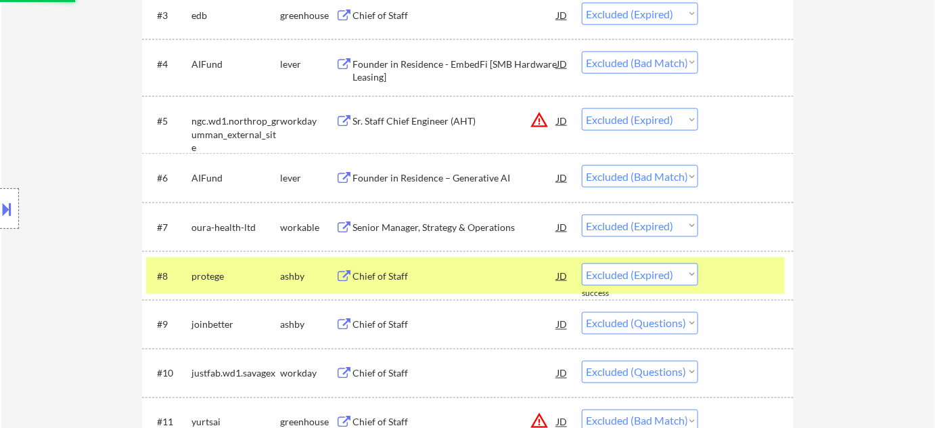
select select ""excluded__bad_match_""
select select ""excluded__location_""
select select ""excluded__expired_""
select select ""excluded""
select select ""excluded__location_""
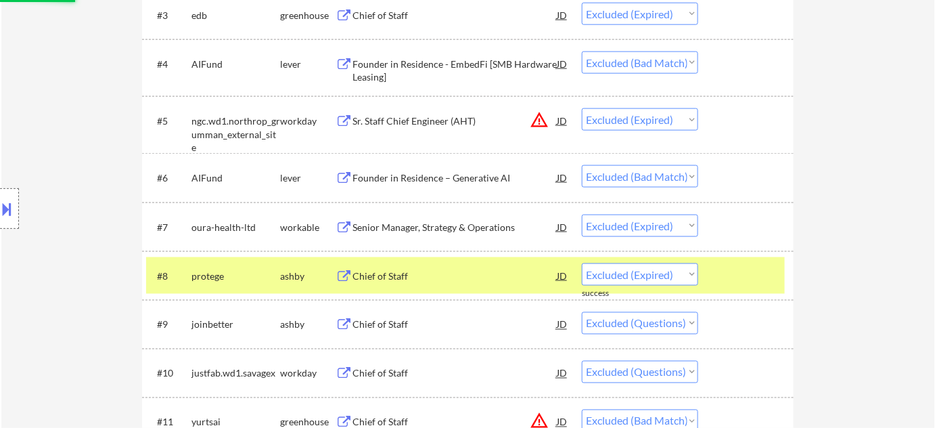
select select ""excluded__other_""
select select ""excluded__expired_""
select select ""excluded__other_""
select select ""excluded__bad_match_""
select select ""excluded""
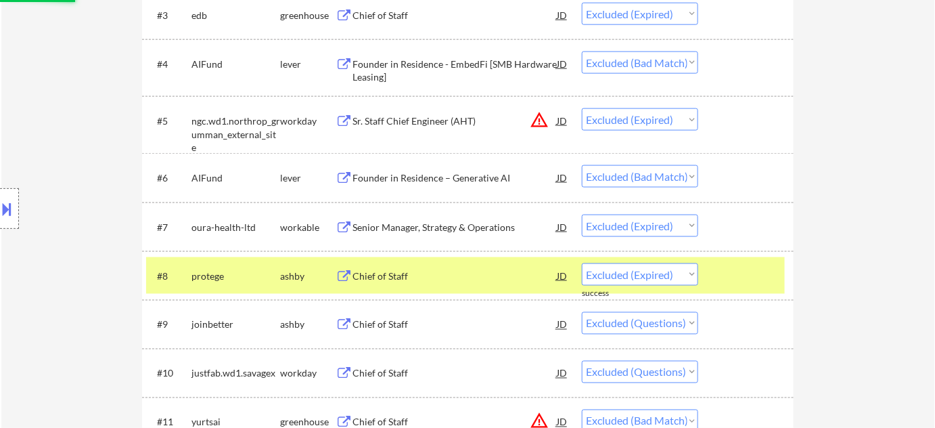
select select ""excluded__location_""
select select ""excluded__other_""
select select ""excluded__salary_""
select select ""excluded__expired_""
select select ""excluded__location_""
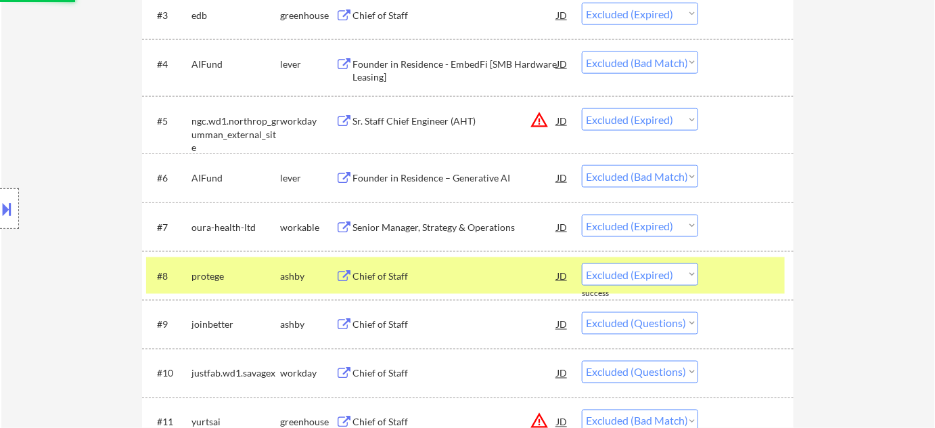
select select ""excluded__expired_""
select select ""excluded__bad_match_""
select select ""excluded__salary_""
select select ""excluded__bad_match_""
select select ""excluded__expired_""
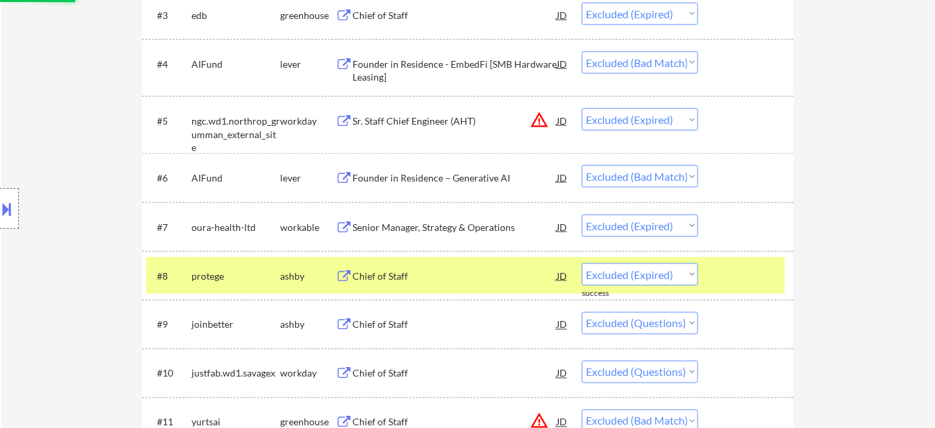
select select ""excluded__location_""
select select ""excluded__expired_""
select select ""excluded__bad_match_""
select select ""excluded__other_""
select select ""excluded__location_""
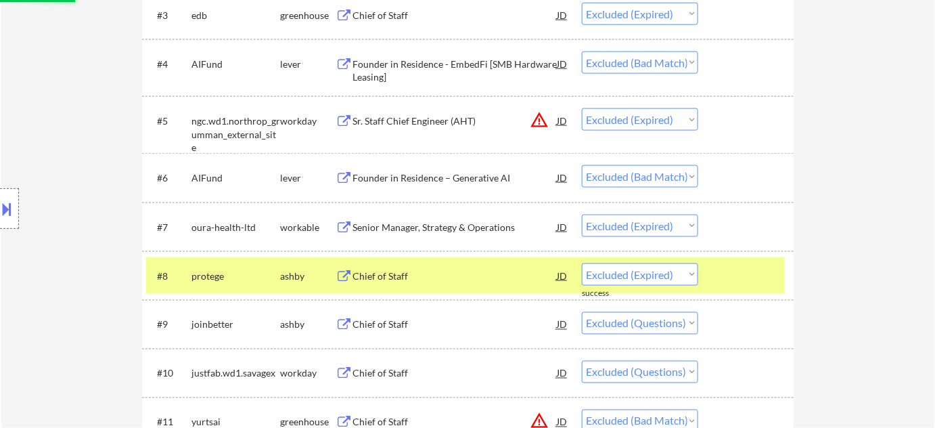
select select ""excluded__expired_""
select select ""excluded__other_""
select select ""excluded__bad_match_""
select select ""excluded__location_""
select select ""excluded__bad_match_""
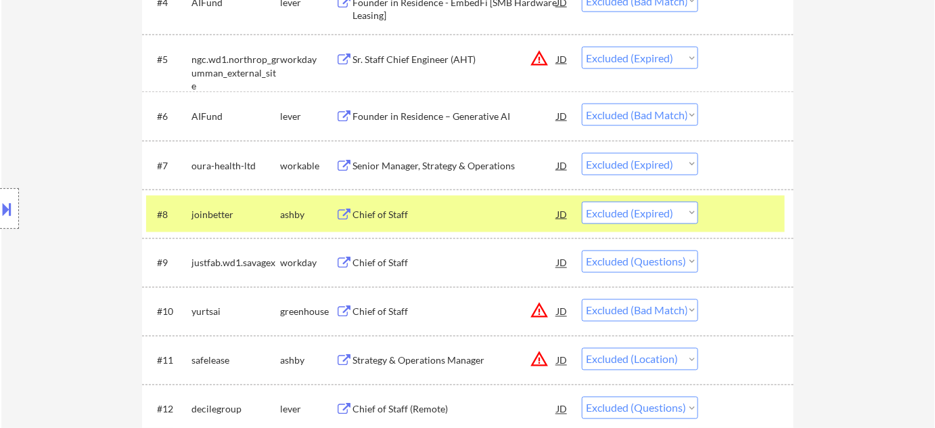
scroll to position [677, 0]
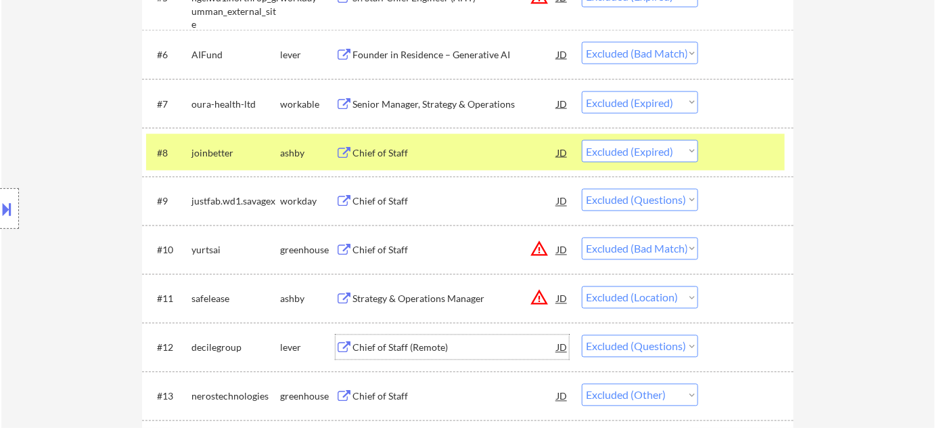
click at [390, 348] on div "Chief of Staff (Remote)" at bounding box center [455, 348] width 204 height 14
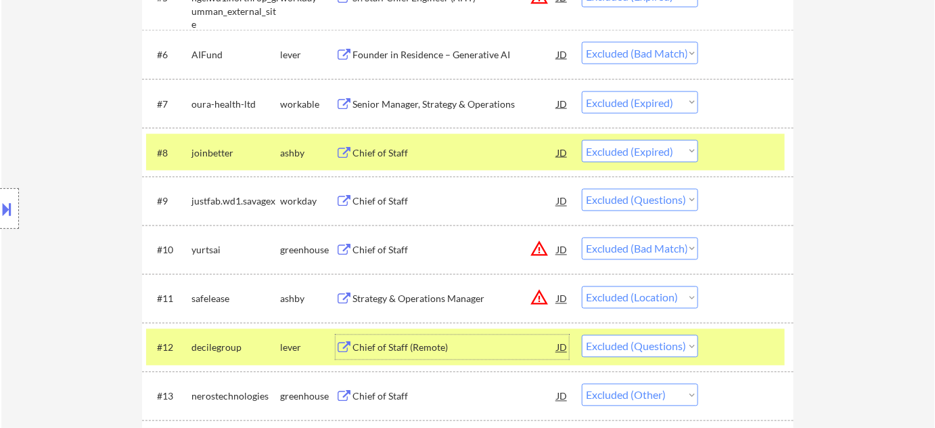
click at [646, 347] on select "Choose an option... Pending Applied Excluded (Questions) Excluded (Expired) Exc…" at bounding box center [640, 346] width 116 height 22
click at [582, 335] on select "Choose an option... Pending Applied Excluded (Questions) Excluded (Expired) Exc…" at bounding box center [640, 346] width 116 height 22
click at [382, 198] on div "Chief of Staff" at bounding box center [455, 202] width 204 height 14
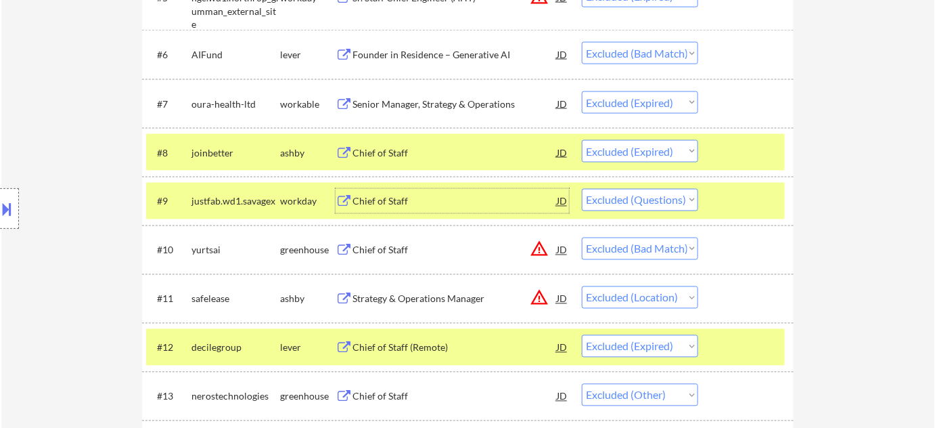
click at [639, 198] on select "Choose an option... Pending Applied Excluded (Questions) Excluded (Expired) Exc…" at bounding box center [640, 200] width 116 height 22
click at [582, 189] on select "Choose an option... Pending Applied Excluded (Questions) Excluded (Expired) Exc…" at bounding box center [640, 200] width 116 height 22
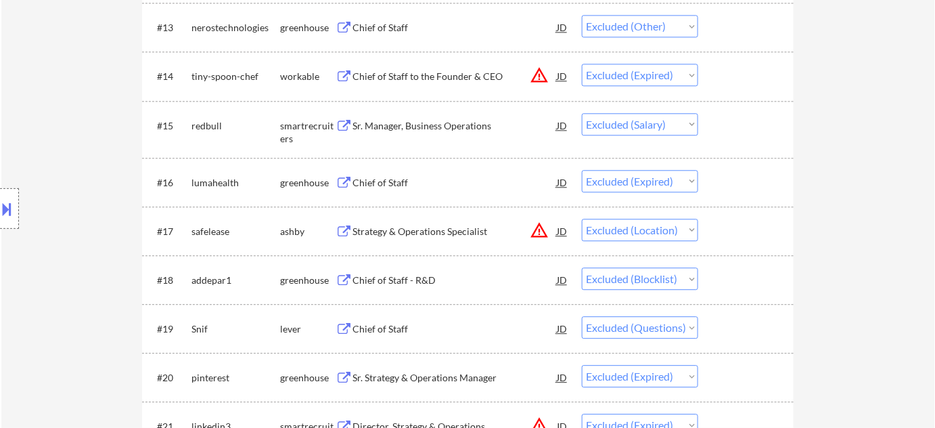
scroll to position [1107, 0]
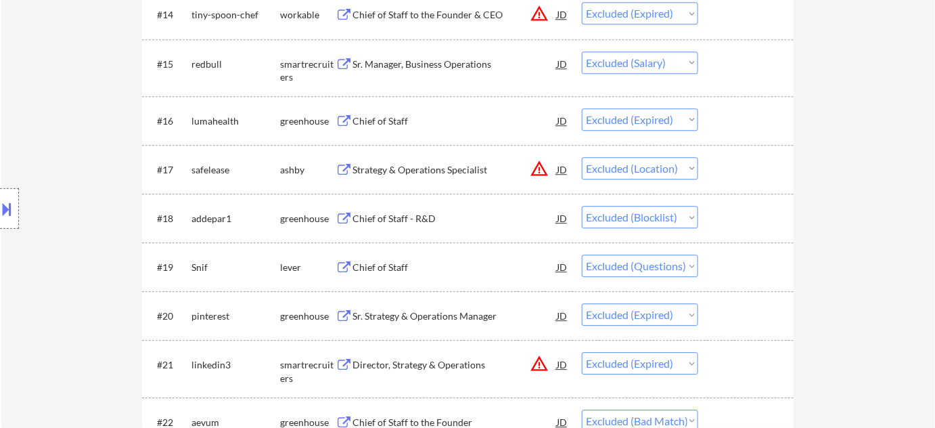
click at [393, 261] on div "Chief of Staff" at bounding box center [455, 268] width 204 height 14
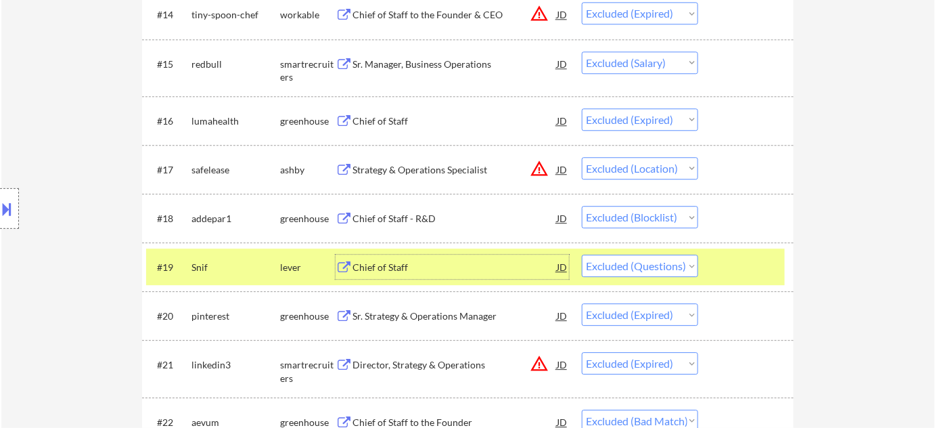
click at [620, 273] on select "Choose an option... Pending Applied Excluded (Questions) Excluded (Expired) Exc…" at bounding box center [640, 266] width 116 height 22
click at [582, 255] on select "Choose an option... Pending Applied Excluded (Questions) Excluded (Expired) Exc…" at bounding box center [640, 266] width 116 height 22
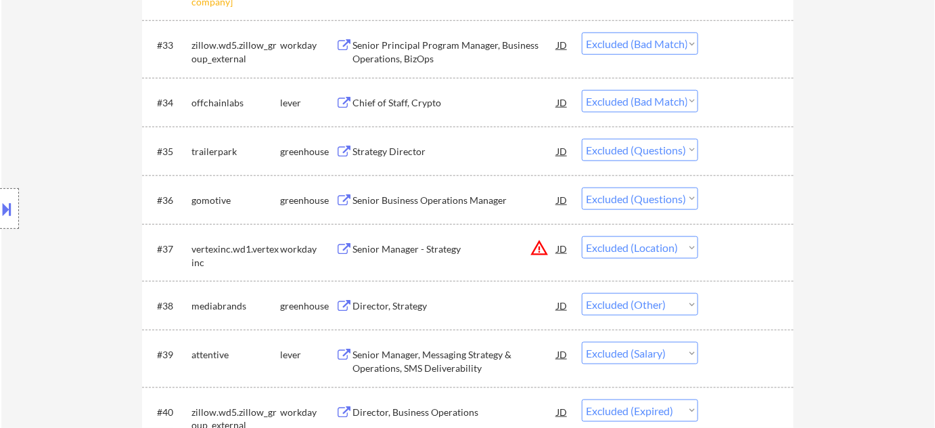
scroll to position [2153, 0]
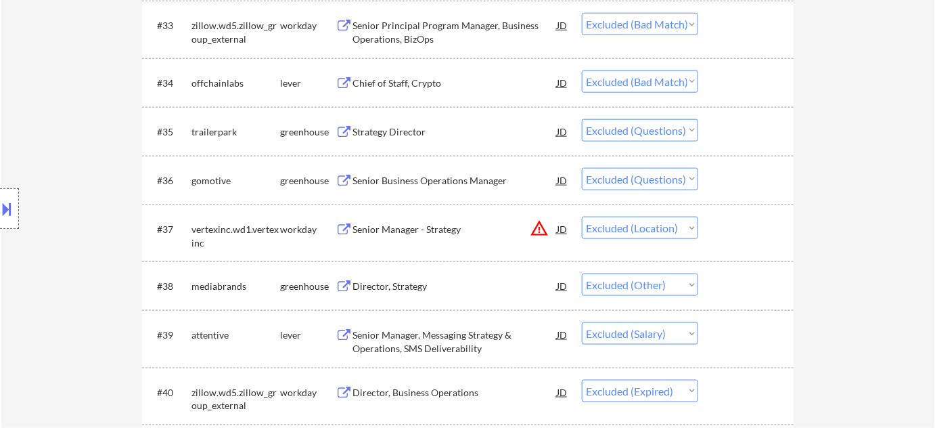
click at [393, 129] on div "Strategy Director" at bounding box center [455, 132] width 204 height 14
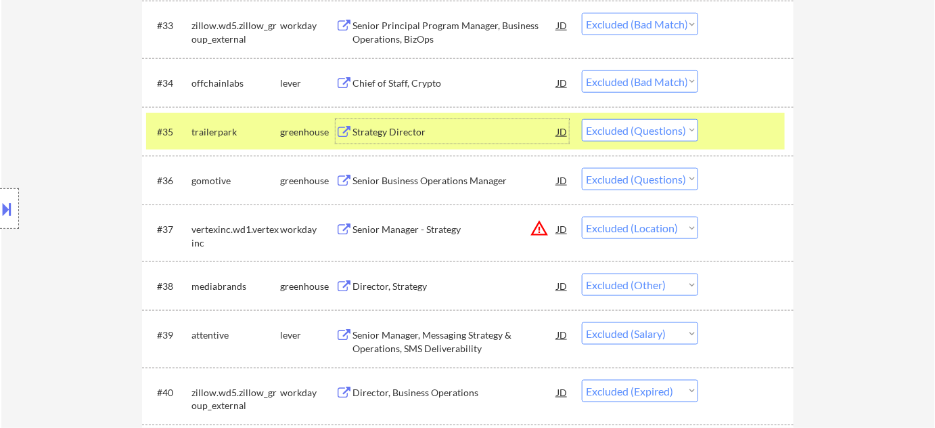
click at [621, 133] on select "Choose an option... Pending Applied Excluded (Questions) Excluded (Expired) Exc…" at bounding box center [640, 130] width 116 height 22
click at [582, 119] on select "Choose an option... Pending Applied Excluded (Questions) Excluded (Expired) Exc…" at bounding box center [640, 130] width 116 height 22
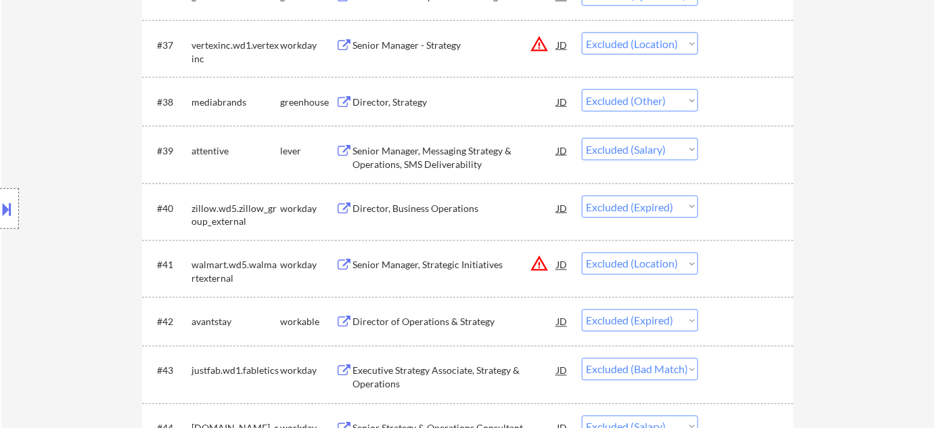
scroll to position [2338, 0]
click at [437, 158] on div "Senior Manager, Messaging Strategy & Operations, SMS Deliverability" at bounding box center [455, 156] width 204 height 26
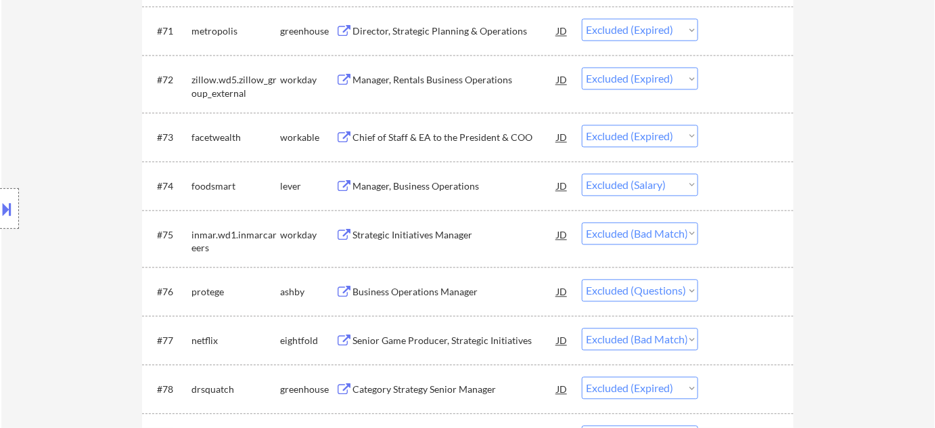
scroll to position [4307, 0]
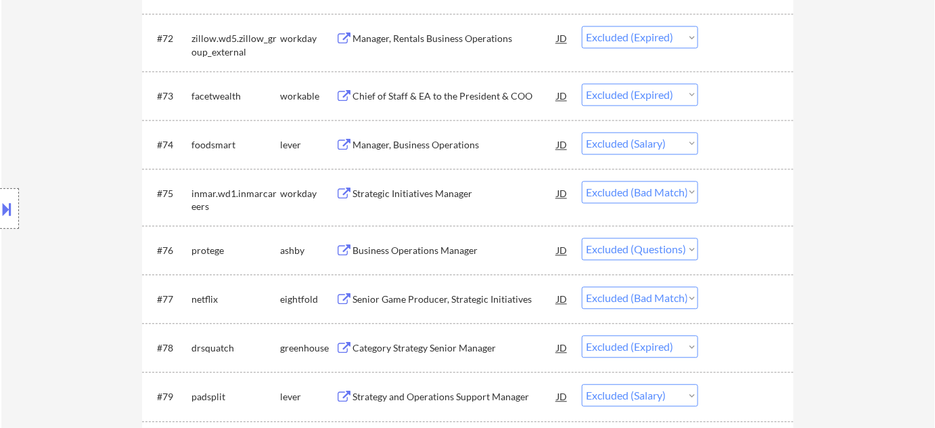
click at [428, 146] on div "Manager, Business Operations" at bounding box center [455, 145] width 204 height 14
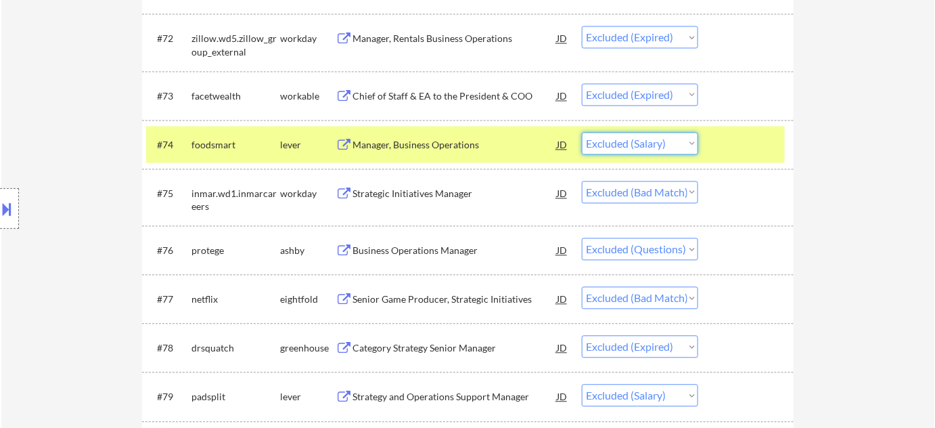
drag, startPoint x: 611, startPoint y: 143, endPoint x: 613, endPoint y: 152, distance: 9.9
click at [611, 143] on select "Choose an option... Pending Applied Excluded (Questions) Excluded (Expired) Exc…" at bounding box center [640, 143] width 116 height 22
click at [582, 132] on select "Choose an option... Pending Applied Excluded (Questions) Excluded (Expired) Exc…" at bounding box center [640, 143] width 116 height 22
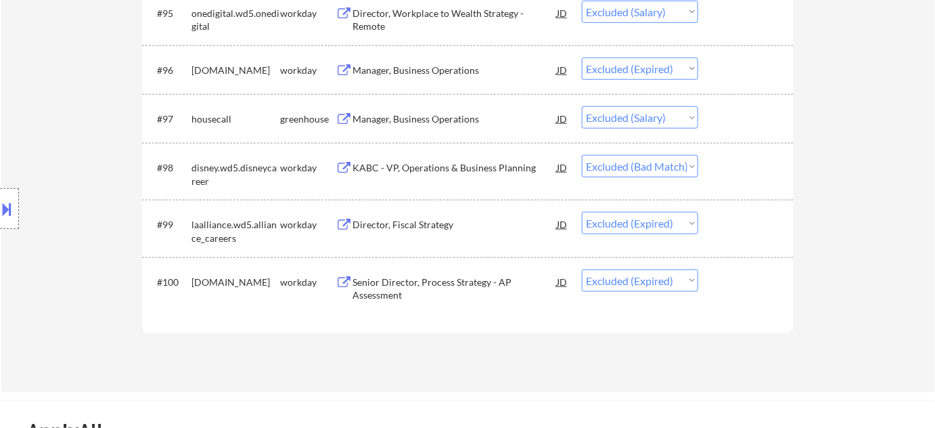
scroll to position [5537, 0]
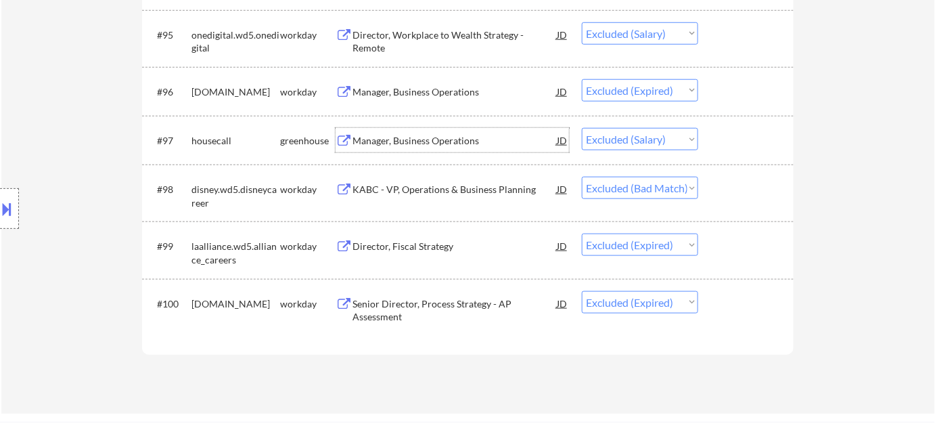
click at [431, 139] on div "Manager, Business Operations" at bounding box center [455, 141] width 204 height 14
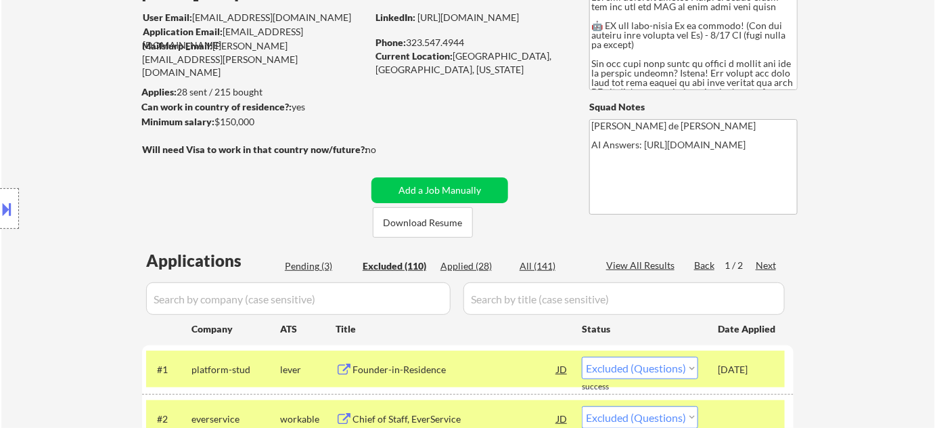
scroll to position [123, 0]
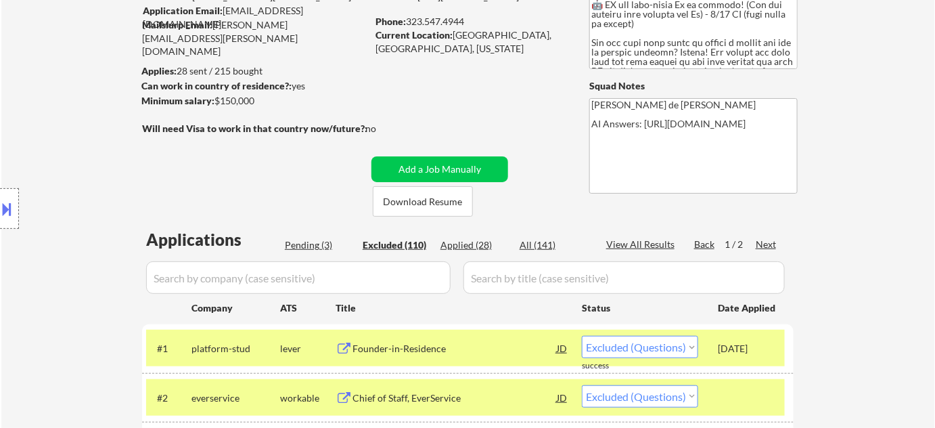
click at [305, 241] on div "Pending (3)" at bounding box center [319, 245] width 68 height 14
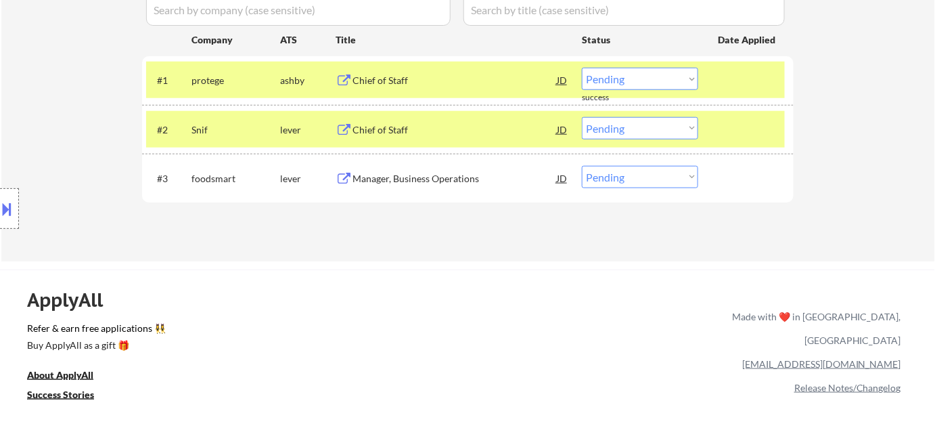
scroll to position [369, 0]
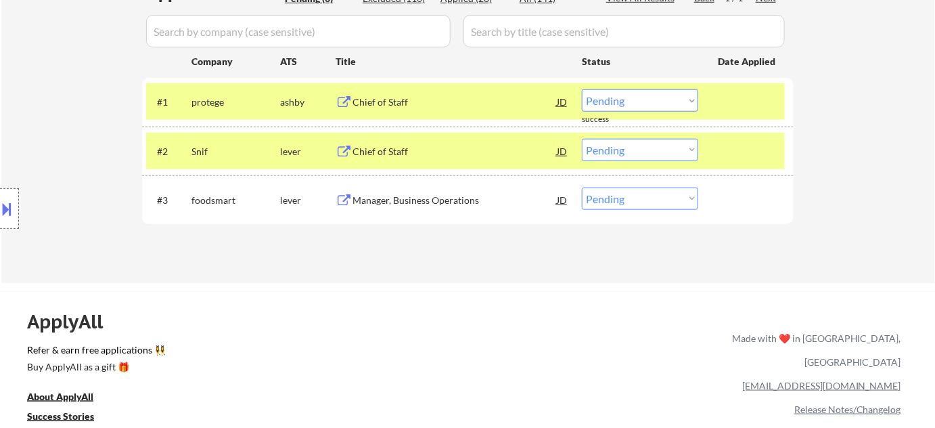
click at [367, 104] on div "Chief of Staff" at bounding box center [455, 102] width 204 height 14
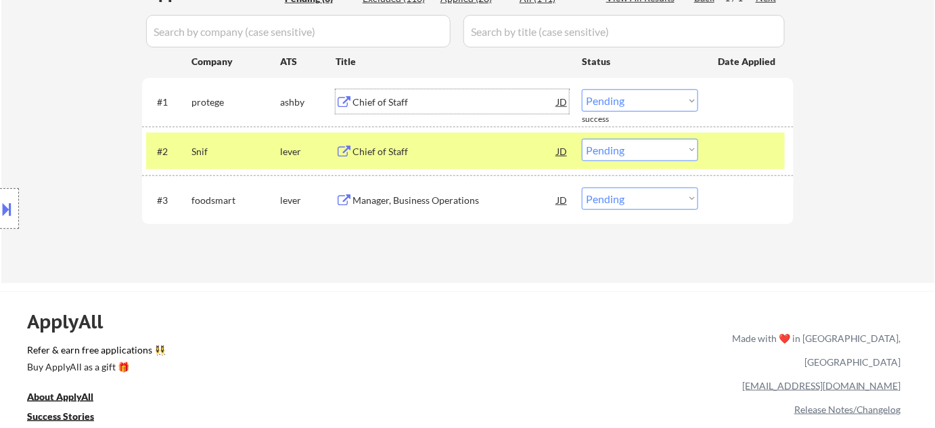
click at [623, 109] on select "Choose an option... Pending Applied Excluded (Questions) Excluded (Expired) Exc…" at bounding box center [640, 100] width 116 height 22
click at [582, 89] on select "Choose an option... Pending Applied Excluded (Questions) Excluded (Expired) Exc…" at bounding box center [640, 100] width 116 height 22
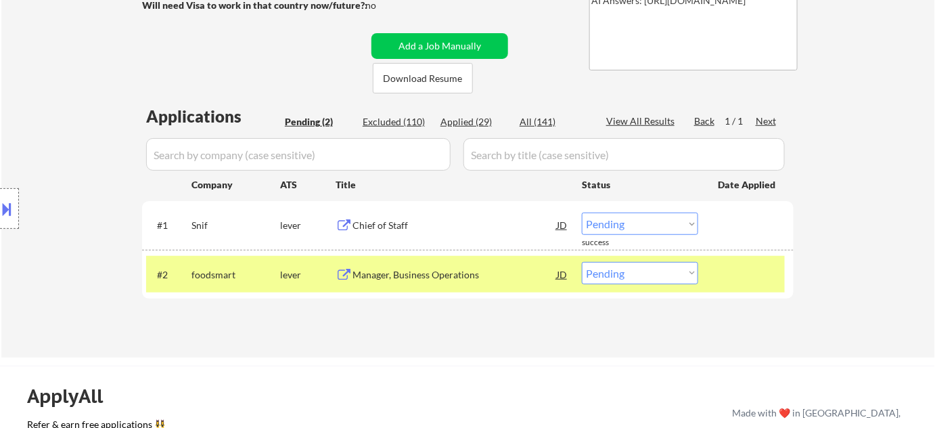
click at [384, 225] on div "Chief of Staff" at bounding box center [455, 226] width 204 height 14
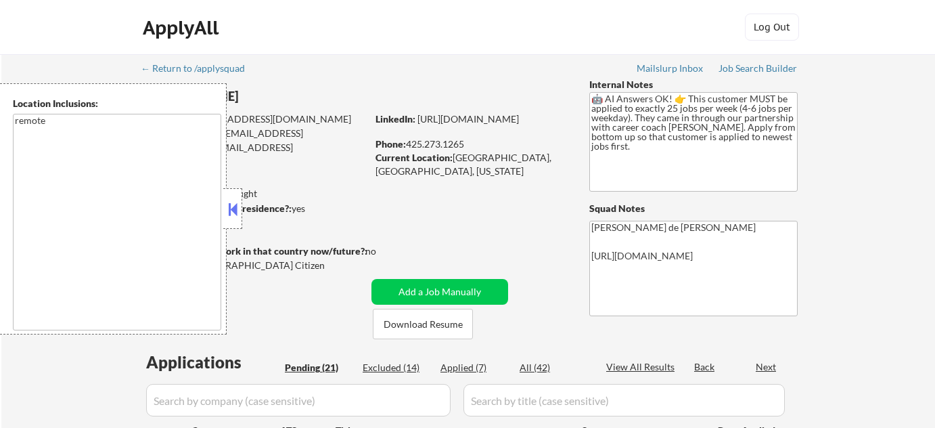
select select ""pending""
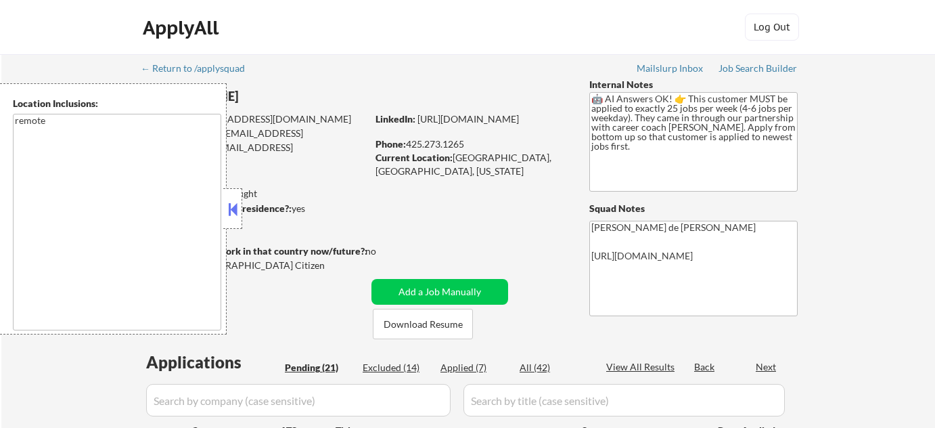
select select ""pending""
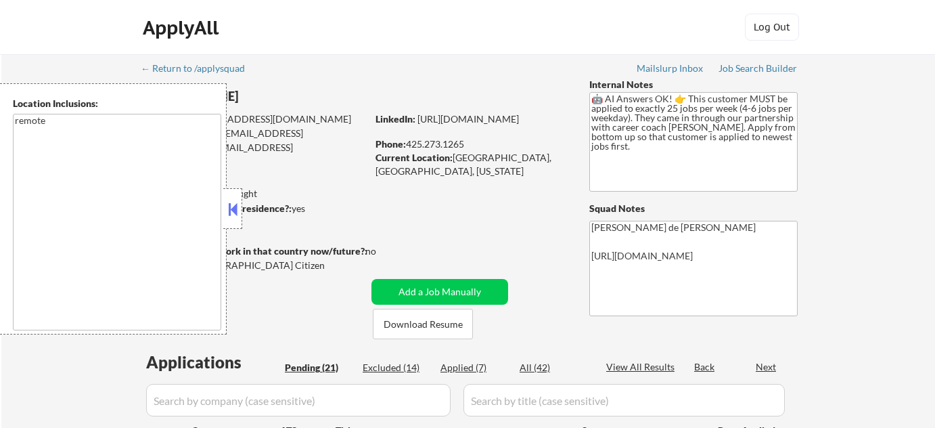
select select ""pending""
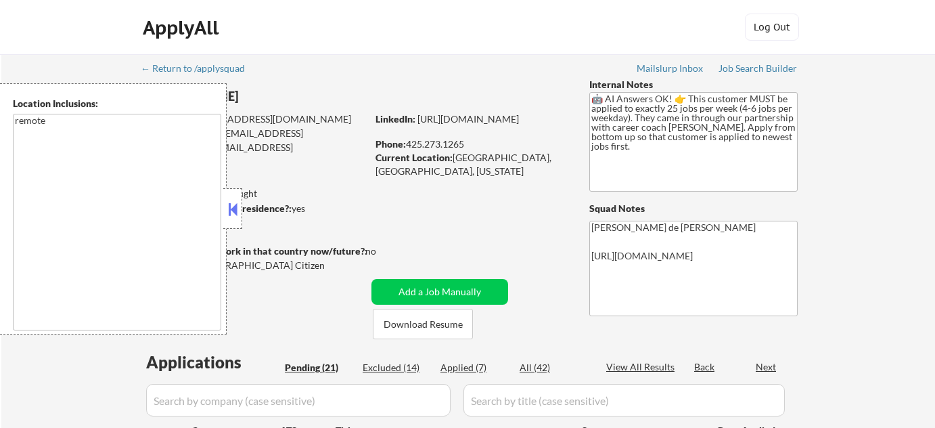
select select ""pending""
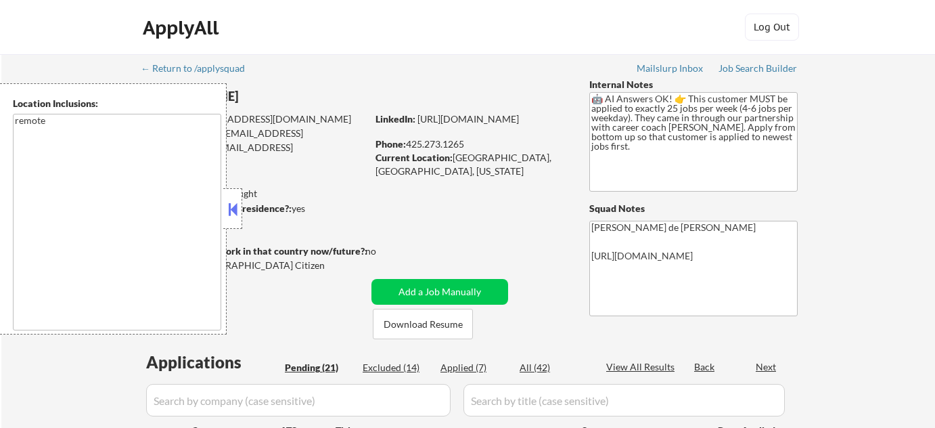
select select ""pending""
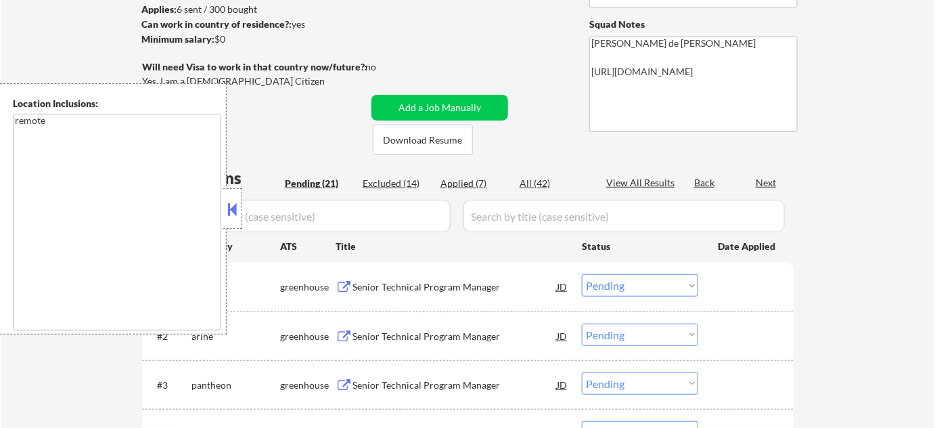
drag, startPoint x: 0, startPoint y: 0, endPoint x: 234, endPoint y: 208, distance: 313.1
click at [234, 208] on button at bounding box center [232, 209] width 15 height 20
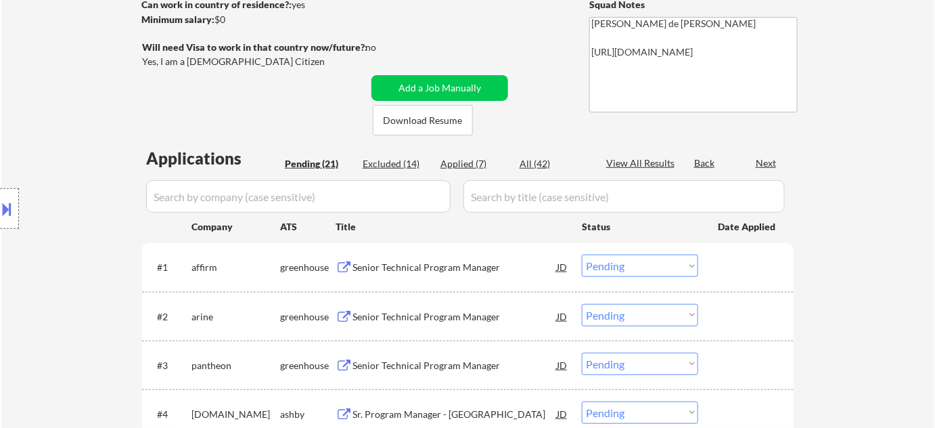
scroll to position [307, 0]
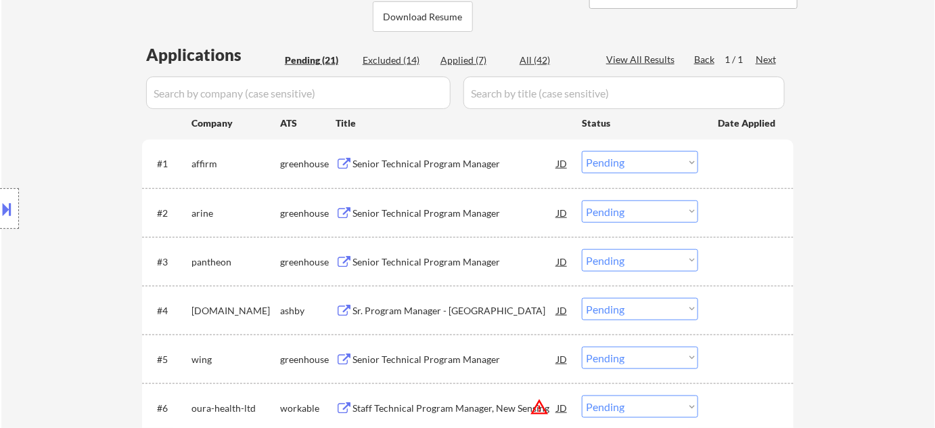
click at [412, 154] on div "Senior Technical Program Manager" at bounding box center [455, 163] width 204 height 24
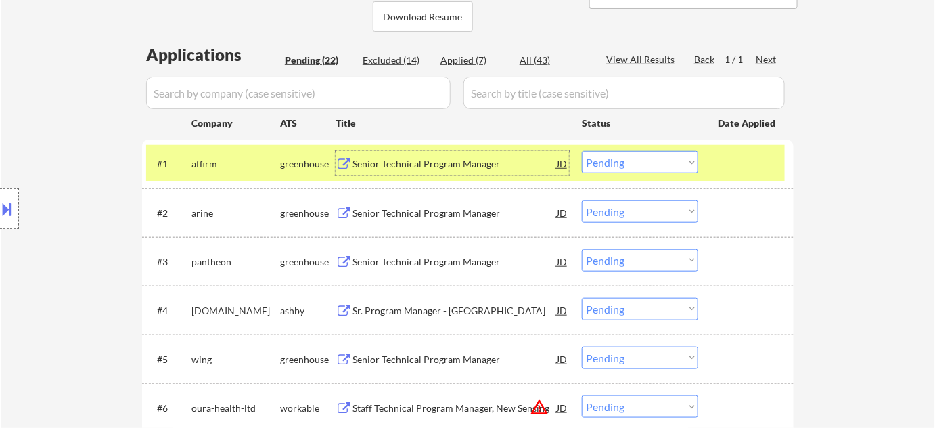
click at [426, 204] on div "Senior Technical Program Manager" at bounding box center [455, 212] width 204 height 24
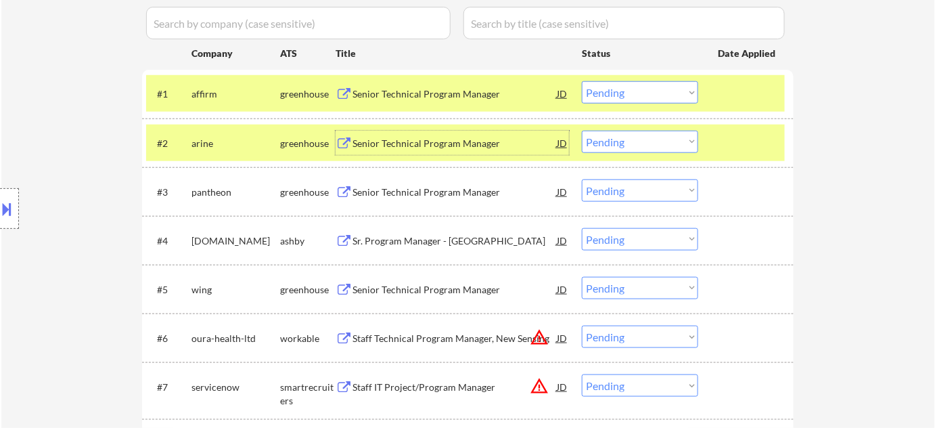
scroll to position [369, 0]
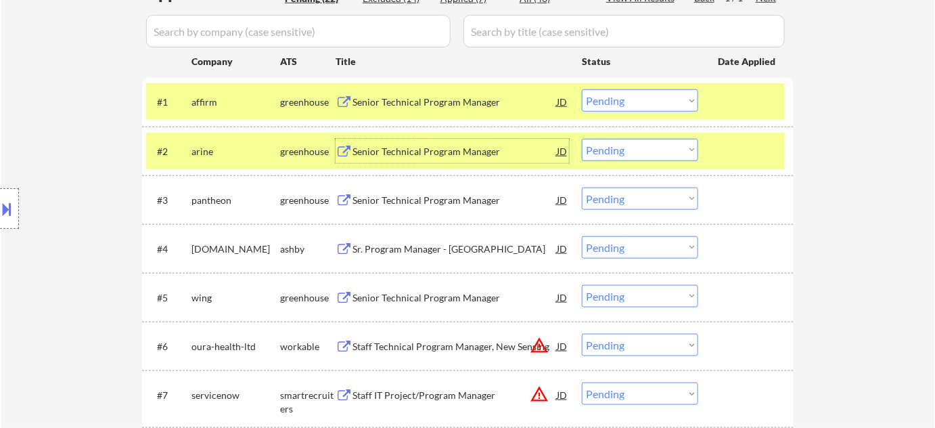
click at [424, 198] on div "Senior Technical Program Manager" at bounding box center [455, 201] width 204 height 14
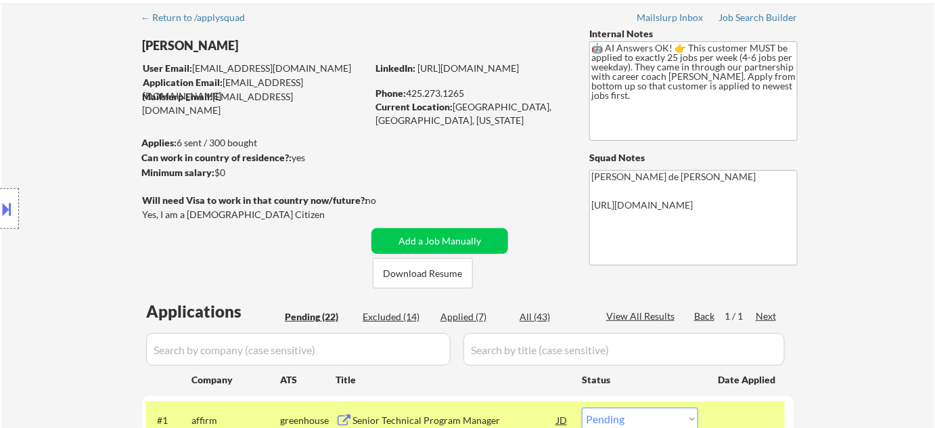
scroll to position [0, 0]
